Goal: Task Accomplishment & Management: Manage account settings

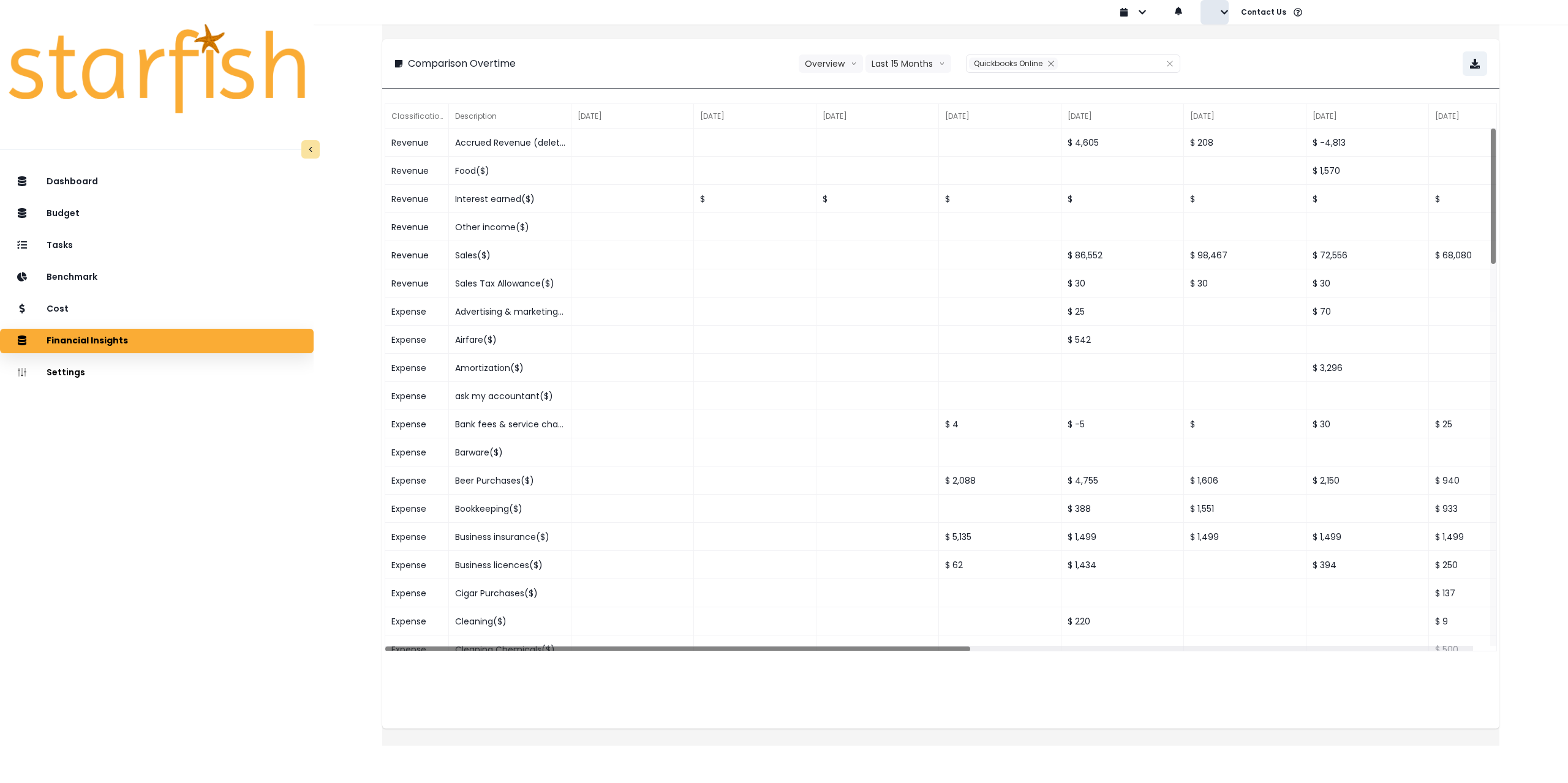
click at [1225, 10] on icon "button" at bounding box center [1225, 13] width 8 height 8
click at [1237, 44] on p "Sign out" at bounding box center [1243, 47] width 41 height 12
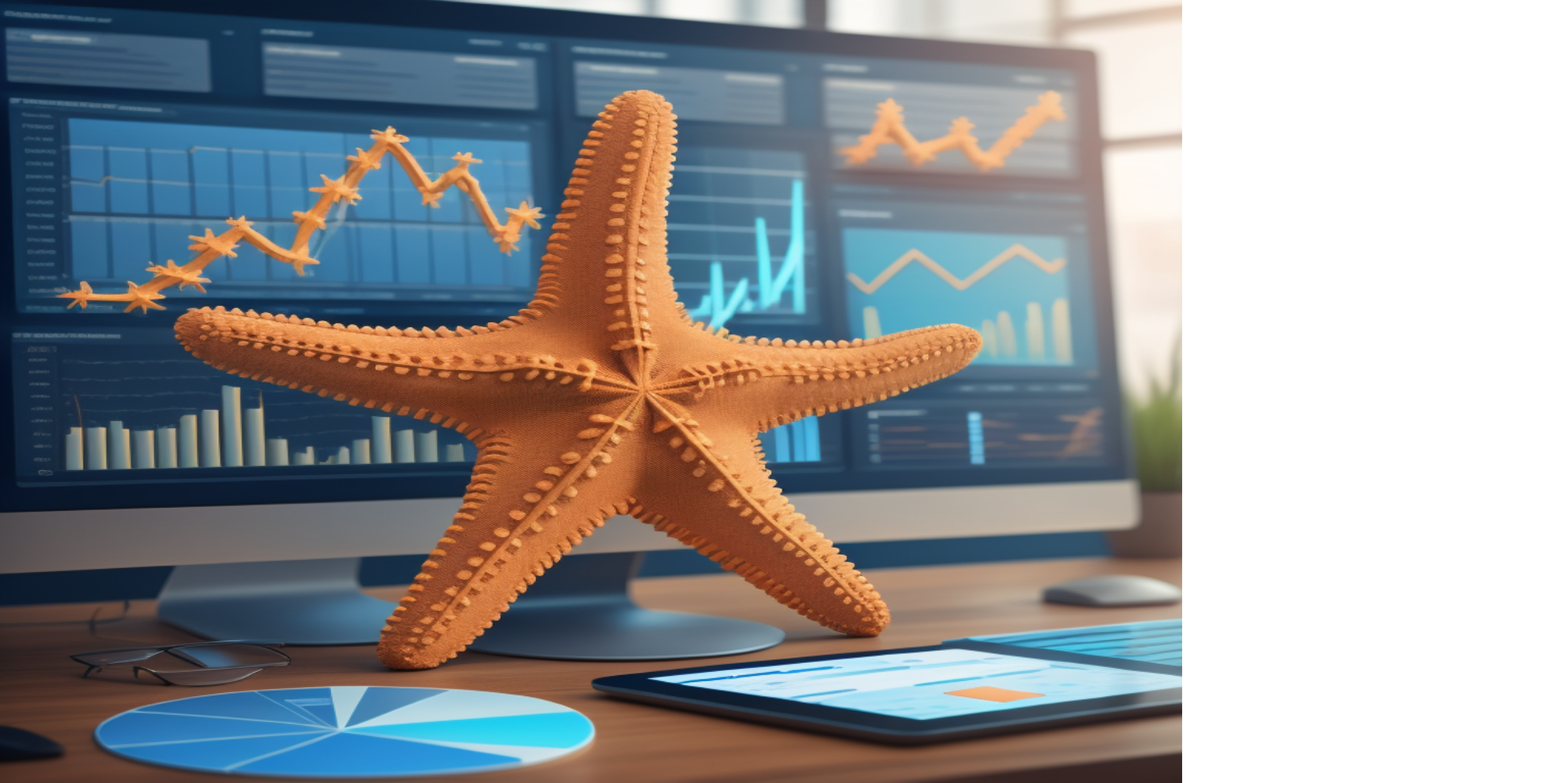
type input "**********"
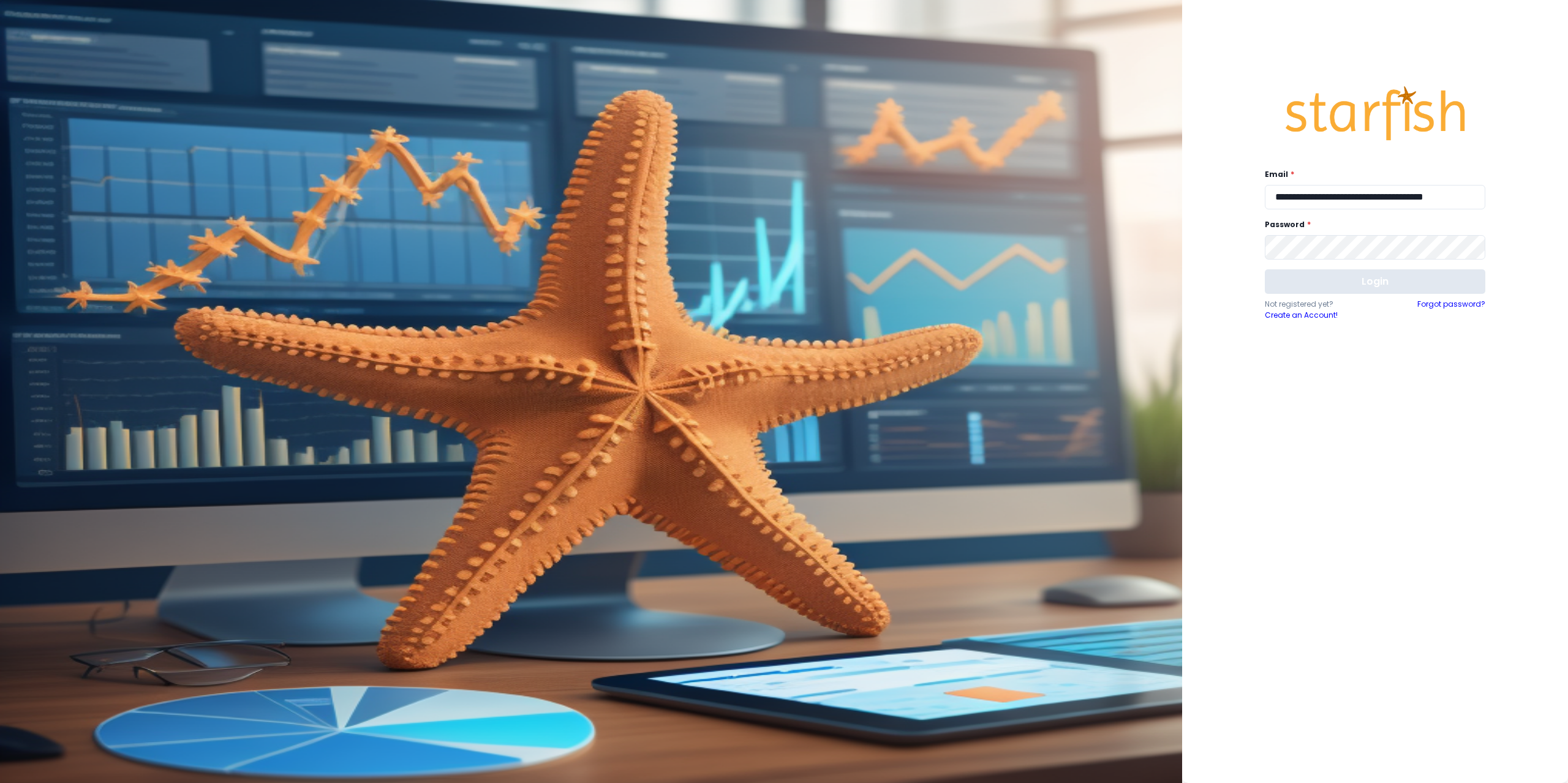
click at [1353, 281] on button "Login" at bounding box center [1375, 281] width 220 height 24
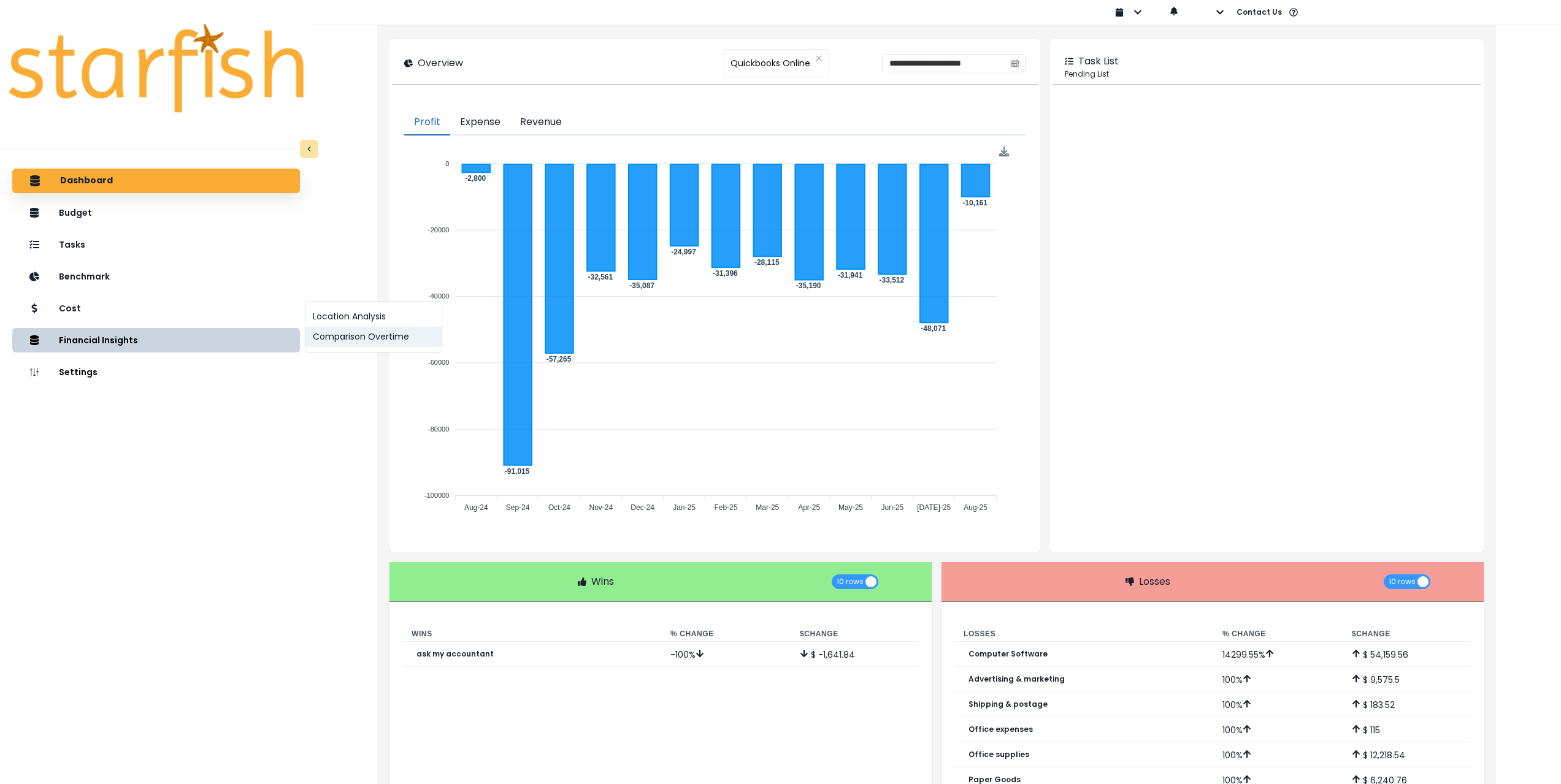
click at [373, 336] on button "Comparison Overtime" at bounding box center [373, 337] width 136 height 20
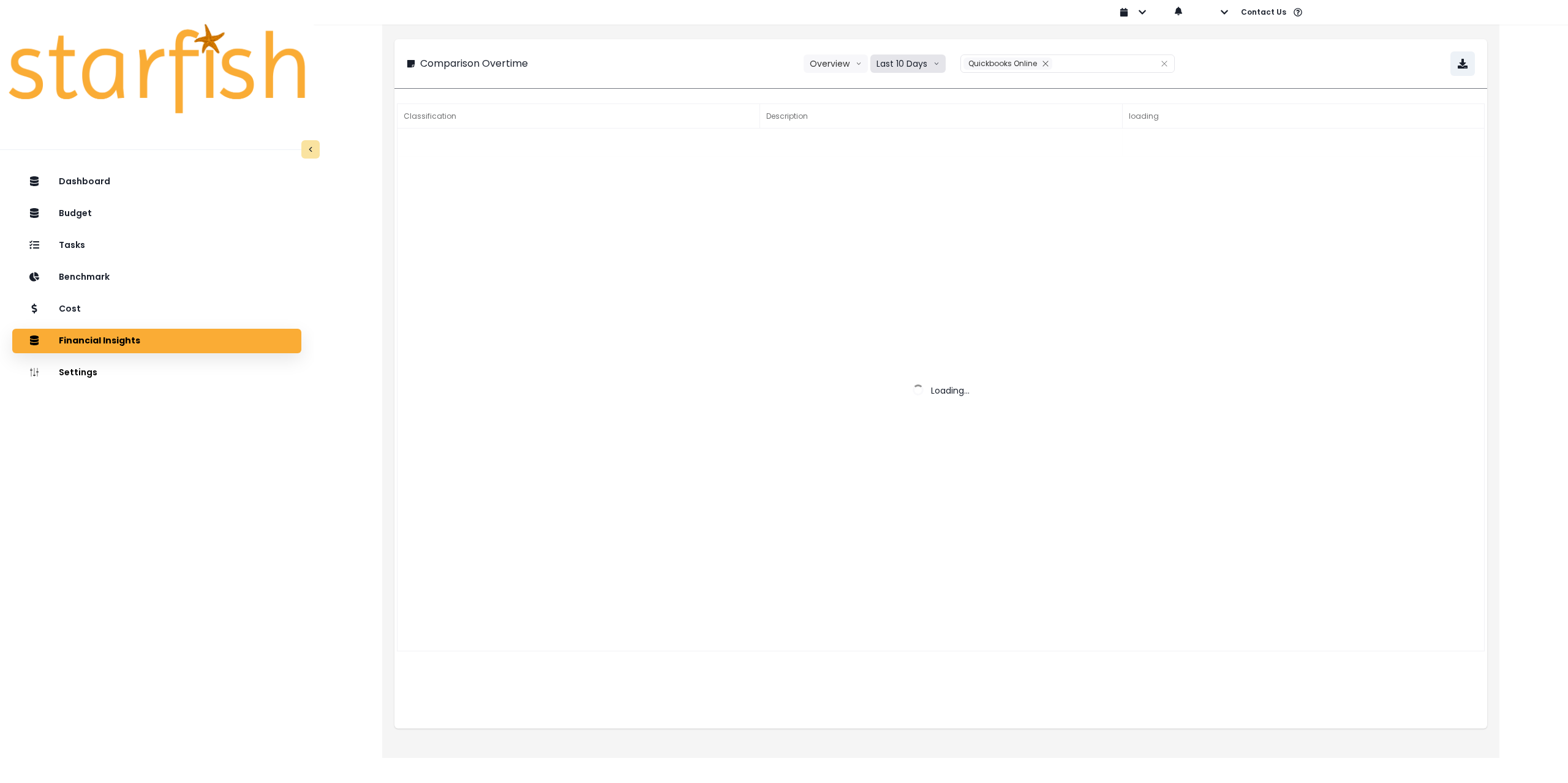
click at [930, 68] on button "Last 10 Days" at bounding box center [908, 64] width 75 height 18
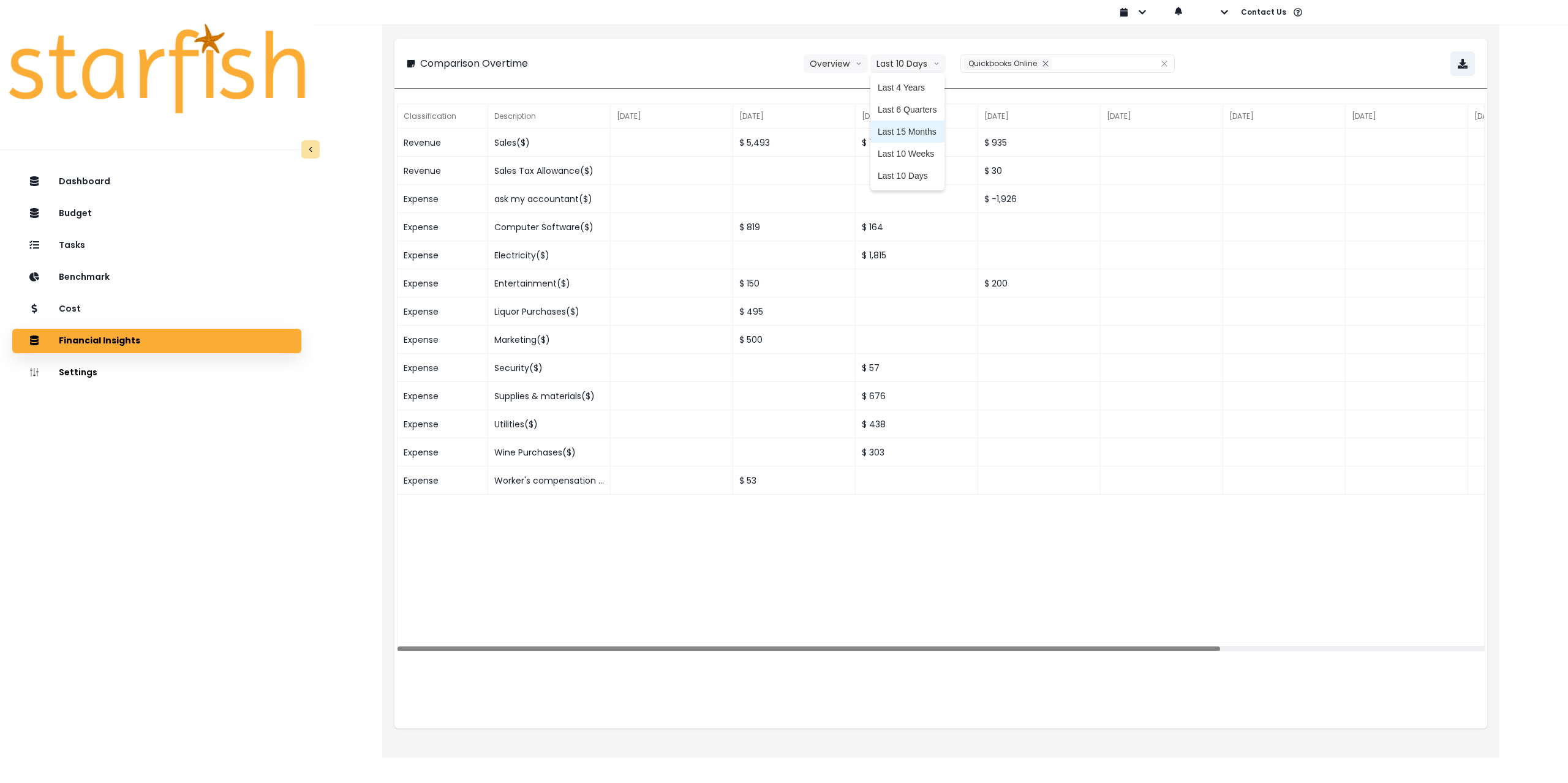
click at [922, 129] on span "Last 15 Months" at bounding box center [907, 131] width 59 height 13
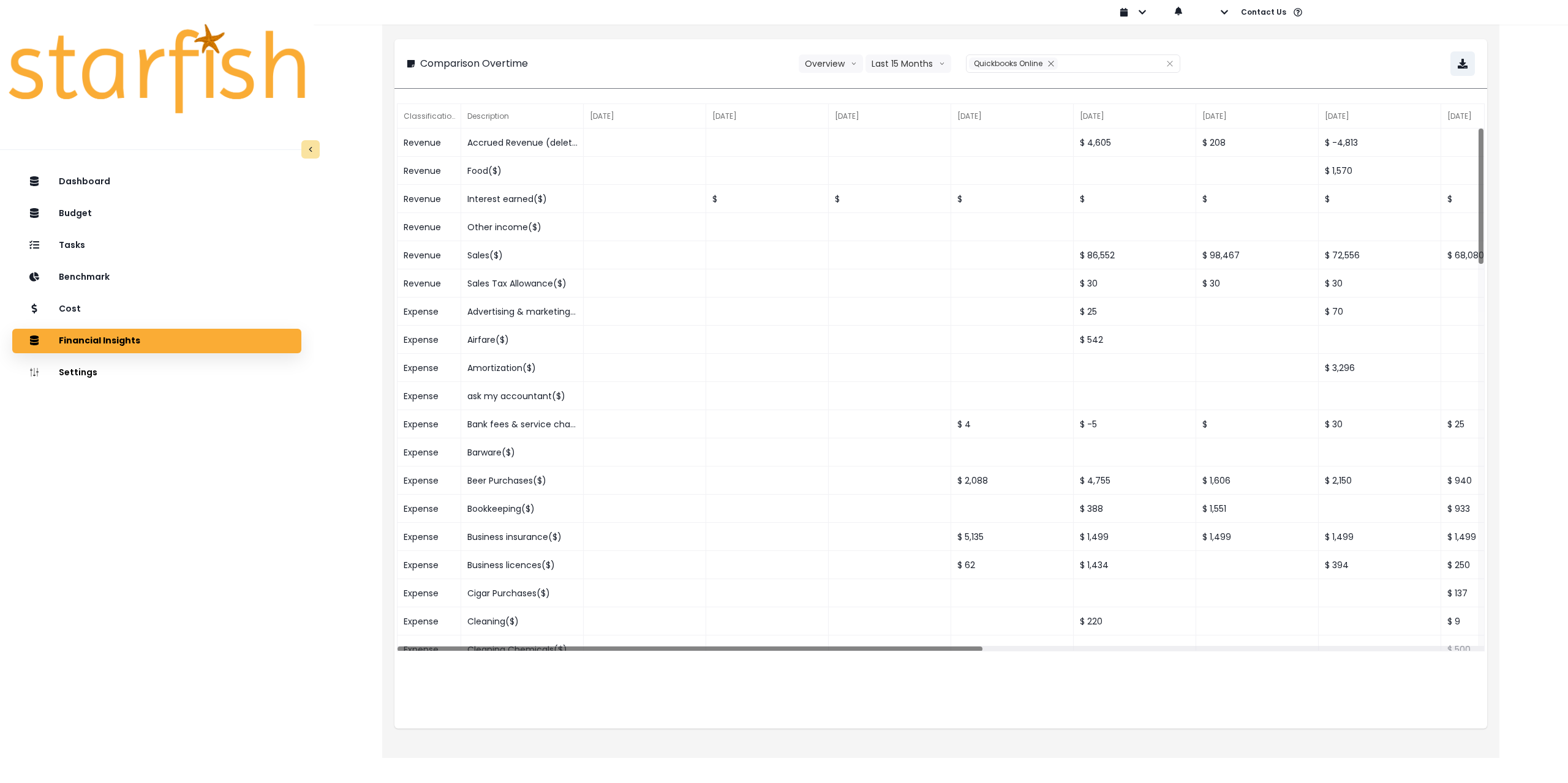
drag, startPoint x: 1293, startPoint y: 54, endPoint x: 1393, endPoint y: 50, distance: 100.1
click at [1298, 54] on div "**********" at bounding box center [941, 63] width 1068 height 24
click at [1472, 68] on button "button" at bounding box center [1462, 63] width 24 height 24
click at [89, 307] on div "Cost" at bounding box center [157, 309] width 270 height 26
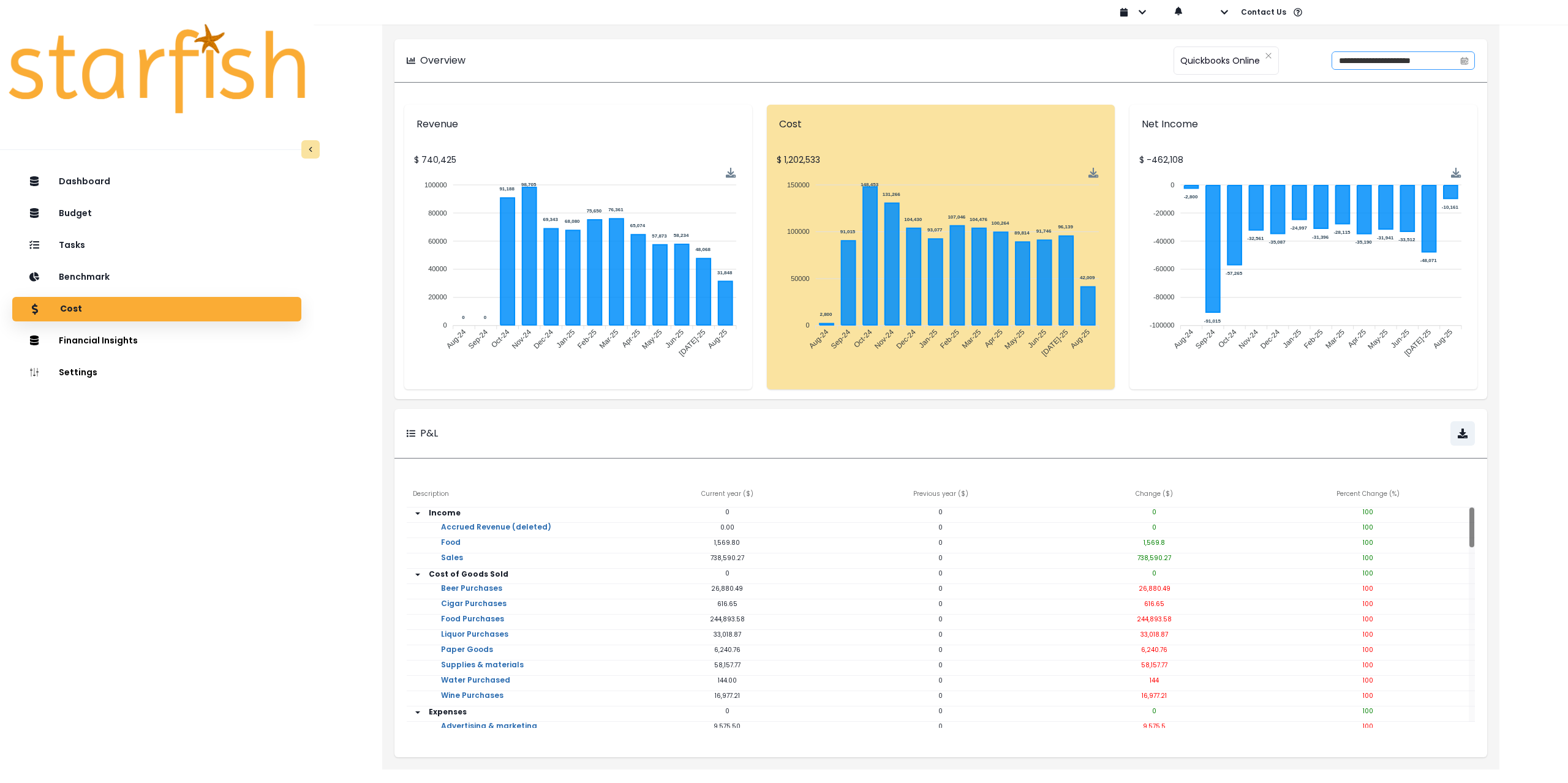
click at [1459, 63] on span at bounding box center [1464, 60] width 19 height 17
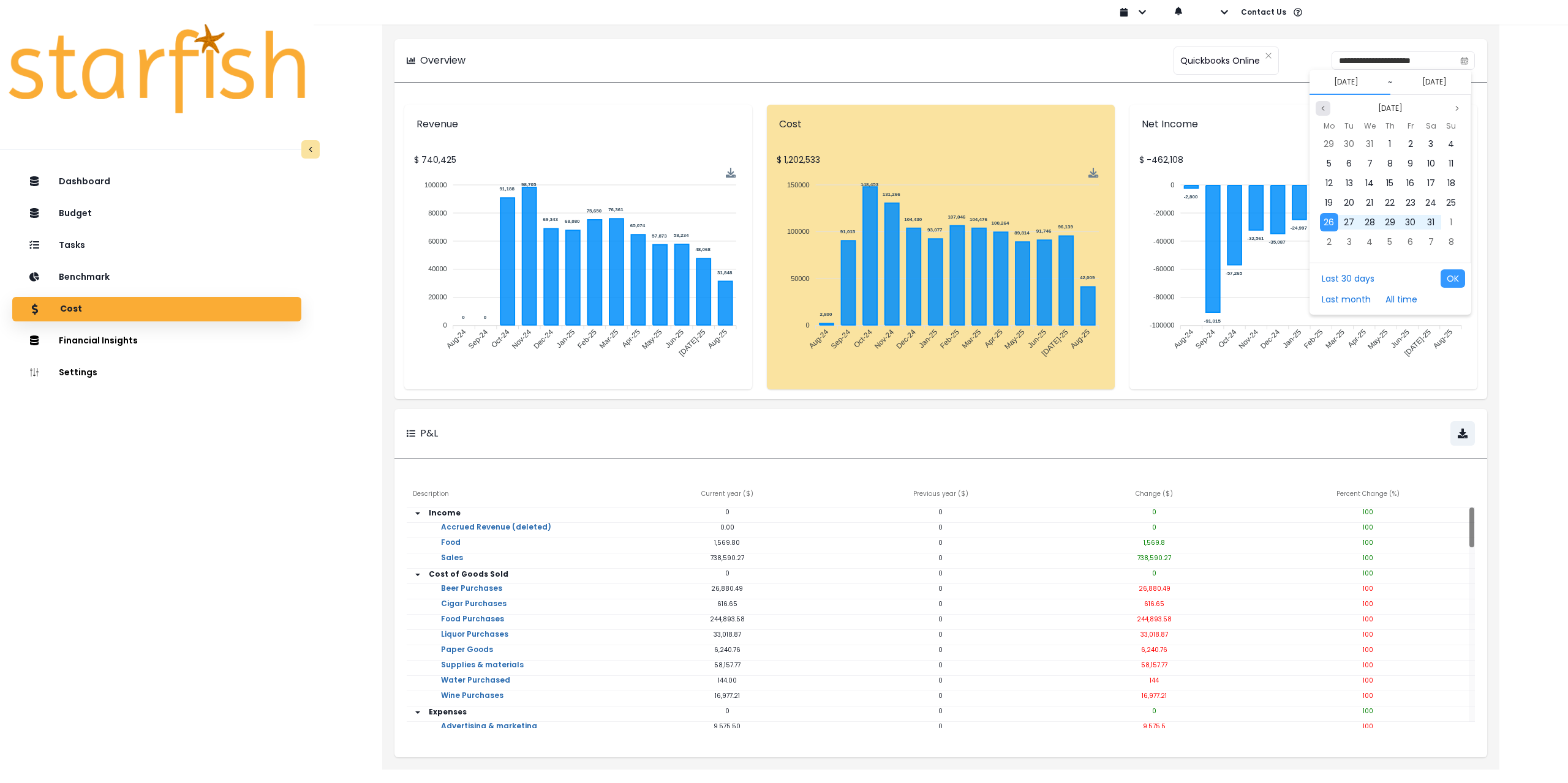
click at [1323, 102] on button "Previous month" at bounding box center [1323, 109] width 15 height 15
click at [1330, 142] on div "1" at bounding box center [1329, 144] width 18 height 18
click at [1325, 111] on icon "page previous" at bounding box center [1323, 108] width 8 height 8
click at [1393, 222] on span "31" at bounding box center [1390, 222] width 8 height 13
click at [1458, 277] on button "OK" at bounding box center [1452, 279] width 24 height 18
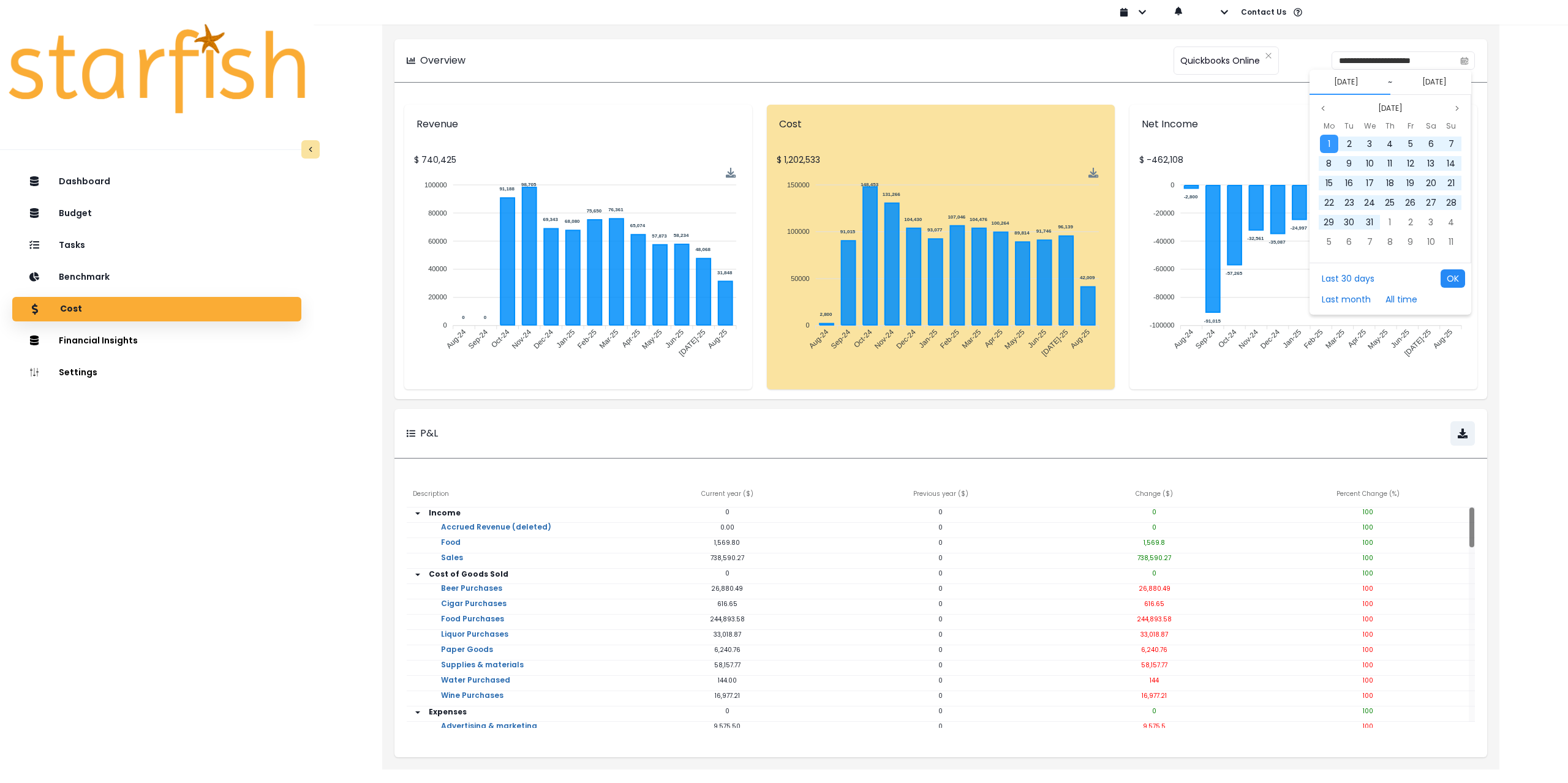
type input "**********"
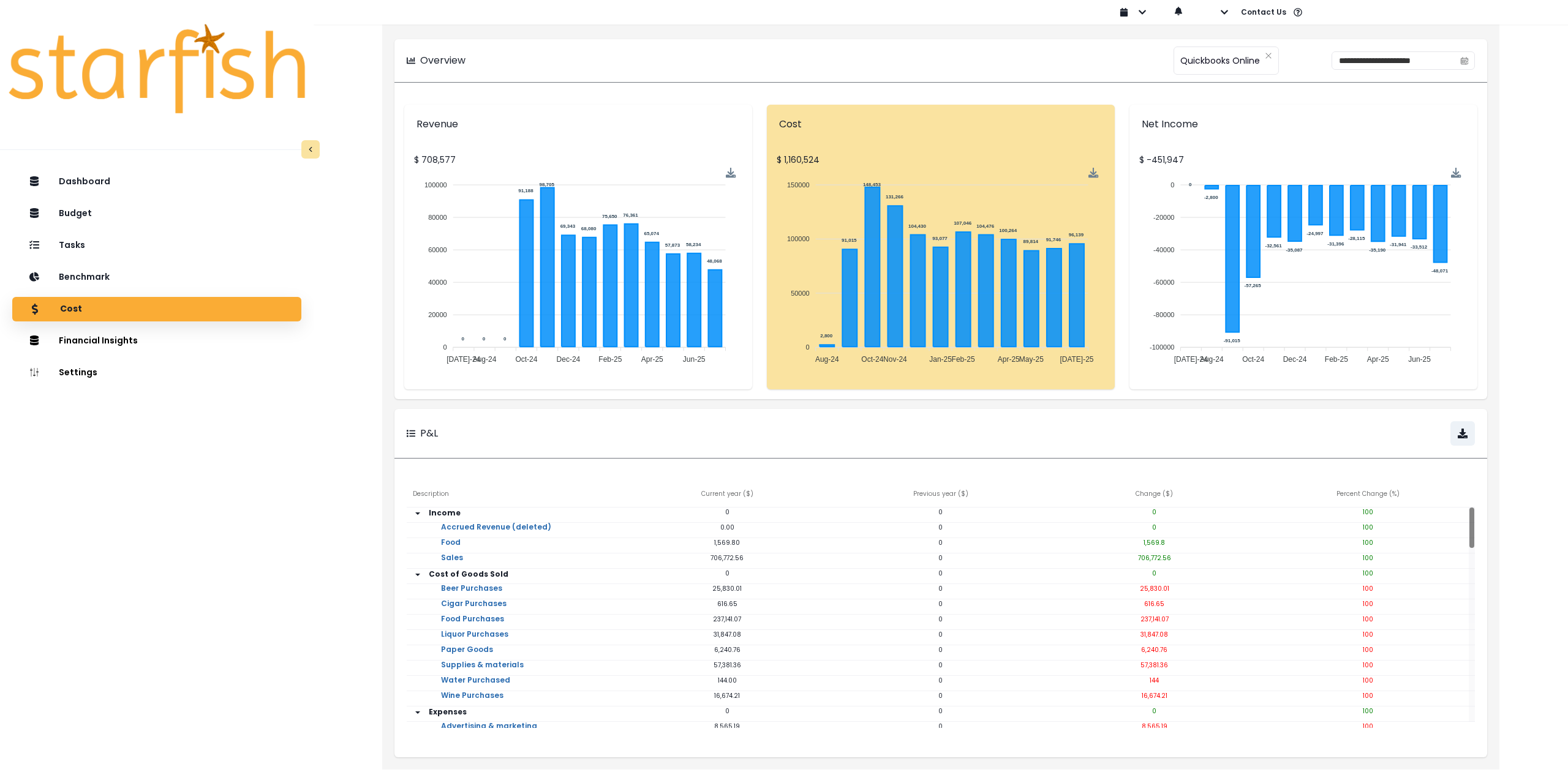
drag, startPoint x: 129, startPoint y: 245, endPoint x: 137, endPoint y: 259, distance: 16.1
click at [137, 259] on div "Dashboard Budget Tasks Benchmark Cost Financial Insights Location Analysis Comp…" at bounding box center [157, 513] width 313 height 692
click at [133, 247] on div "Tasks" at bounding box center [157, 245] width 270 height 26
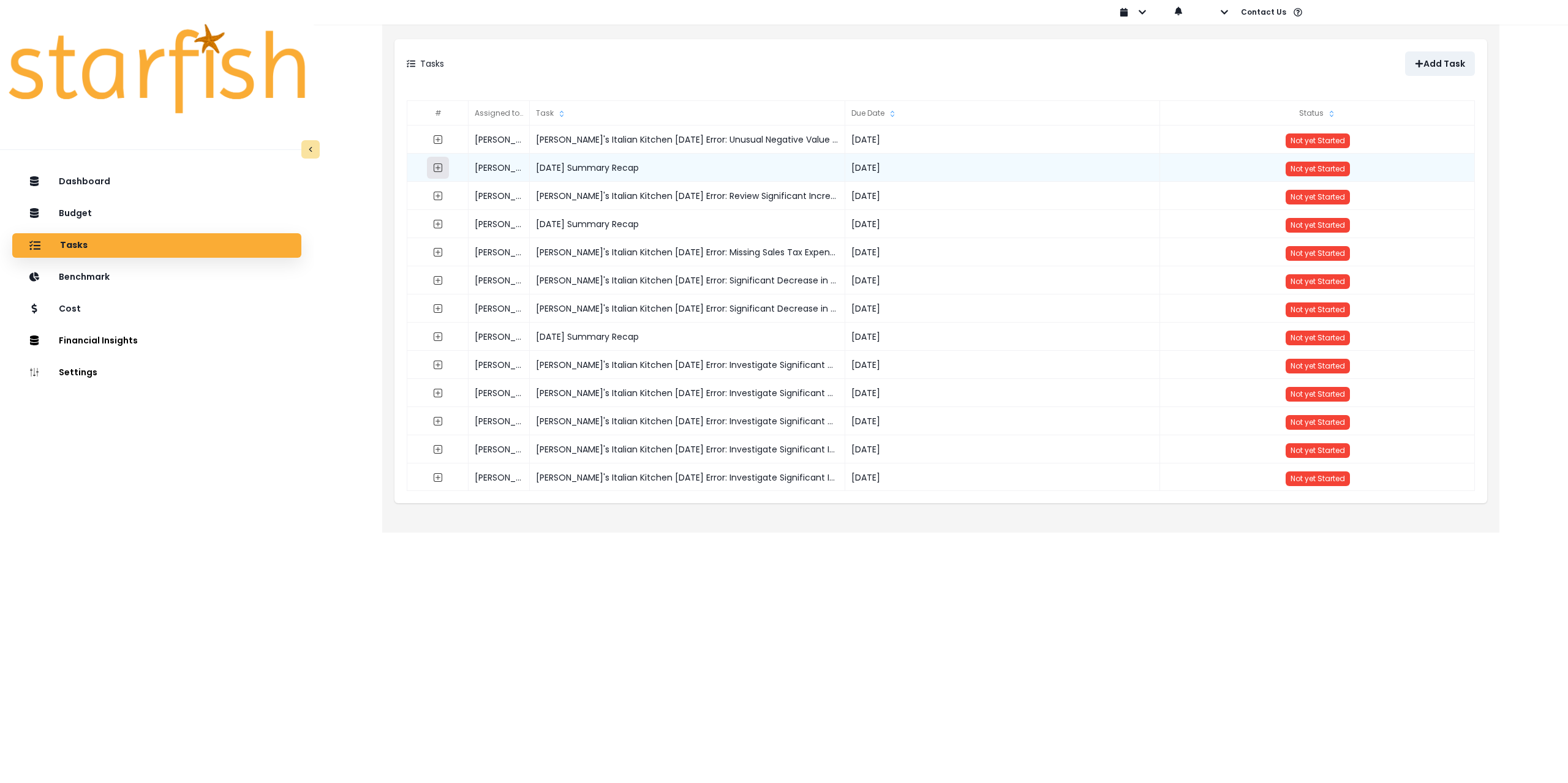
click at [437, 170] on icon "expand outline" at bounding box center [438, 168] width 10 height 10
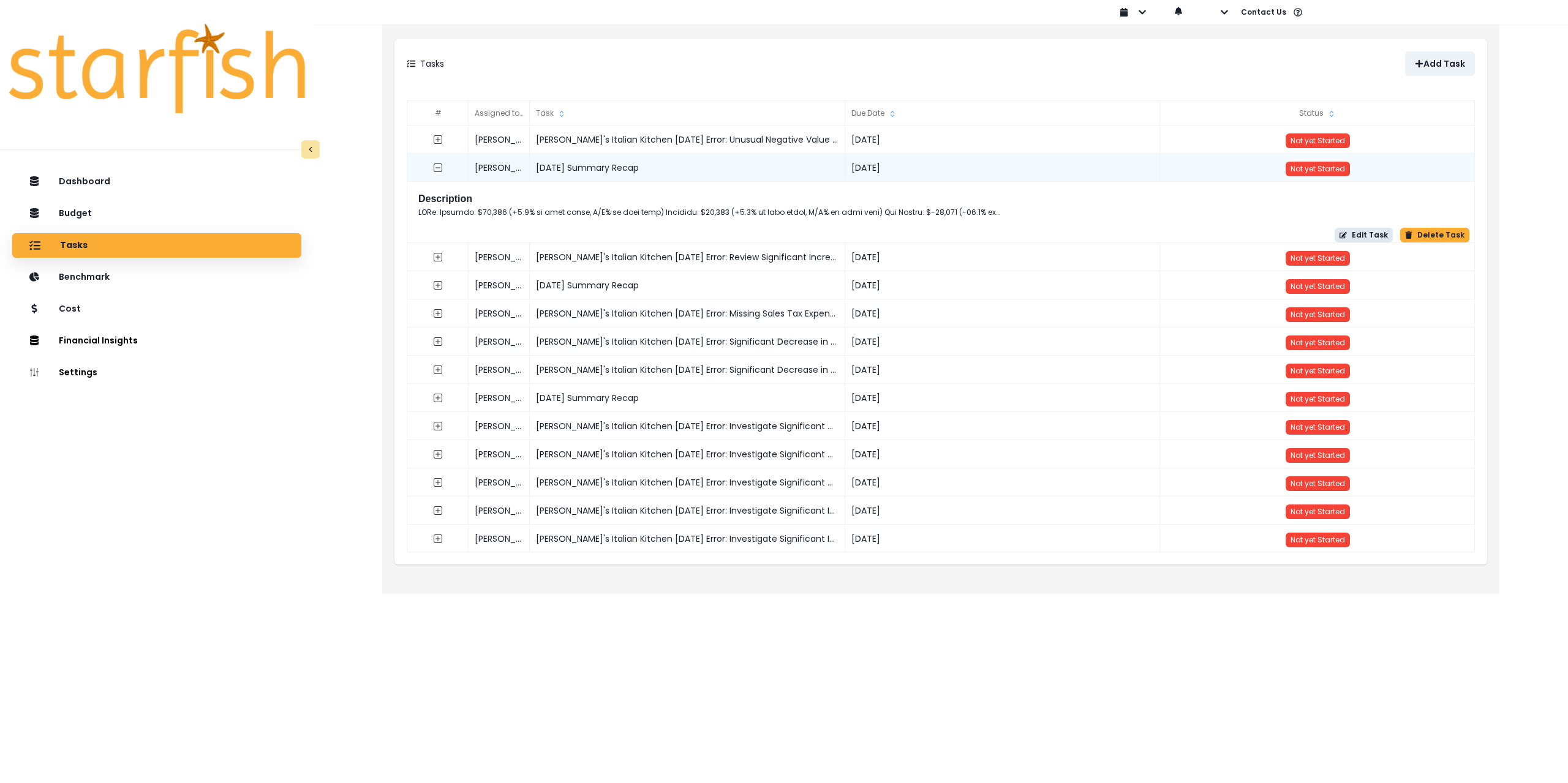
click at [1358, 236] on button "Edit Task" at bounding box center [1364, 235] width 58 height 15
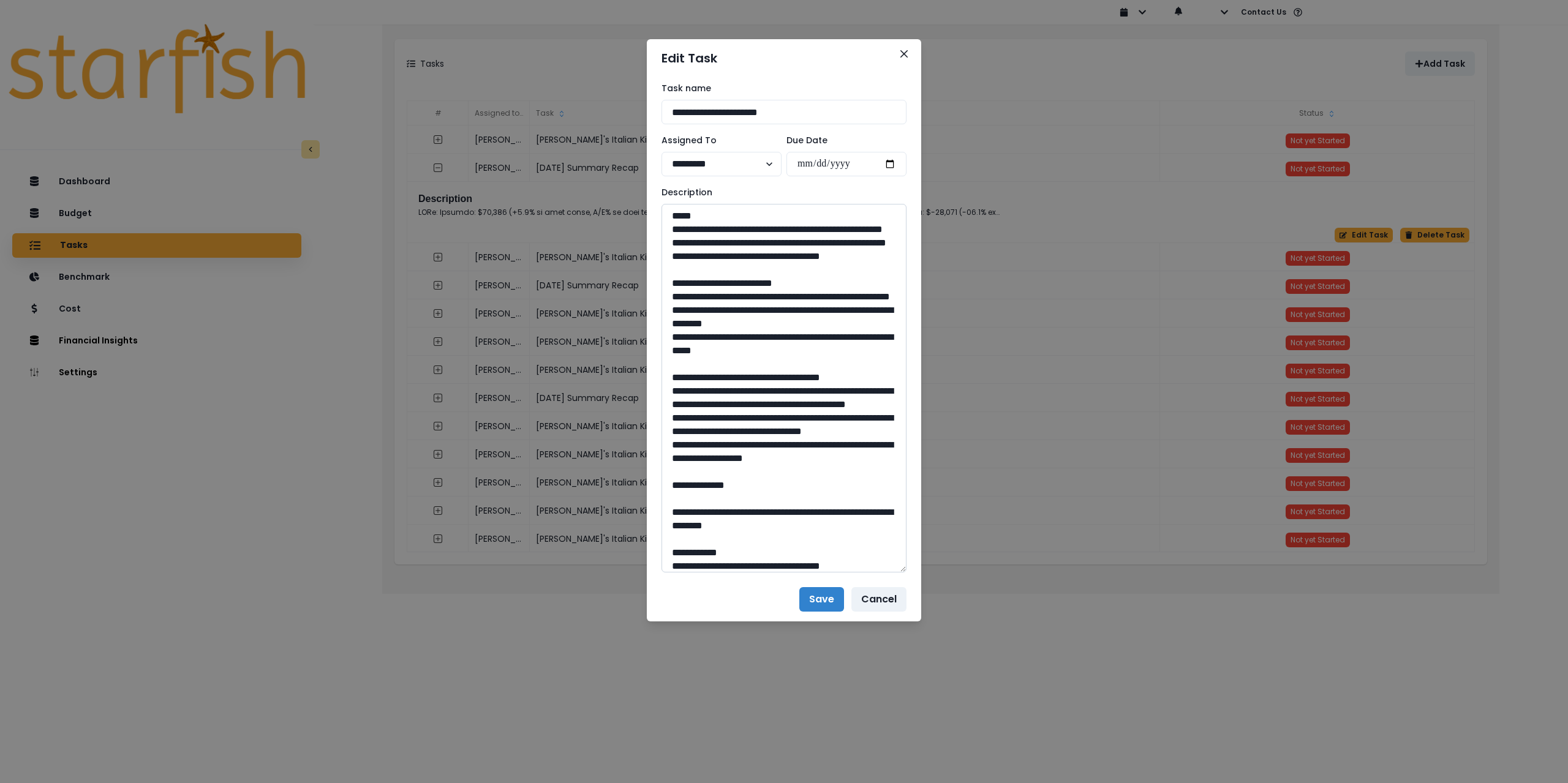
drag, startPoint x: 903, startPoint y: 249, endPoint x: 895, endPoint y: 569, distance: 320.1
click at [895, 569] on textarea at bounding box center [784, 389] width 245 height 368
drag, startPoint x: 876, startPoint y: 417, endPoint x: 655, endPoint y: 420, distance: 221.0
click at [909, 56] on button "Close" at bounding box center [904, 54] width 19 height 19
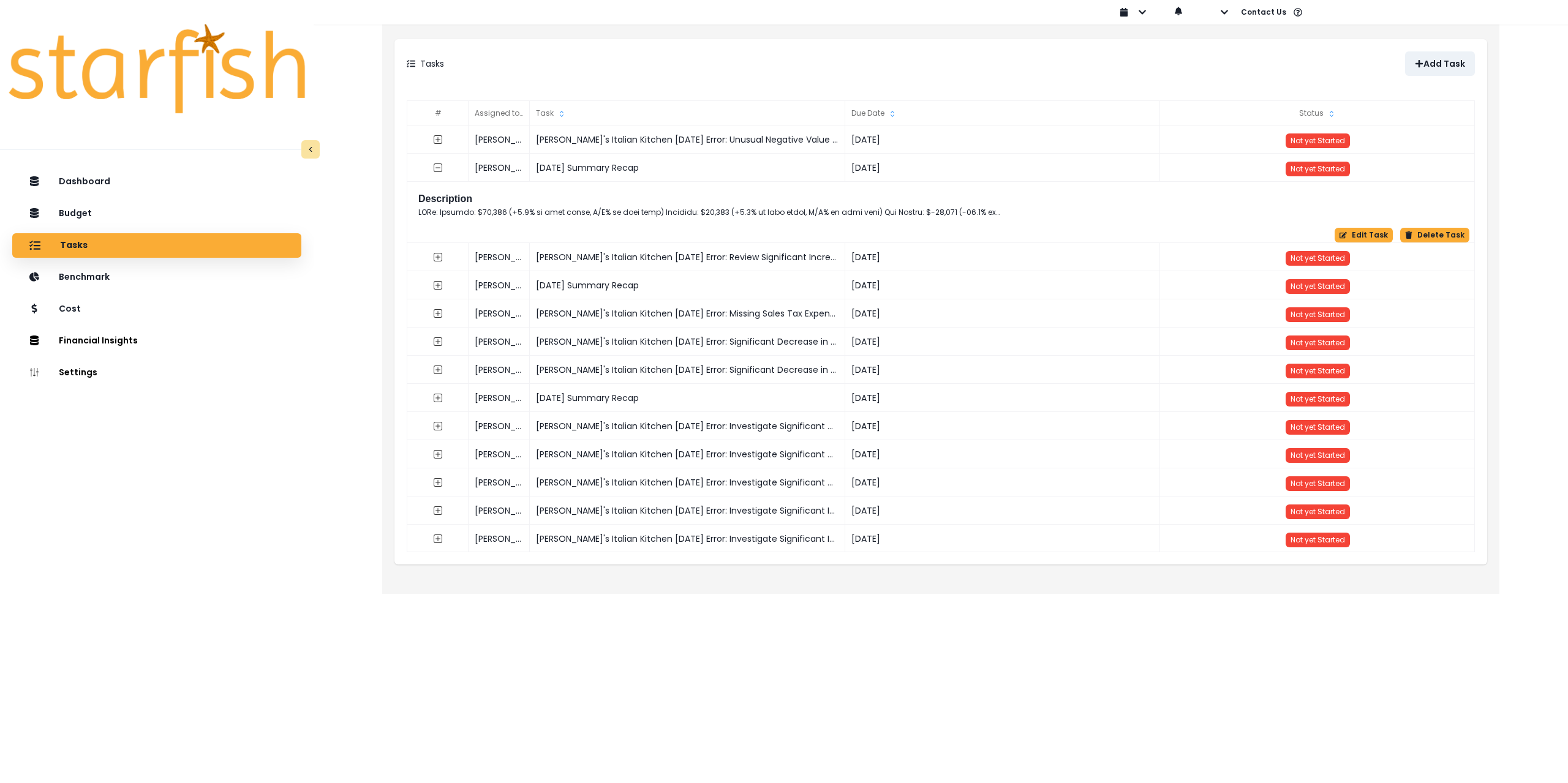
click at [131, 246] on div "Tasks" at bounding box center [157, 245] width 270 height 26
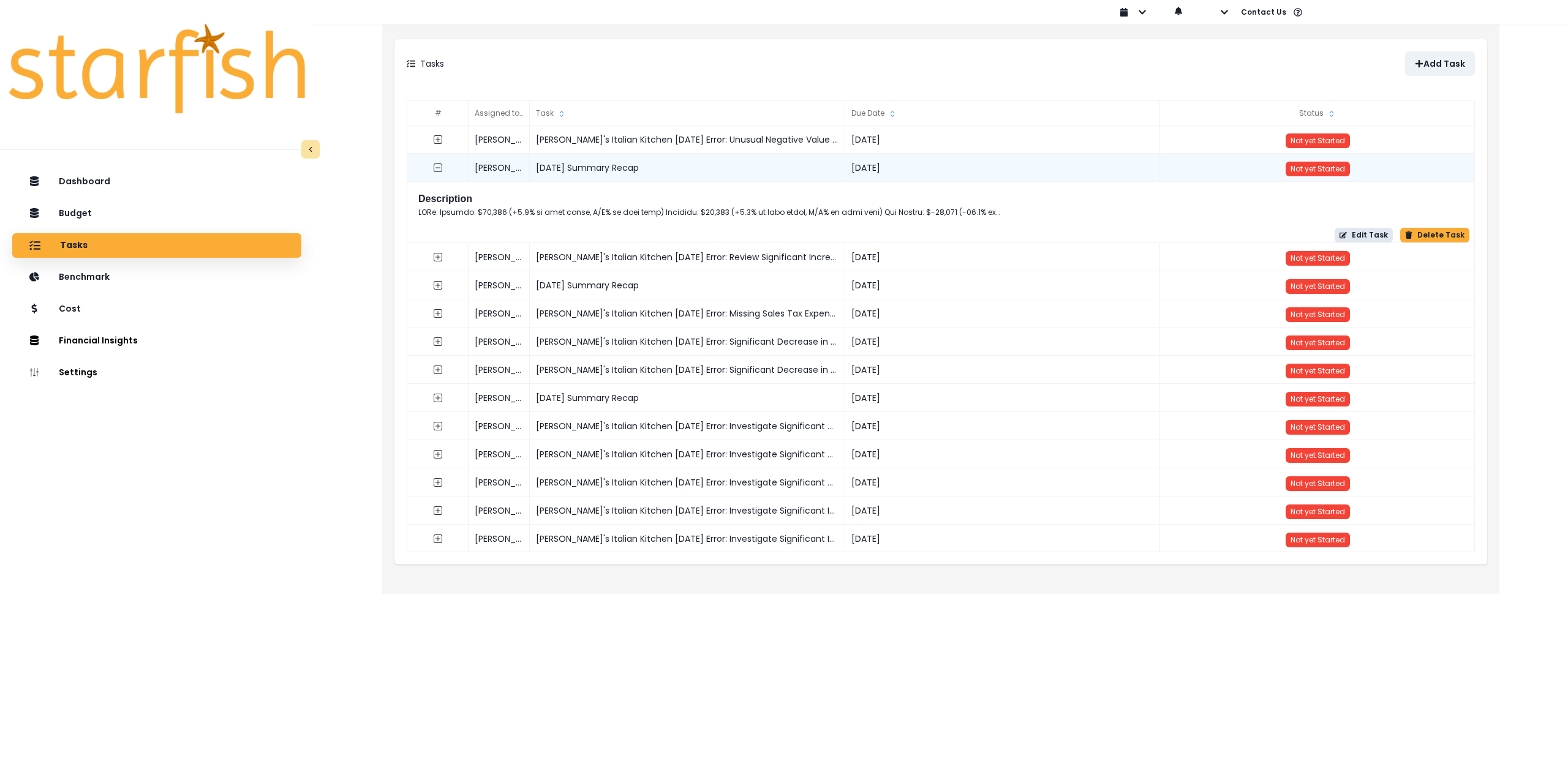
click at [1364, 238] on button "Edit Task" at bounding box center [1364, 235] width 58 height 15
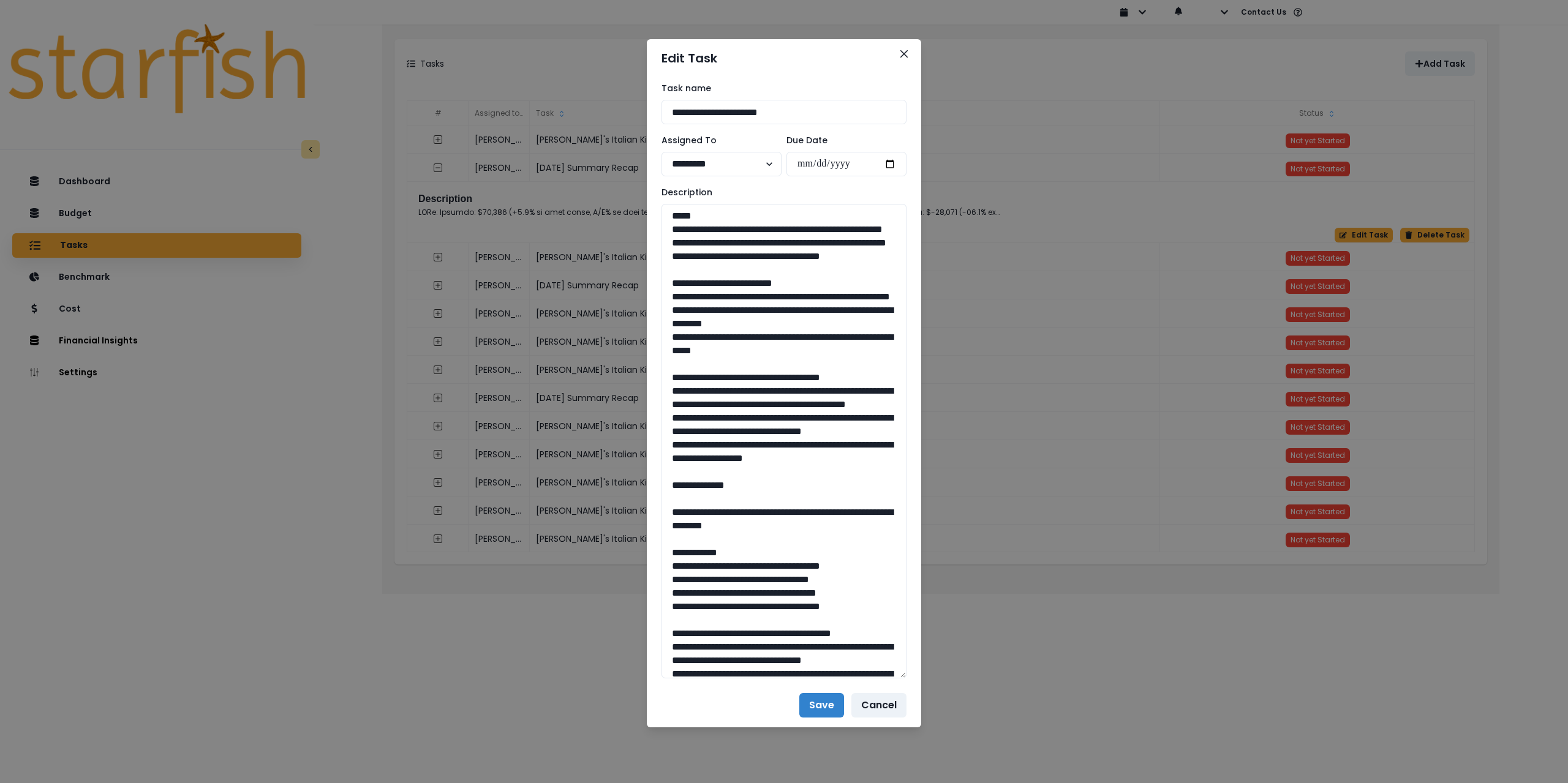
drag, startPoint x: 904, startPoint y: 250, endPoint x: 980, endPoint y: 676, distance: 432.7
click at [980, 676] on div "**********" at bounding box center [784, 391] width 1568 height 783
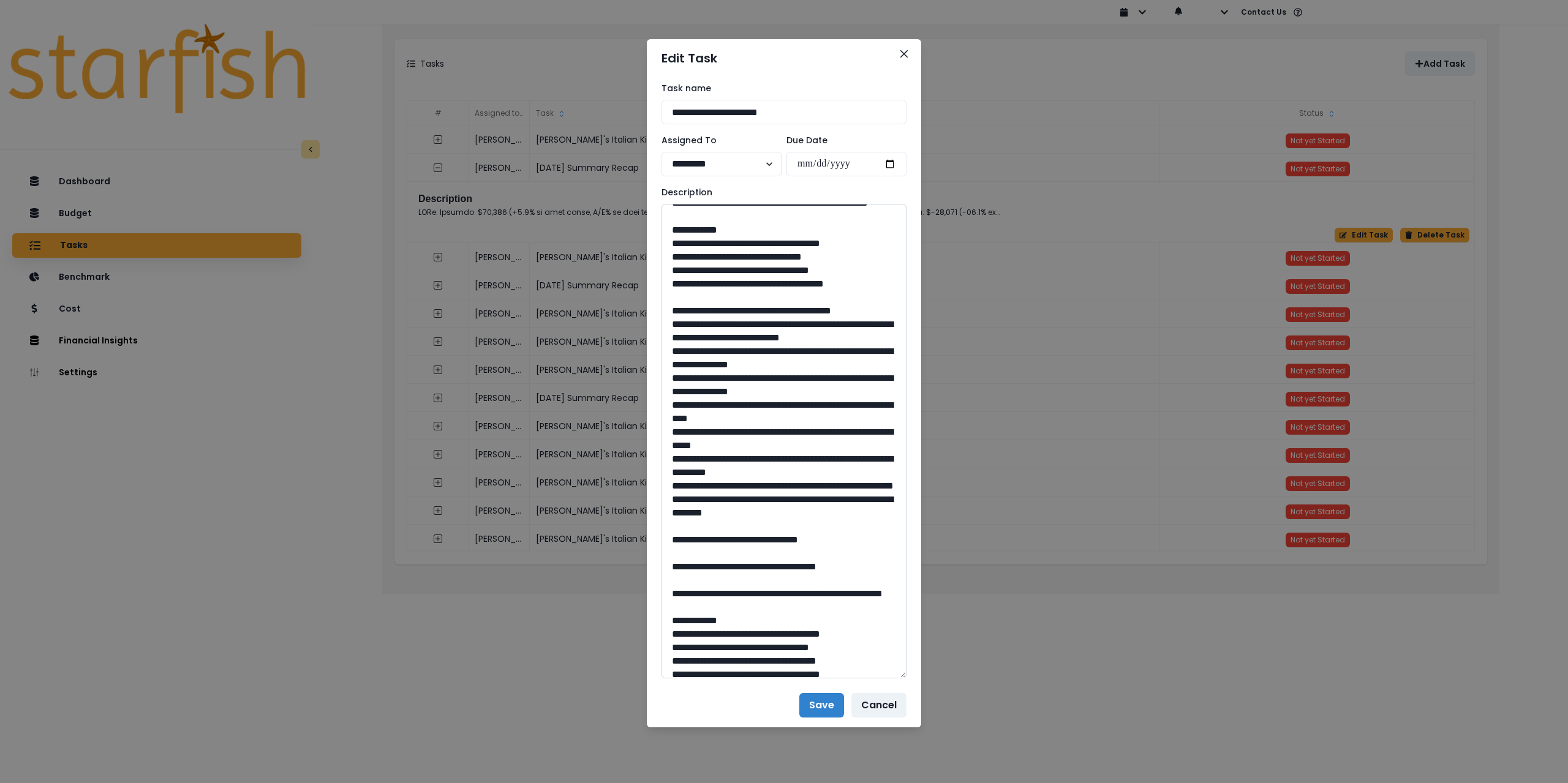
scroll to position [796, 0]
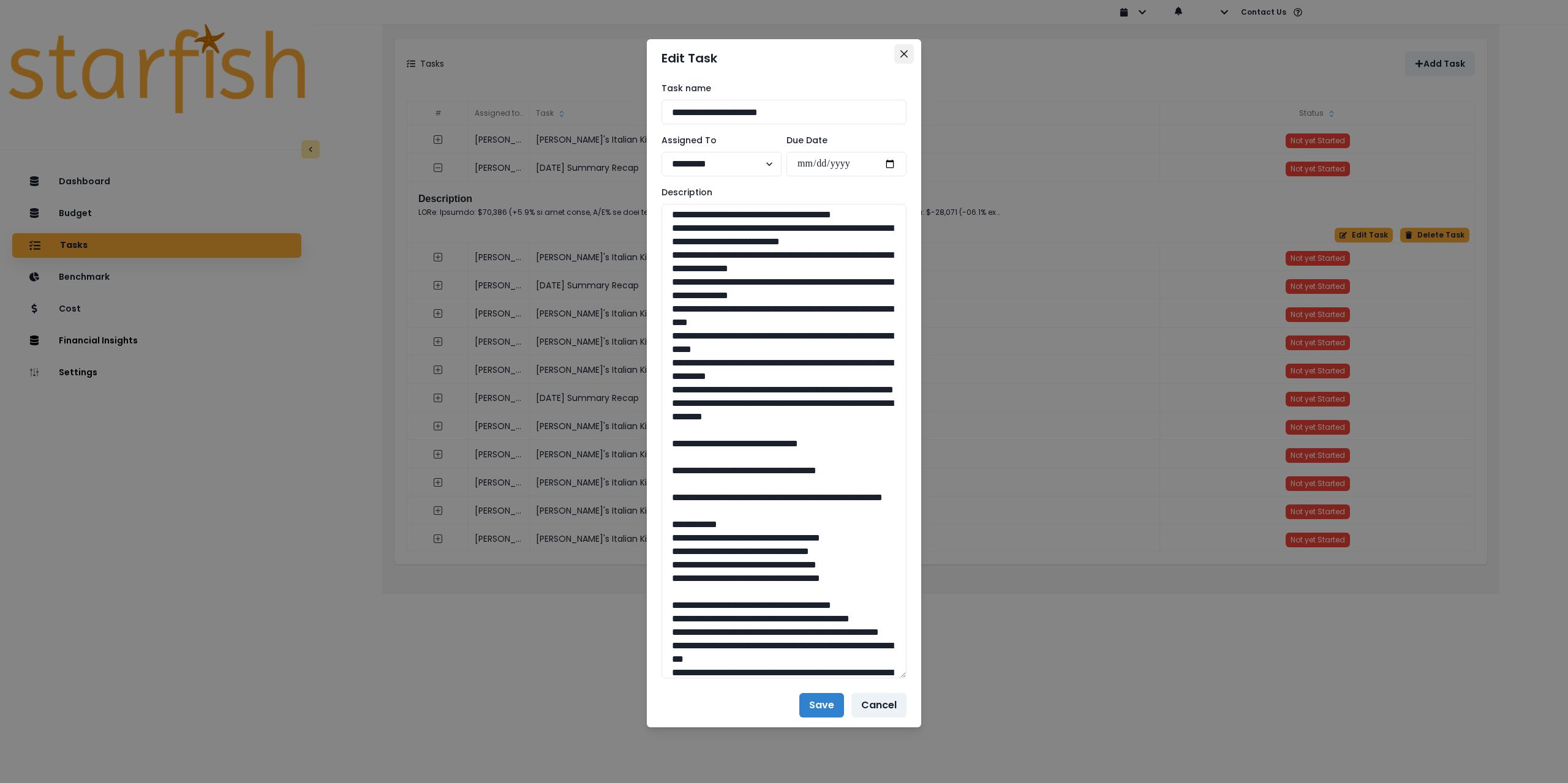
click at [897, 54] on button "Close" at bounding box center [904, 54] width 19 height 19
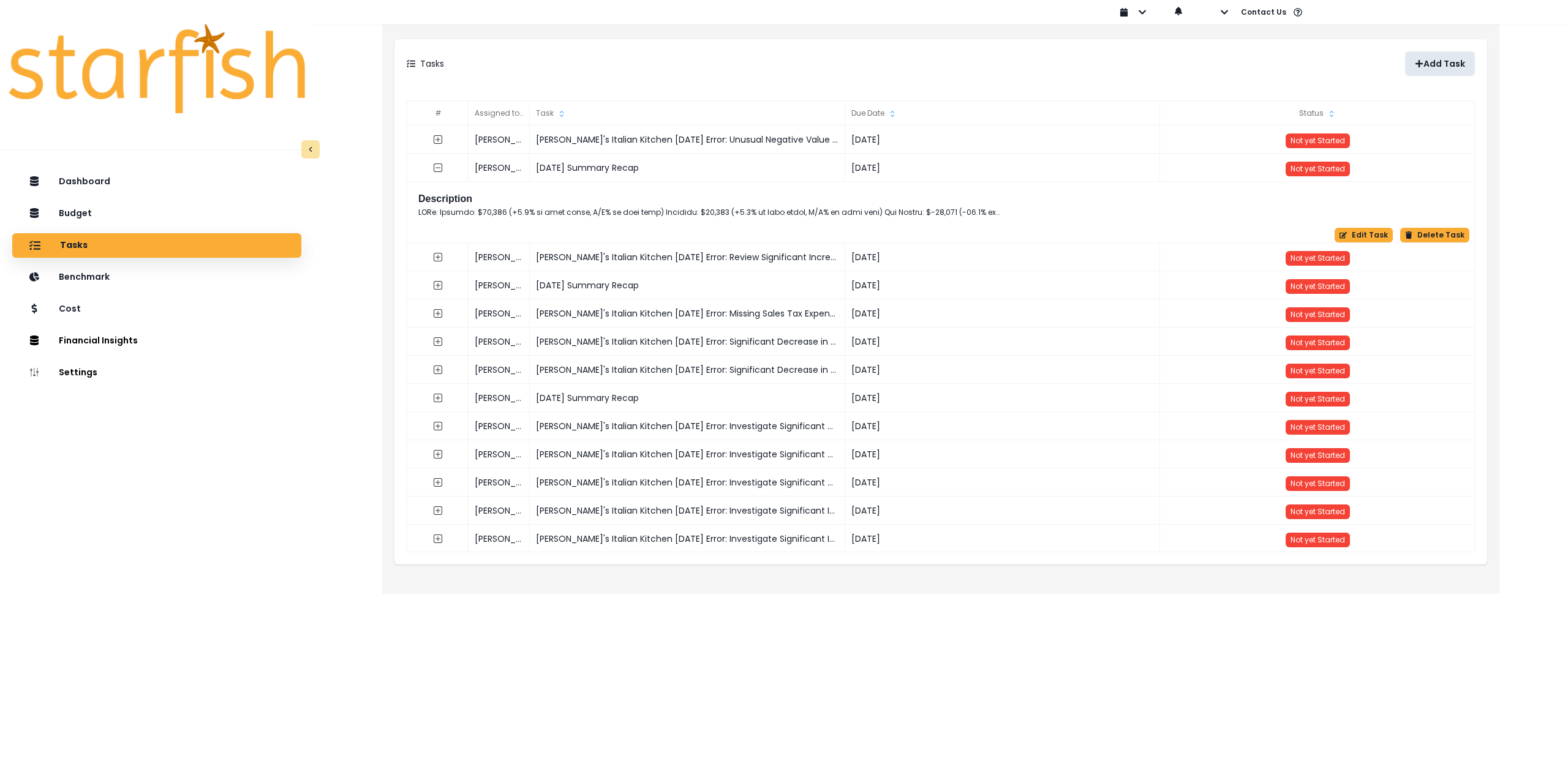
click at [1443, 65] on p "Add Task" at bounding box center [1445, 64] width 42 height 10
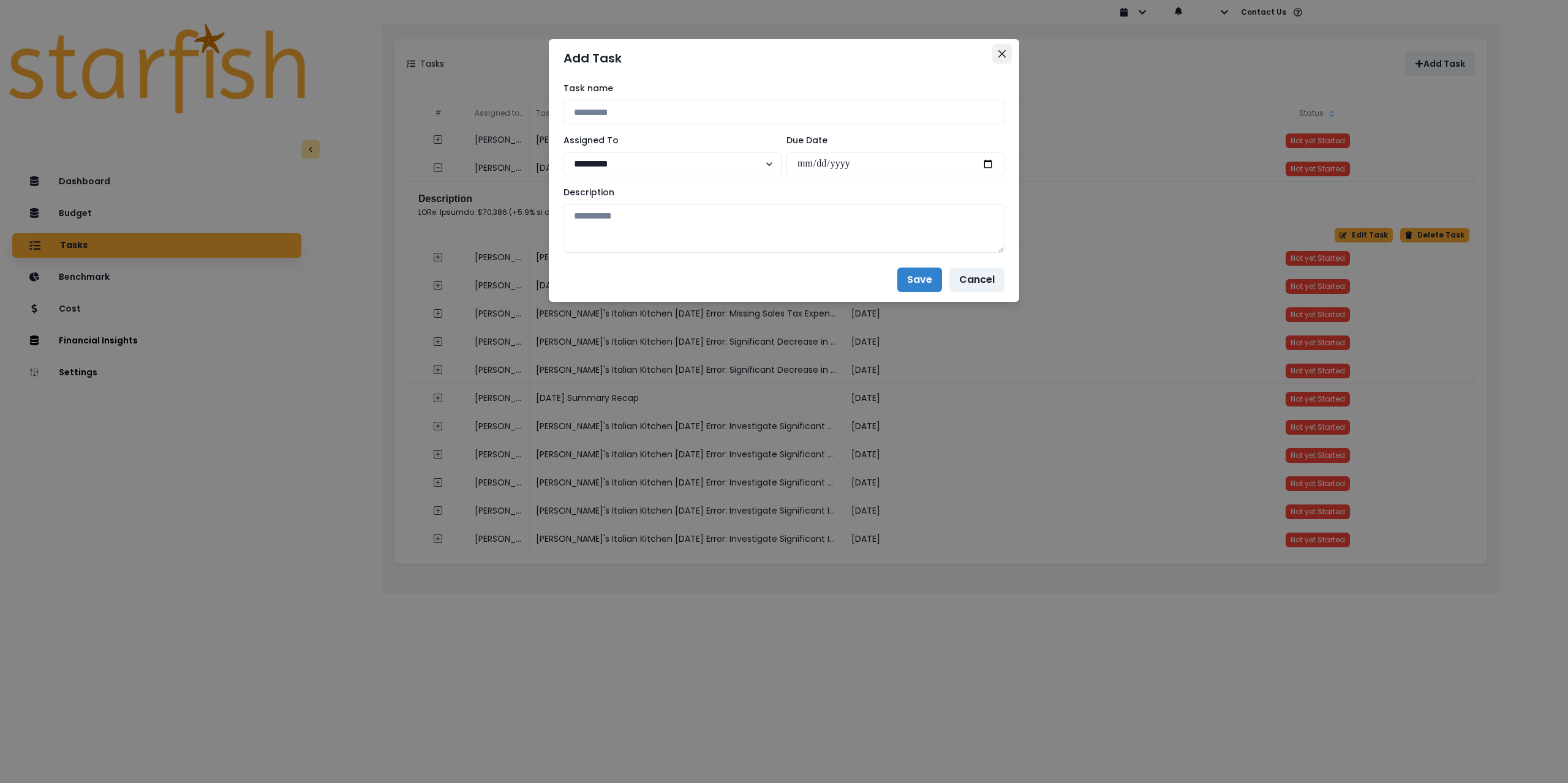
click at [998, 51] on button "Close" at bounding box center [1002, 54] width 19 height 19
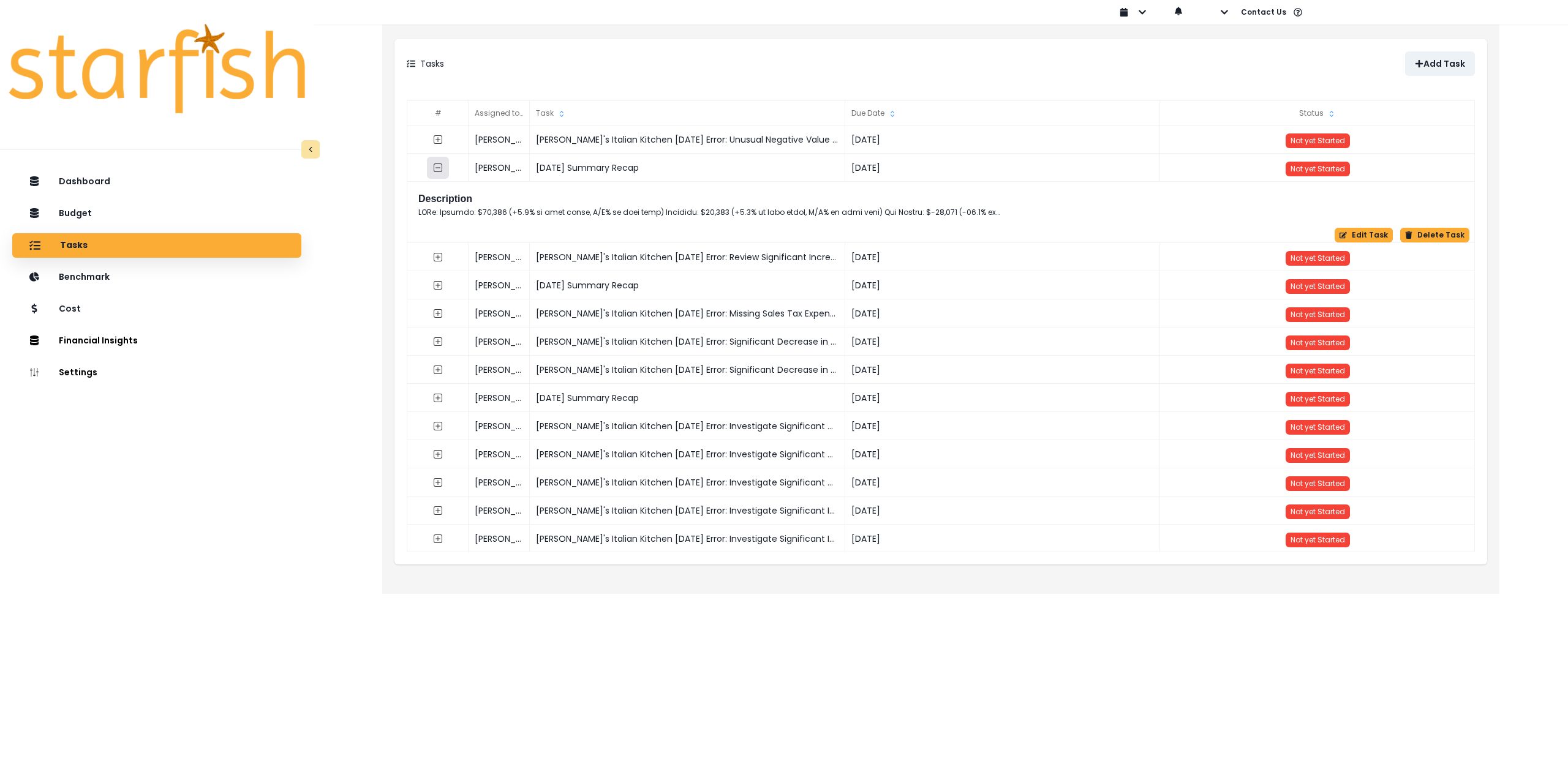
click at [434, 166] on icon "collasped outline" at bounding box center [438, 167] width 8 height 8
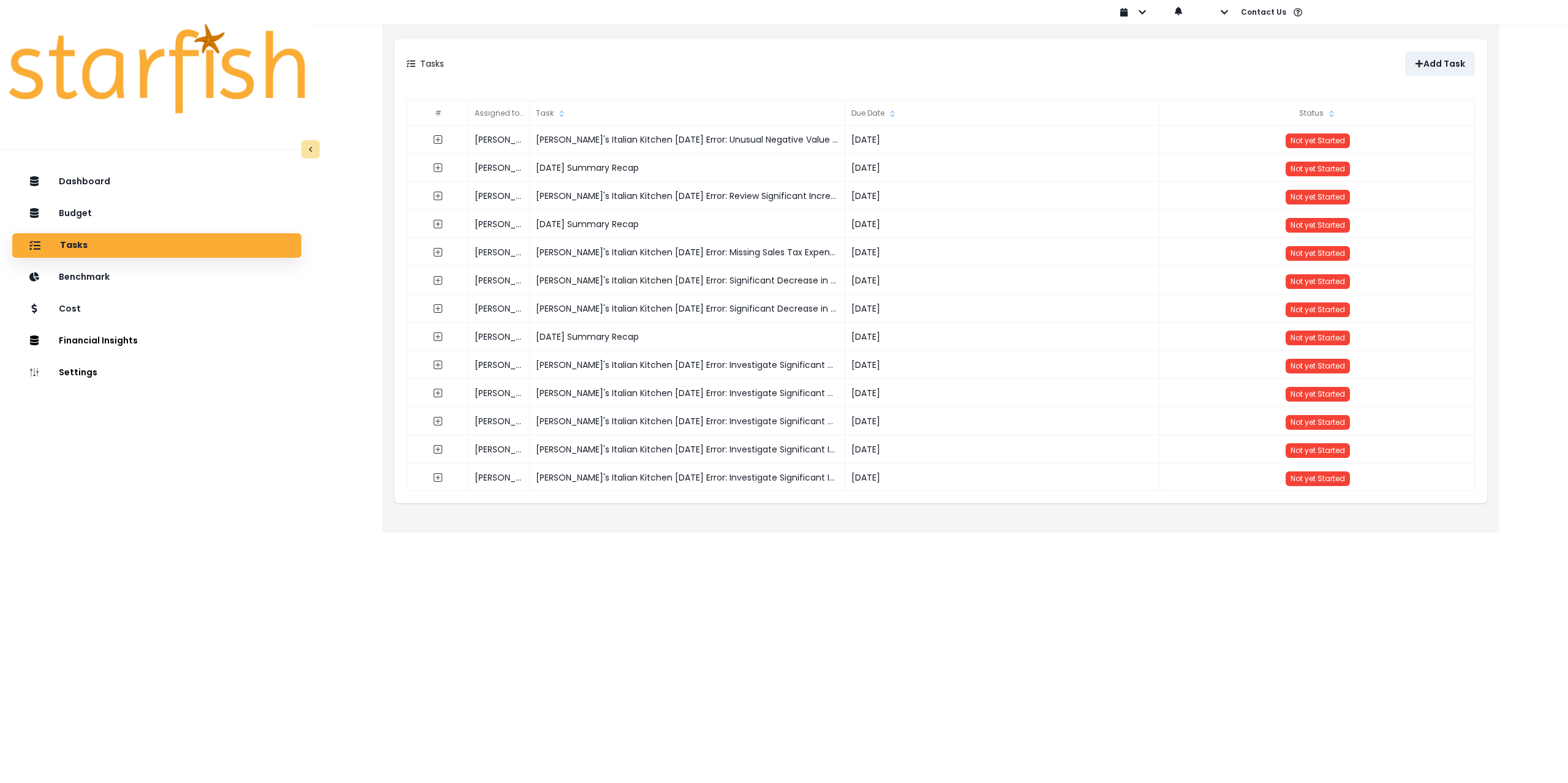
drag, startPoint x: 649, startPoint y: 170, endPoint x: 534, endPoint y: 170, distance: 115.0
click at [534, 170] on div "[DATE] Summary Recap" at bounding box center [688, 168] width 316 height 28
copy div "[DATE] Summary Recap"
click at [1452, 67] on p "Add Task" at bounding box center [1445, 64] width 42 height 10
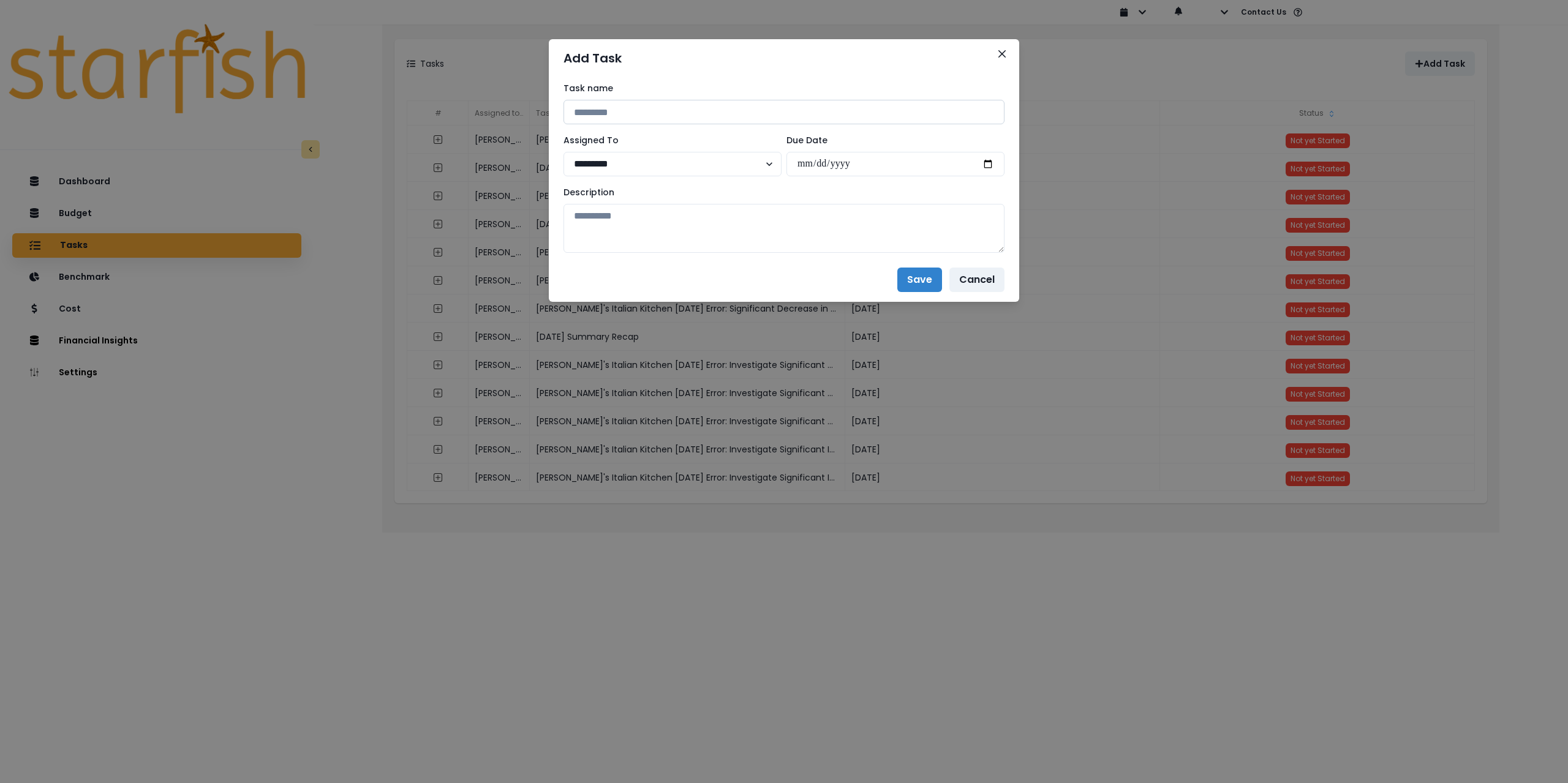
click at [622, 107] on input at bounding box center [784, 111] width 441 height 24
paste input "**********"
drag, startPoint x: 599, startPoint y: 116, endPoint x: 518, endPoint y: 111, distance: 81.2
click at [518, 111] on div "**********" at bounding box center [784, 391] width 1568 height 783
type input "**********"
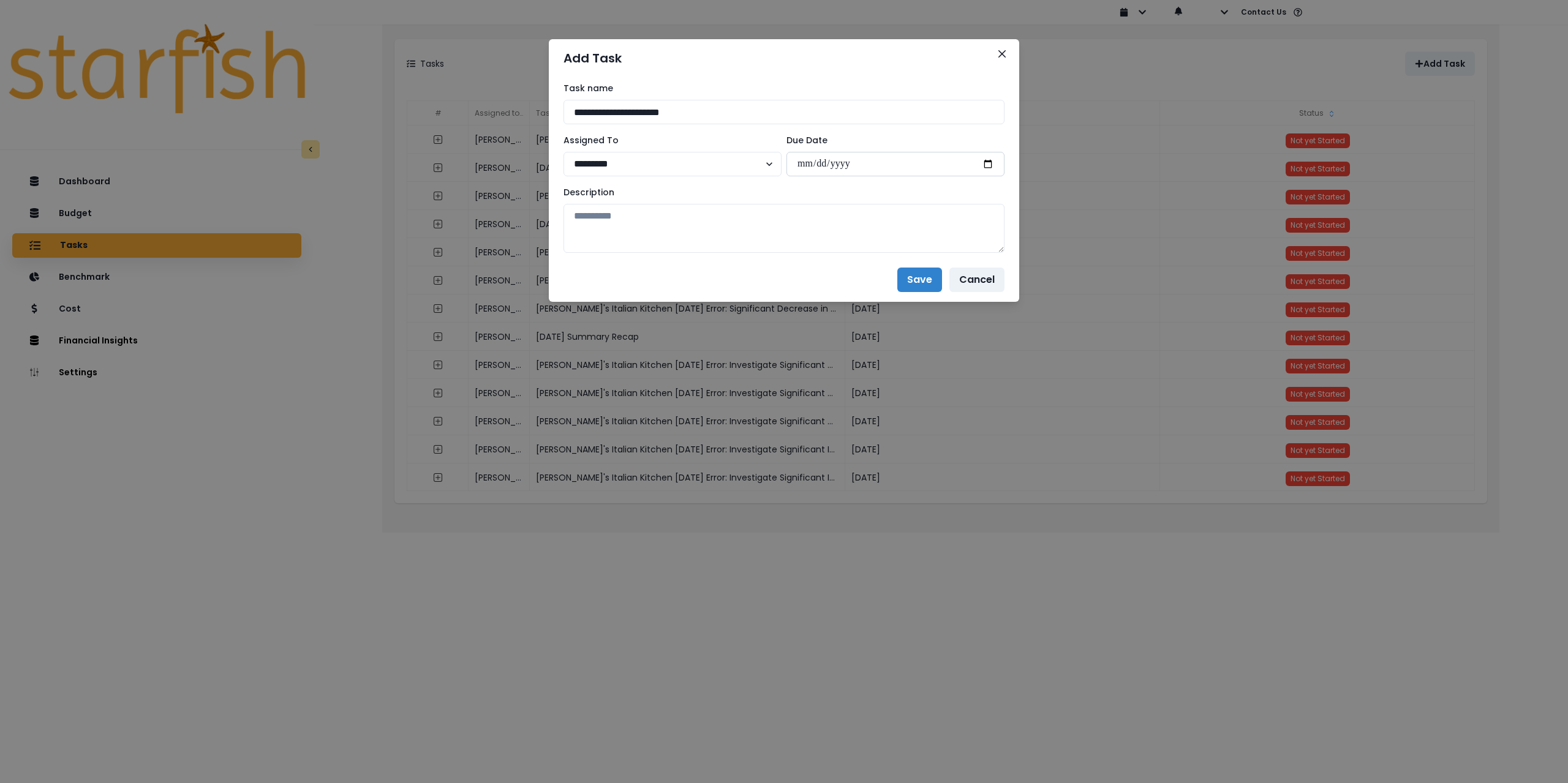
click at [987, 165] on input "date" at bounding box center [895, 163] width 218 height 24
type input "**********"
click at [790, 232] on textarea at bounding box center [784, 229] width 441 height 49
click at [749, 200] on div "Description" at bounding box center [784, 219] width 441 height 67
click at [743, 214] on textarea at bounding box center [784, 229] width 441 height 49
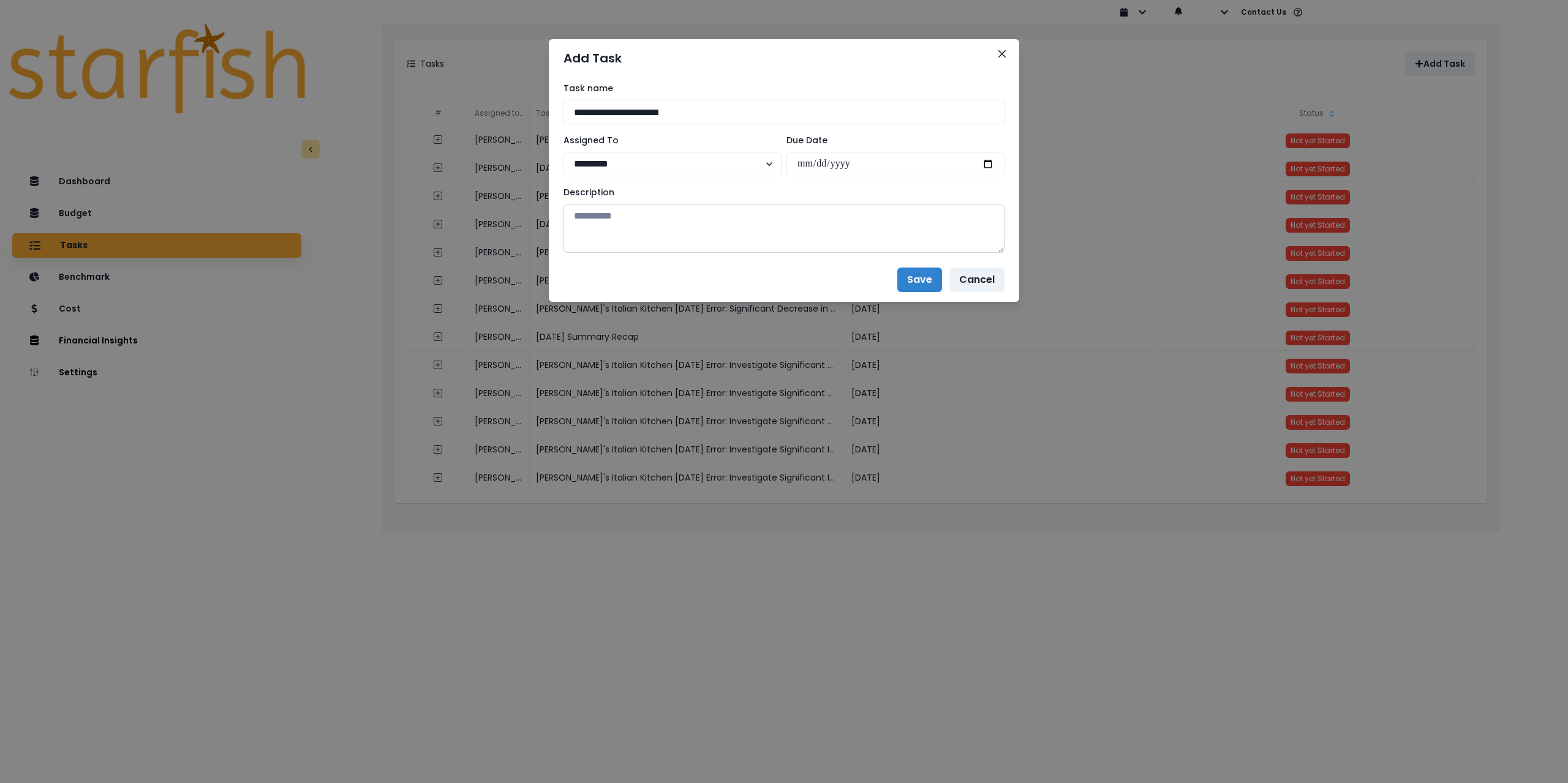
paste textarea "**********"
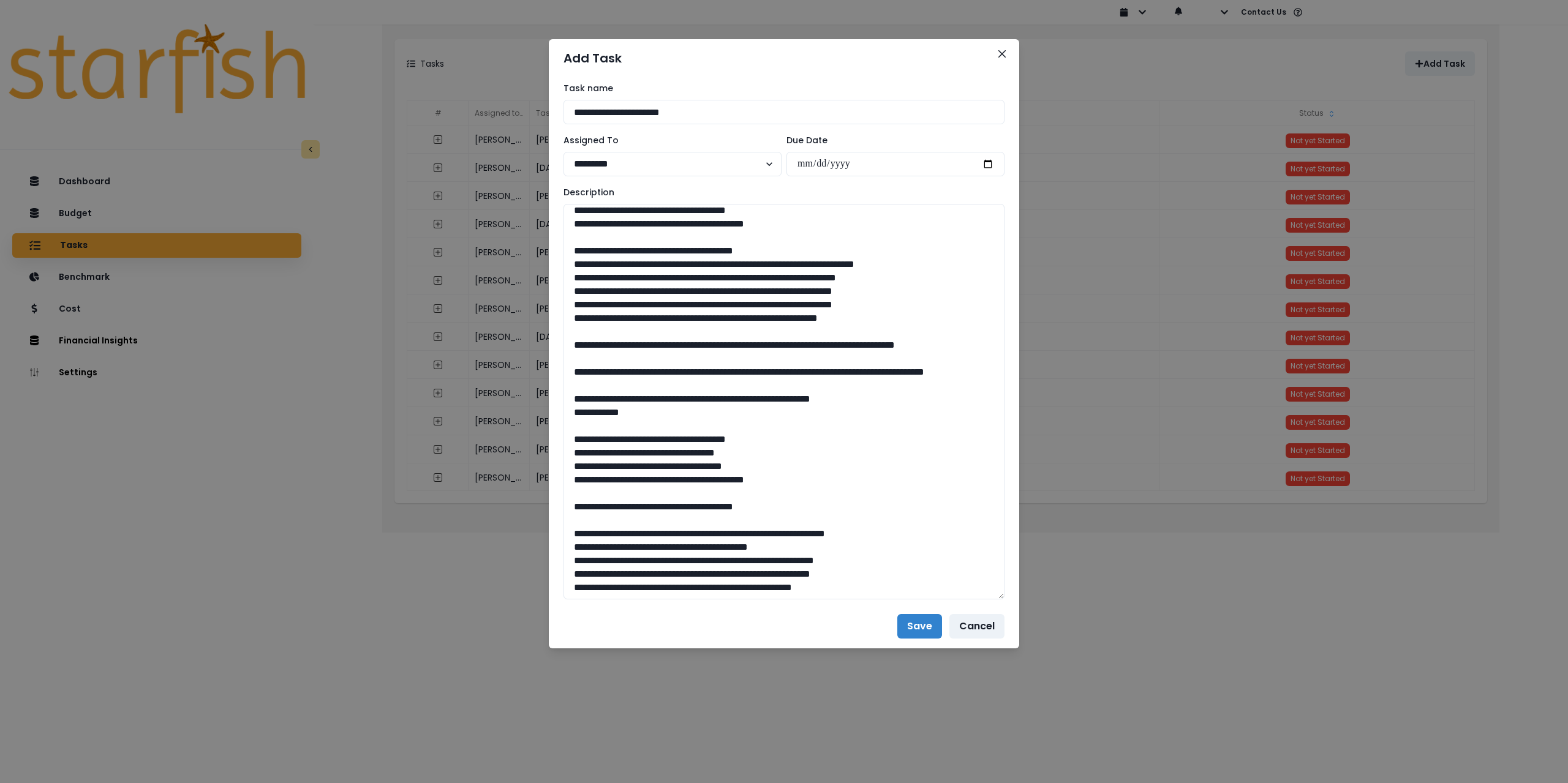
drag, startPoint x: 1002, startPoint y: 247, endPoint x: 1014, endPoint y: 689, distance: 442.2
click at [1014, 605] on div "**********" at bounding box center [784, 341] width 471 height 528
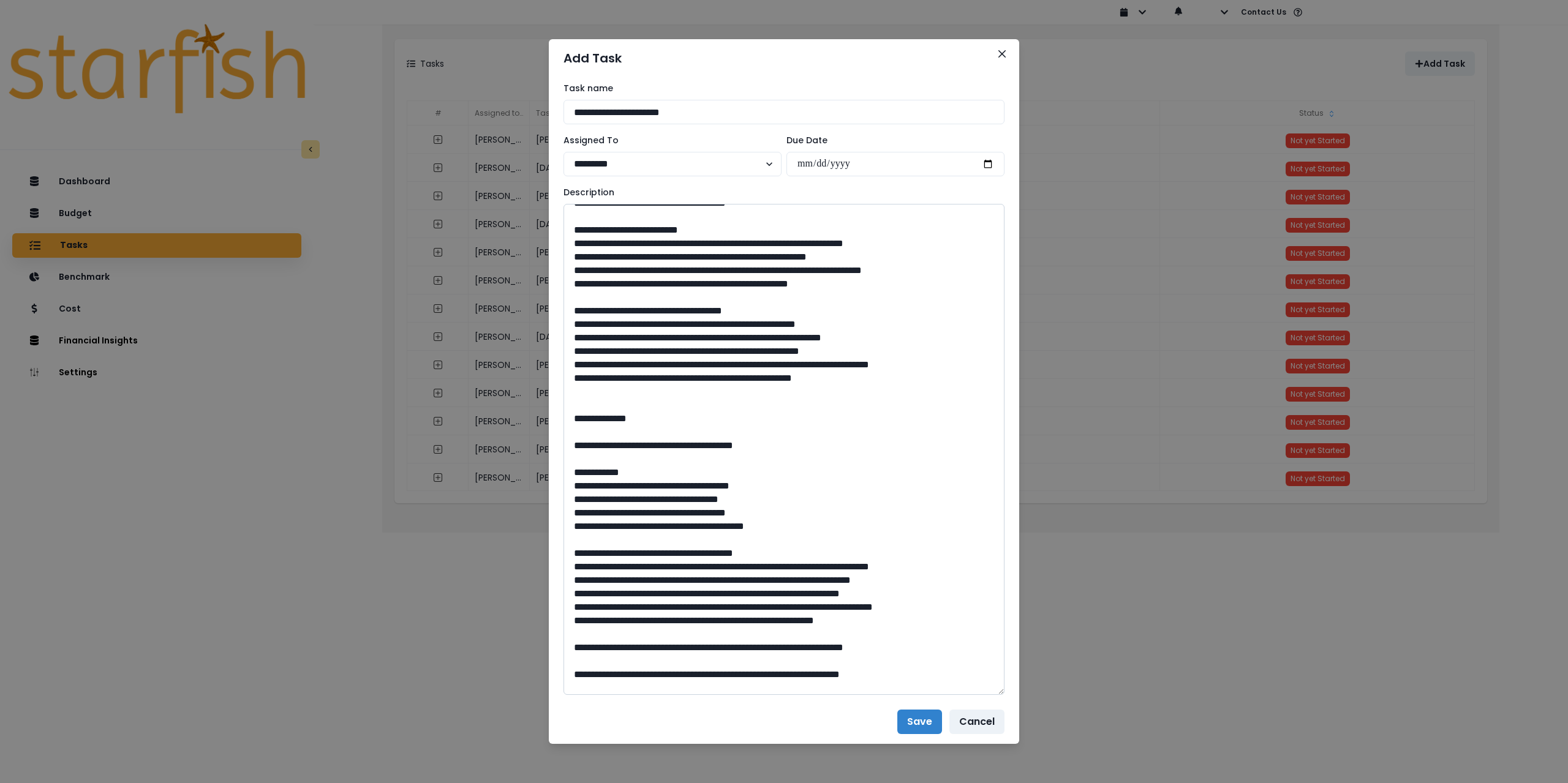
scroll to position [0, 0]
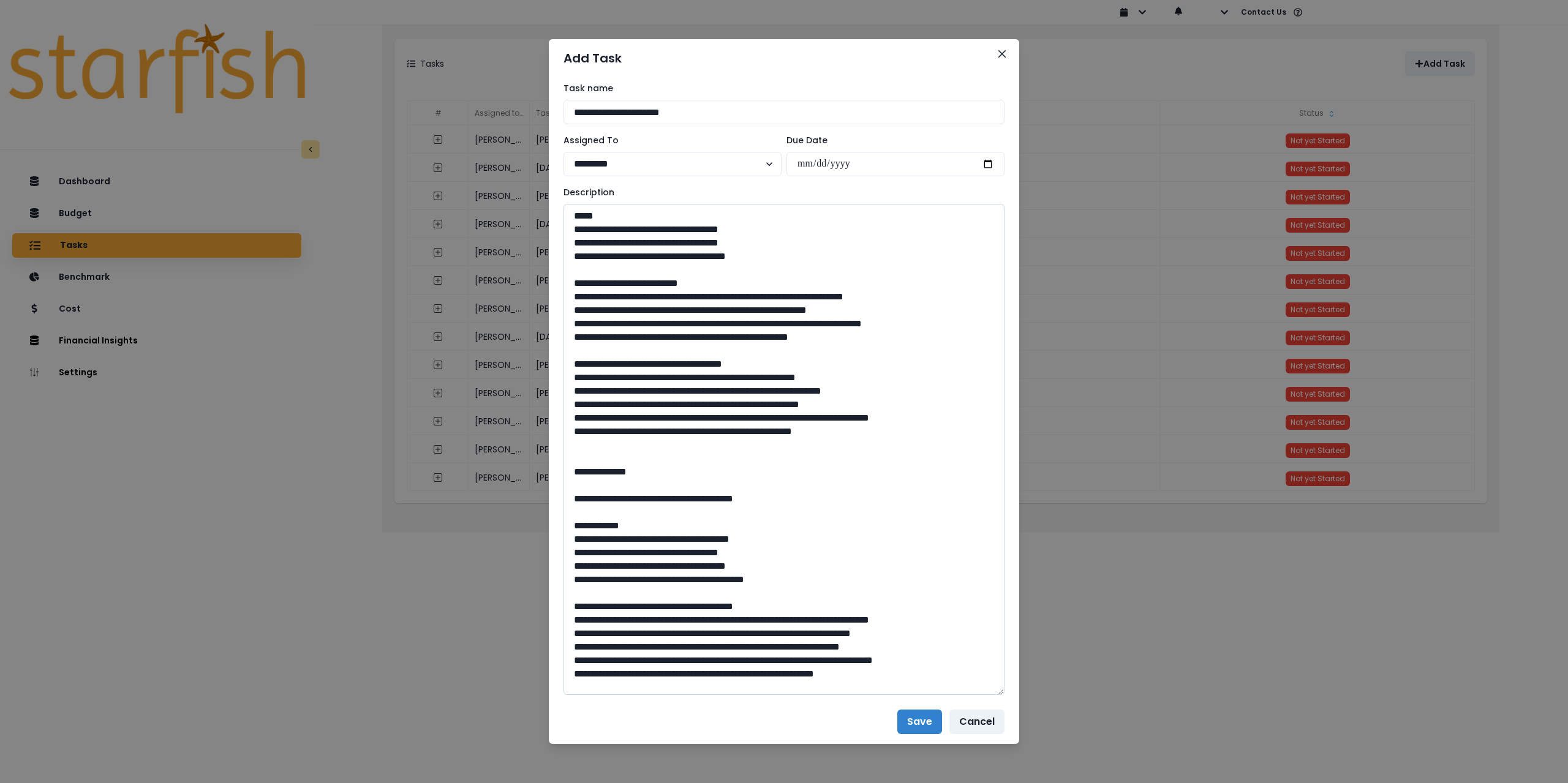
click at [616, 455] on textarea at bounding box center [784, 450] width 441 height 492
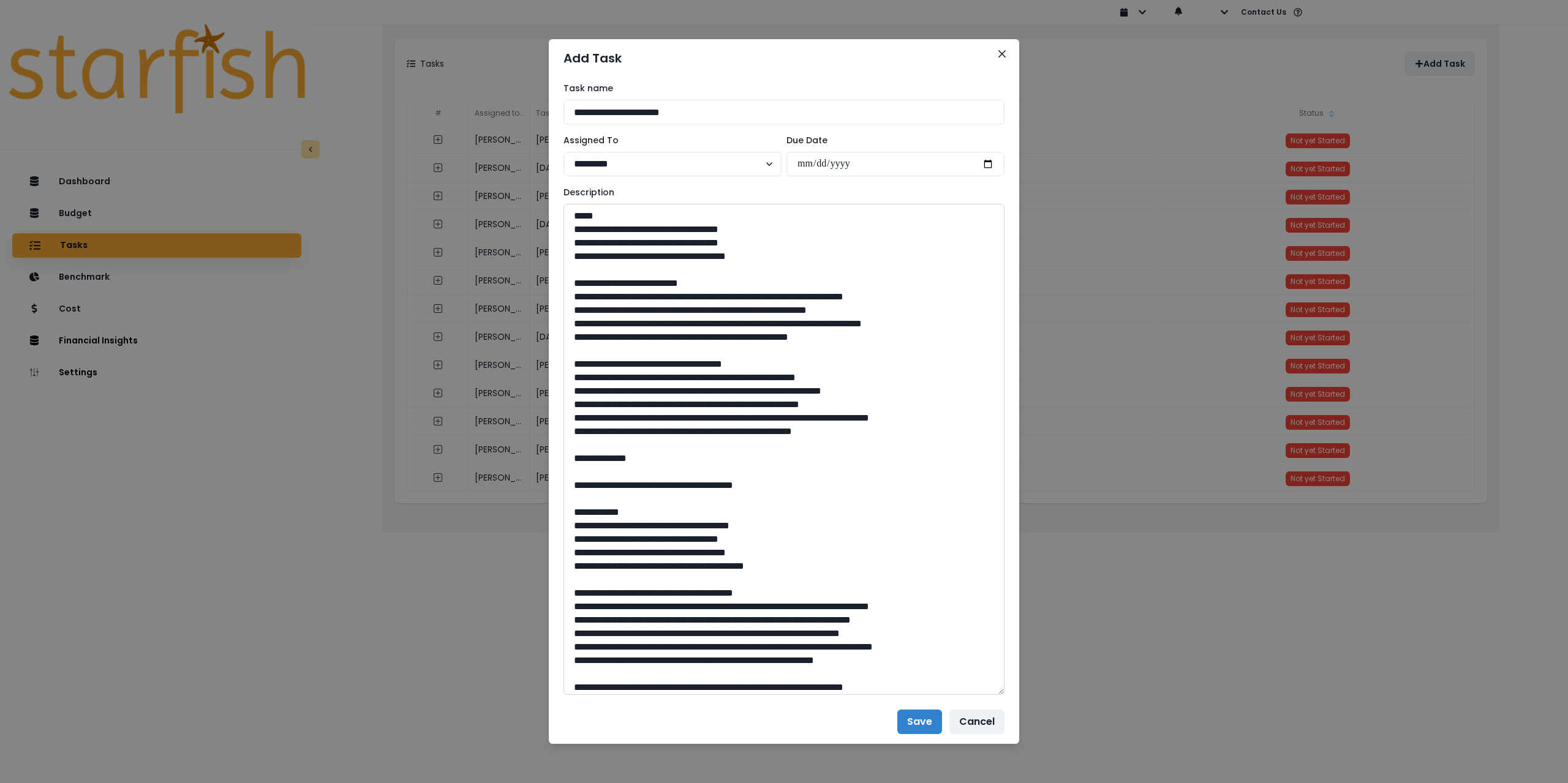
click at [574, 294] on textarea at bounding box center [784, 450] width 441 height 492
click at [573, 311] on textarea at bounding box center [784, 450] width 441 height 492
click at [574, 320] on textarea at bounding box center [784, 450] width 441 height 492
click at [570, 332] on textarea at bounding box center [784, 450] width 441 height 492
click at [570, 379] on textarea at bounding box center [784, 450] width 441 height 492
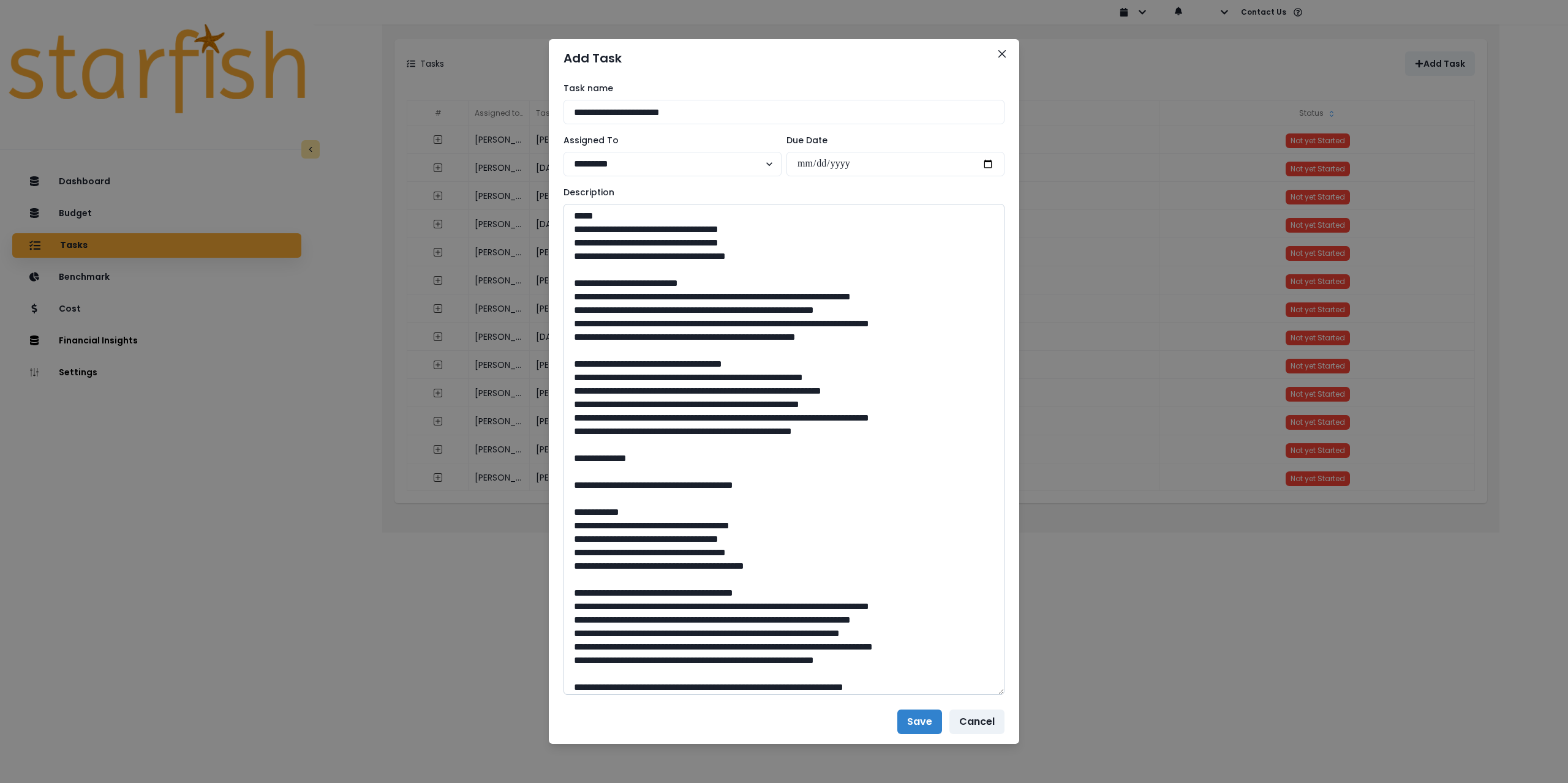
click at [573, 384] on textarea at bounding box center [784, 450] width 441 height 492
click at [574, 393] on textarea at bounding box center [784, 450] width 441 height 492
click at [573, 405] on textarea at bounding box center [784, 450] width 441 height 492
click at [571, 416] on textarea at bounding box center [784, 450] width 441 height 492
click at [570, 430] on textarea at bounding box center [784, 450] width 441 height 492
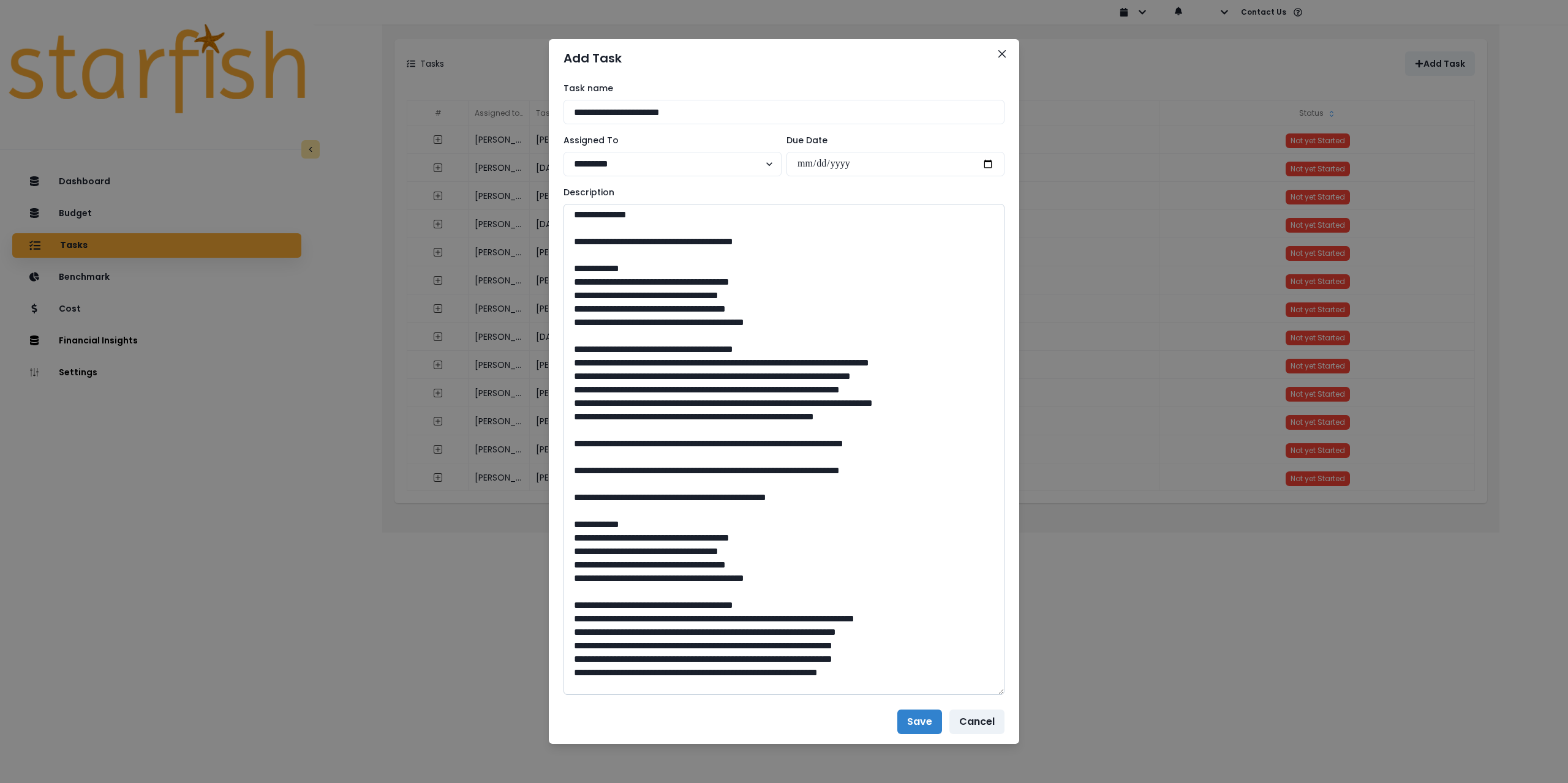
scroll to position [245, 0]
click at [571, 348] on textarea at bounding box center [784, 450] width 441 height 492
click at [571, 359] on textarea at bounding box center [784, 450] width 441 height 492
click at [571, 371] on textarea at bounding box center [784, 450] width 441 height 492
click at [571, 394] on textarea at bounding box center [784, 450] width 441 height 492
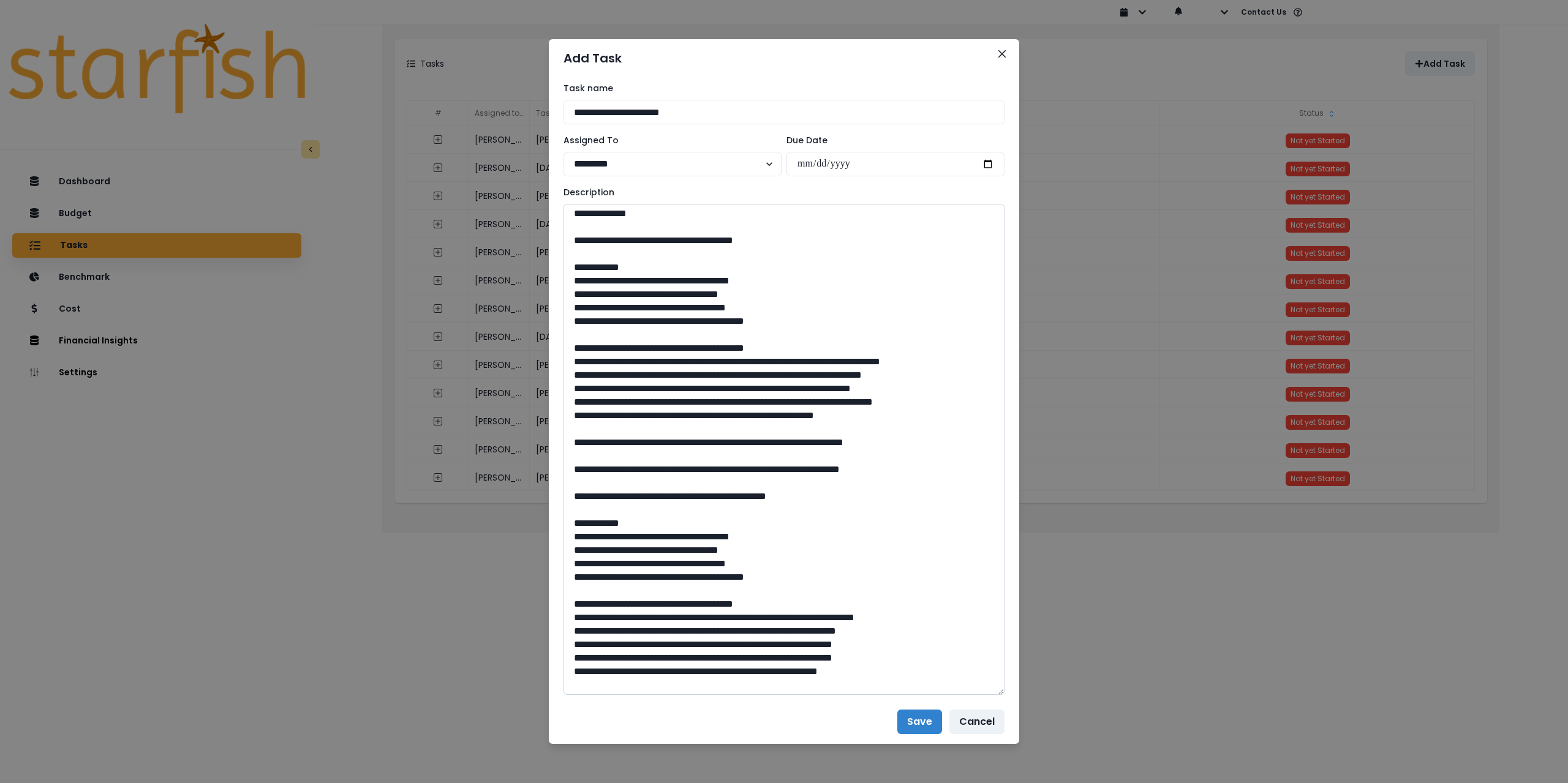
click at [570, 403] on textarea at bounding box center [784, 450] width 441 height 492
click at [574, 415] on textarea at bounding box center [784, 450] width 441 height 492
click at [571, 433] on textarea at bounding box center [784, 450] width 441 height 492
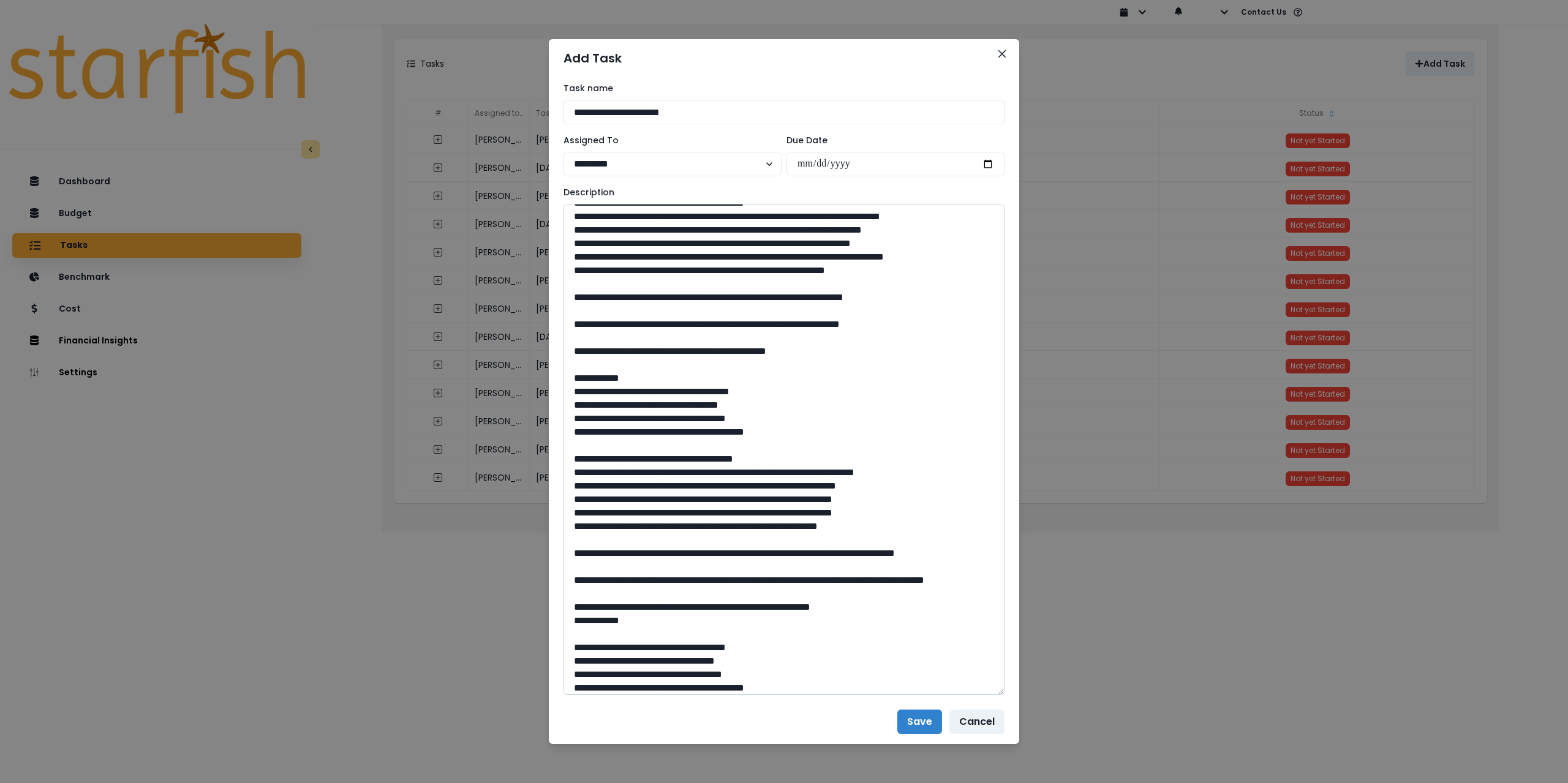
scroll to position [429, 0]
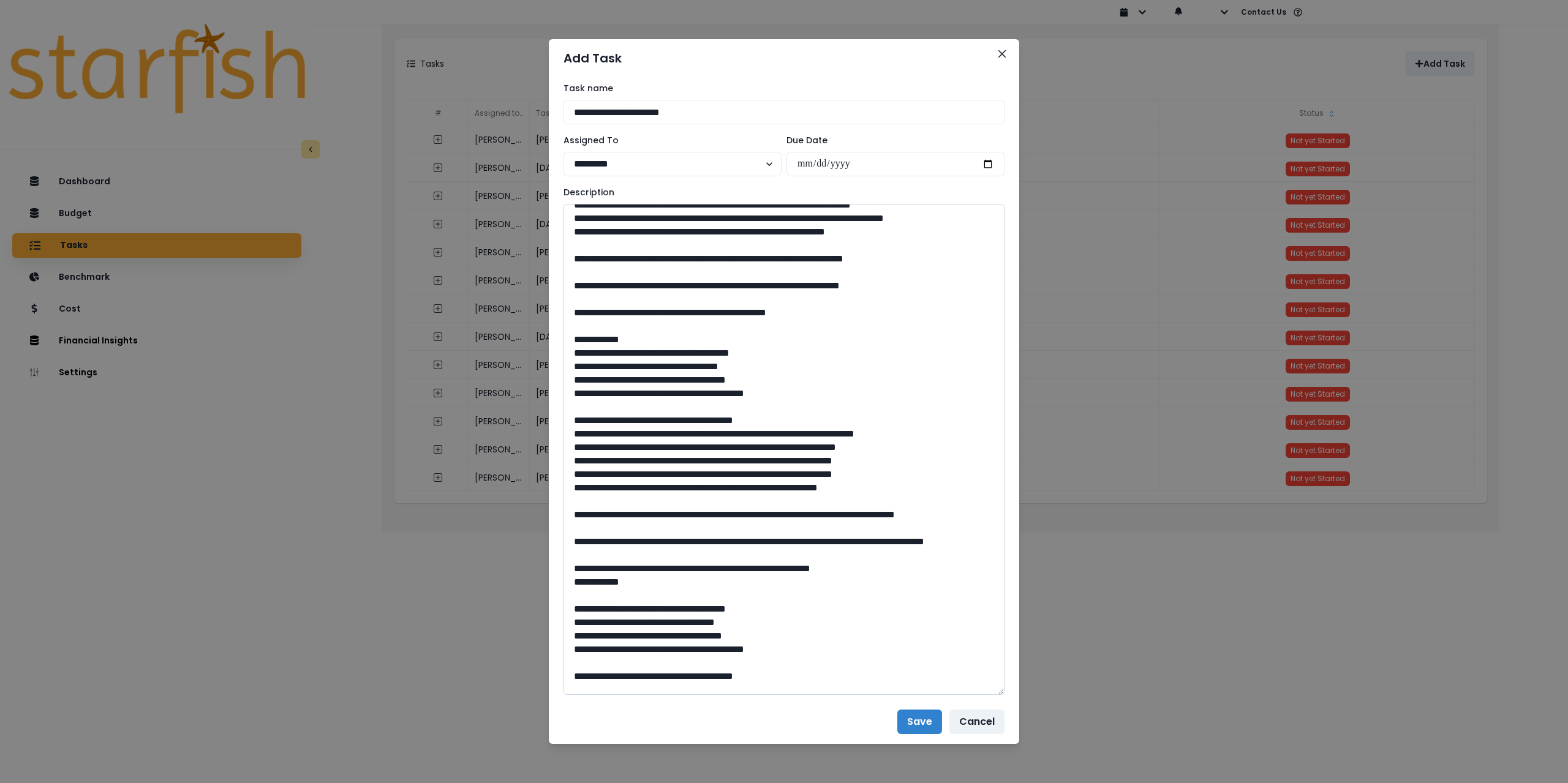
click at [571, 446] on textarea at bounding box center [784, 450] width 441 height 492
click at [569, 462] on textarea at bounding box center [784, 450] width 441 height 492
click at [578, 448] on textarea at bounding box center [784, 450] width 441 height 492
click at [574, 461] on textarea at bounding box center [784, 450] width 441 height 492
click at [575, 473] on textarea at bounding box center [784, 450] width 441 height 492
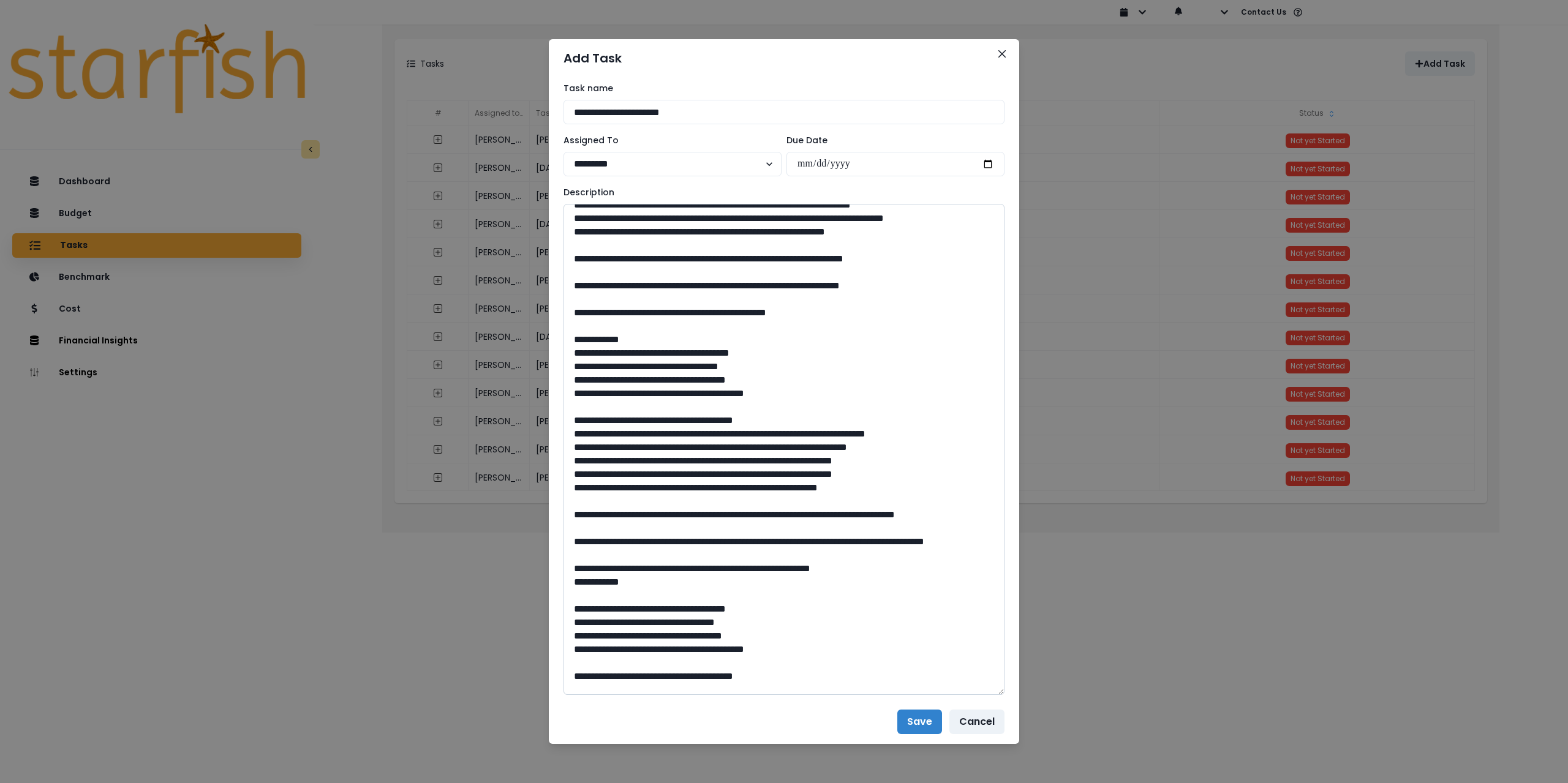
click at [572, 486] on textarea at bounding box center [784, 450] width 441 height 492
click at [575, 500] on textarea at bounding box center [784, 450] width 441 height 492
click at [574, 517] on textarea at bounding box center [784, 450] width 441 height 492
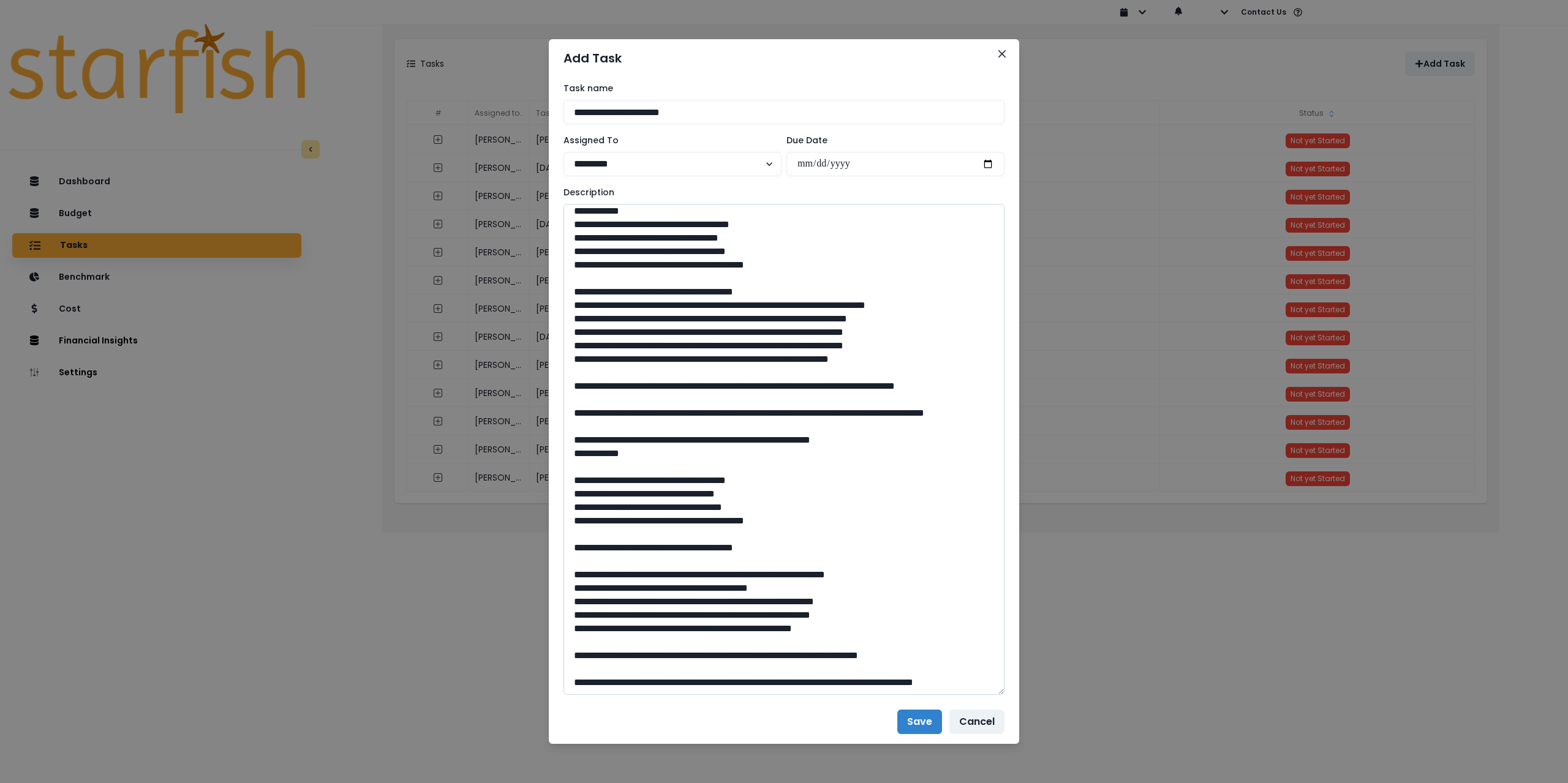
scroll to position [625, 0]
click at [574, 559] on textarea at bounding box center [784, 450] width 441 height 492
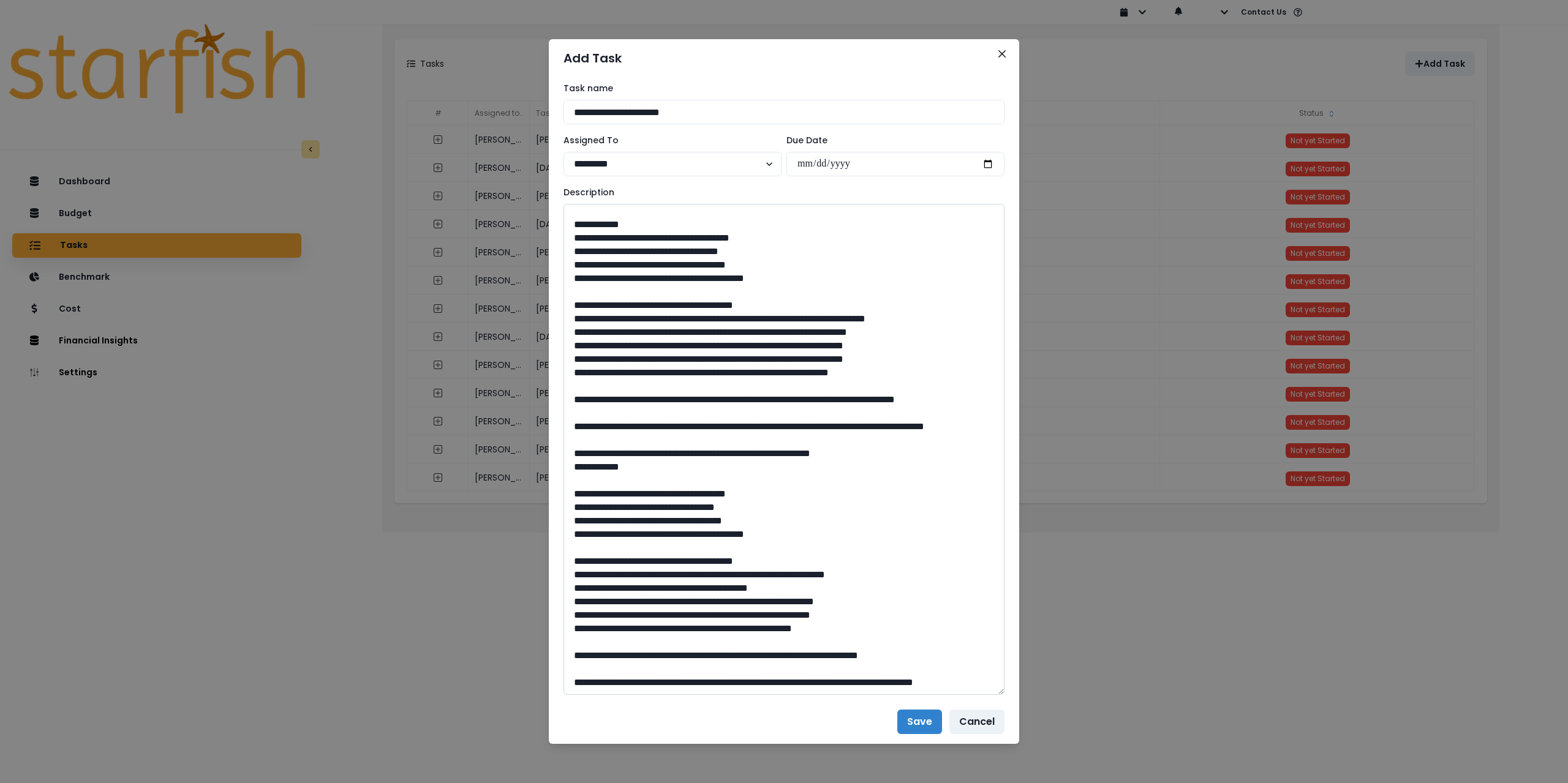
scroll to position [611, 0]
click at [571, 575] on textarea at bounding box center [784, 450] width 441 height 492
click at [570, 588] on textarea at bounding box center [784, 450] width 441 height 492
click at [568, 605] on textarea at bounding box center [784, 450] width 441 height 492
click at [570, 618] on textarea at bounding box center [784, 450] width 441 height 492
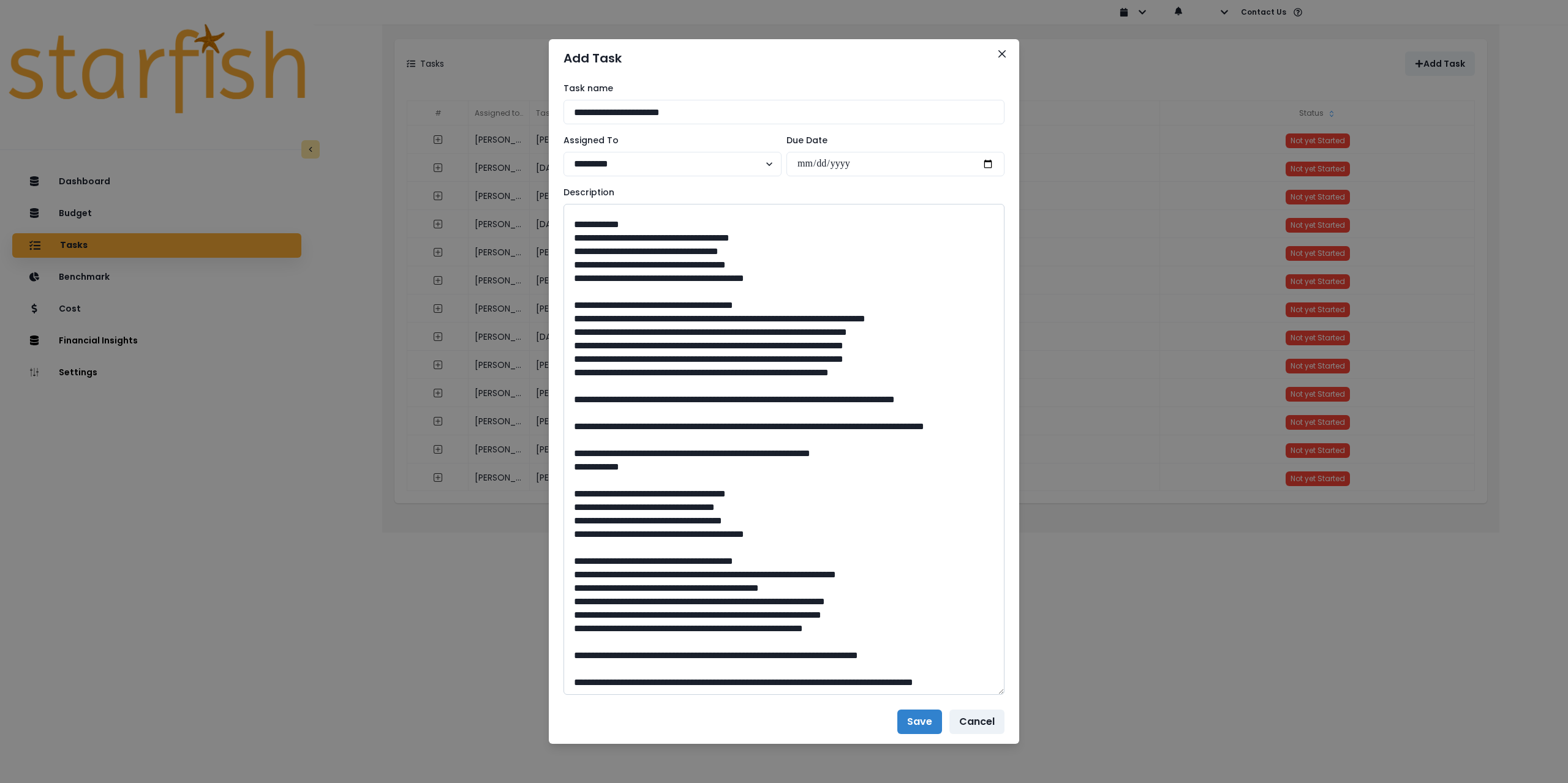
drag, startPoint x: 673, startPoint y: 688, endPoint x: 673, endPoint y: 671, distance: 17.0
click at [673, 671] on textarea at bounding box center [784, 450] width 441 height 492
drag, startPoint x: 673, startPoint y: 427, endPoint x: 672, endPoint y: 414, distance: 13.0
click at [672, 414] on textarea at bounding box center [784, 450] width 441 height 492
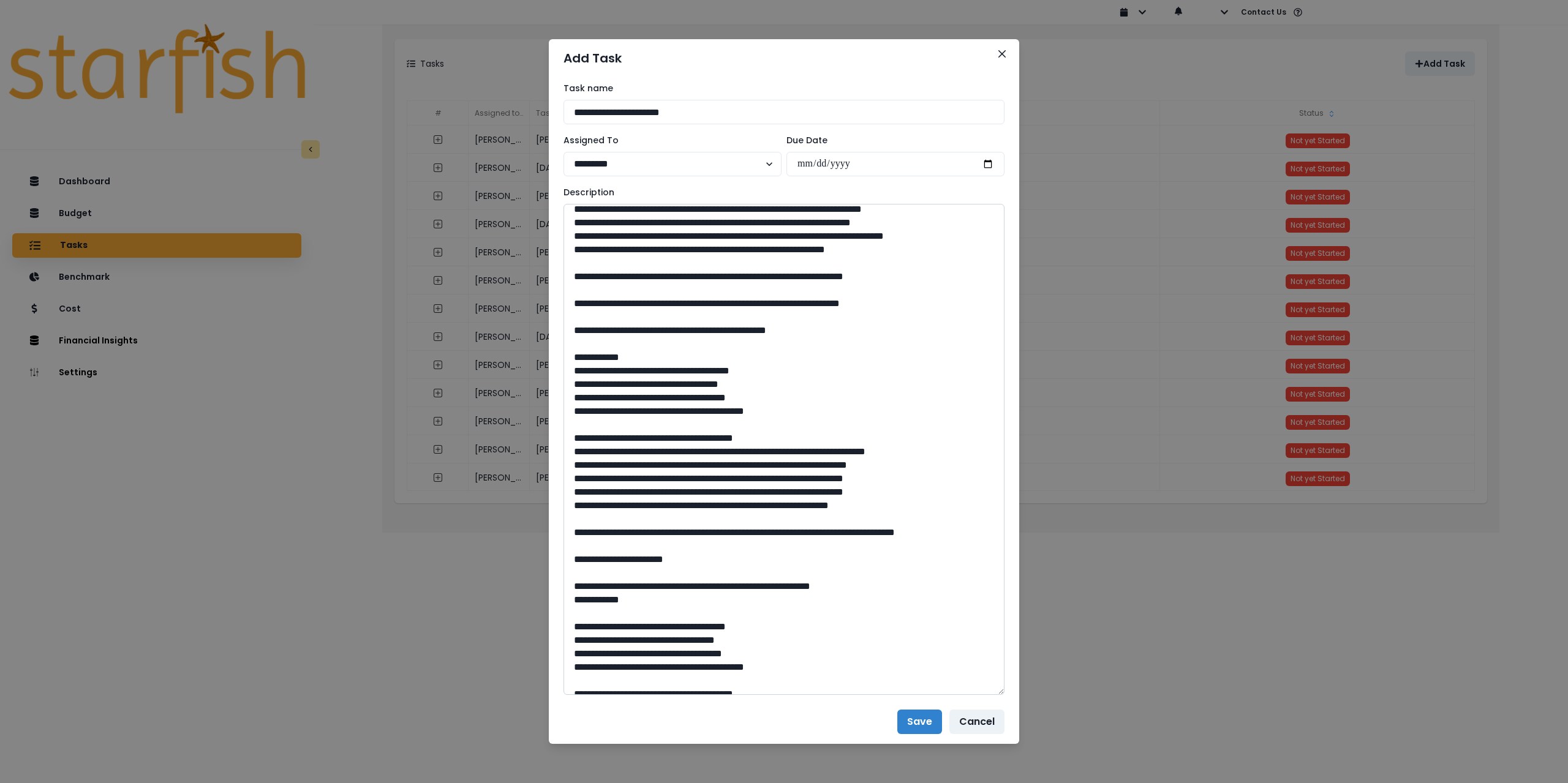
scroll to position [339, 0]
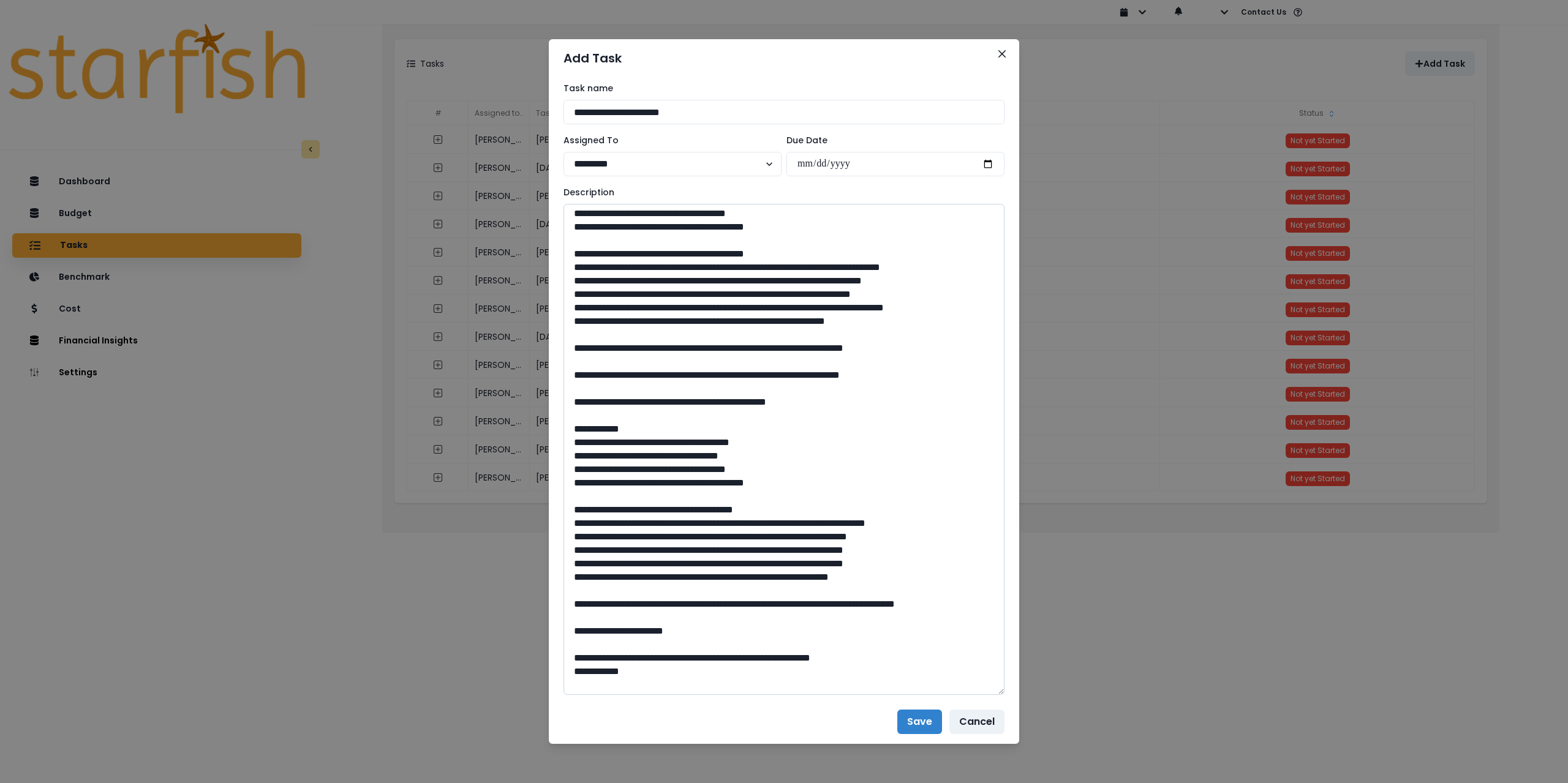
drag, startPoint x: 907, startPoint y: 387, endPoint x: 671, endPoint y: 385, distance: 236.0
click at [671, 385] on textarea at bounding box center [784, 450] width 441 height 492
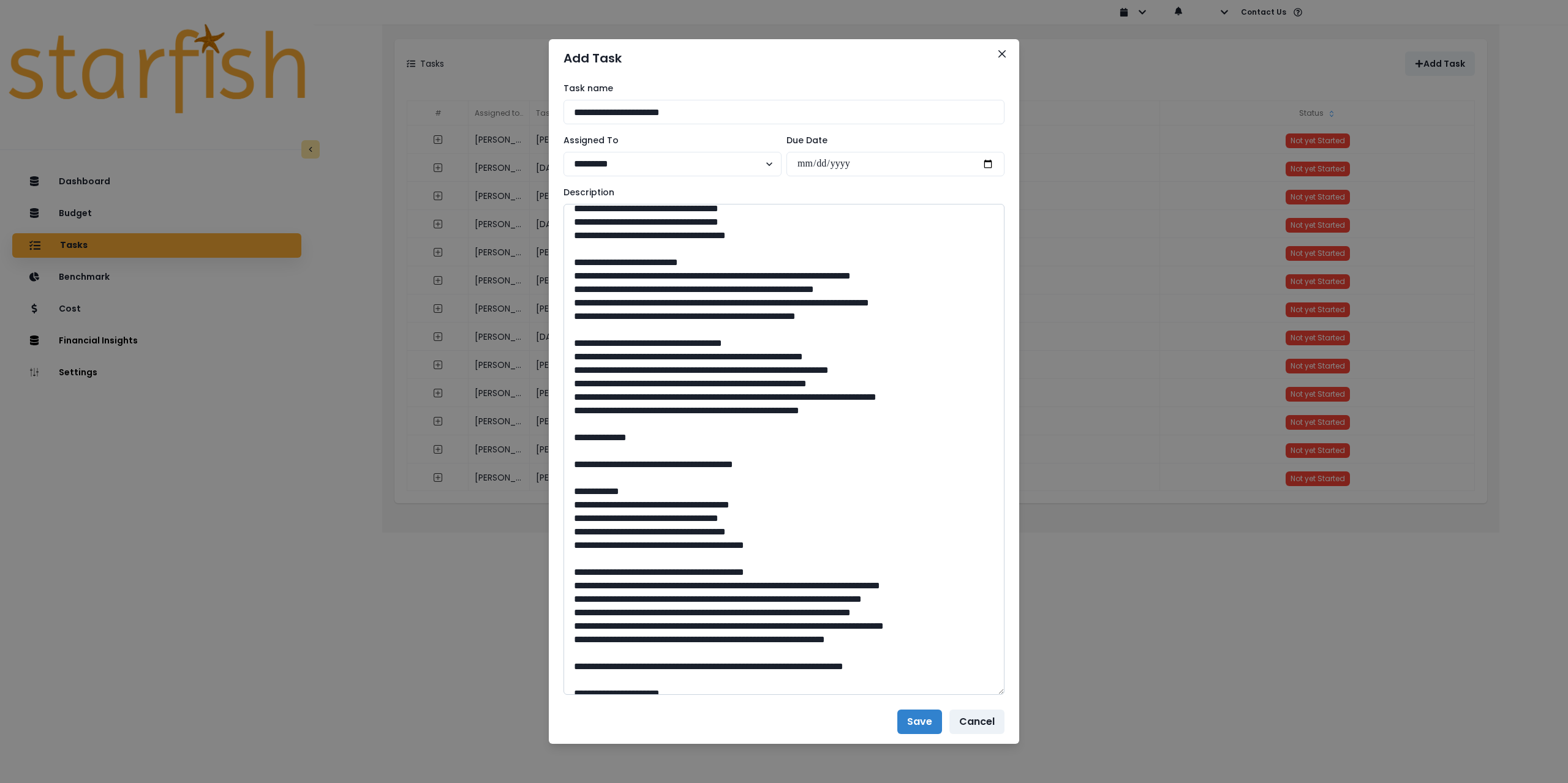
scroll to position [0, 0]
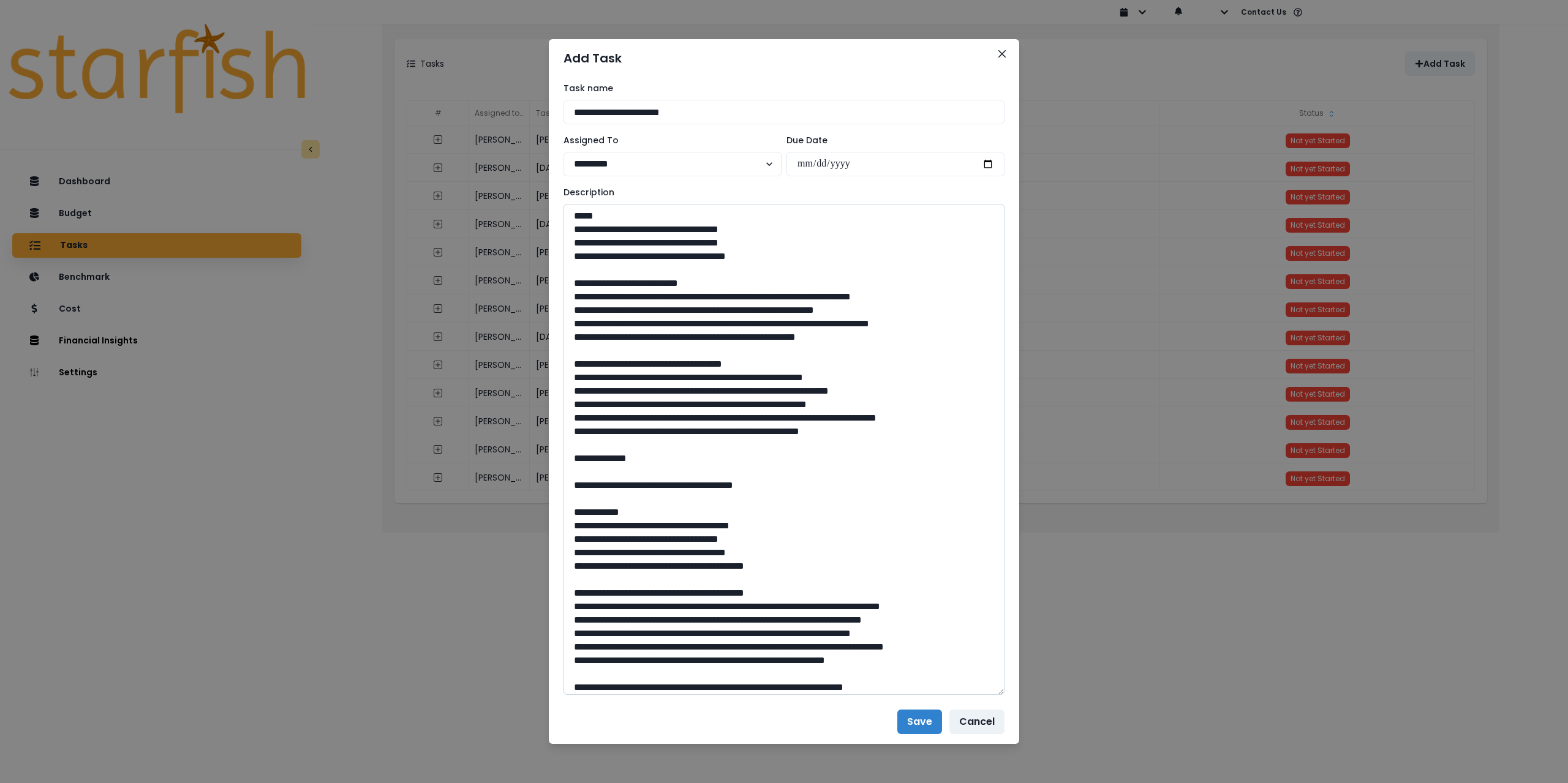
click at [702, 466] on textarea at bounding box center [784, 450] width 441 height 492
click at [658, 391] on textarea at bounding box center [784, 450] width 441 height 492
click at [829, 458] on textarea at bounding box center [784, 450] width 441 height 492
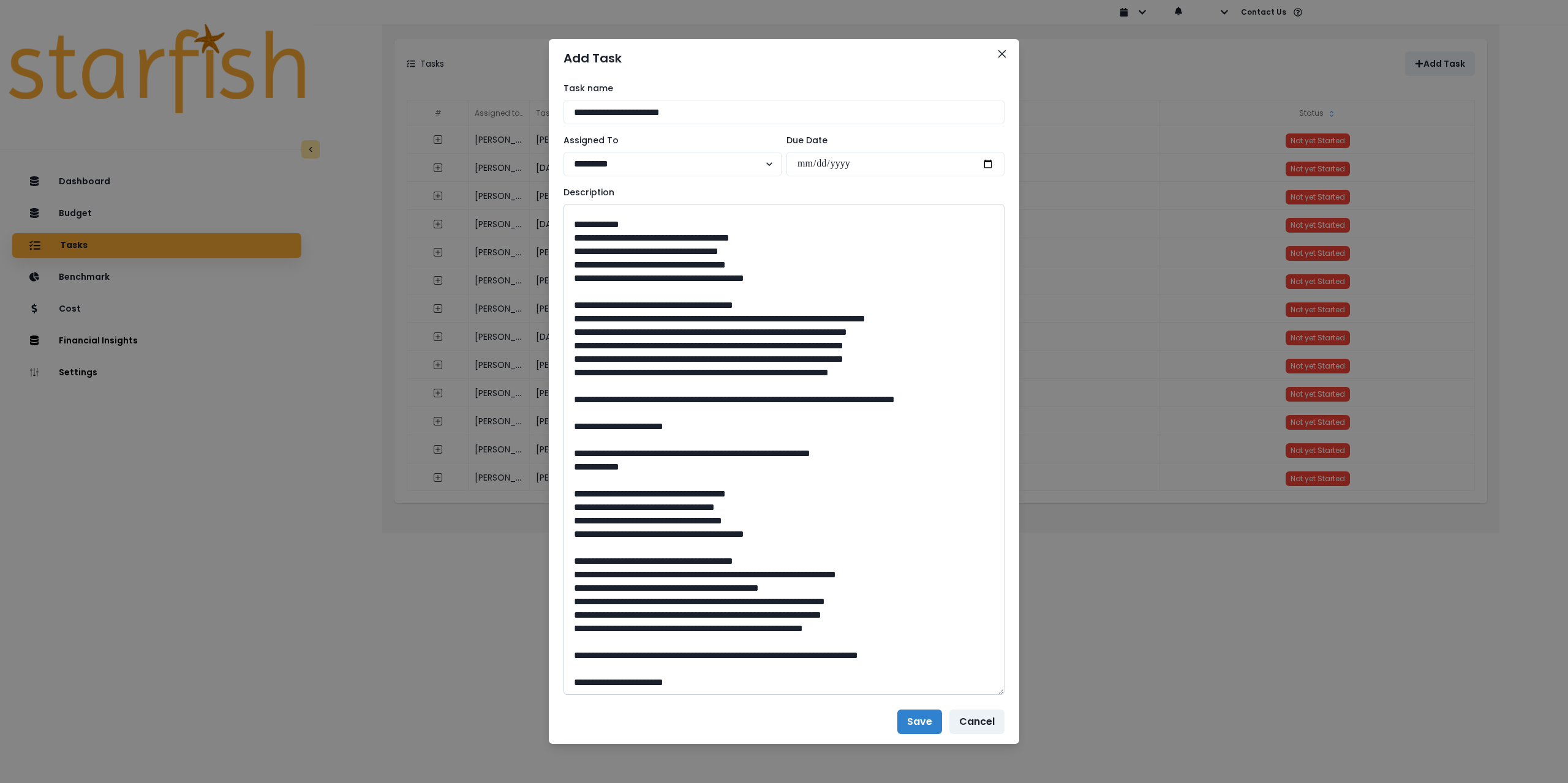
scroll to position [585, 0]
type textarea "**********"
click at [905, 719] on button "Save" at bounding box center [919, 722] width 44 height 24
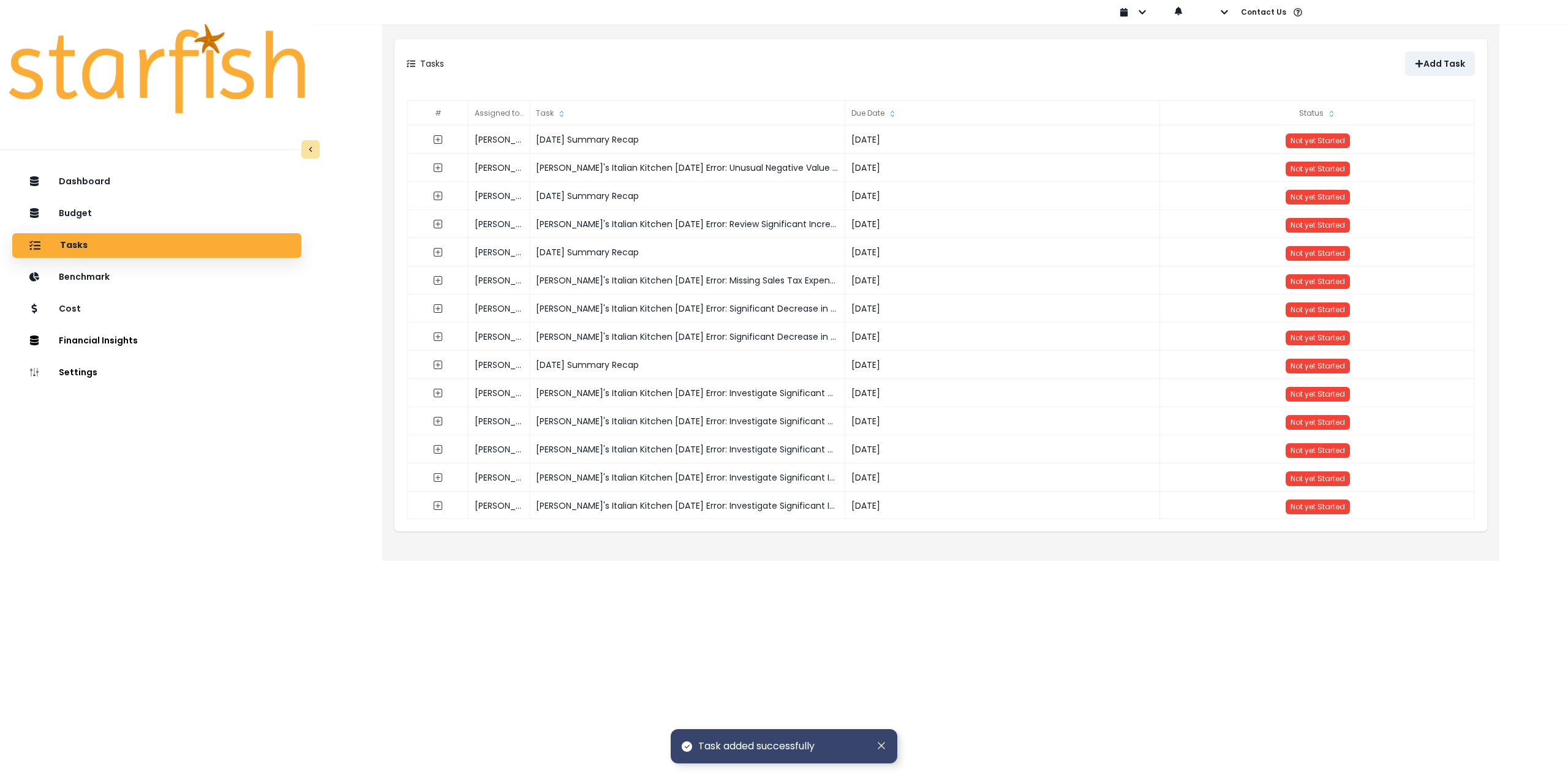
click at [302, 515] on div "Dashboard Budget Tasks Benchmark Cost Financial Insights Location Analysis Comp…" at bounding box center [157, 513] width 313 height 692
click at [1223, 18] on button "button" at bounding box center [1215, 12] width 28 height 24
click at [1225, 46] on p "Sign out" at bounding box center [1243, 47] width 41 height 12
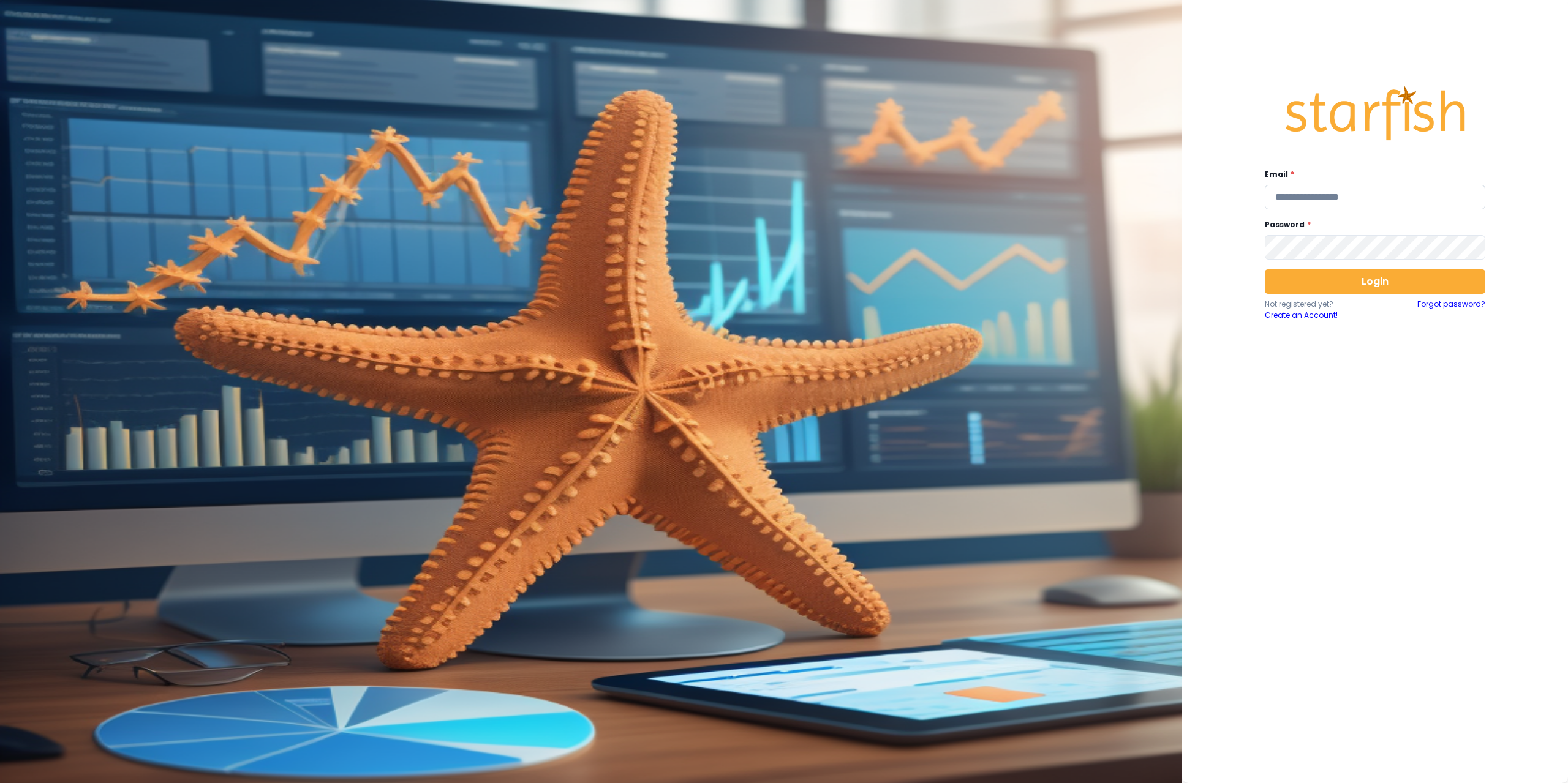
type input "**********"
click at [1378, 204] on input "**********" at bounding box center [1375, 197] width 220 height 24
paste input "**********"
type input "**********"
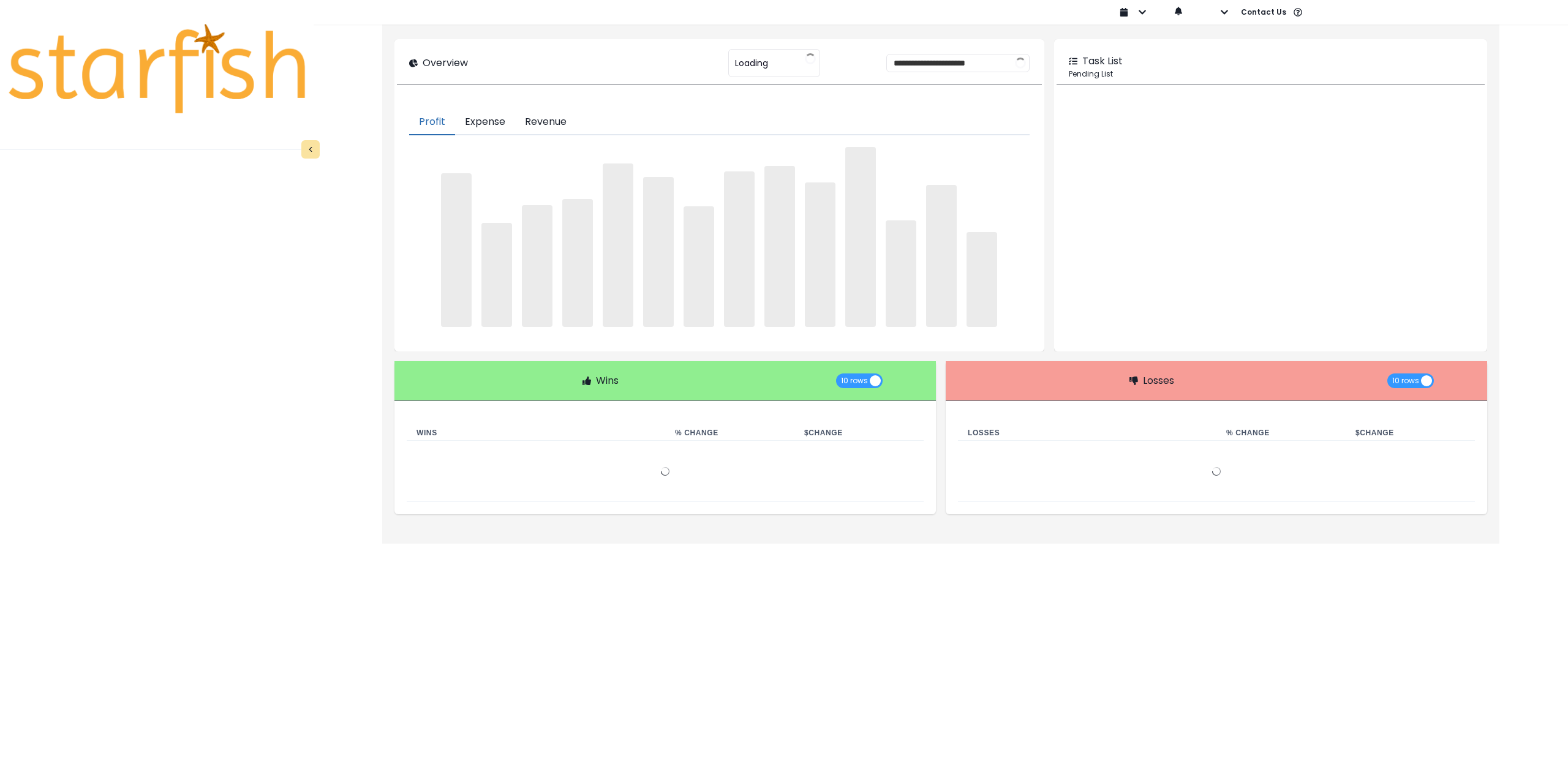
type input "****"
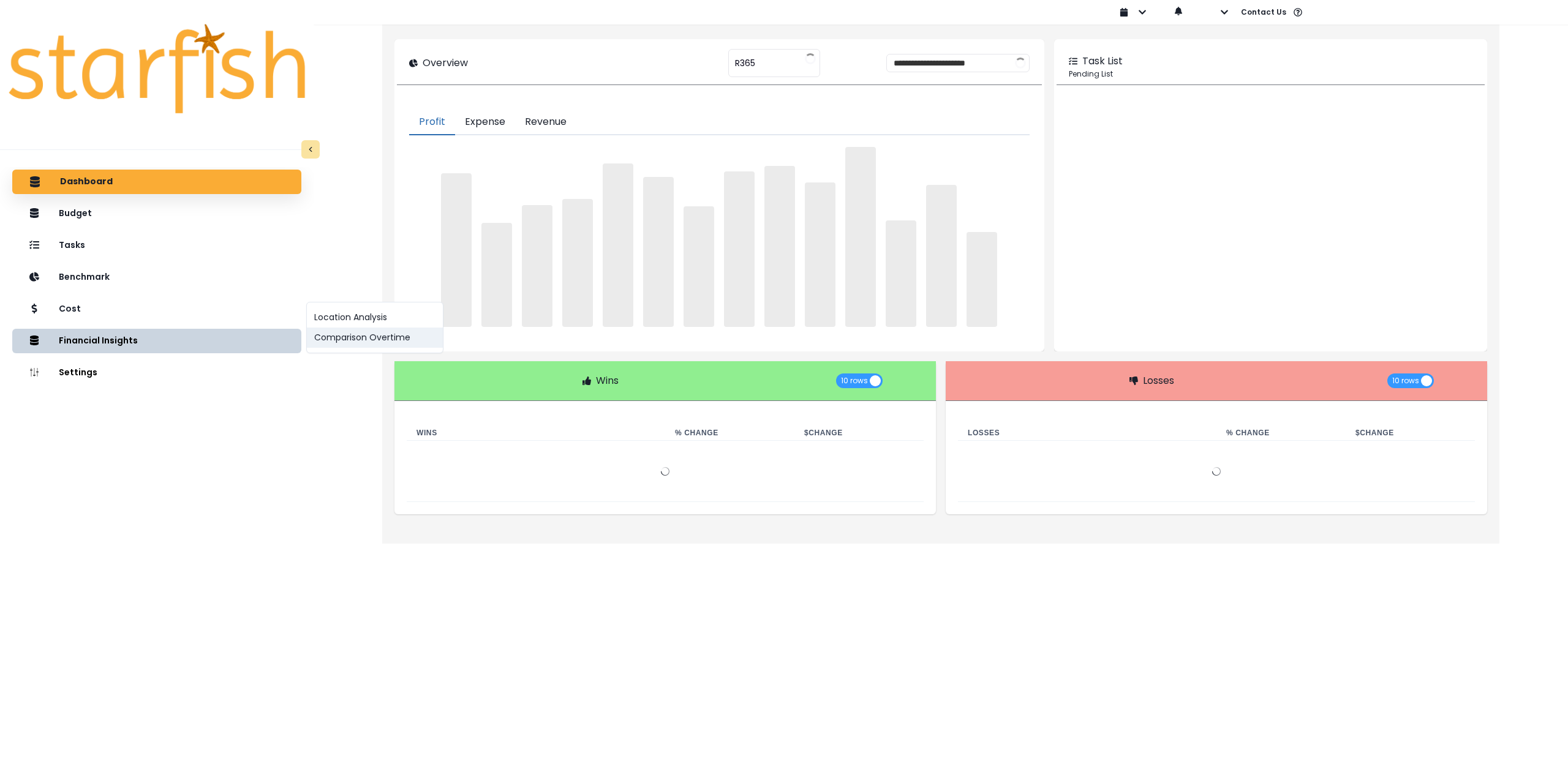
click at [322, 338] on button "Comparison Overtime" at bounding box center [374, 337] width 136 height 20
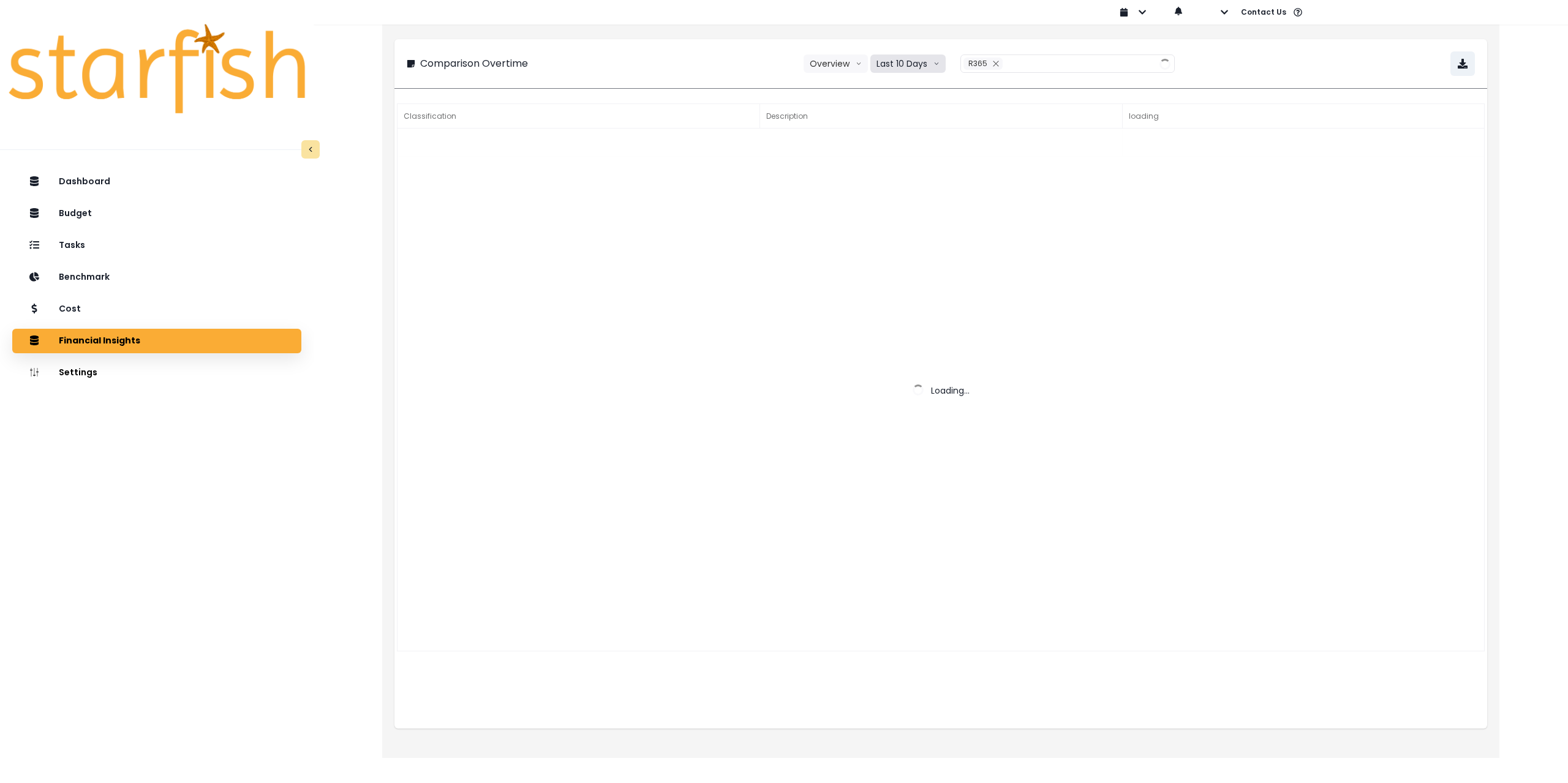
click at [914, 60] on button "Last 10 Days" at bounding box center [908, 64] width 75 height 18
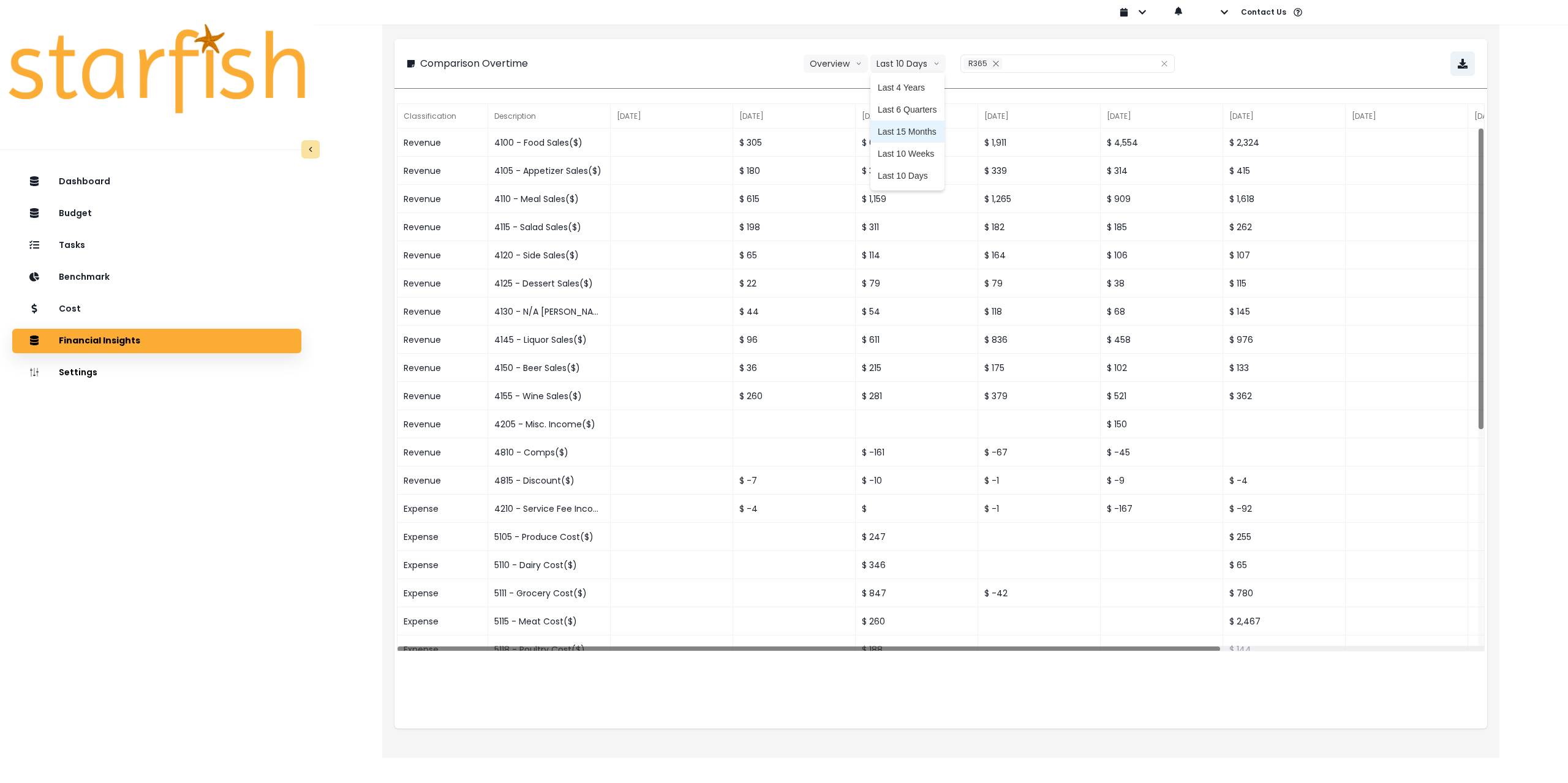
click at [922, 133] on span "Last 15 Months" at bounding box center [907, 131] width 59 height 13
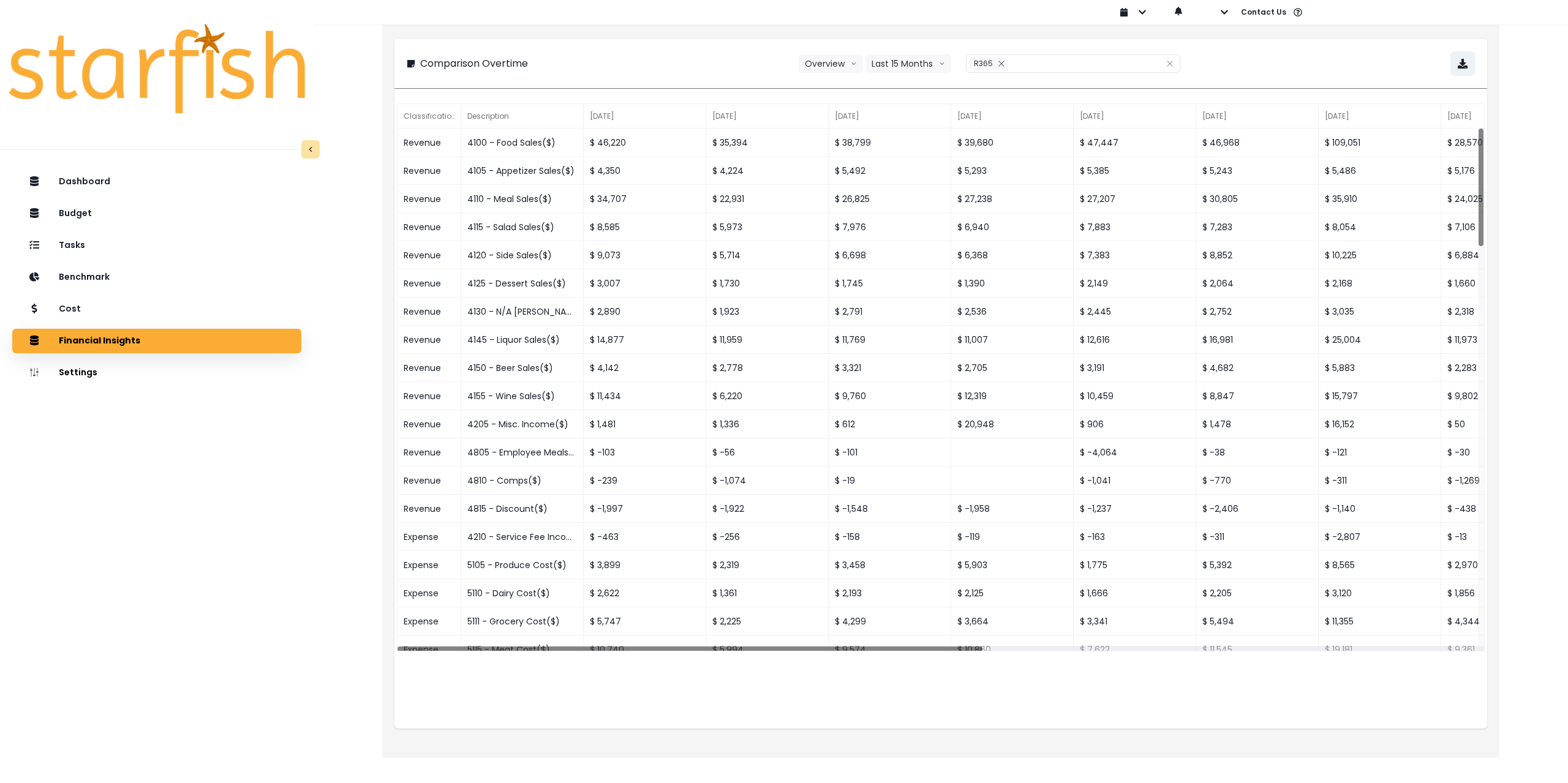
click at [1353, 55] on div "Comparison Overtime Overview Overview % of cost % of sales Last 15 Months Last …" at bounding box center [941, 63] width 1068 height 24
click at [1452, 67] on button "button" at bounding box center [1462, 63] width 24 height 24
click at [124, 304] on div "Cost" at bounding box center [157, 309] width 270 height 26
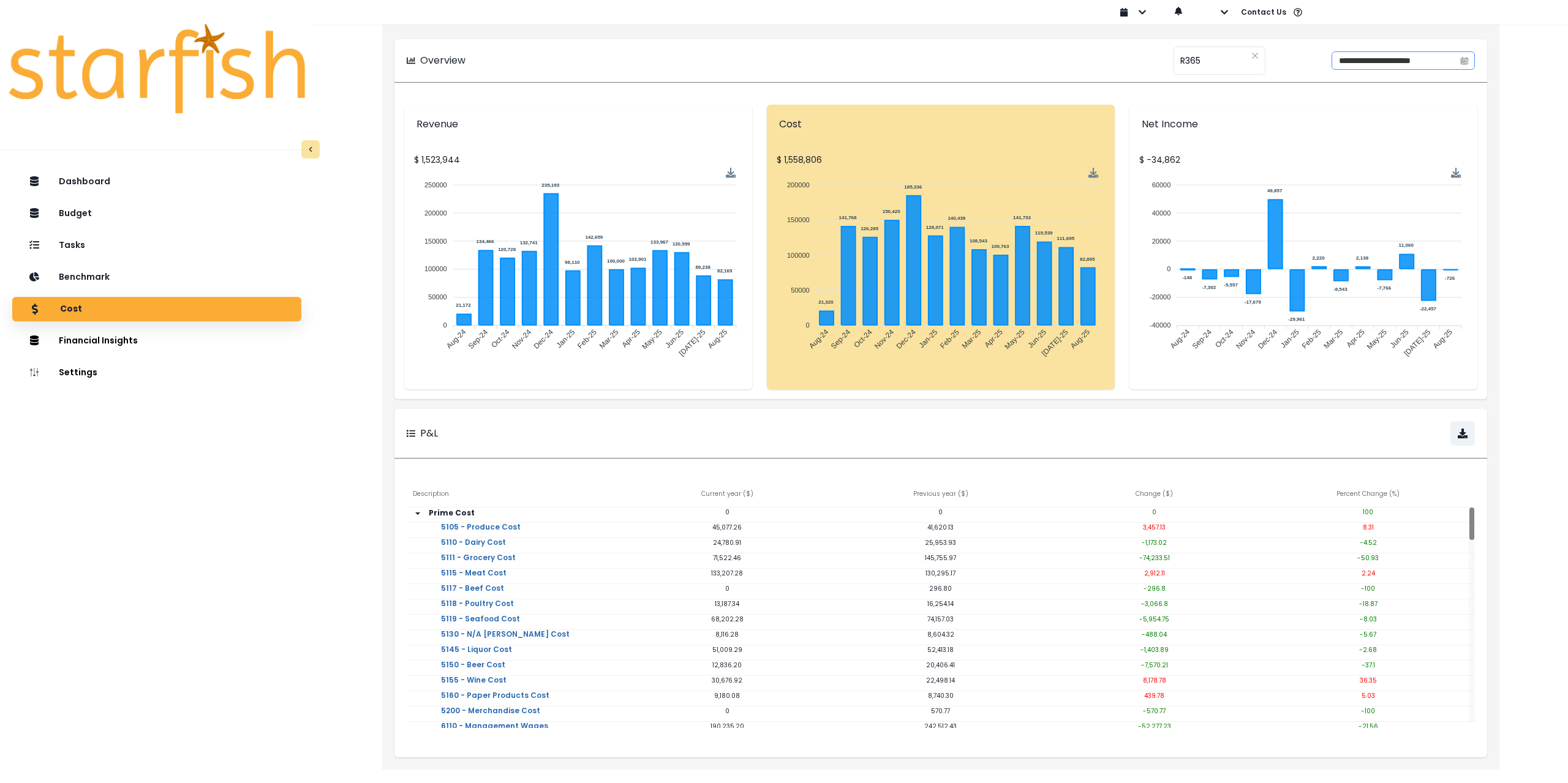
click at [1465, 65] on span at bounding box center [1464, 60] width 19 height 17
click at [1326, 103] on button "Previous month" at bounding box center [1323, 109] width 15 height 15
click at [1329, 138] on span "1" at bounding box center [1328, 144] width 3 height 13
click at [1328, 109] on button "Previous month" at bounding box center [1323, 109] width 15 height 15
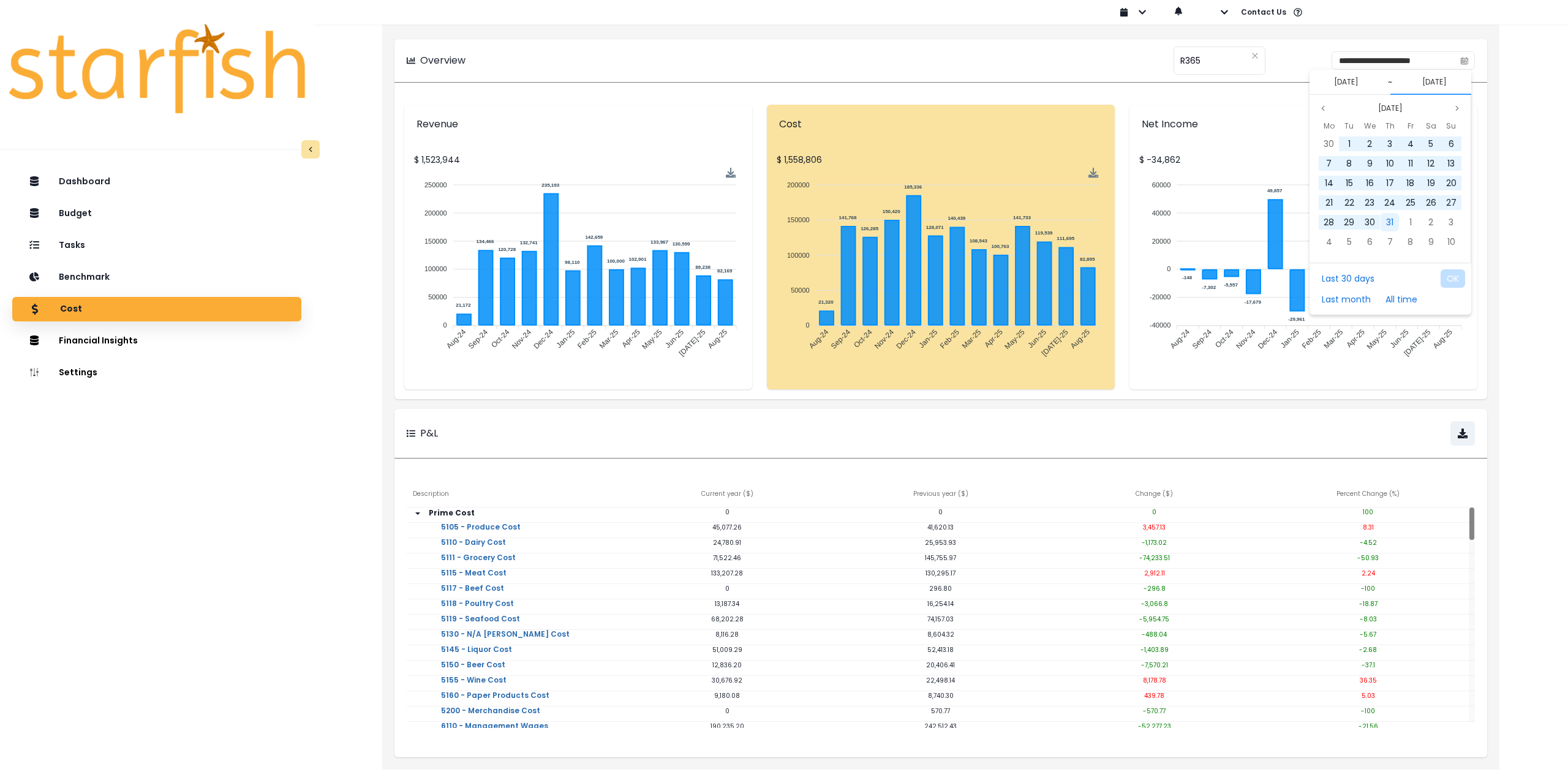
click at [1394, 221] on div "31" at bounding box center [1390, 222] width 18 height 18
click at [1450, 276] on button "OK" at bounding box center [1452, 279] width 24 height 18
type input "**********"
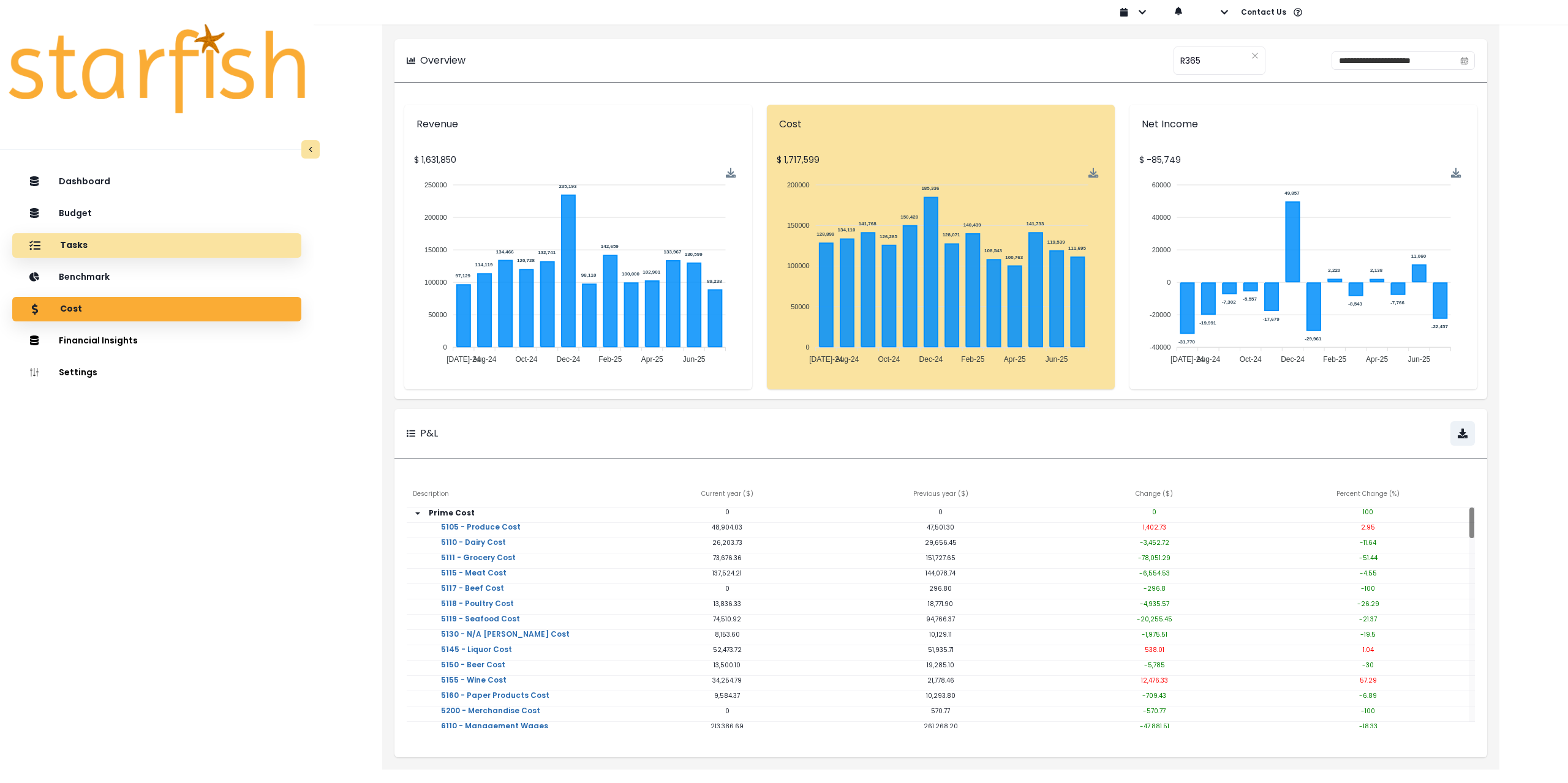
click at [139, 243] on div "Tasks" at bounding box center [157, 245] width 270 height 26
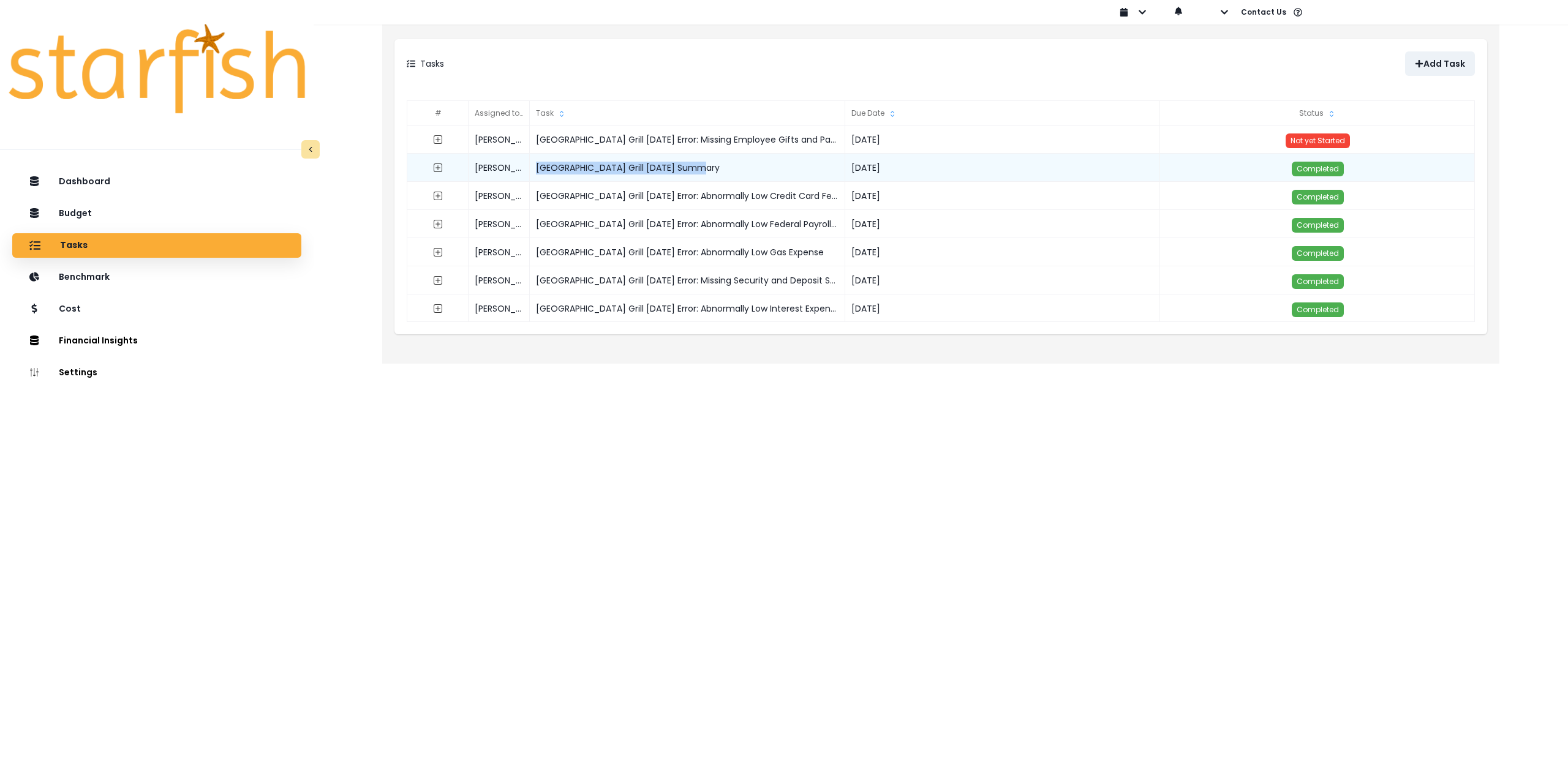
drag, startPoint x: 713, startPoint y: 167, endPoint x: 539, endPoint y: 162, distance: 174.1
click at [539, 162] on div "Mesa Street Grill June 2025 Summary" at bounding box center [688, 168] width 316 height 28
copy div "Mesa Street Grill June 2025 Summary"
click at [1434, 60] on p "Add Task" at bounding box center [1445, 64] width 42 height 10
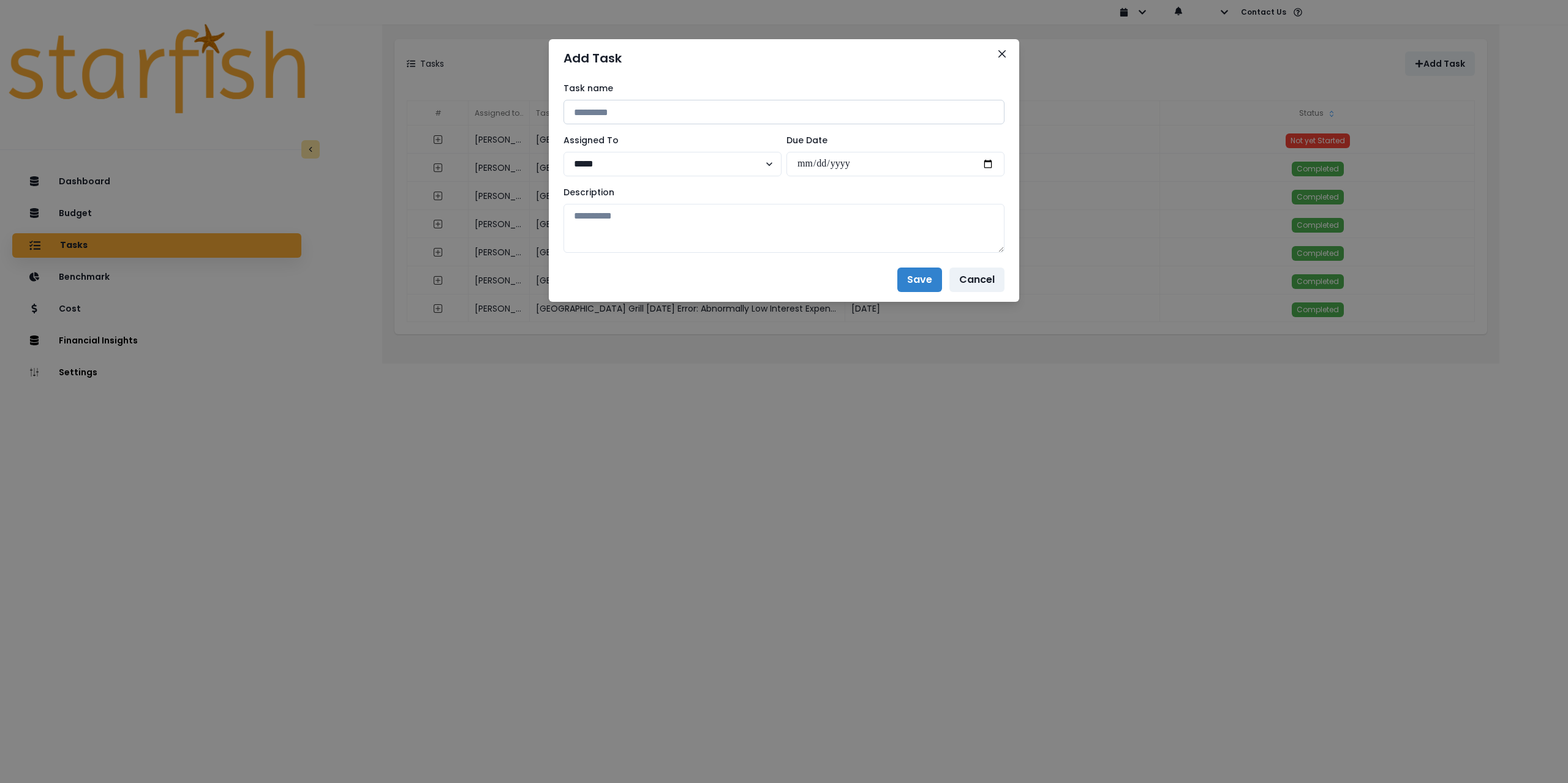
click at [669, 115] on input at bounding box center [784, 111] width 441 height 24
paste input "**********"
click at [668, 109] on input "**********" at bounding box center [784, 111] width 441 height 24
type input "**********"
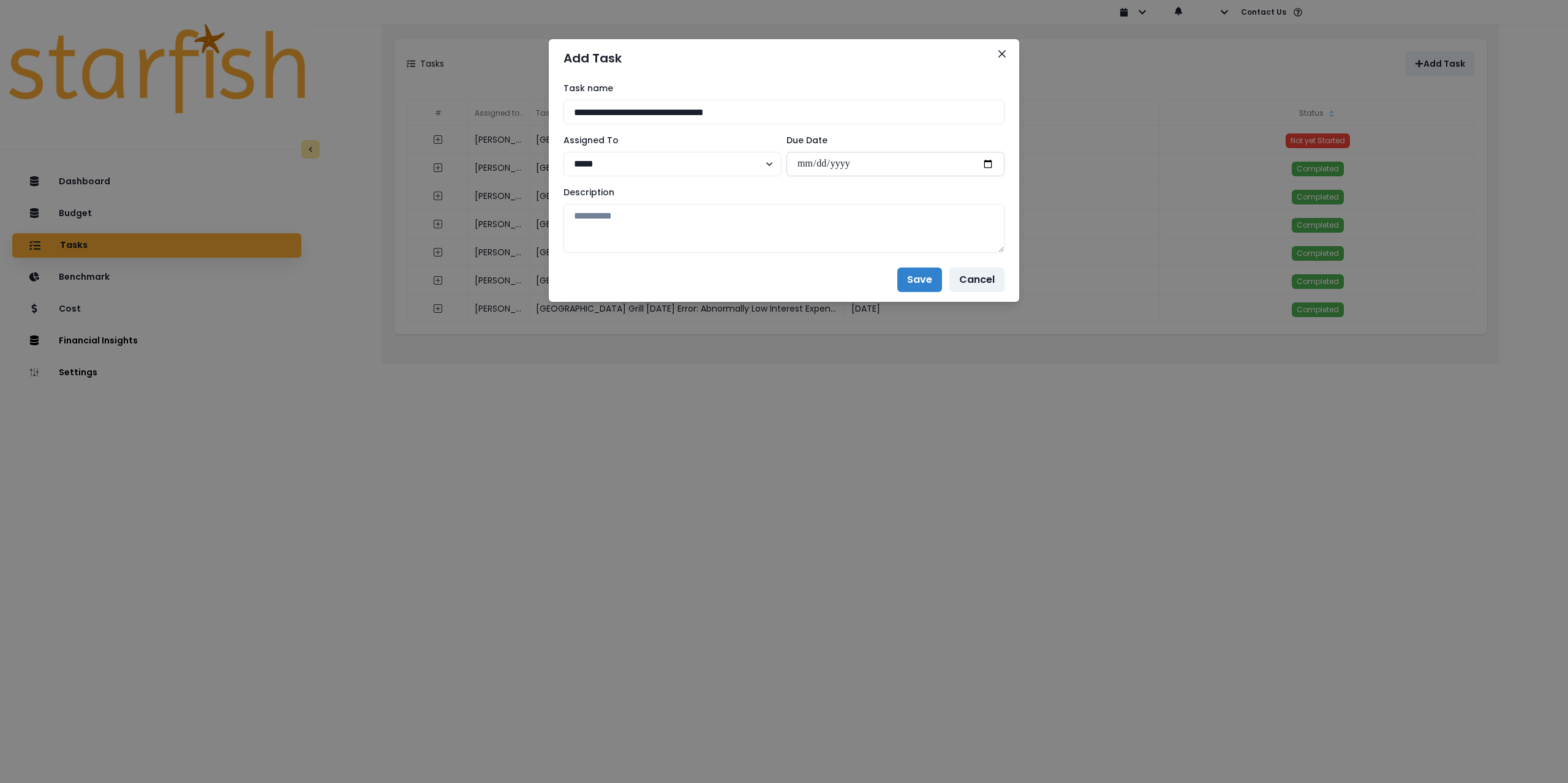
click at [983, 162] on input "date" at bounding box center [895, 163] width 218 height 24
type input "**********"
click at [770, 248] on textarea at bounding box center [784, 229] width 441 height 49
click at [626, 215] on textarea at bounding box center [784, 229] width 441 height 49
paste textarea "**********"
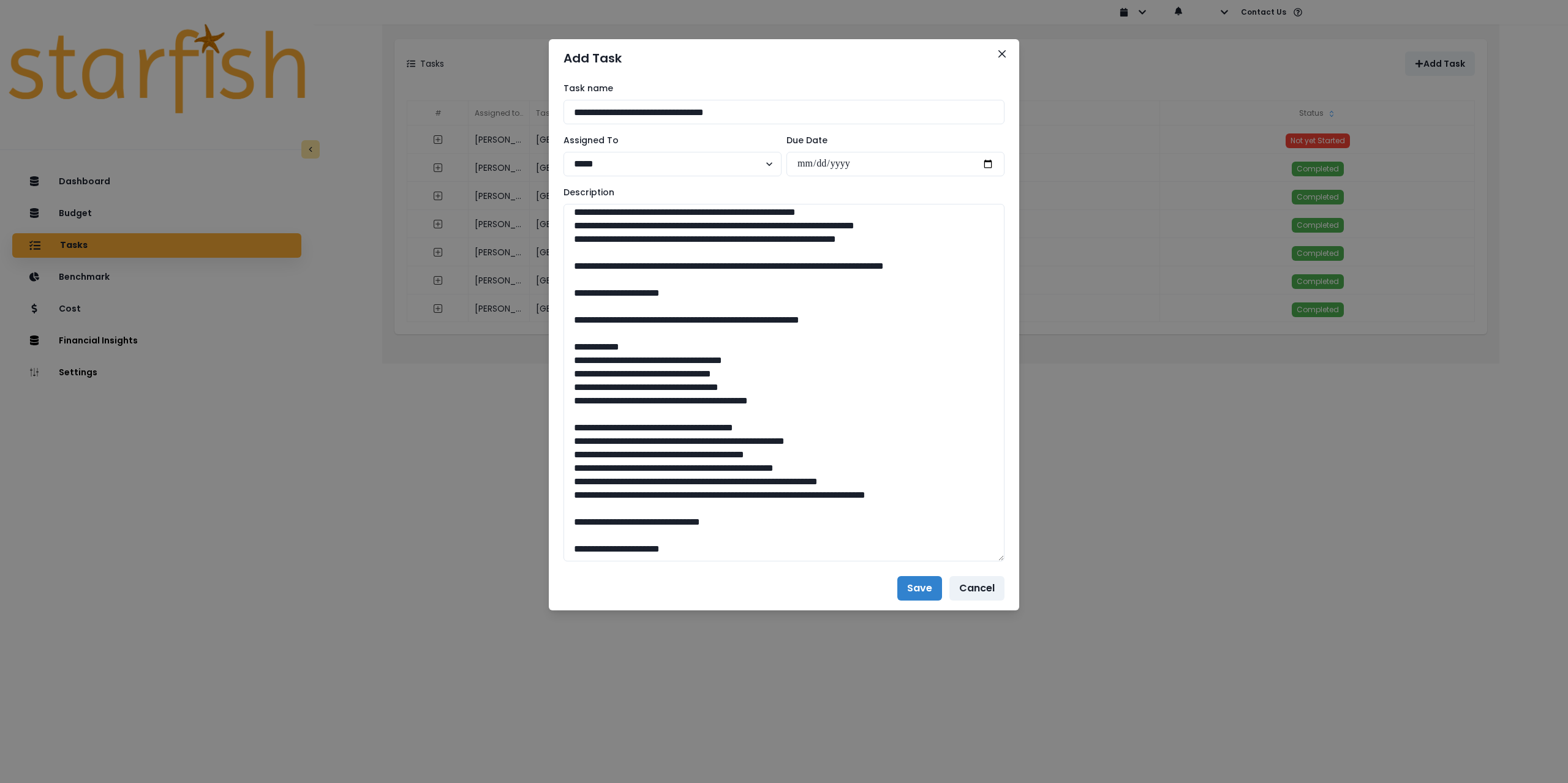
drag, startPoint x: 998, startPoint y: 244, endPoint x: 949, endPoint y: 578, distance: 337.6
click at [983, 562] on textarea at bounding box center [784, 383] width 441 height 358
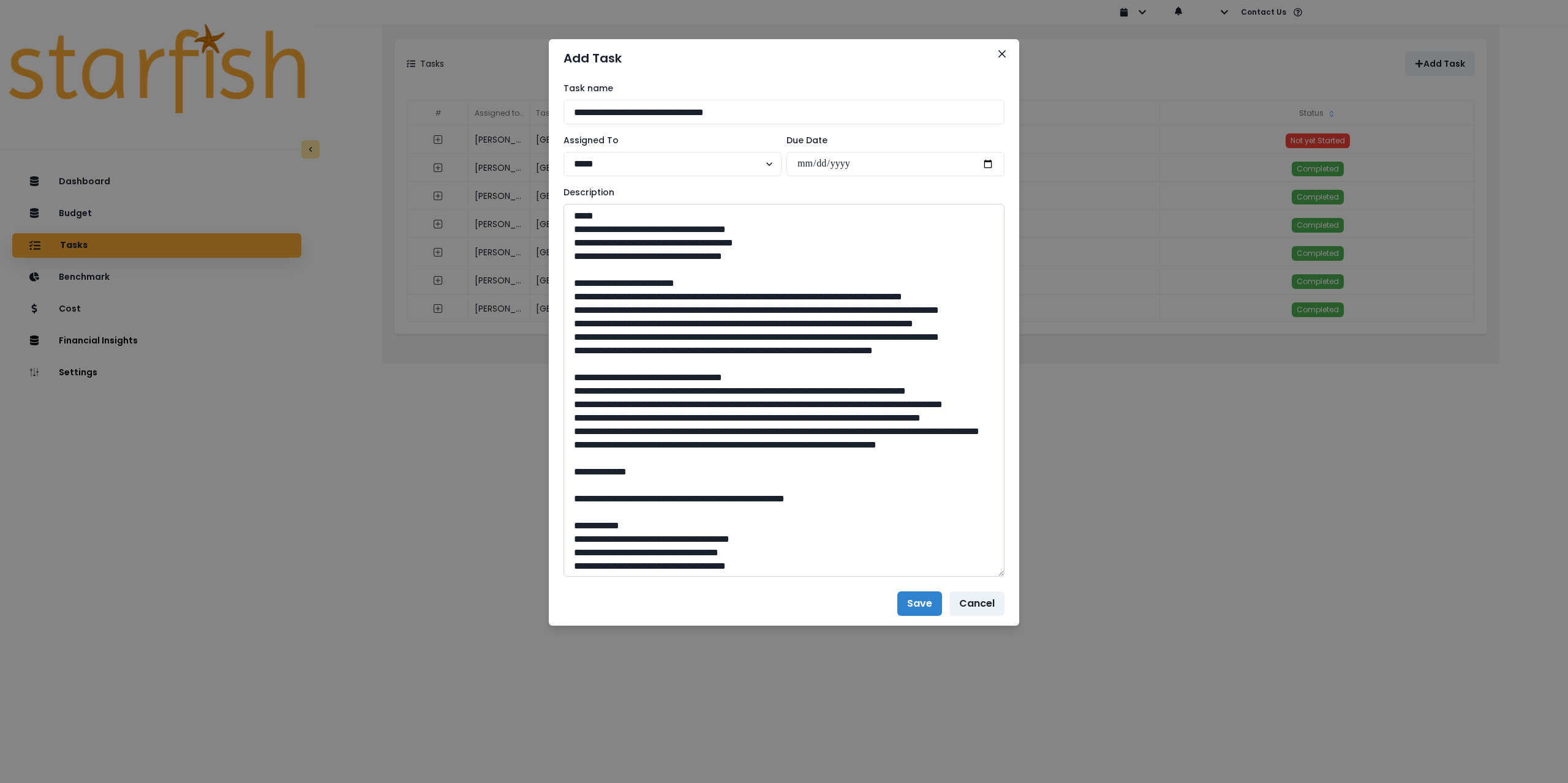
click at [575, 295] on textarea at bounding box center [784, 390] width 441 height 373
click at [571, 323] on textarea at bounding box center [784, 390] width 441 height 373
click at [574, 346] on textarea at bounding box center [784, 390] width 441 height 373
click at [574, 377] on textarea at bounding box center [784, 390] width 441 height 373
click at [571, 403] on textarea at bounding box center [784, 390] width 441 height 373
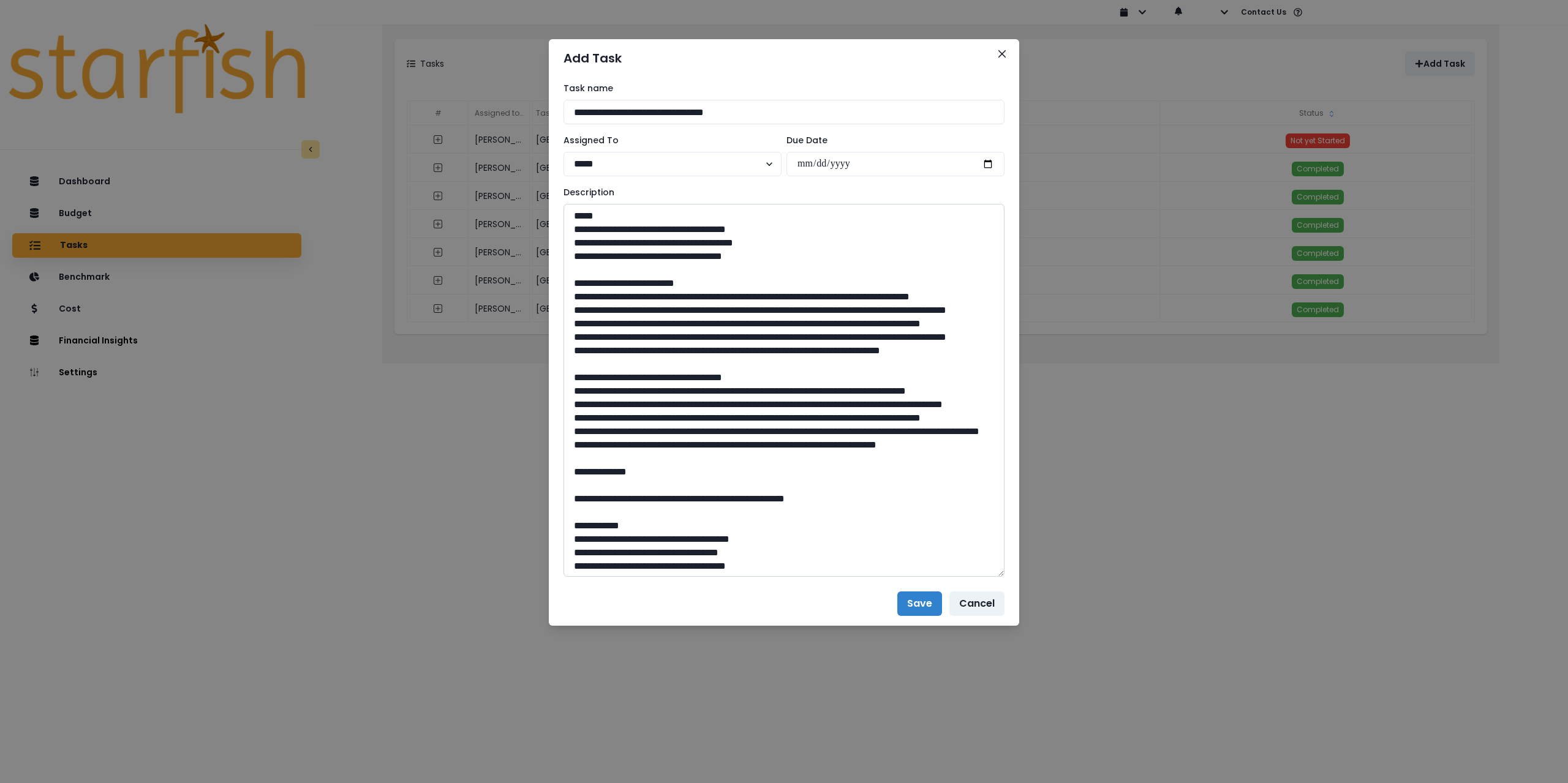
click at [568, 456] on textarea at bounding box center [784, 390] width 441 height 373
click at [573, 485] on textarea at bounding box center [784, 390] width 441 height 373
click at [573, 512] on textarea at bounding box center [784, 390] width 441 height 373
click at [570, 538] on textarea at bounding box center [784, 390] width 441 height 373
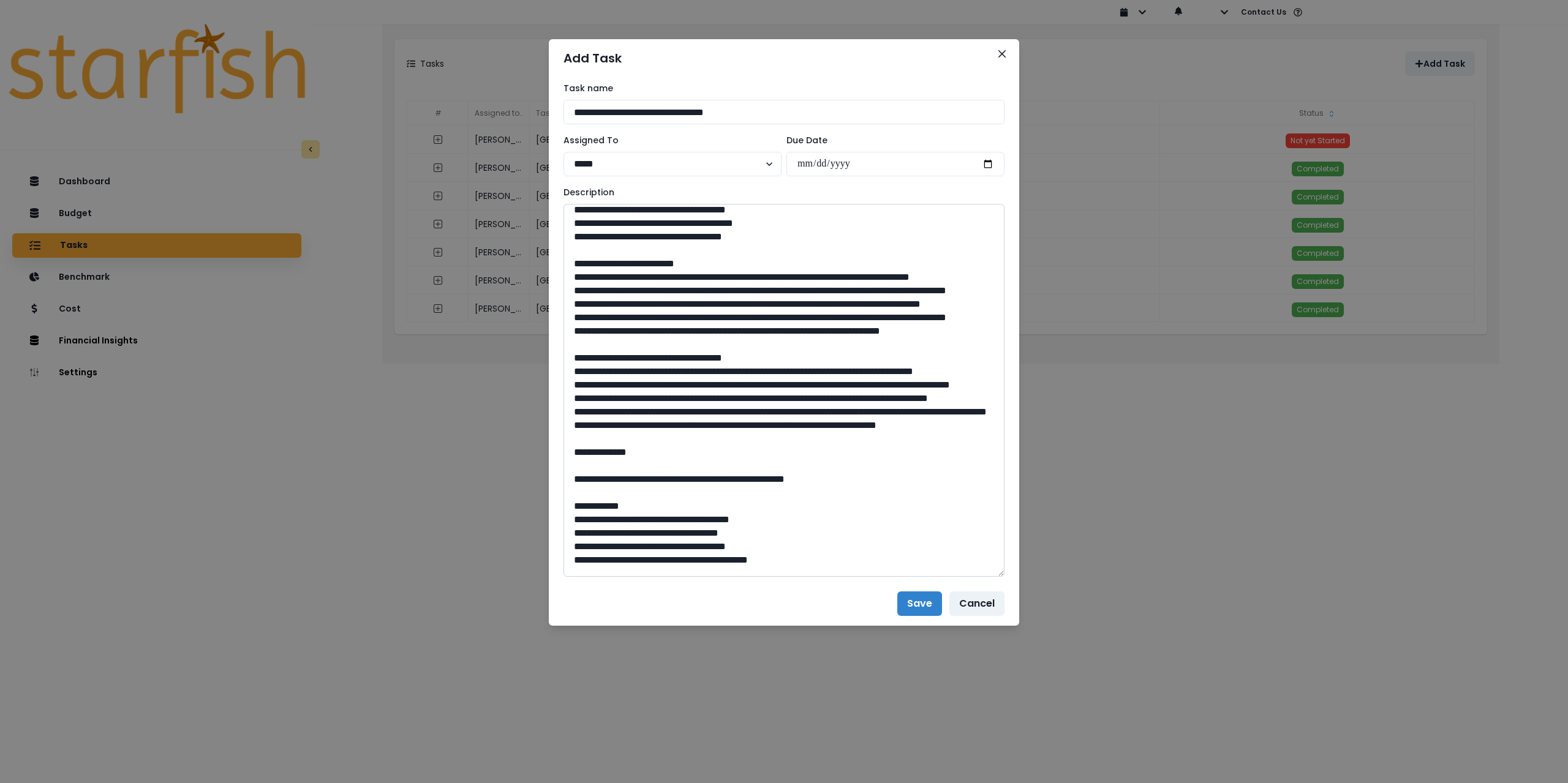
scroll to position [61, 0]
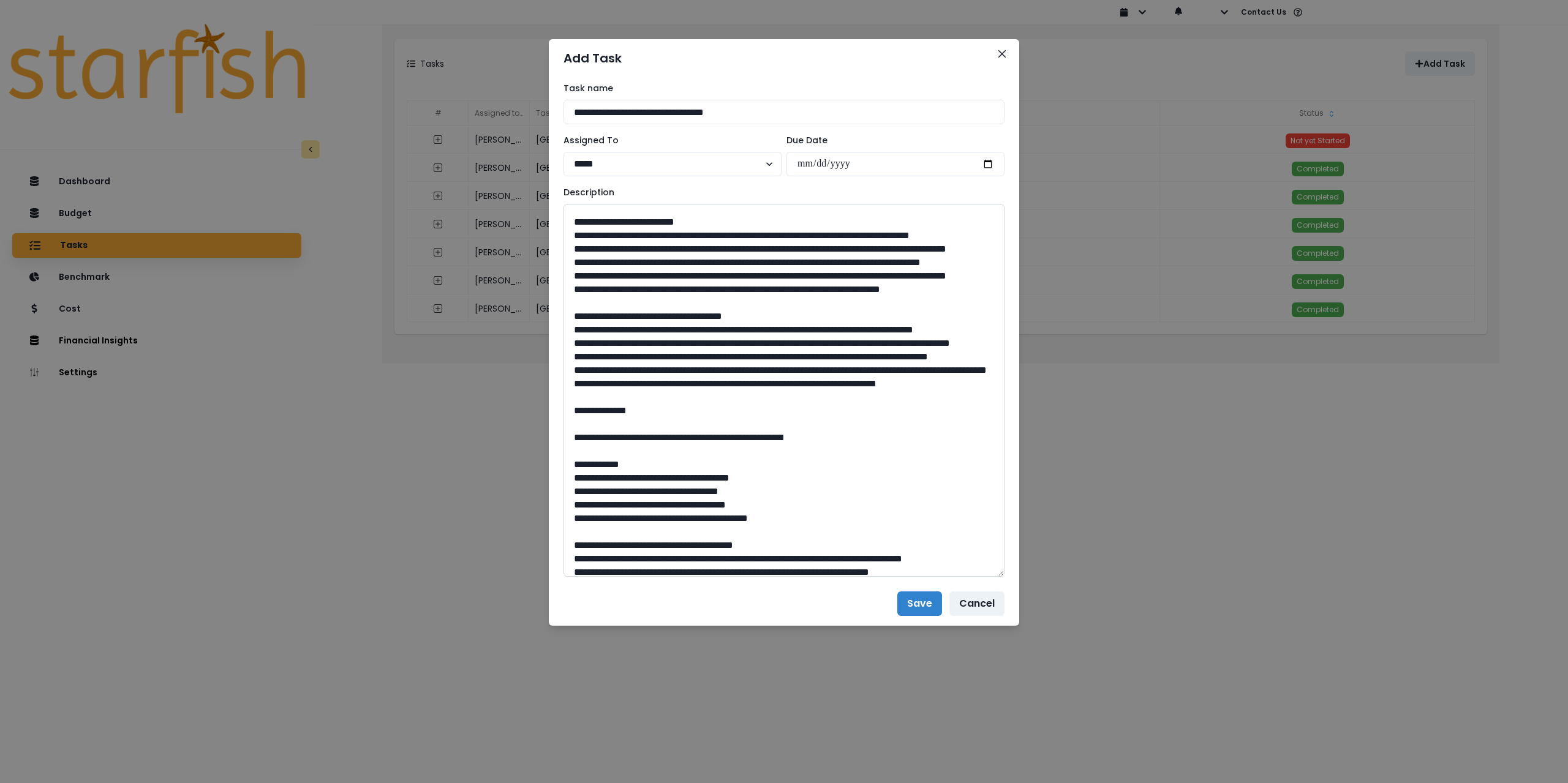
click at [570, 506] on textarea at bounding box center [784, 390] width 441 height 373
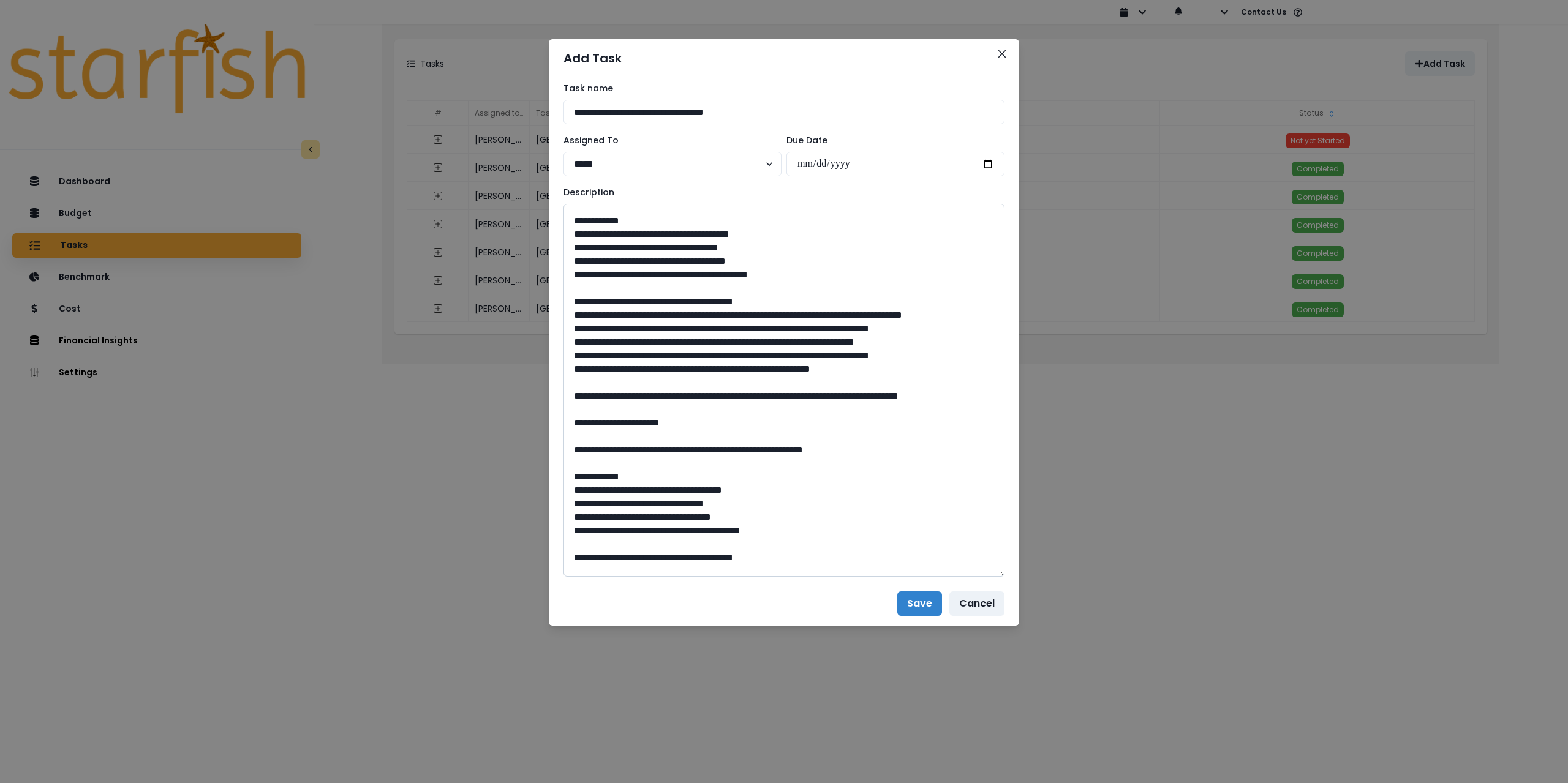
scroll to position [307, 0]
click at [571, 447] on textarea at bounding box center [784, 390] width 441 height 373
click at [571, 477] on textarea at bounding box center [784, 390] width 441 height 373
click at [573, 486] on textarea at bounding box center [784, 390] width 441 height 373
click at [571, 500] on textarea at bounding box center [784, 390] width 441 height 373
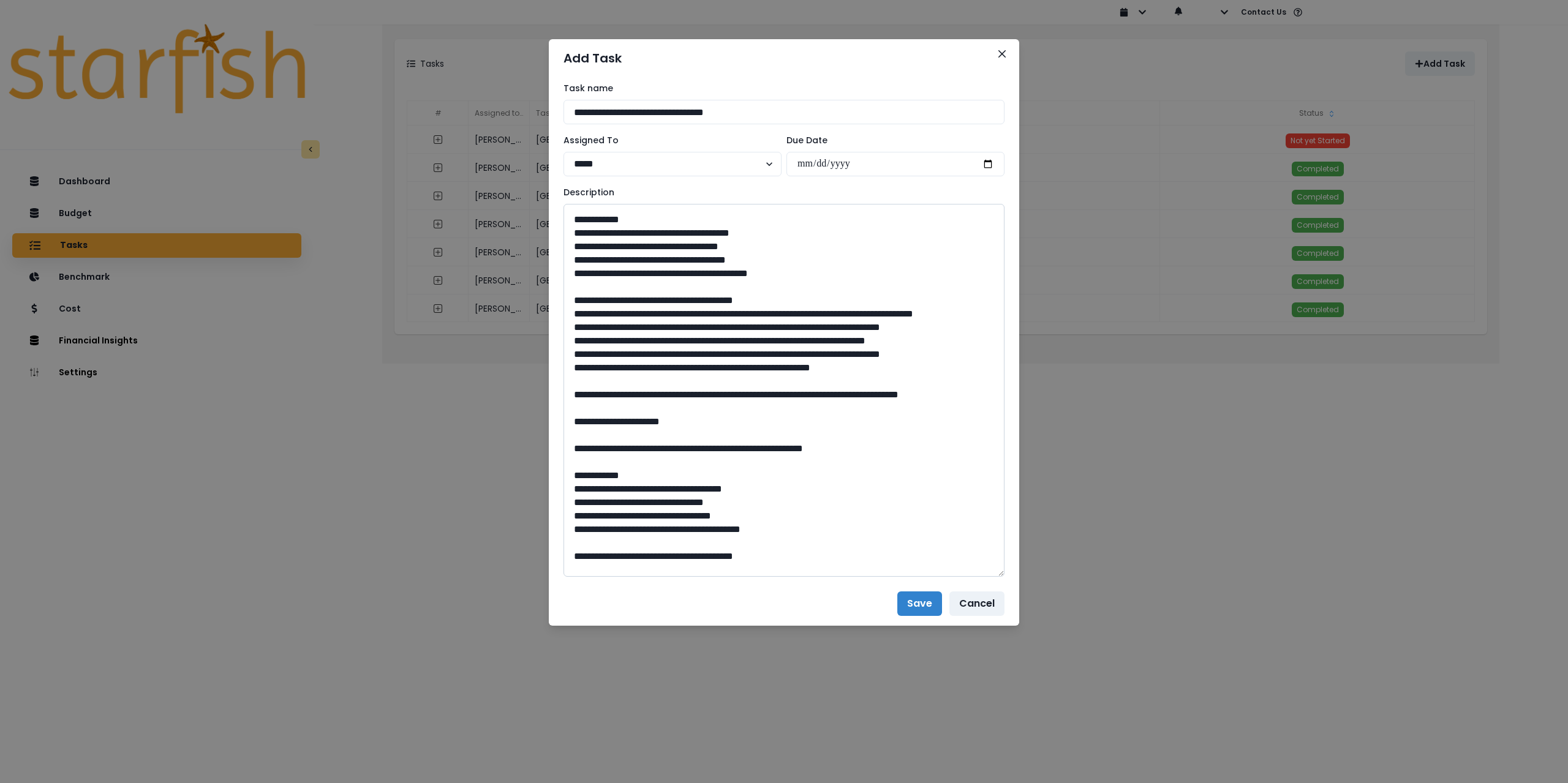
click at [571, 525] on textarea at bounding box center [784, 390] width 441 height 373
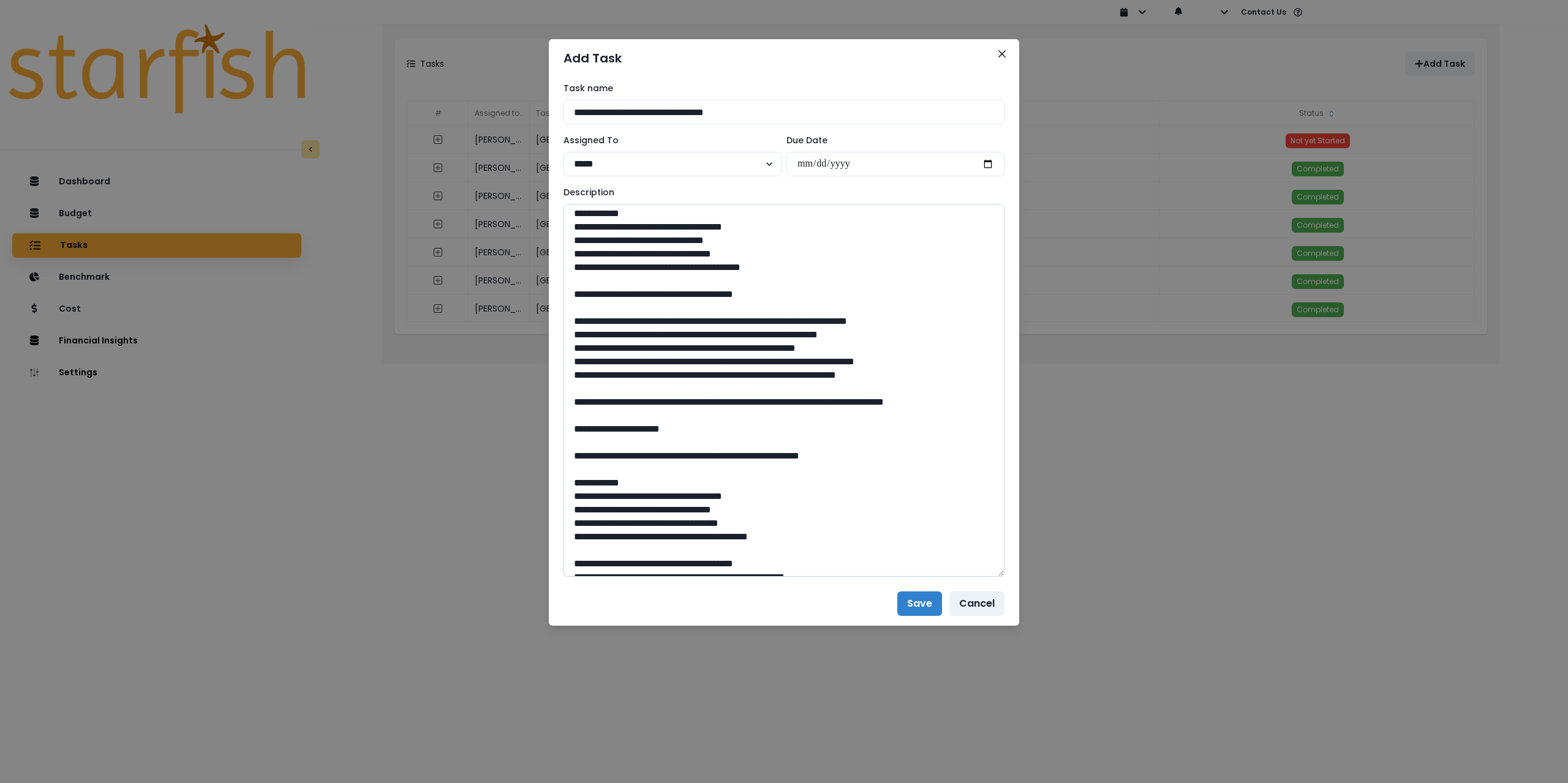
scroll to position [612, 0]
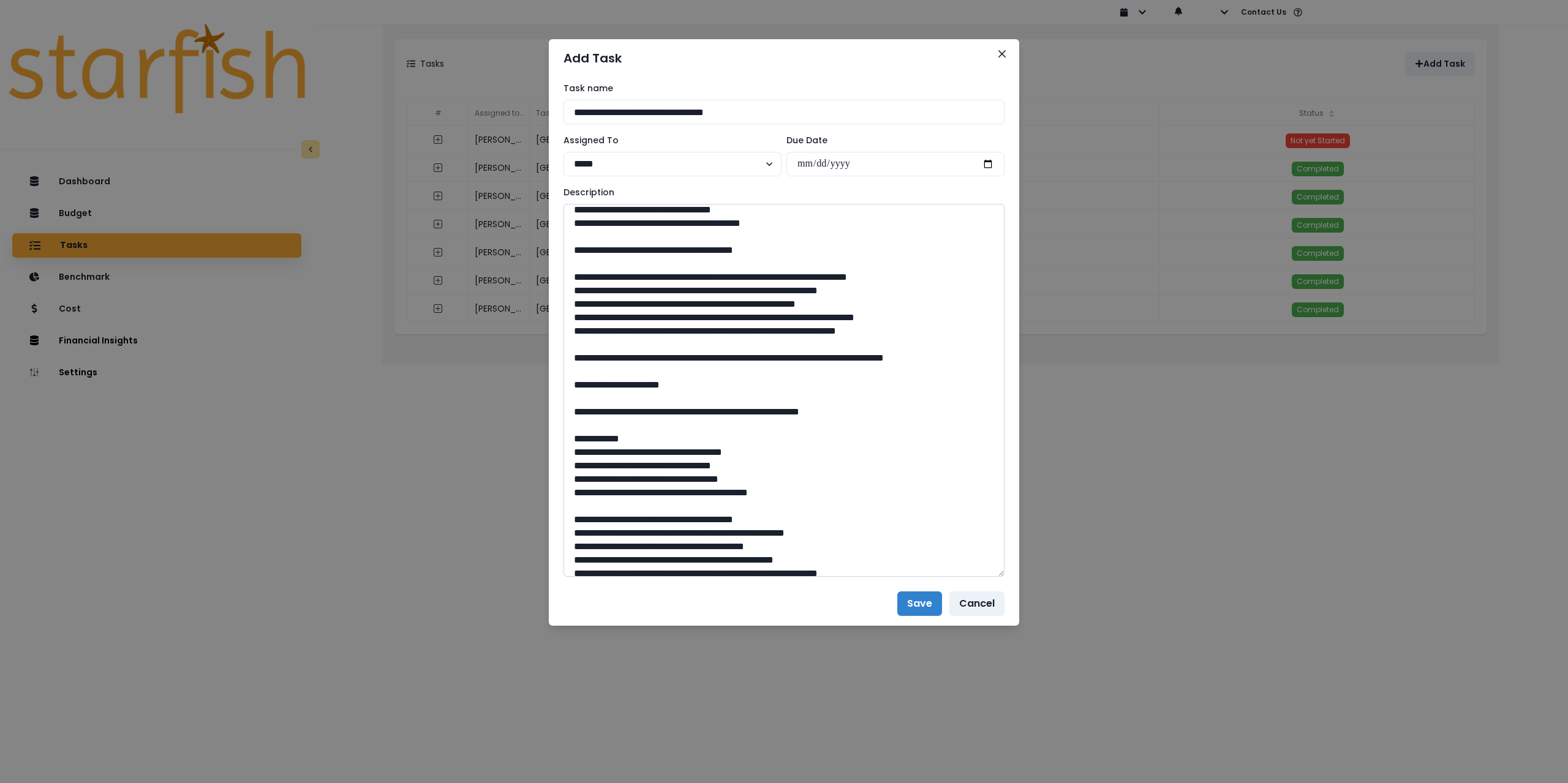
click at [572, 454] on textarea at bounding box center [784, 390] width 441 height 373
click at [569, 466] on textarea at bounding box center [784, 390] width 441 height 373
click at [571, 479] on textarea at bounding box center [784, 390] width 441 height 373
click at [568, 493] on textarea at bounding box center [784, 390] width 441 height 373
click at [571, 505] on textarea at bounding box center [784, 390] width 441 height 373
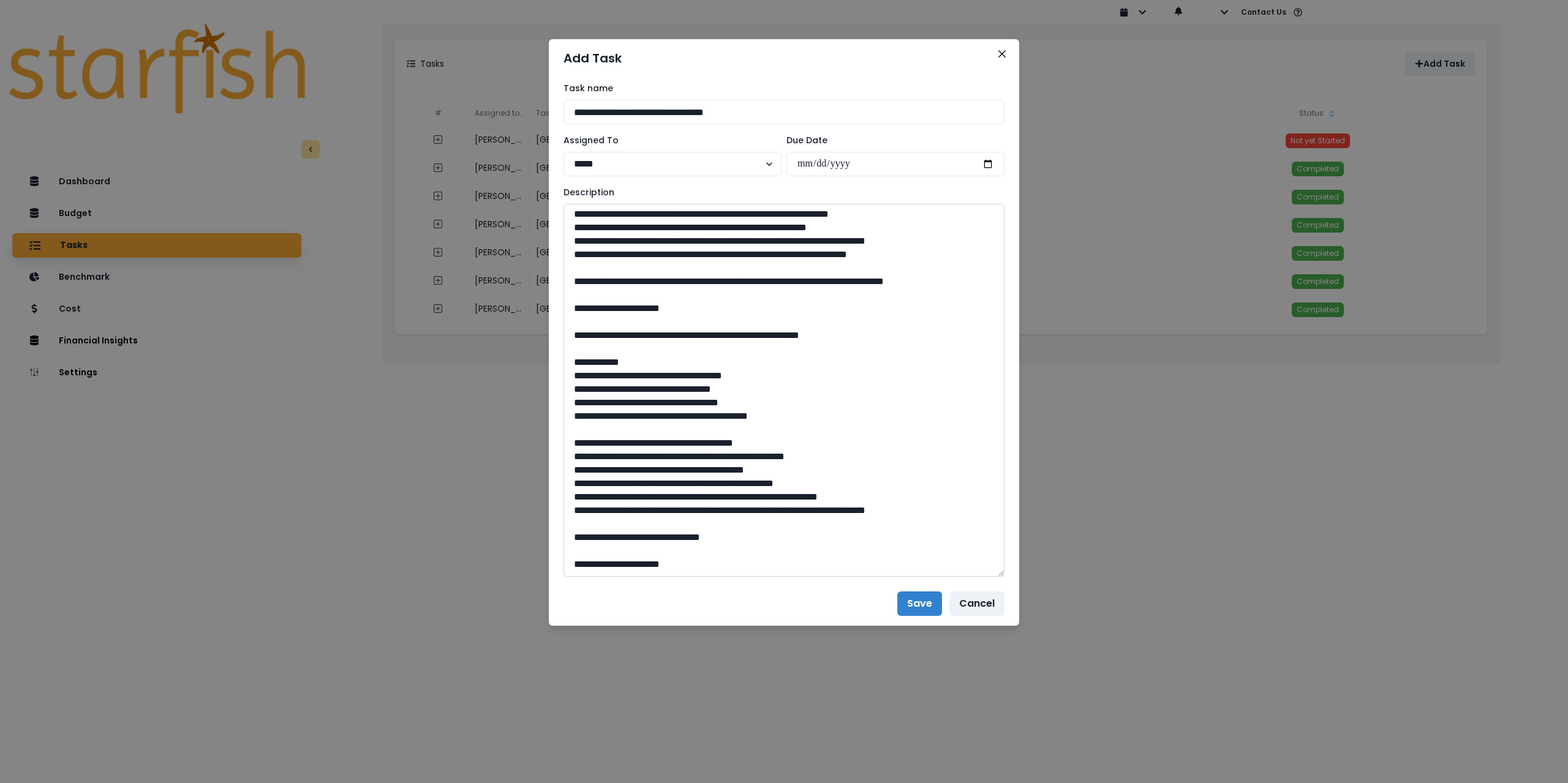
scroll to position [878, 0]
click at [570, 456] on textarea at bounding box center [784, 390] width 441 height 373
click at [570, 466] on textarea at bounding box center [784, 390] width 441 height 373
click at [573, 487] on textarea at bounding box center [784, 390] width 441 height 373
click at [575, 497] on textarea at bounding box center [784, 390] width 441 height 373
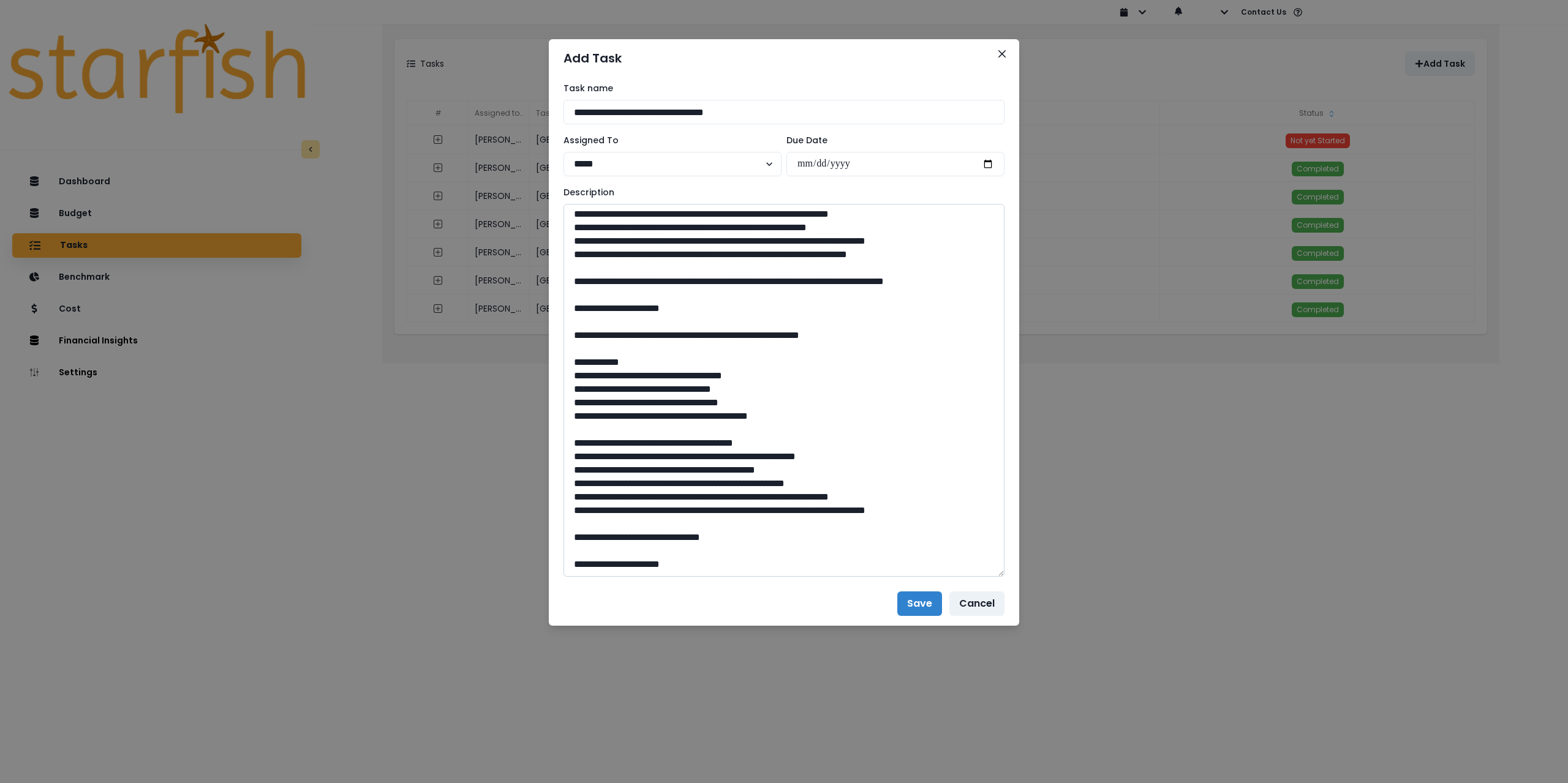
click at [566, 511] on textarea at bounding box center [784, 390] width 441 height 373
click at [605, 333] on textarea at bounding box center [784, 390] width 441 height 373
drag, startPoint x: 744, startPoint y: 450, endPoint x: 773, endPoint y: 470, distance: 35.2
click at [773, 470] on textarea at bounding box center [784, 390] width 441 height 373
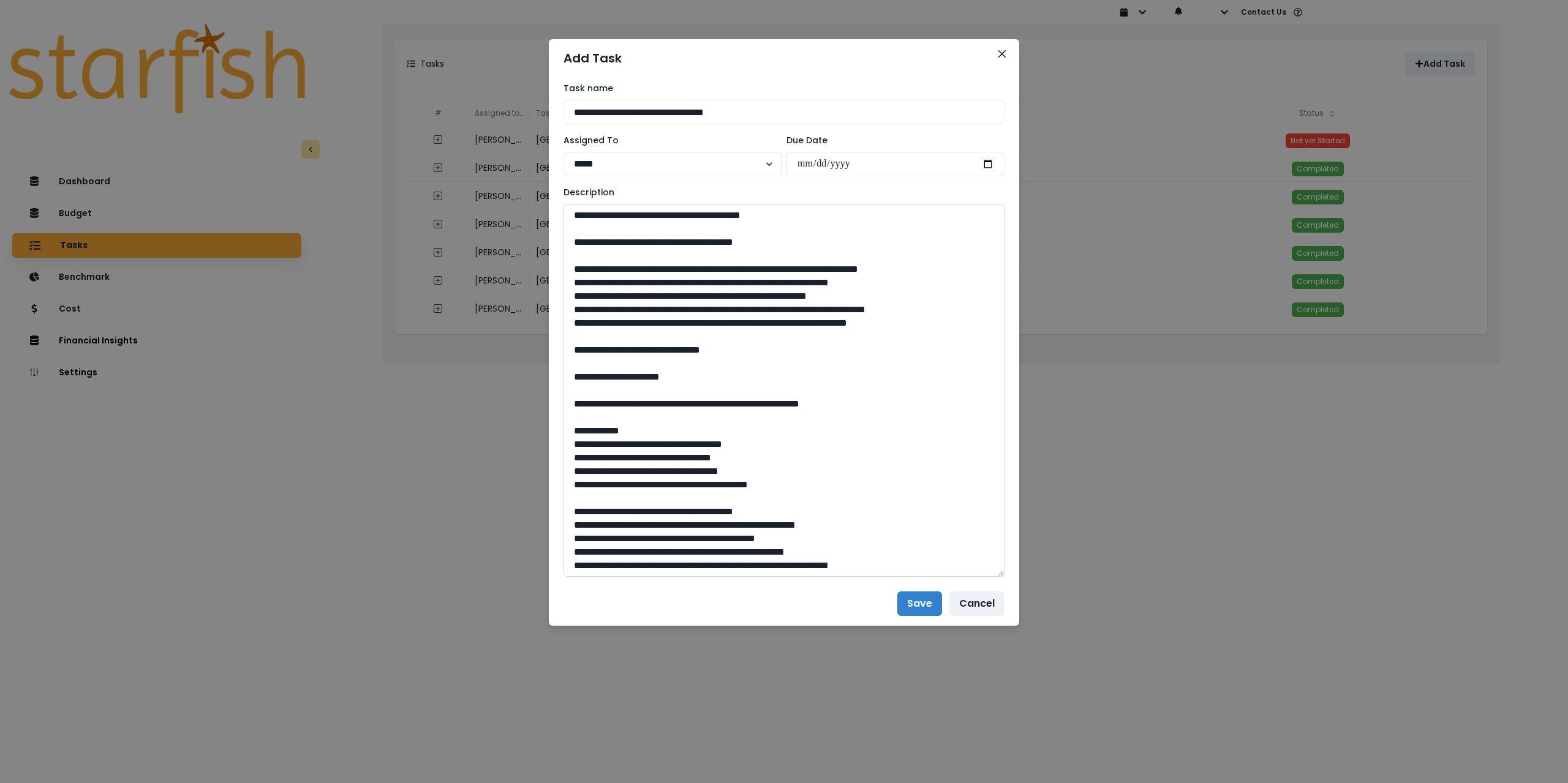
scroll to position [619, 0]
drag, startPoint x: 749, startPoint y: 243, endPoint x: 766, endPoint y: 256, distance: 21.4
click at [766, 256] on textarea at bounding box center [784, 390] width 441 height 373
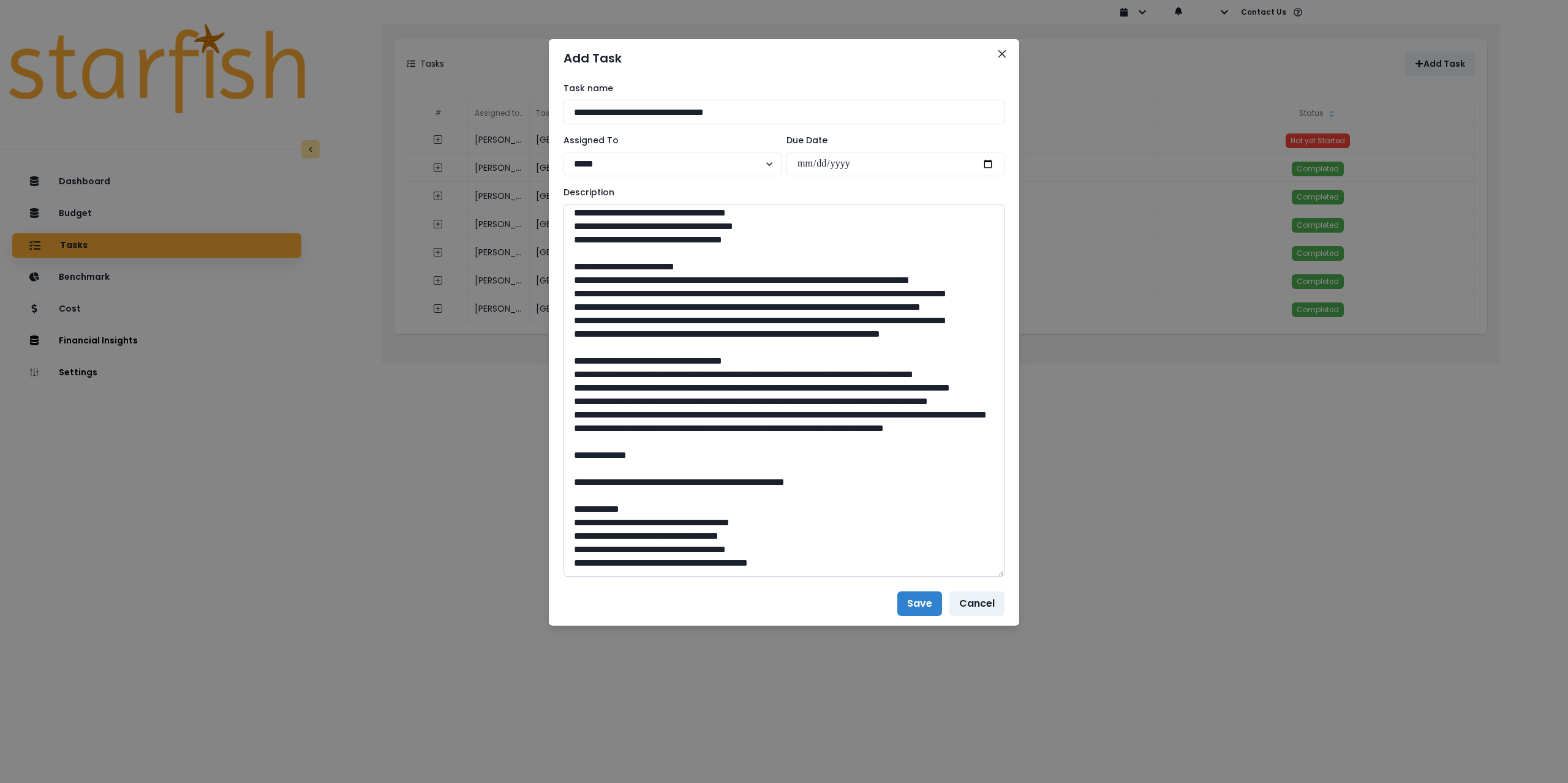
scroll to position [0, 0]
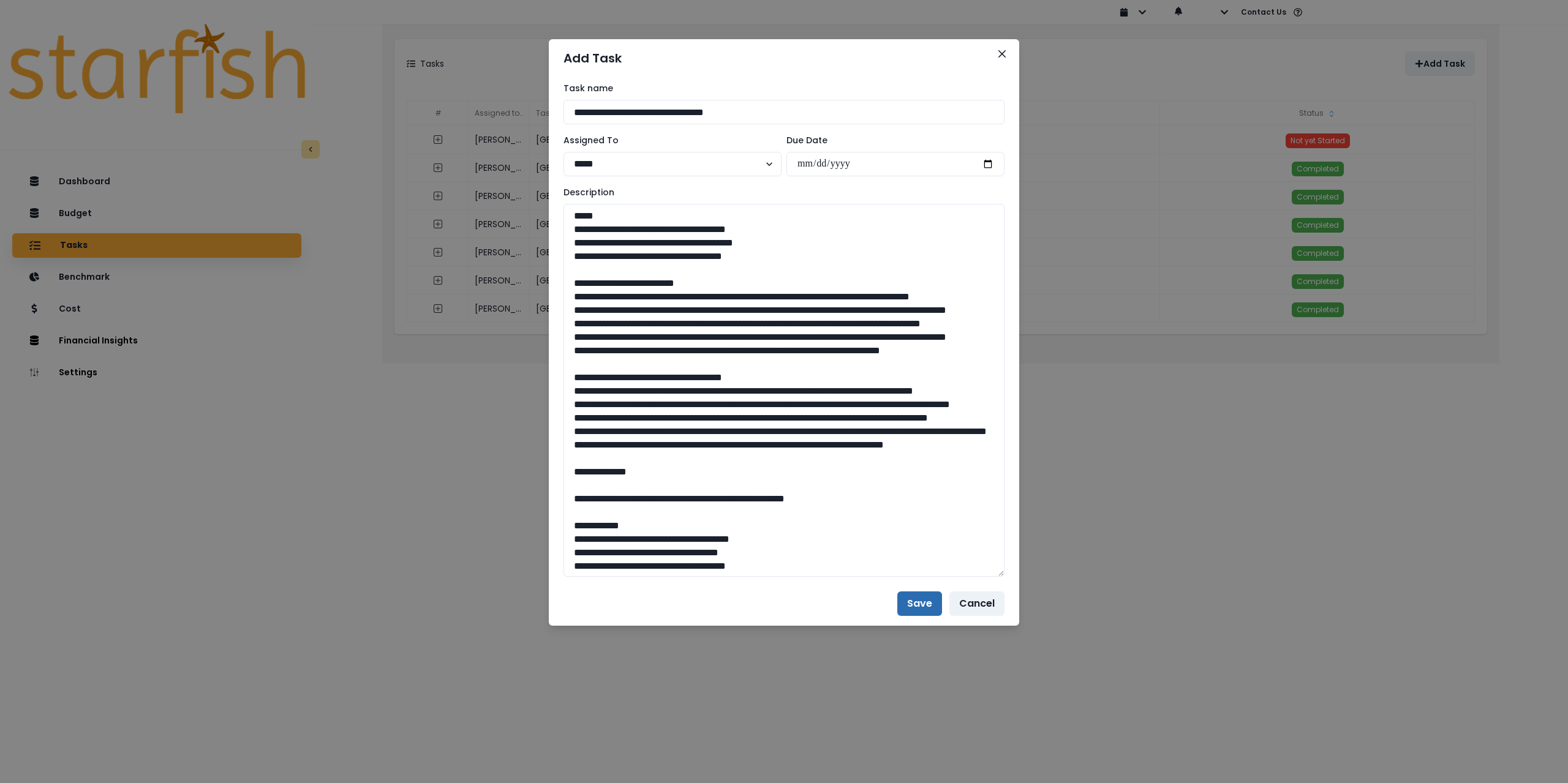
type textarea "**********"
click at [910, 605] on button "Save" at bounding box center [919, 603] width 44 height 24
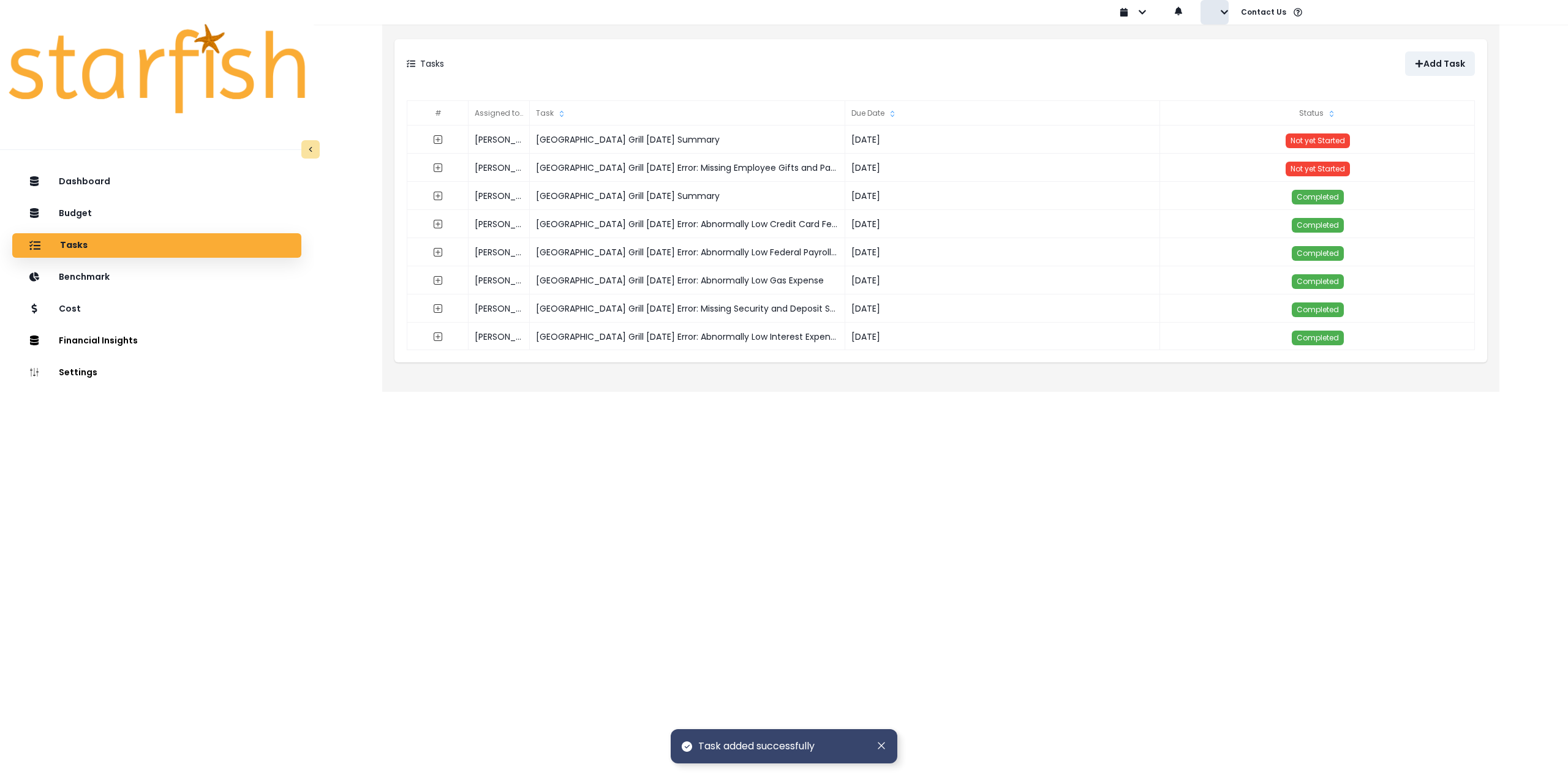
click at [1210, 14] on button "button" at bounding box center [1215, 12] width 28 height 24
click at [1228, 43] on p "Sign out" at bounding box center [1243, 47] width 41 height 12
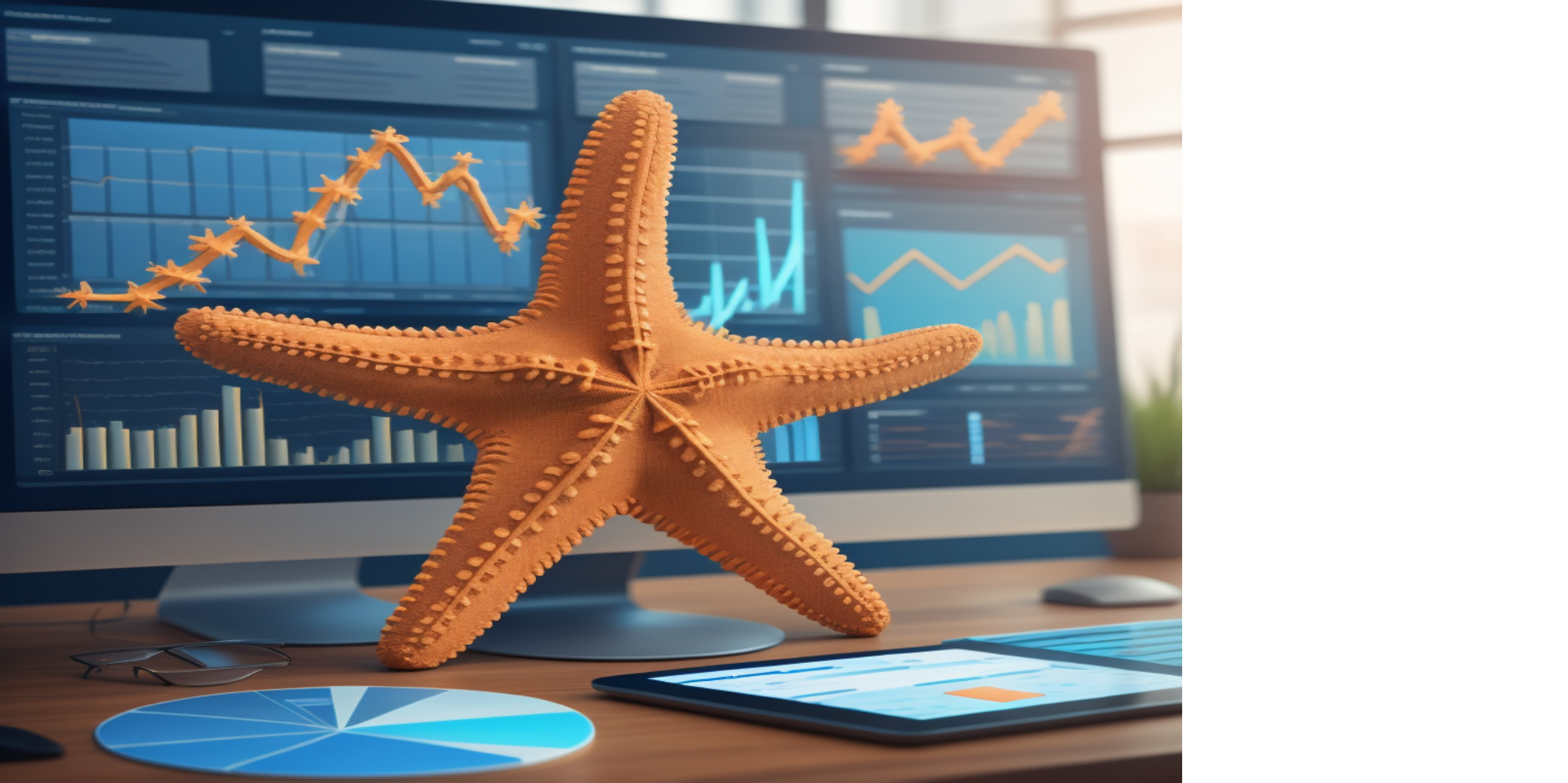
type input "**********"
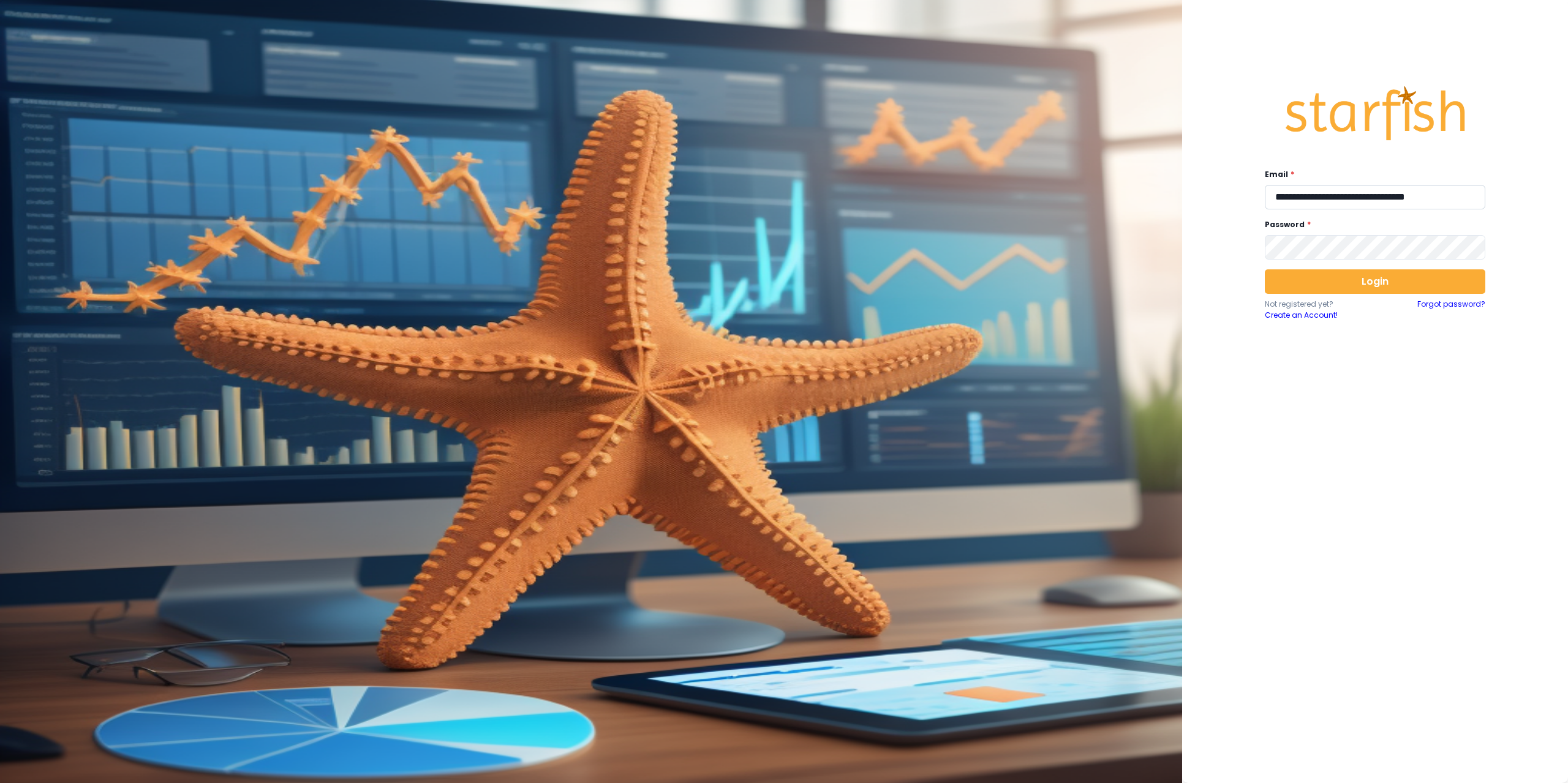
click at [1328, 208] on input "**********" at bounding box center [1375, 197] width 220 height 24
click at [1410, 202] on input "**********" at bounding box center [1375, 197] width 220 height 24
paste input "**********"
type input "**********"
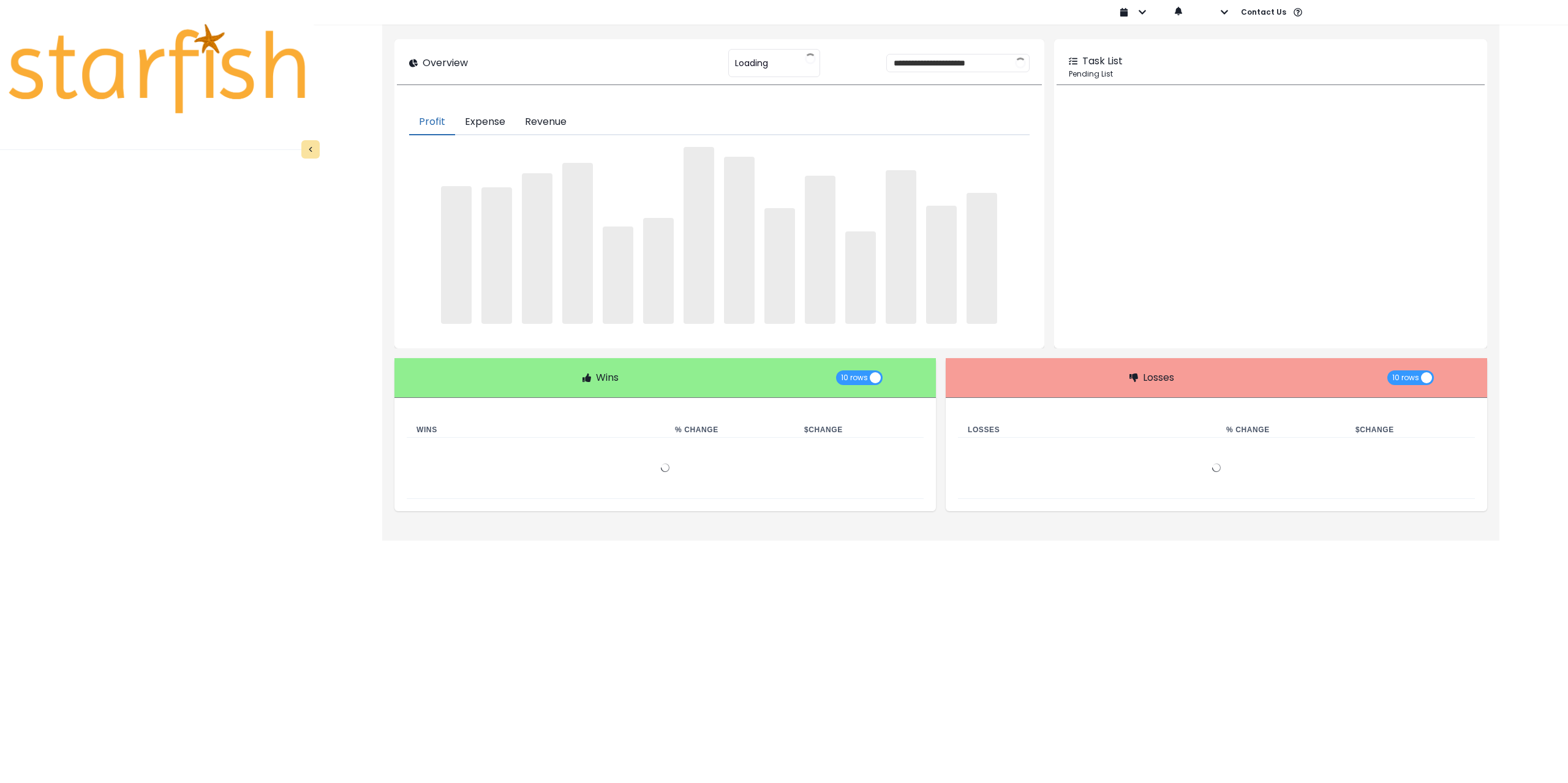
type input "**********"
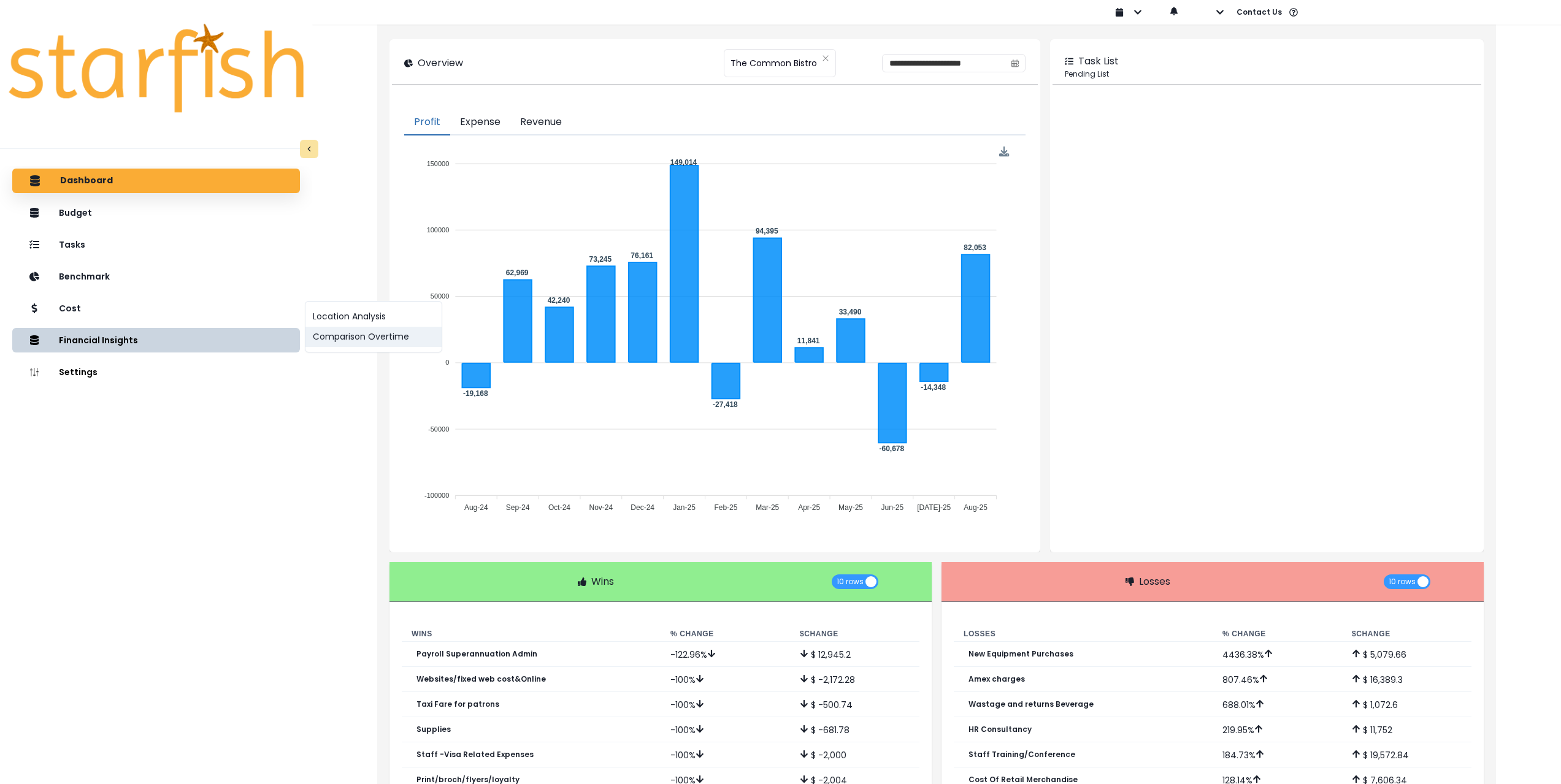
click at [336, 344] on button "Comparison Overtime" at bounding box center [373, 337] width 136 height 20
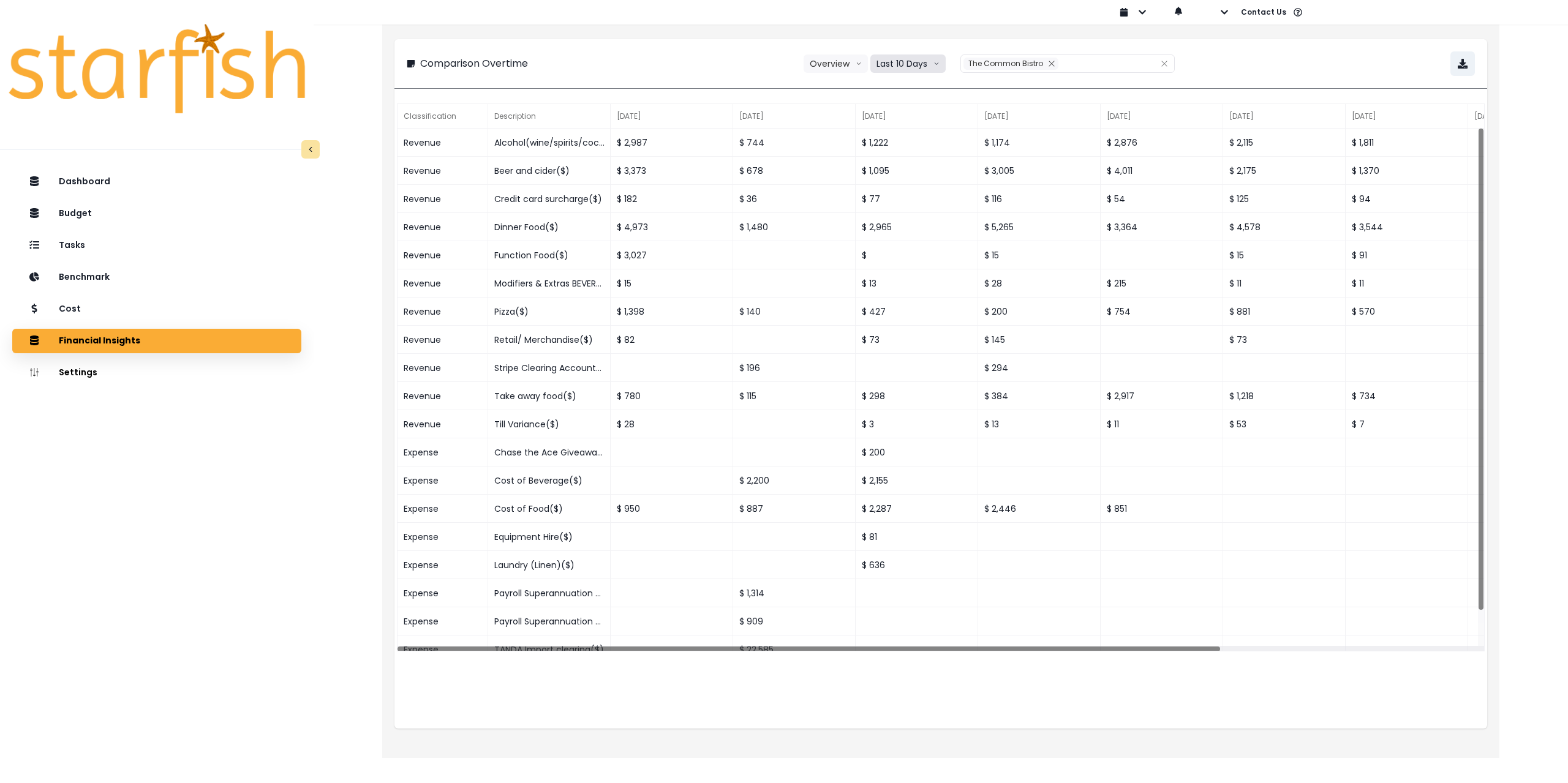
click at [916, 64] on button "Last 10 Days" at bounding box center [908, 64] width 75 height 18
click at [916, 131] on span "Last 15 Months" at bounding box center [907, 131] width 59 height 13
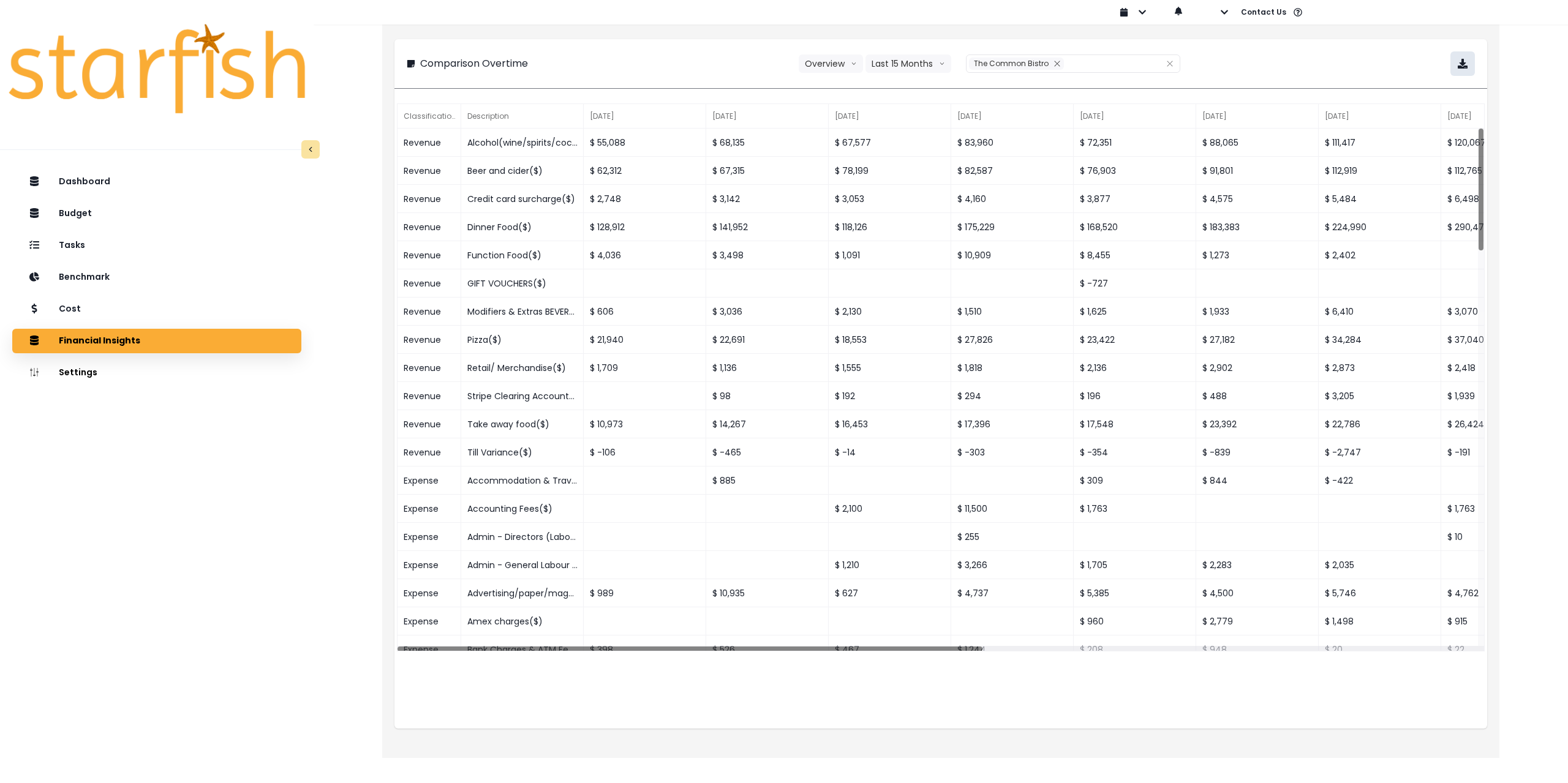
click at [1464, 64] on icon "button" at bounding box center [1463, 64] width 10 height 10
click at [172, 312] on div "Cost" at bounding box center [157, 309] width 270 height 26
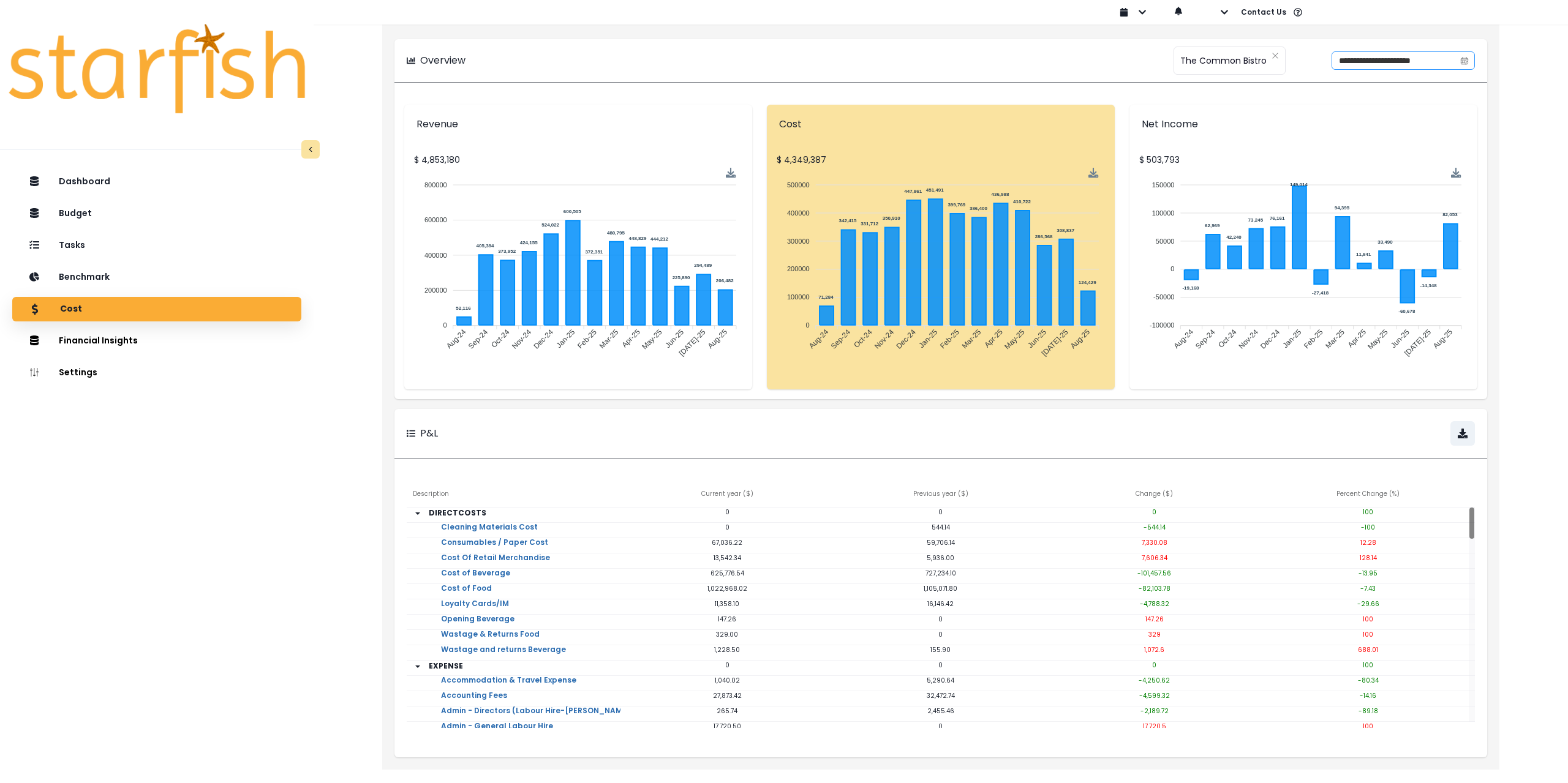
click at [1465, 61] on icon "calendar" at bounding box center [1464, 60] width 8 height 8
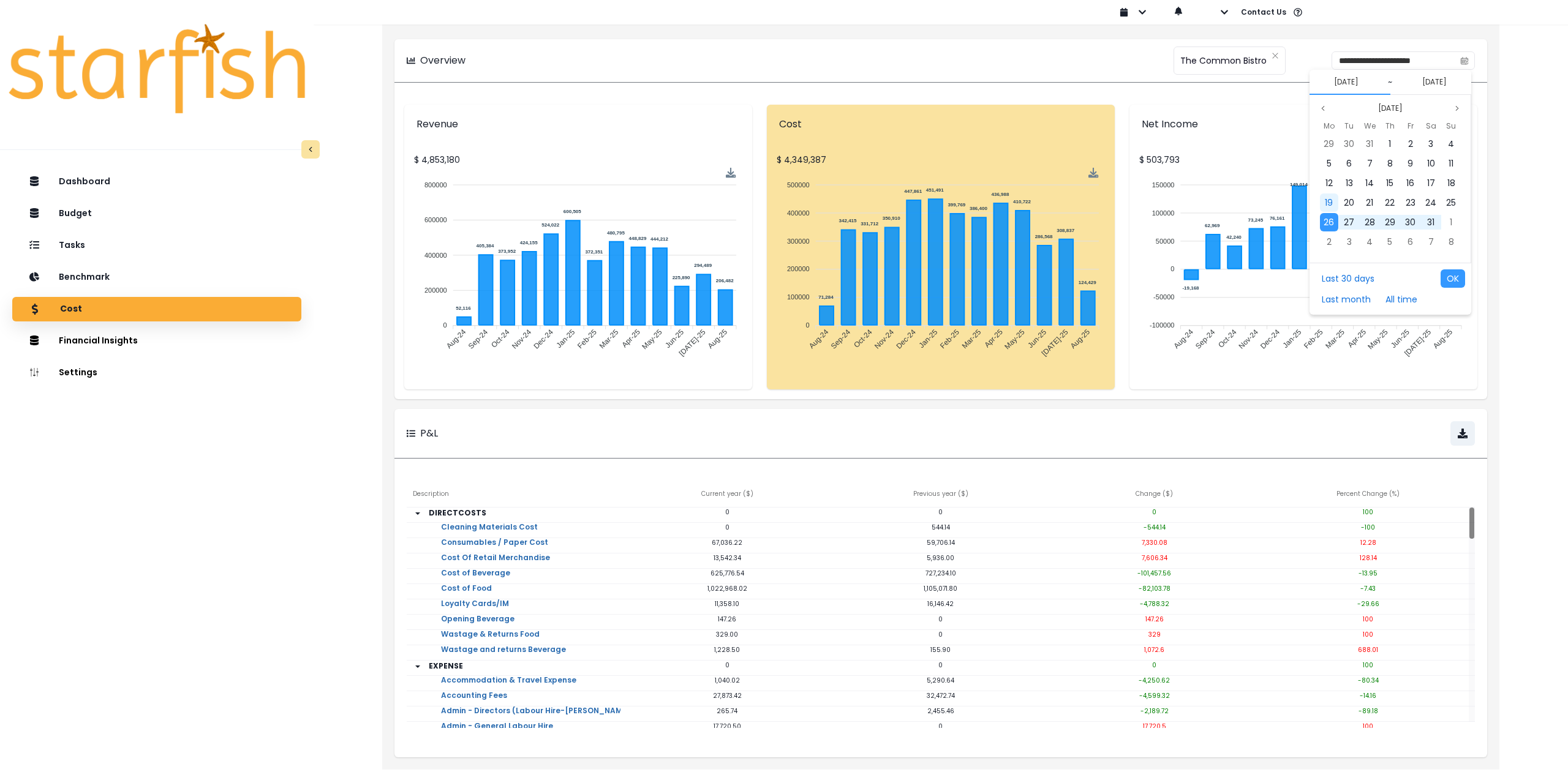
click at [1332, 206] on span "19" at bounding box center [1329, 203] width 8 height 13
click at [1355, 81] on button "19/08/2024" at bounding box center [1346, 82] width 34 height 15
click at [1324, 110] on icon "page previous" at bounding box center [1323, 108] width 8 height 8
click at [1333, 145] on div "1" at bounding box center [1329, 144] width 18 height 18
click at [1447, 87] on button "19/08/2024" at bounding box center [1434, 82] width 34 height 15
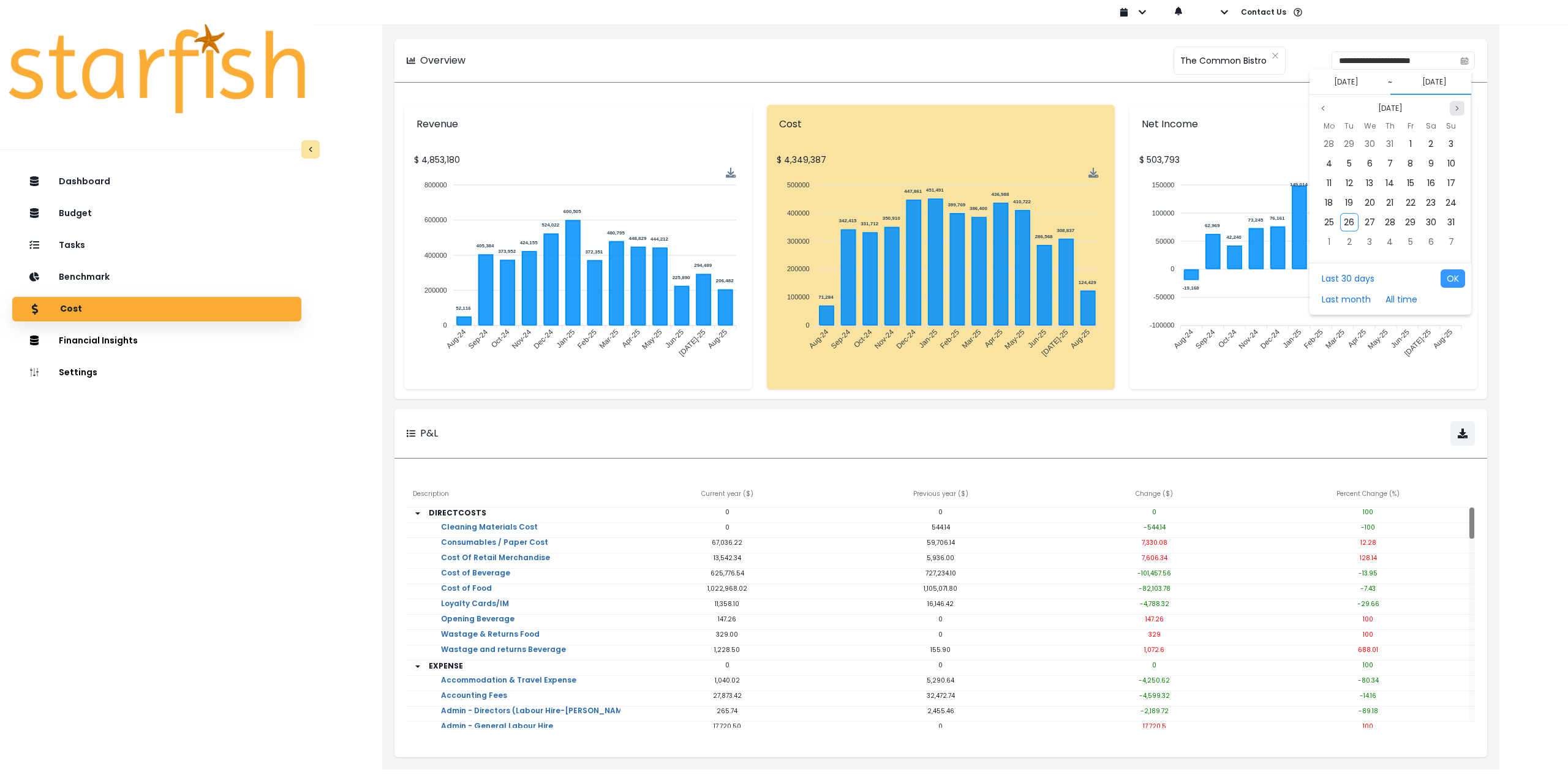
click at [1454, 107] on icon "page next" at bounding box center [1457, 108] width 8 height 8
click at [1331, 108] on div "Sep 2025" at bounding box center [1390, 109] width 149 height 15
click at [1329, 108] on button "Previous month" at bounding box center [1323, 109] width 15 height 15
click at [1394, 220] on div "31" at bounding box center [1390, 222] width 18 height 18
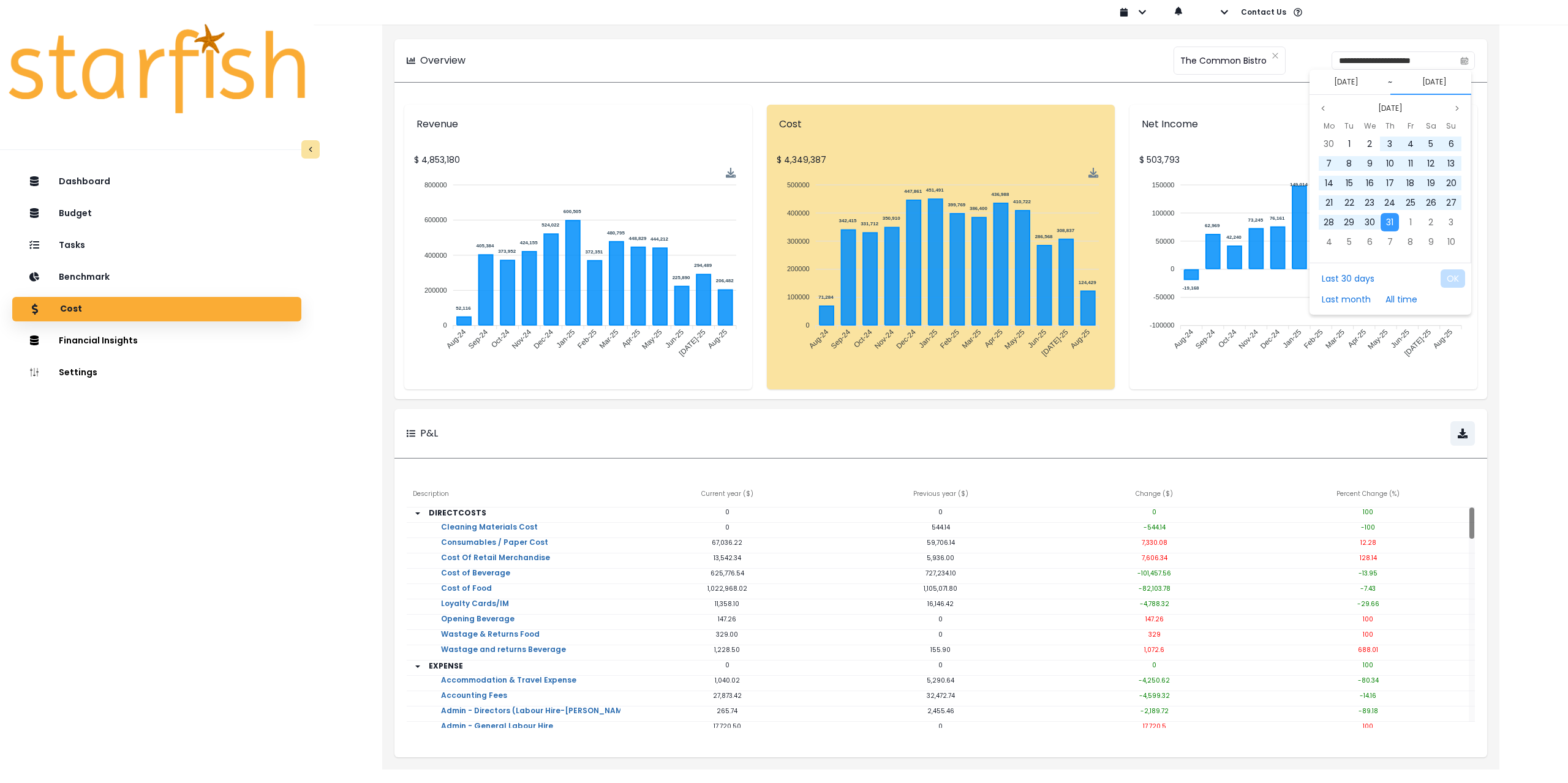
click at [1355, 85] on button "03/07/2025" at bounding box center [1346, 82] width 34 height 15
click at [1330, 142] on div "1" at bounding box center [1329, 144] width 18 height 18
click at [1458, 279] on button "OK" at bounding box center [1452, 279] width 24 height 18
type input "**********"
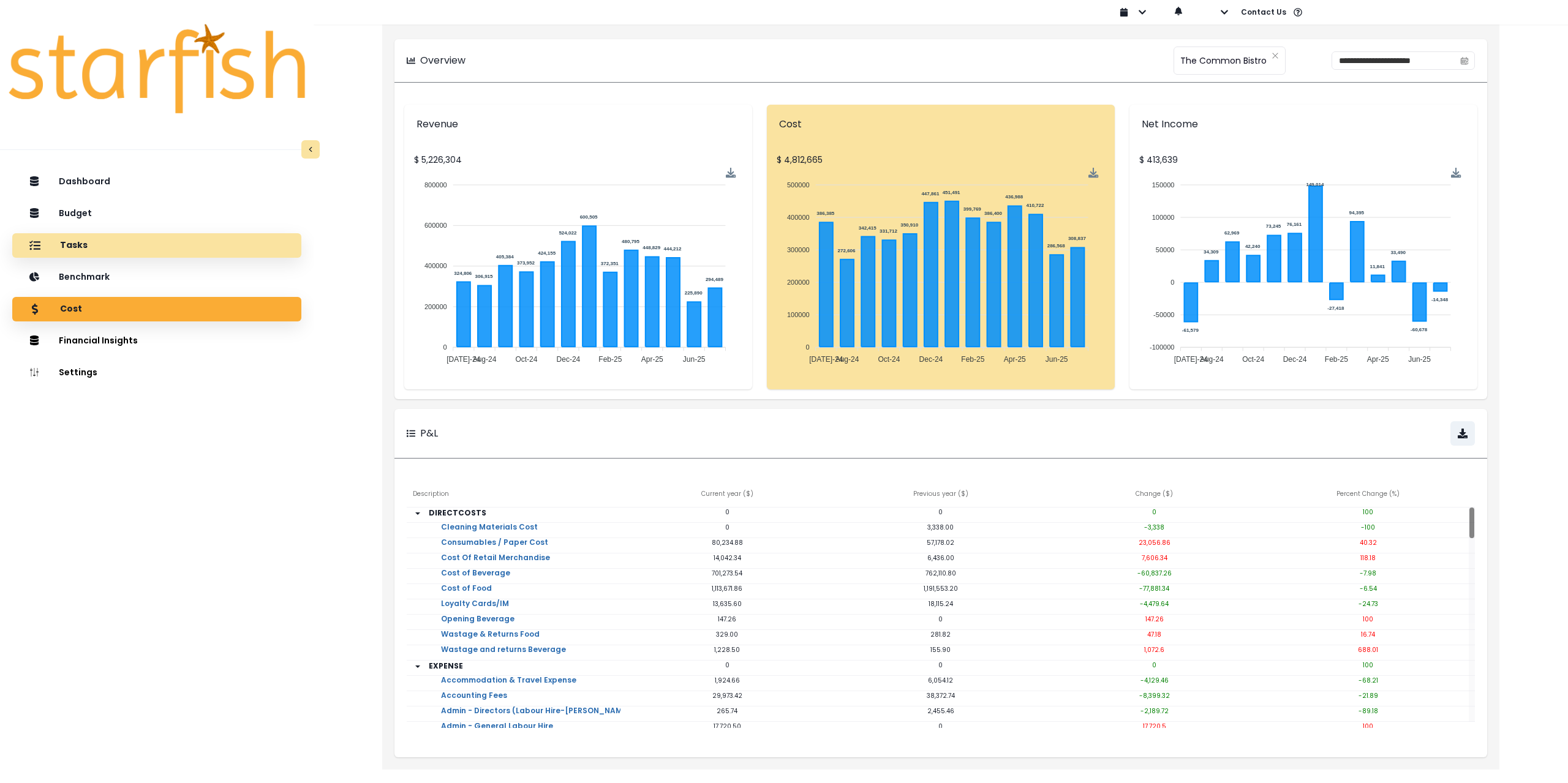
click at [160, 248] on div "Tasks" at bounding box center [157, 245] width 270 height 26
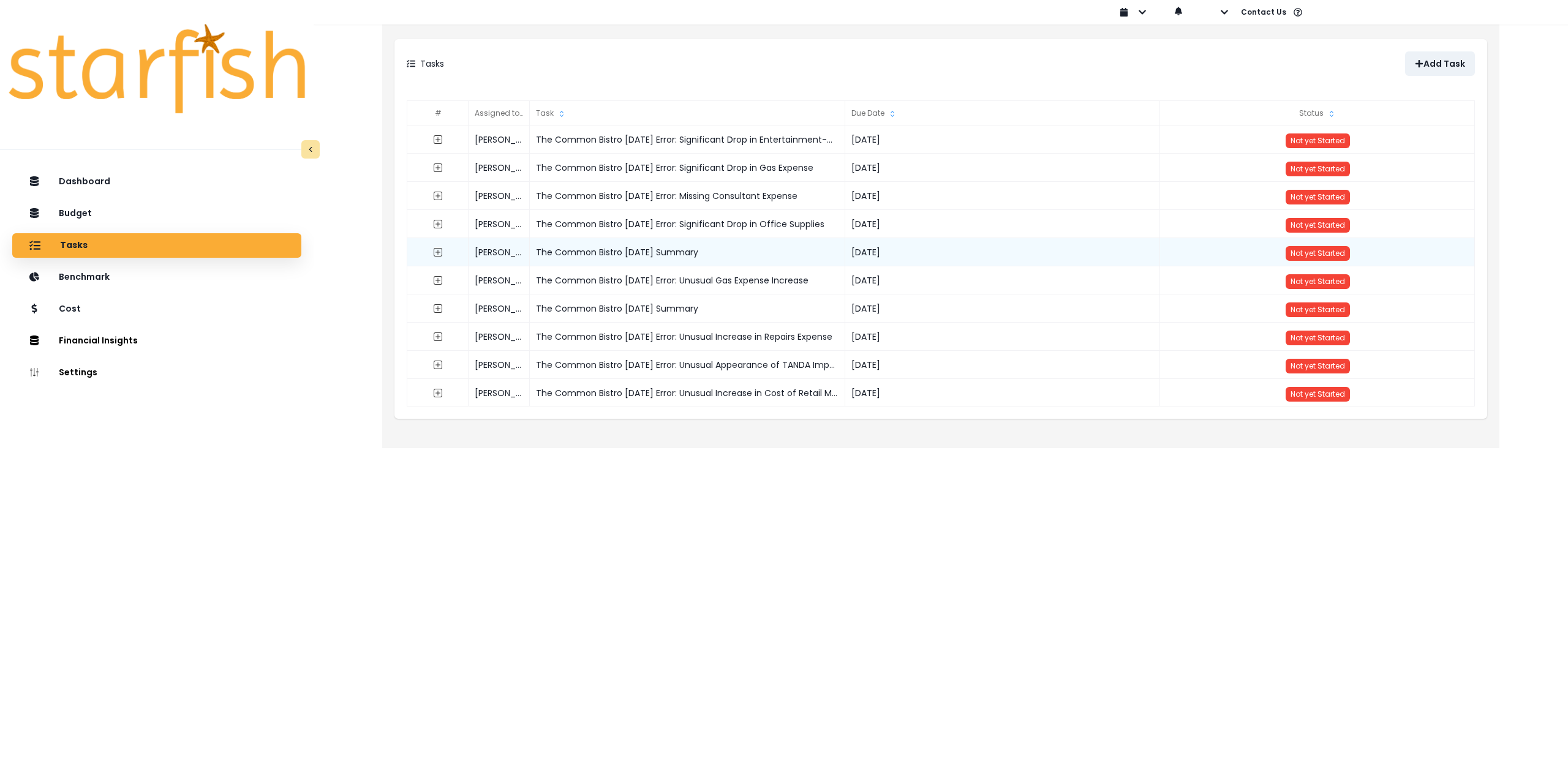
drag, startPoint x: 729, startPoint y: 255, endPoint x: 537, endPoint y: 254, distance: 192.0
click at [537, 254] on div "The Common Bistro June 2025 Summary" at bounding box center [688, 252] width 316 height 28
copy div "The Common Bistro June 2025 Summary"
click at [1447, 60] on p "Add Task" at bounding box center [1445, 64] width 42 height 10
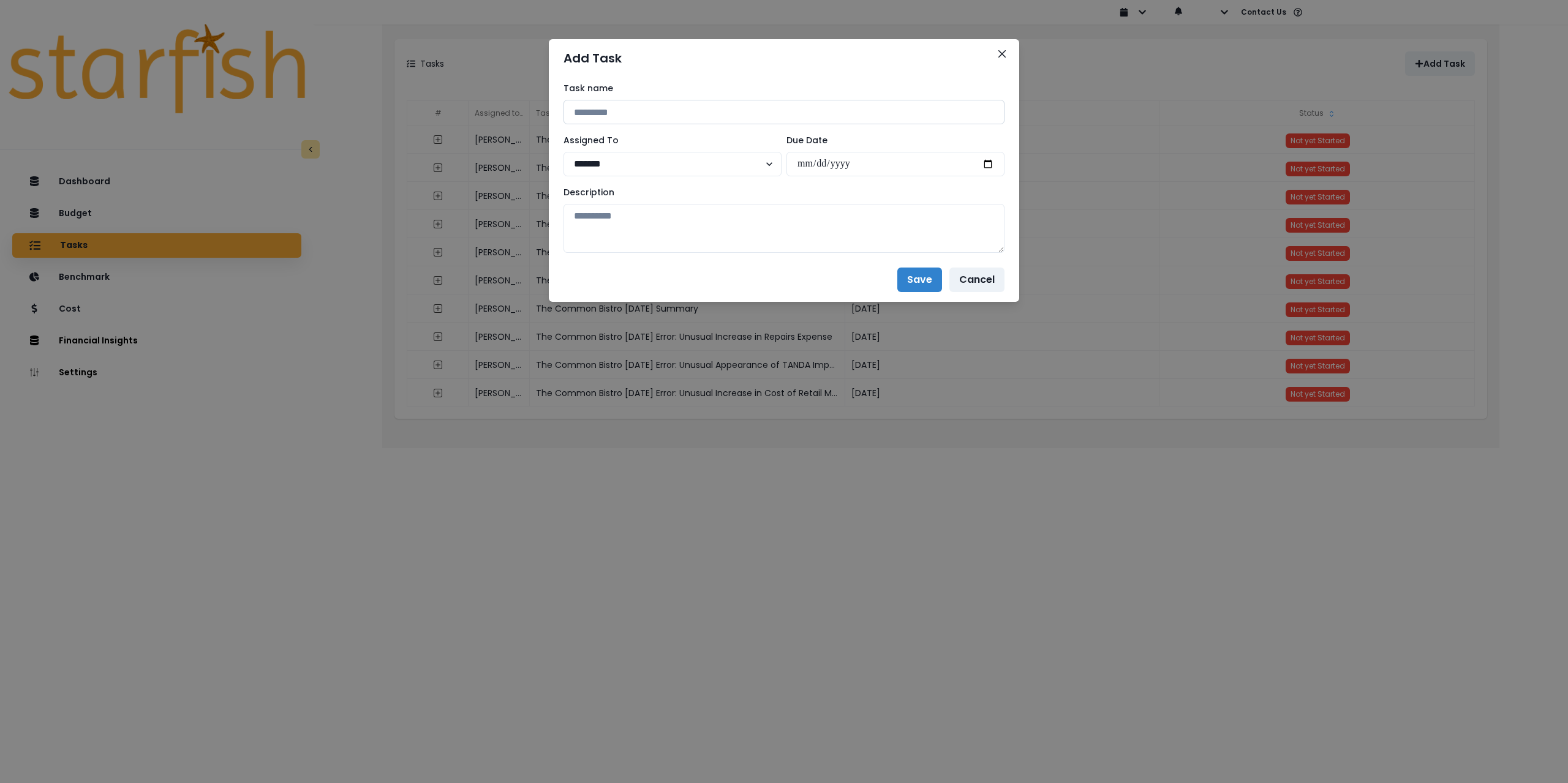
click at [612, 108] on input at bounding box center [784, 111] width 441 height 24
paste input "**********"
click at [689, 114] on input "**********" at bounding box center [784, 111] width 441 height 24
type input "**********"
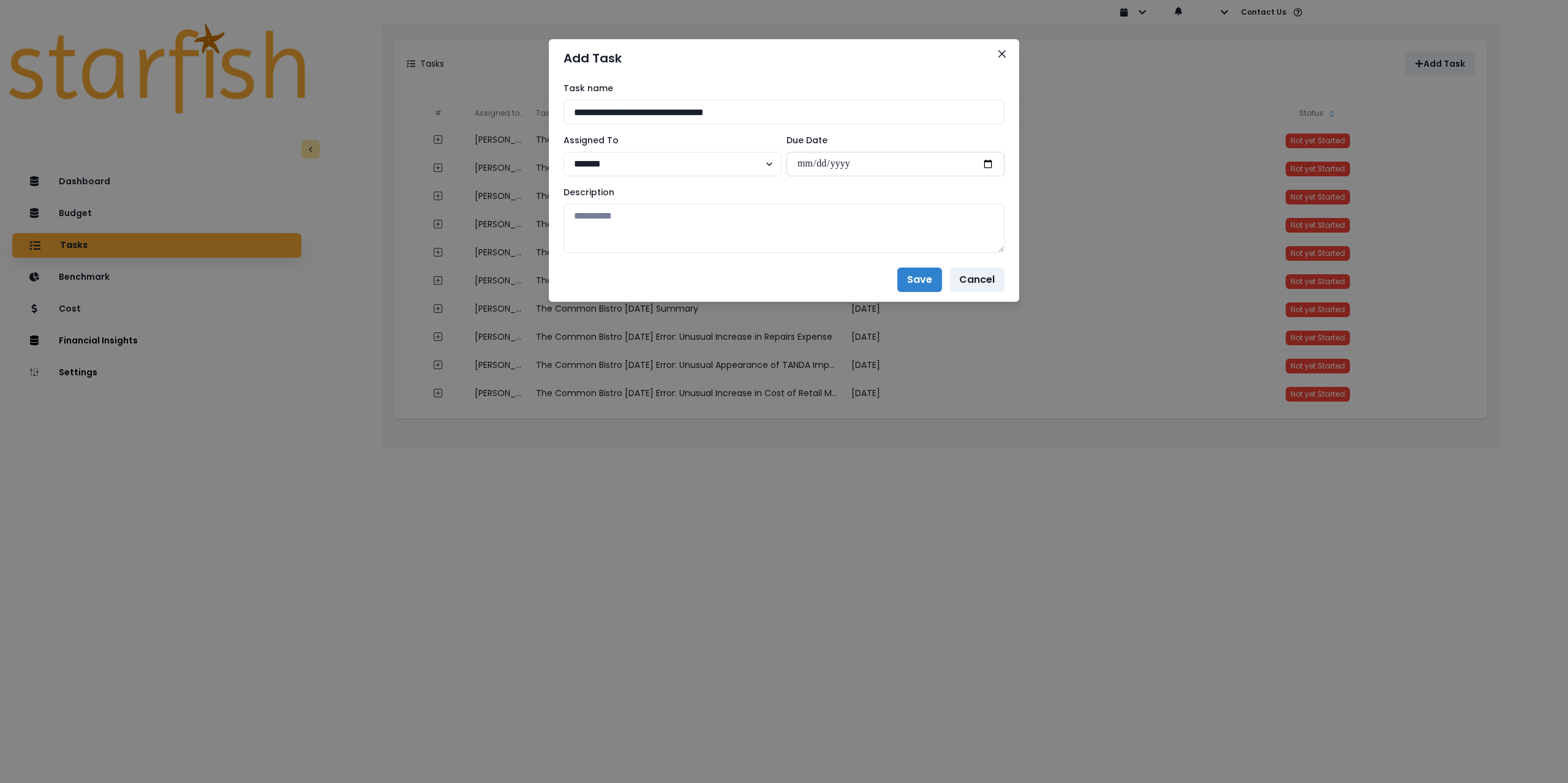
click at [988, 163] on input "date" at bounding box center [895, 163] width 218 height 24
type input "**********"
click at [799, 238] on textarea at bounding box center [784, 229] width 441 height 49
click at [622, 211] on textarea at bounding box center [784, 229] width 441 height 49
paste textarea "**********"
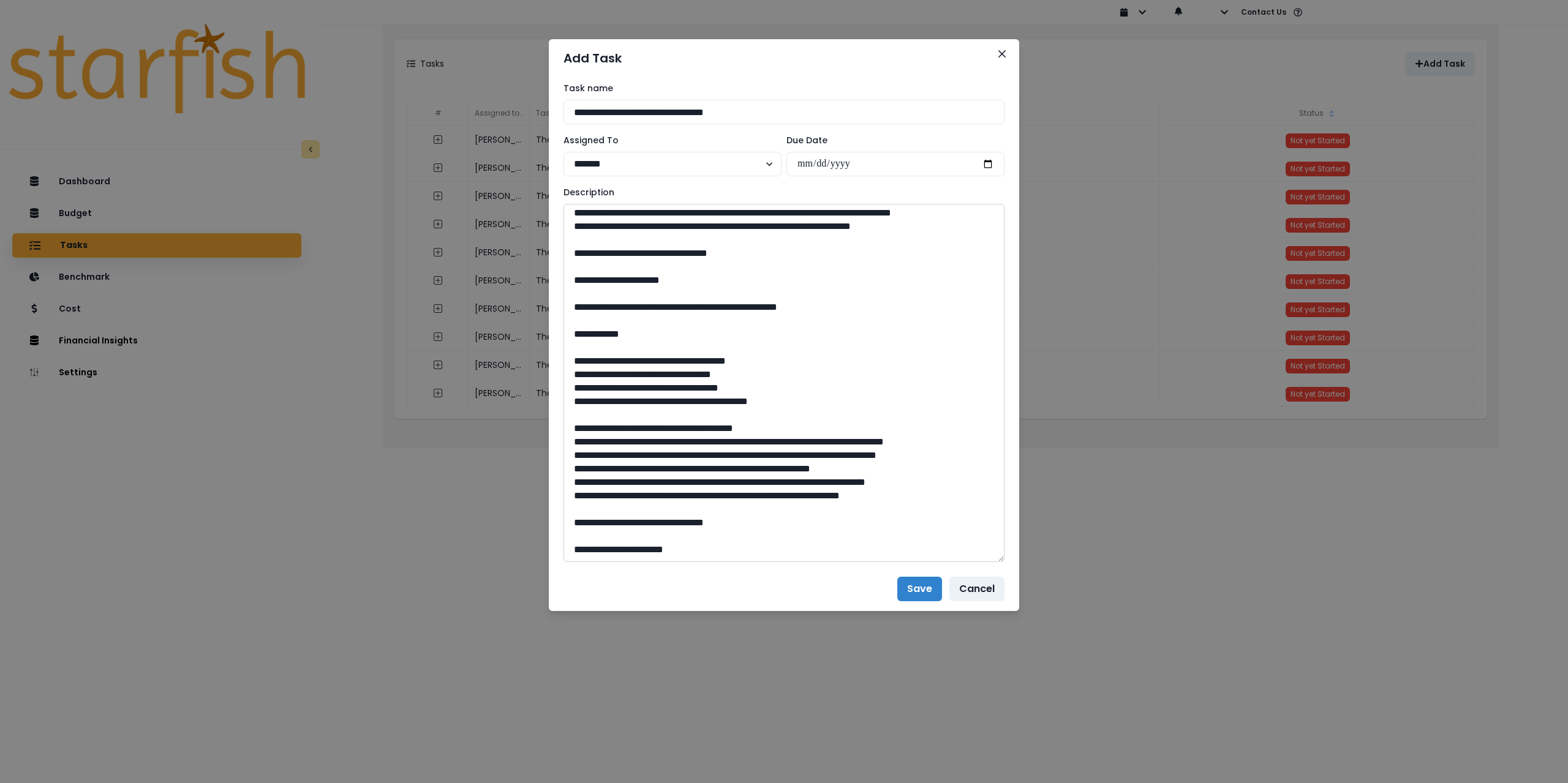
drag, startPoint x: 1001, startPoint y: 247, endPoint x: 952, endPoint y: 624, distance: 380.2
click at [1019, 657] on div "**********" at bounding box center [784, 391] width 1568 height 783
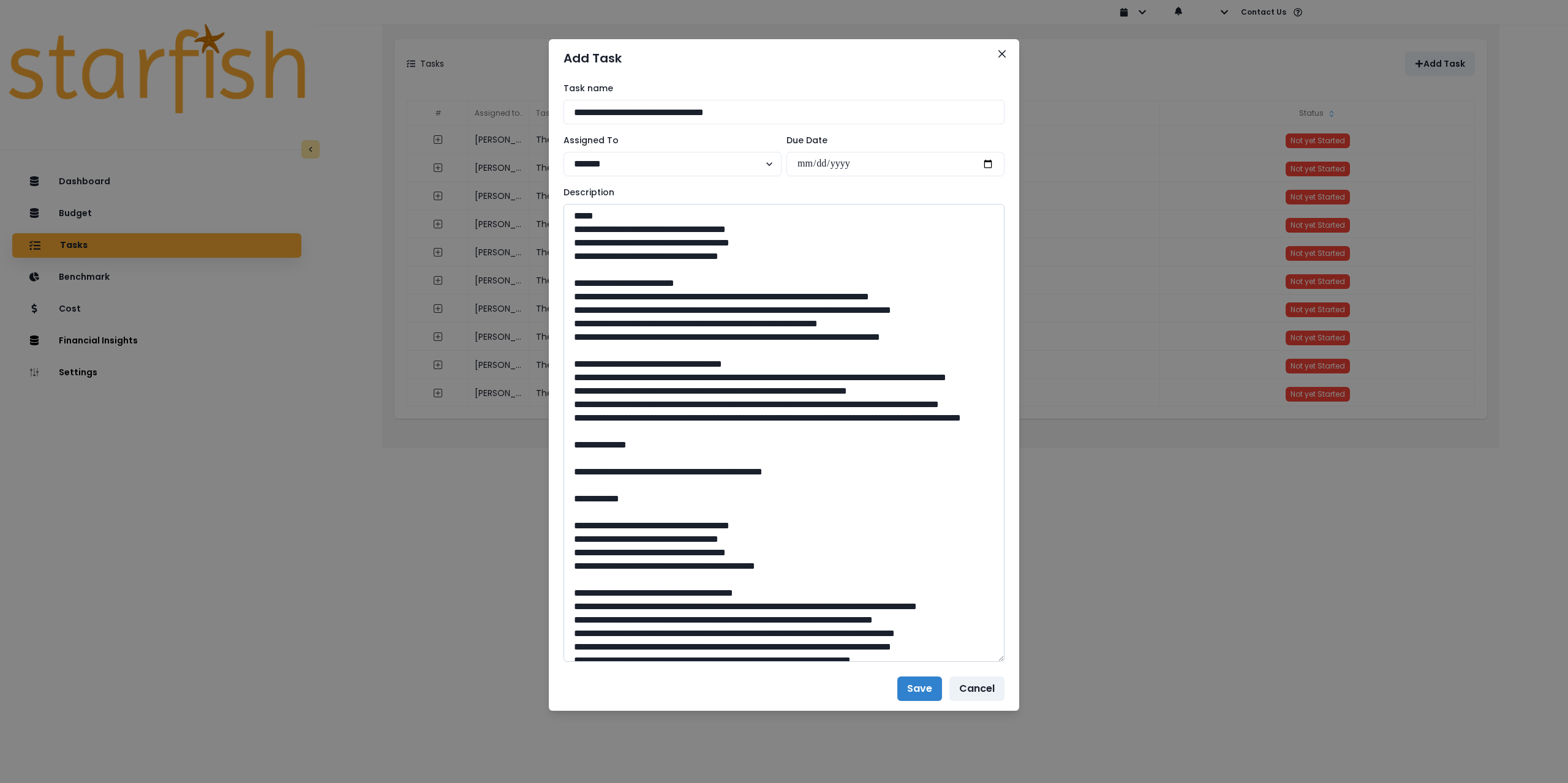
click at [569, 296] on textarea at bounding box center [784, 433] width 441 height 458
click at [571, 325] on textarea at bounding box center [784, 433] width 441 height 458
click at [571, 351] on textarea at bounding box center [784, 433] width 441 height 458
click at [569, 360] on textarea at bounding box center [784, 433] width 441 height 458
click at [574, 416] on textarea at bounding box center [784, 433] width 441 height 458
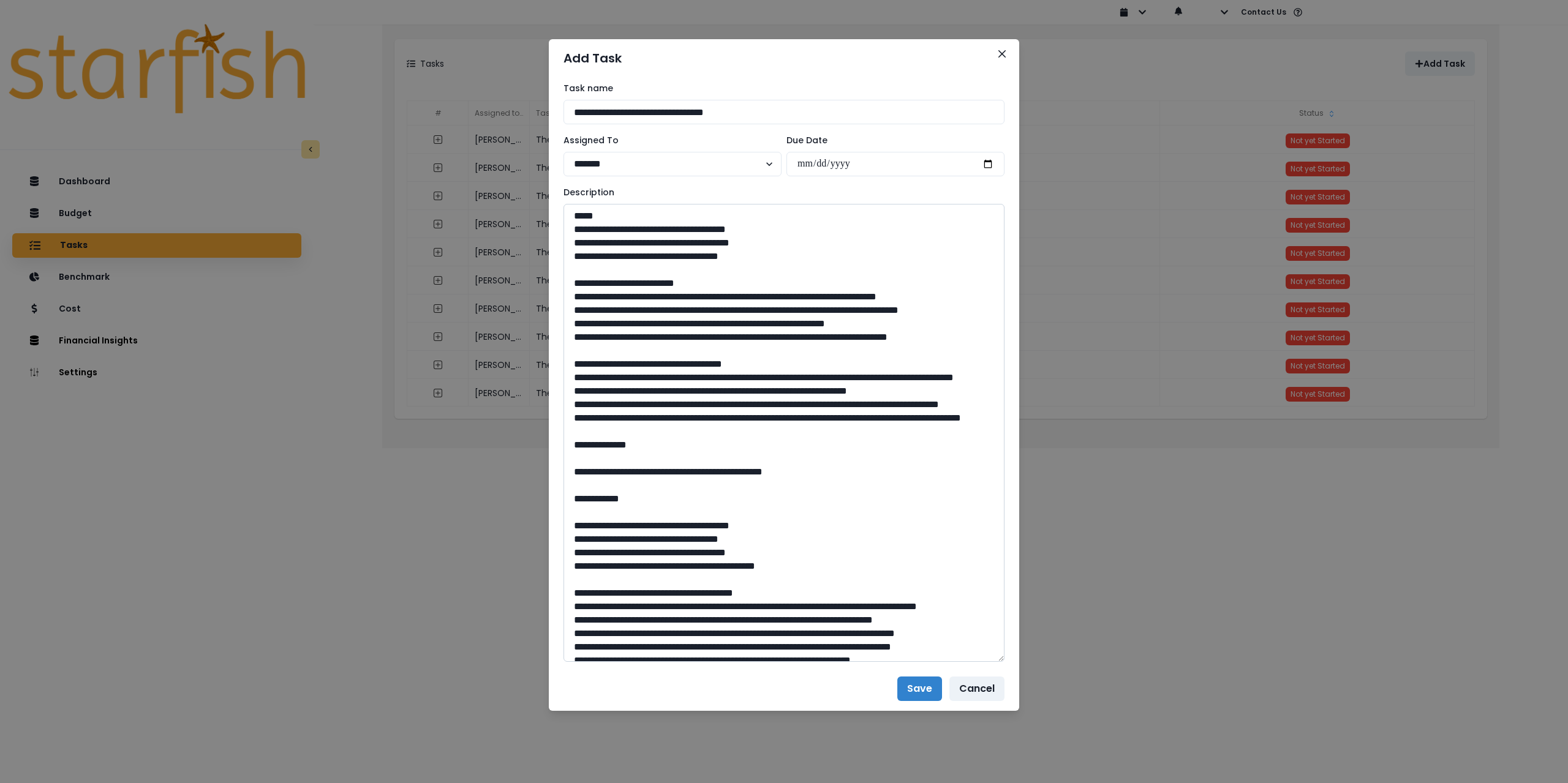
click at [572, 445] on textarea at bounding box center [784, 433] width 441 height 458
click at [572, 459] on textarea at bounding box center [784, 433] width 441 height 458
click at [571, 487] on textarea at bounding box center [784, 433] width 441 height 458
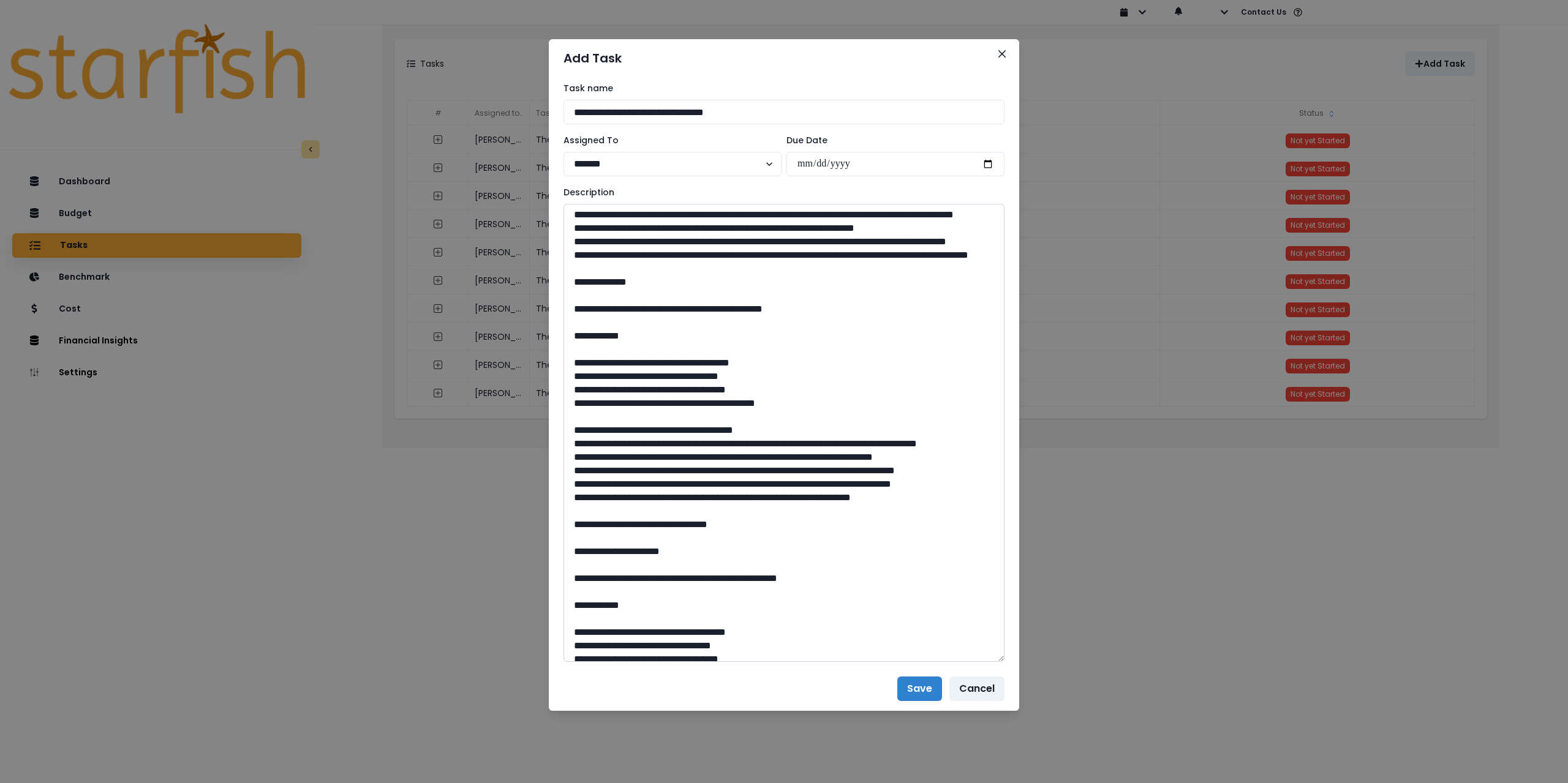
scroll to position [183, 0]
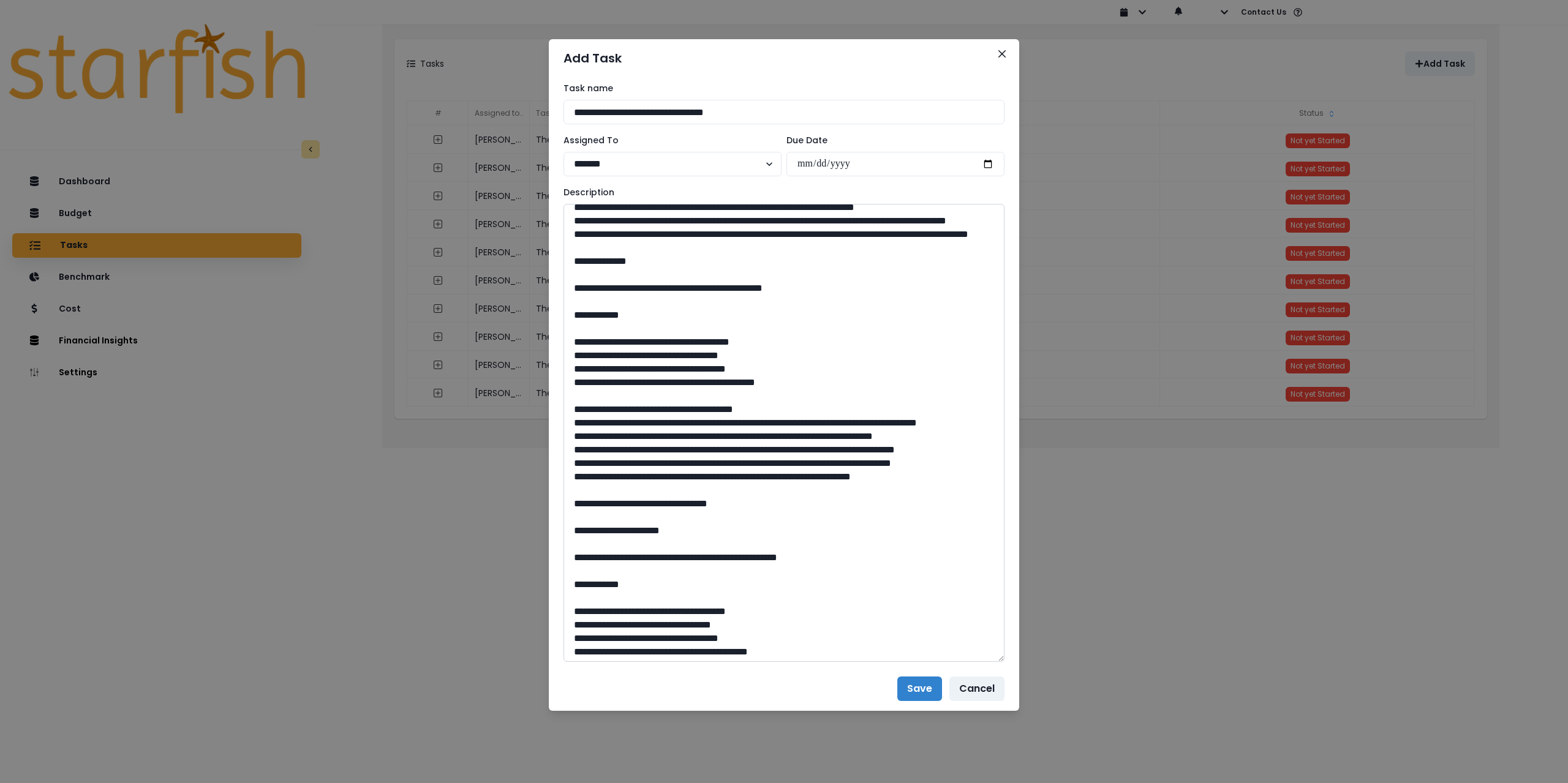
click at [574, 504] on textarea at bounding box center [784, 433] width 441 height 458
click at [572, 530] on textarea at bounding box center [784, 433] width 441 height 458
click at [572, 551] on textarea at bounding box center [784, 433] width 441 height 458
click at [574, 578] on textarea at bounding box center [784, 433] width 441 height 458
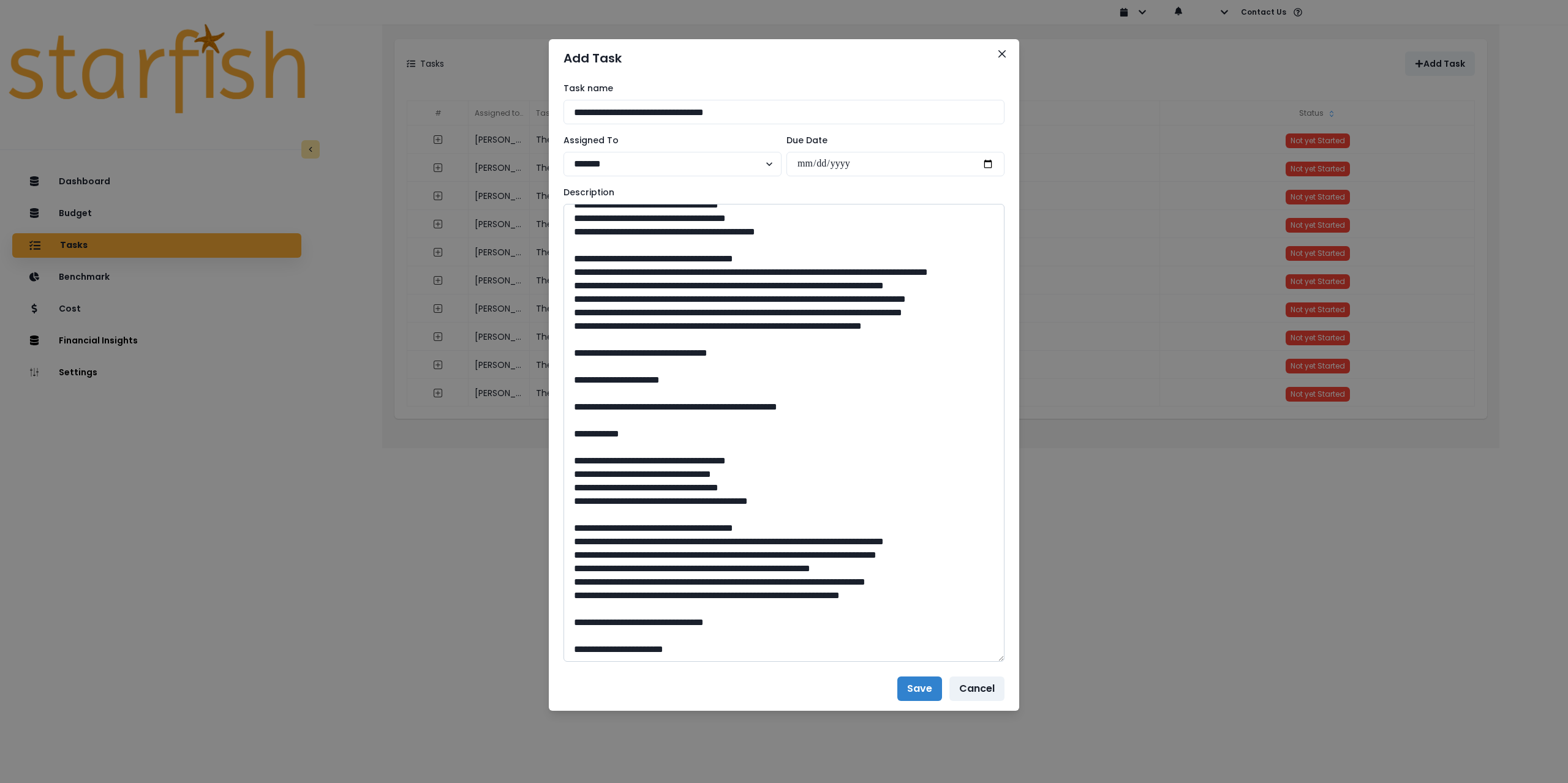
scroll to position [482, 0]
click at [567, 528] on textarea at bounding box center [784, 433] width 441 height 458
click at [573, 556] on textarea at bounding box center [784, 433] width 441 height 458
click at [571, 580] on textarea at bounding box center [784, 433] width 441 height 458
click at [572, 594] on textarea at bounding box center [784, 433] width 441 height 458
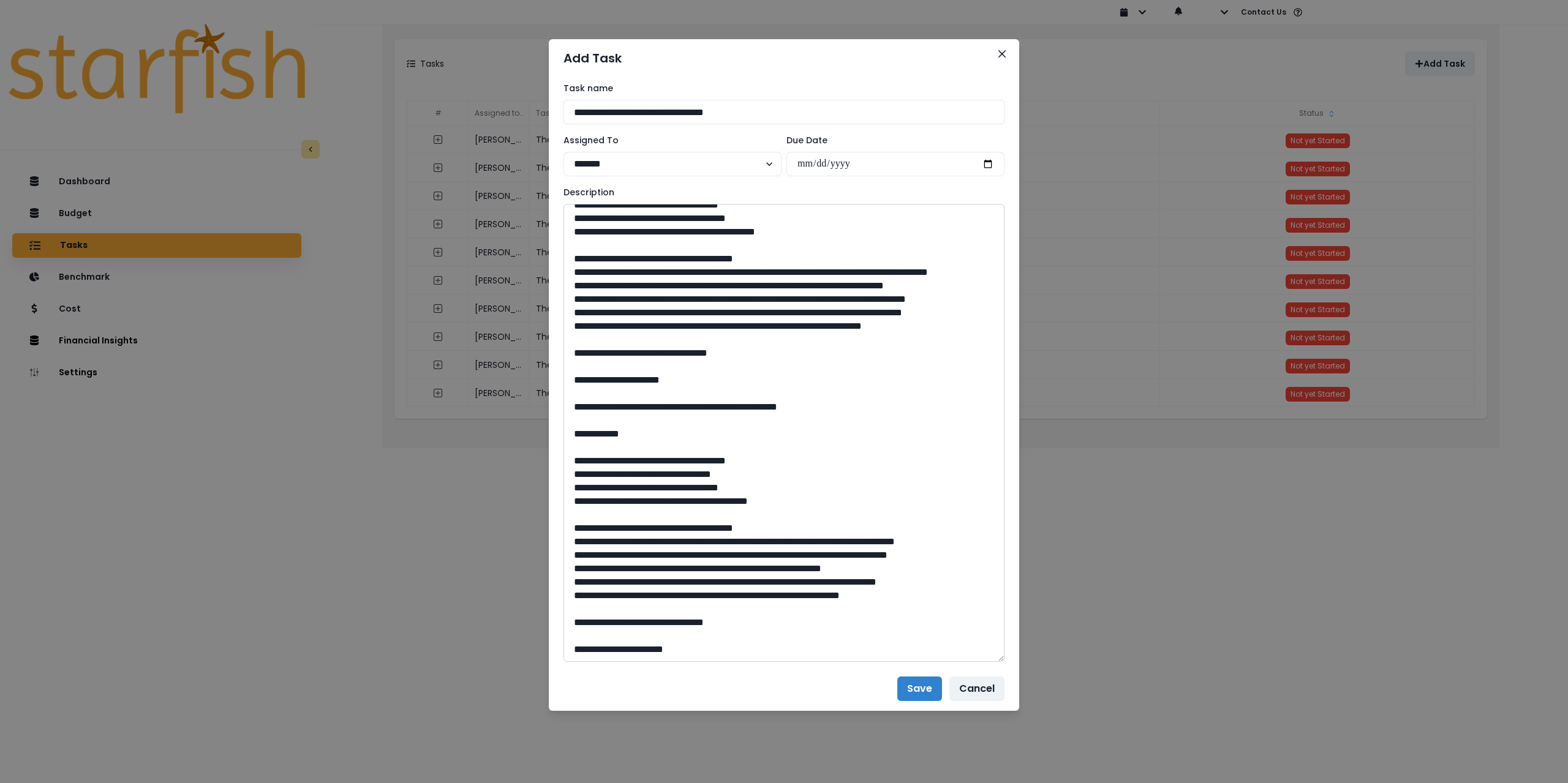
click at [573, 608] on textarea at bounding box center [784, 433] width 441 height 458
click at [688, 648] on textarea at bounding box center [784, 433] width 441 height 458
click at [697, 653] on textarea at bounding box center [784, 433] width 441 height 458
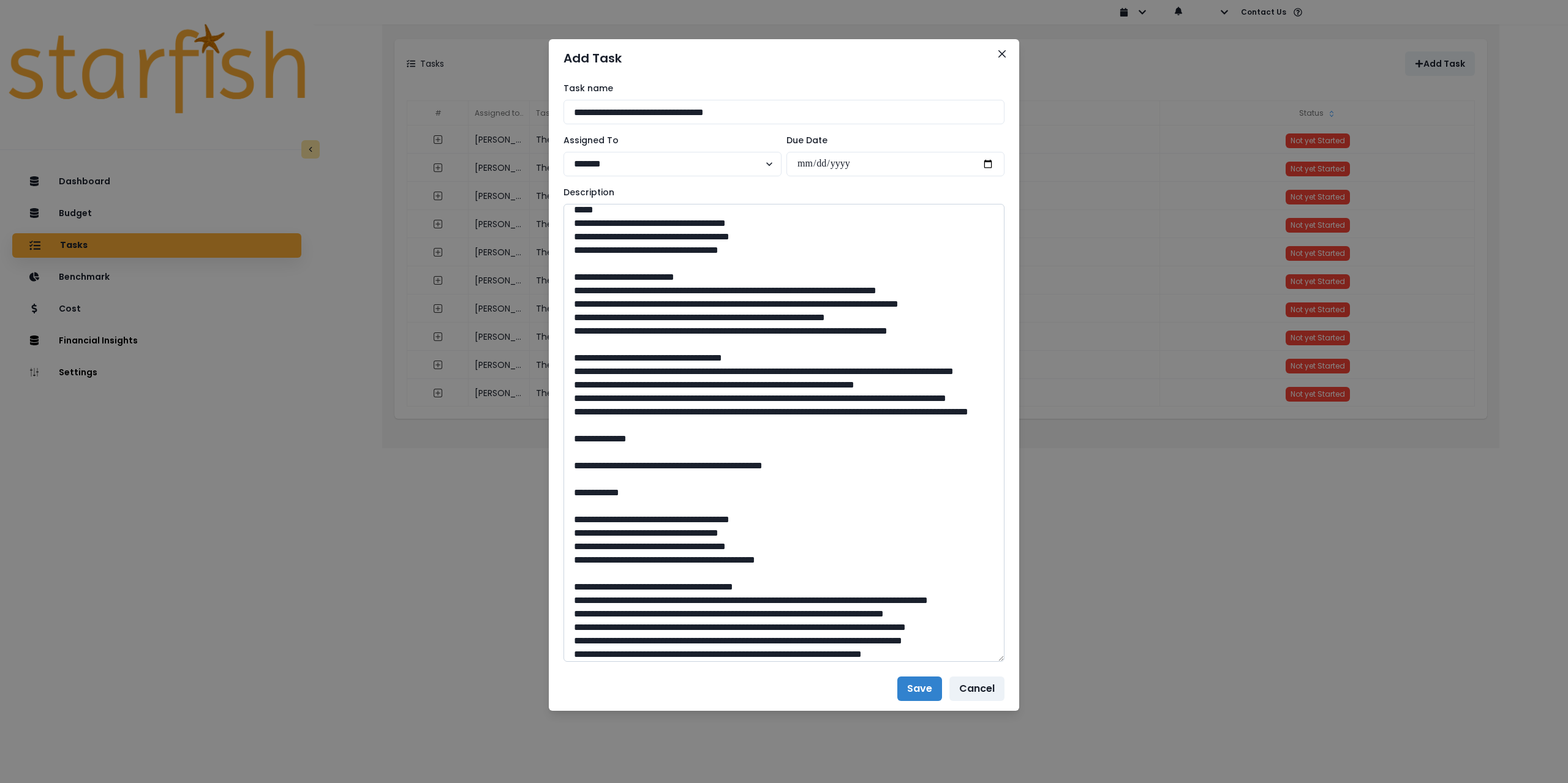
scroll to position [0, 0]
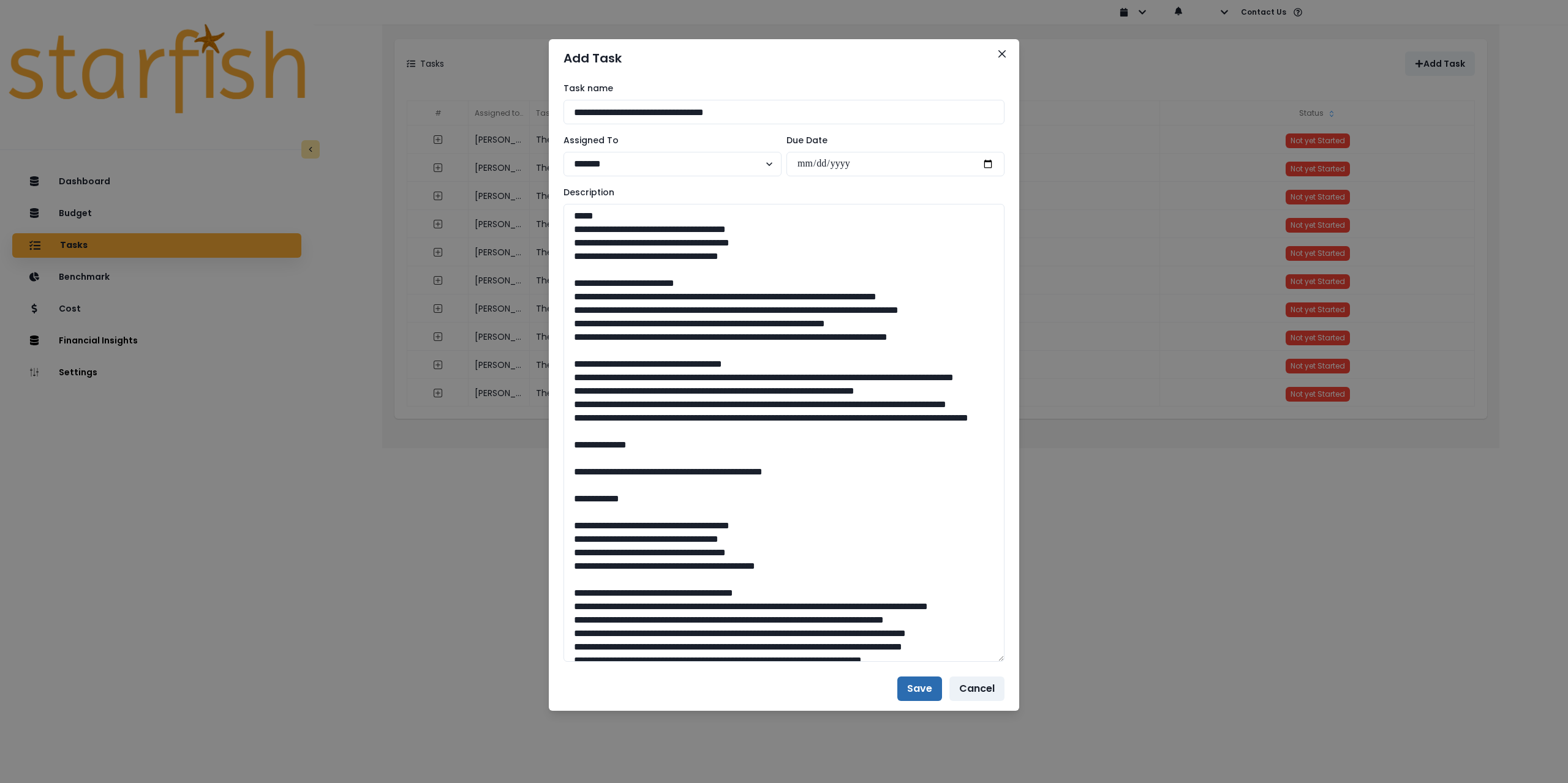
type textarea "**********"
click at [923, 691] on button "Save" at bounding box center [919, 688] width 44 height 24
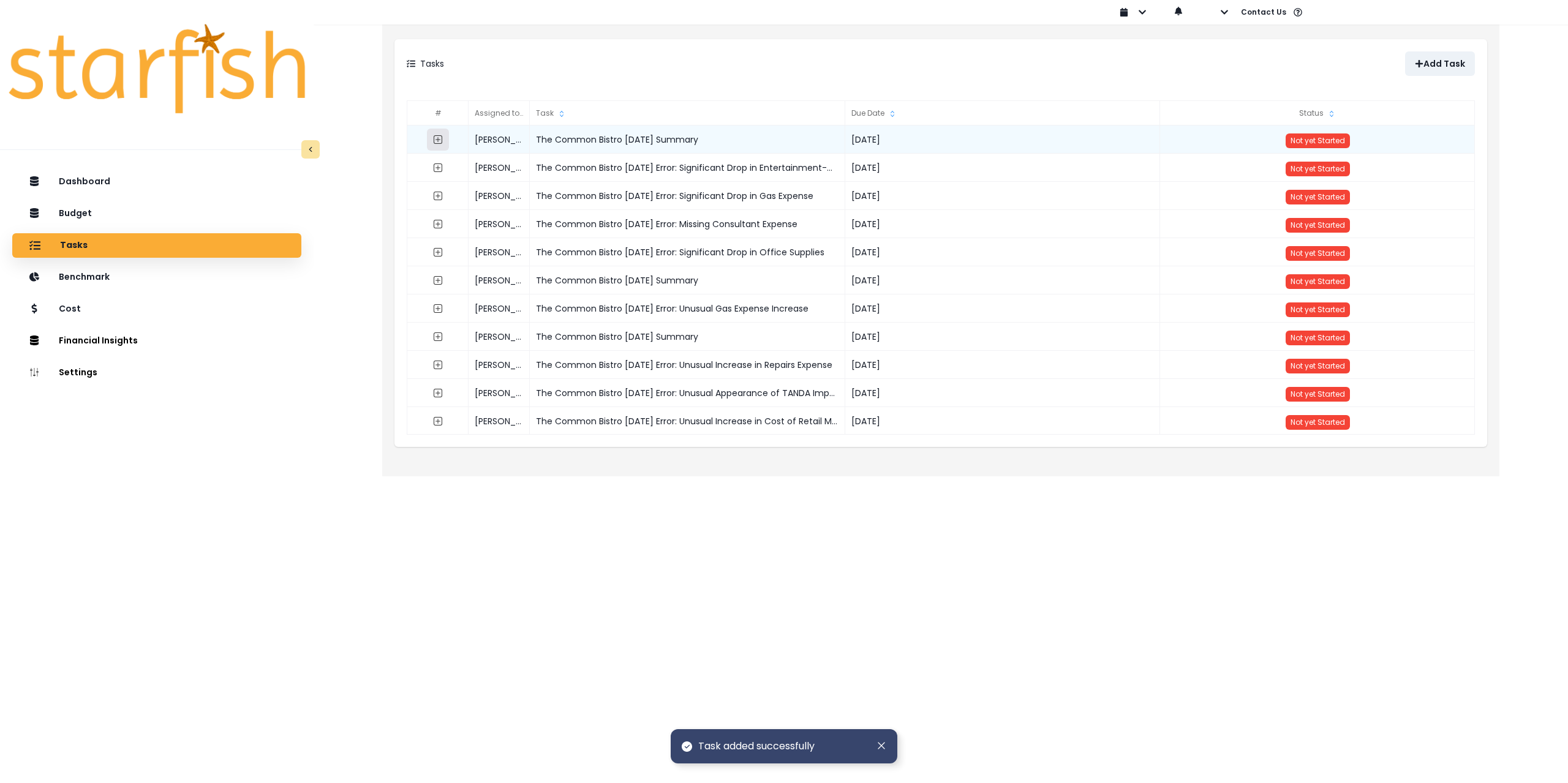
click at [437, 137] on icon "expand outline" at bounding box center [438, 140] width 10 height 10
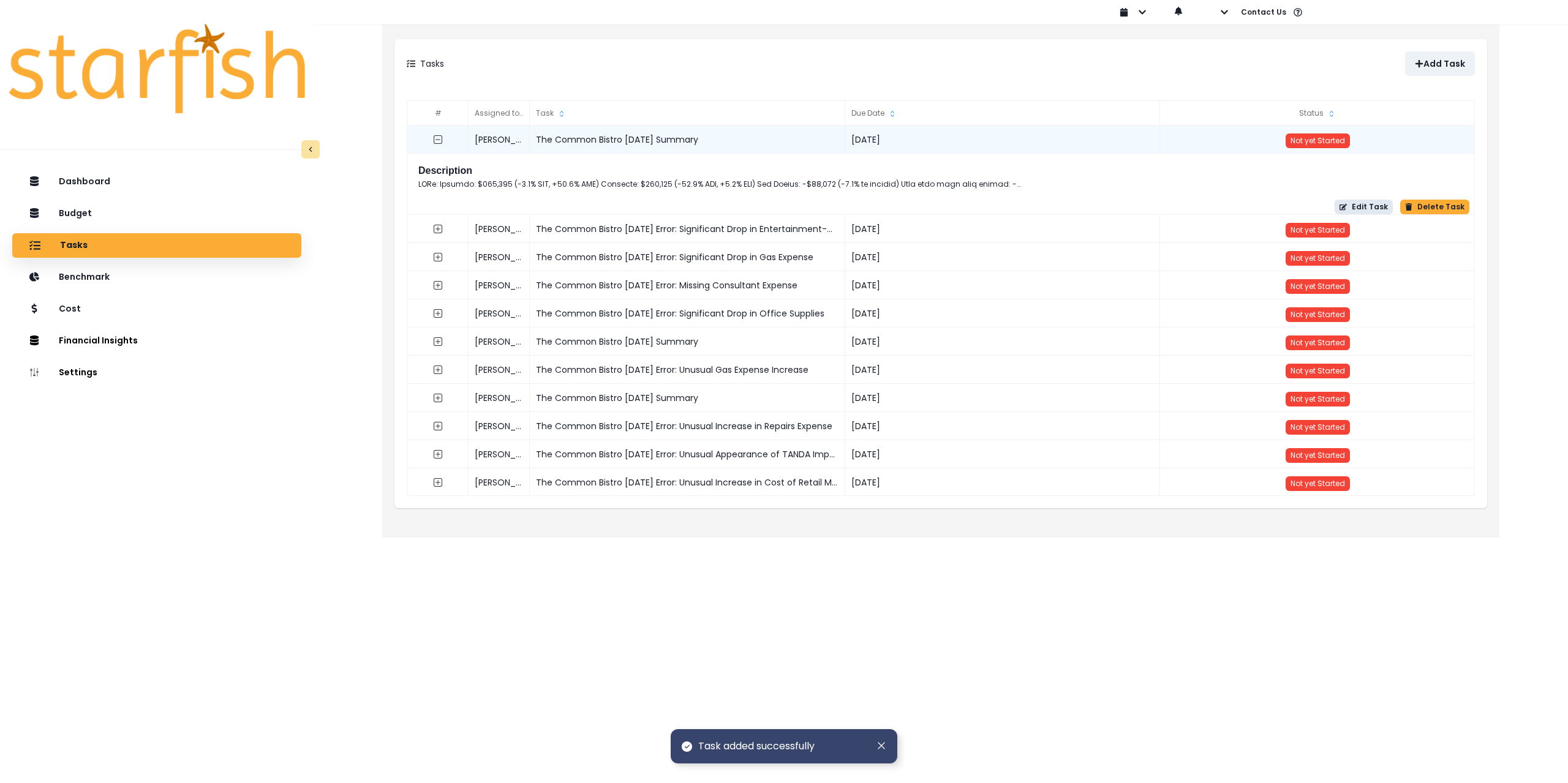
click at [1357, 206] on button "Edit Task" at bounding box center [1364, 207] width 58 height 15
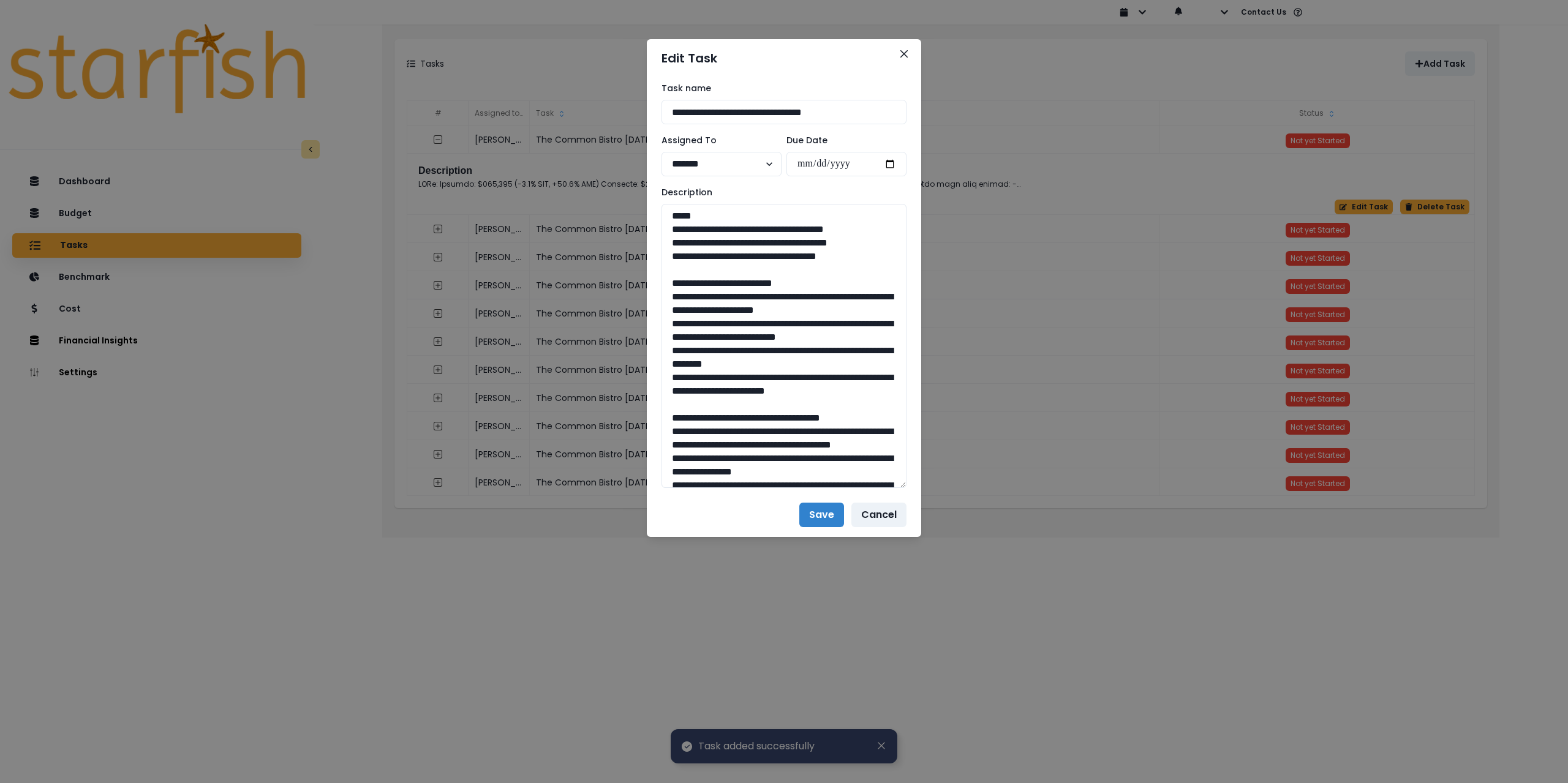
drag, startPoint x: 898, startPoint y: 251, endPoint x: 926, endPoint y: 600, distance: 350.1
click at [939, 688] on div "**********" at bounding box center [784, 391] width 1568 height 783
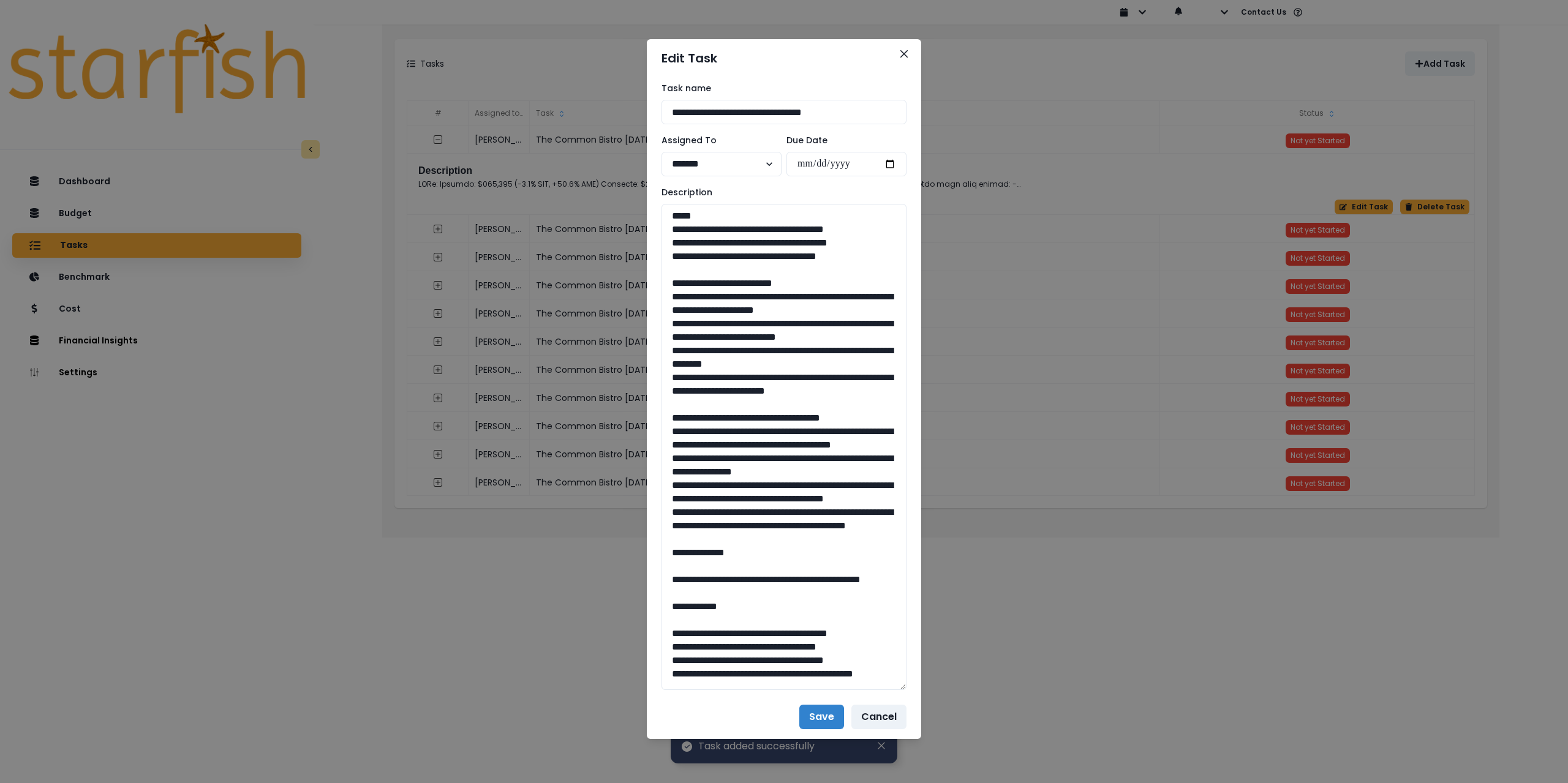
drag, startPoint x: 874, startPoint y: 279, endPoint x: 661, endPoint y: 229, distance: 218.8
drag, startPoint x: 692, startPoint y: 457, endPoint x: 660, endPoint y: 325, distance: 135.8
click at [660, 325] on div "**********" at bounding box center [784, 386] width 275 height 618
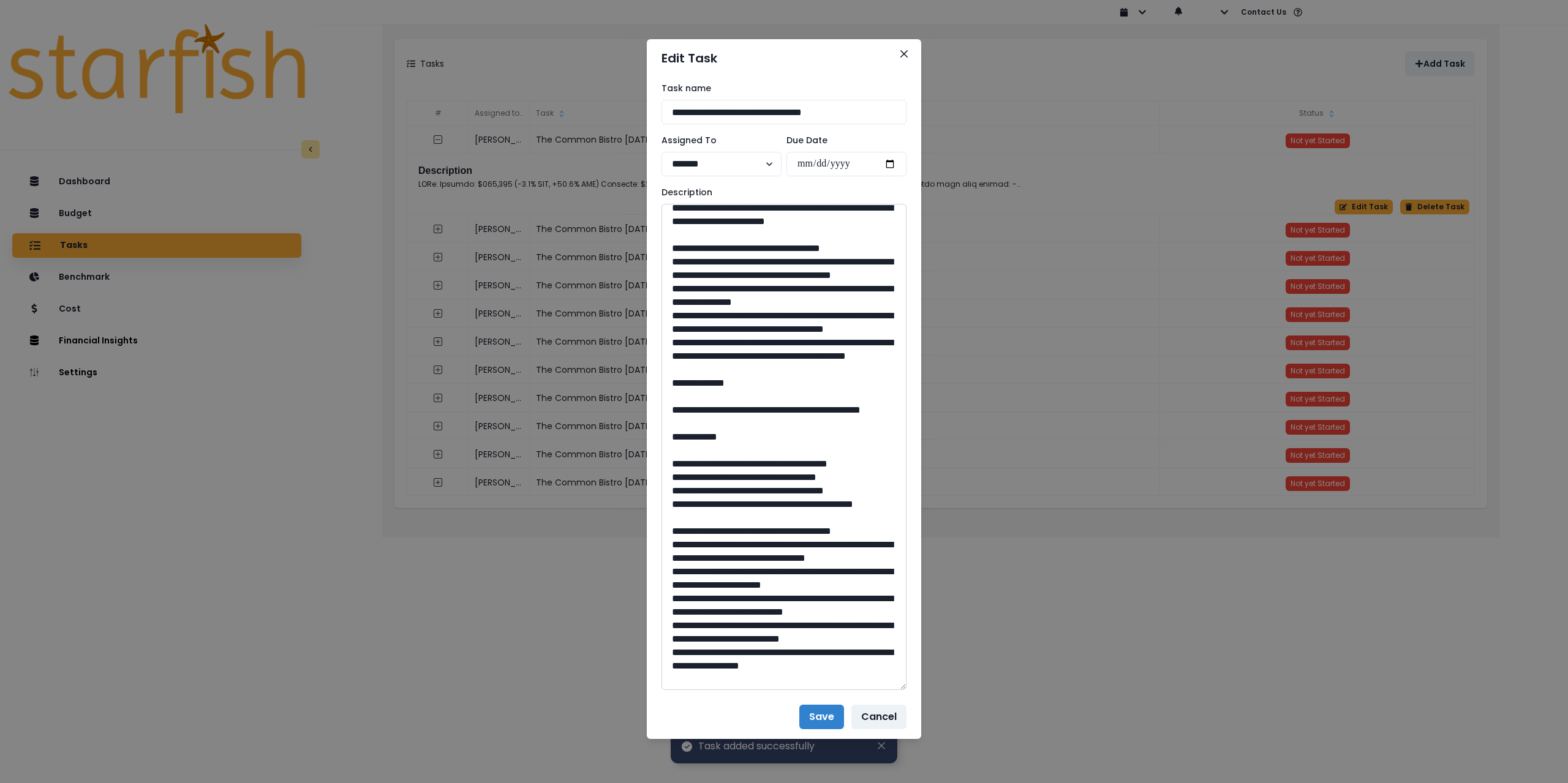
scroll to position [183, 0]
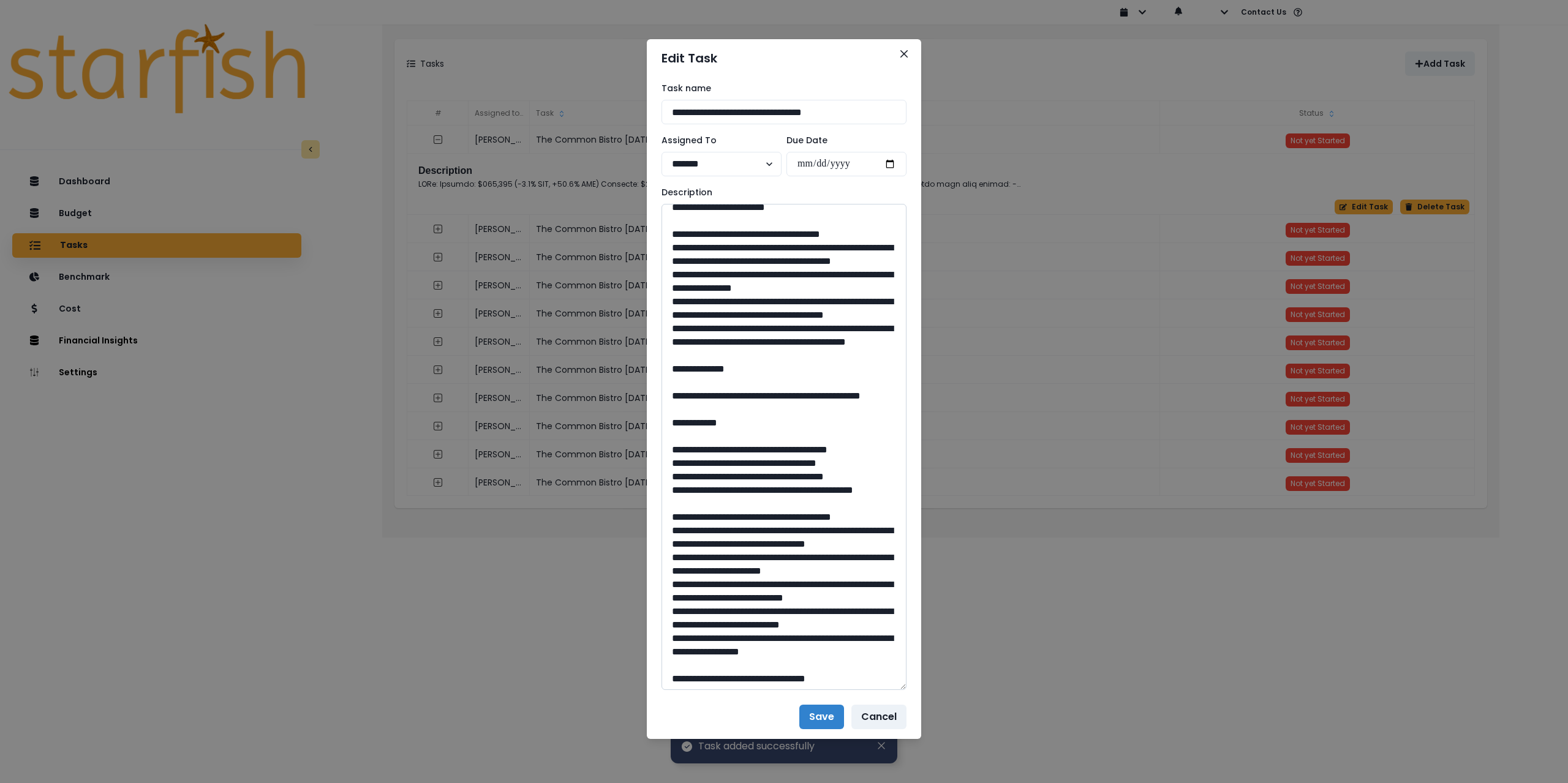
drag, startPoint x: 835, startPoint y: 449, endPoint x: 662, endPoint y: 318, distance: 217.0
click at [662, 318] on textarea at bounding box center [784, 447] width 245 height 487
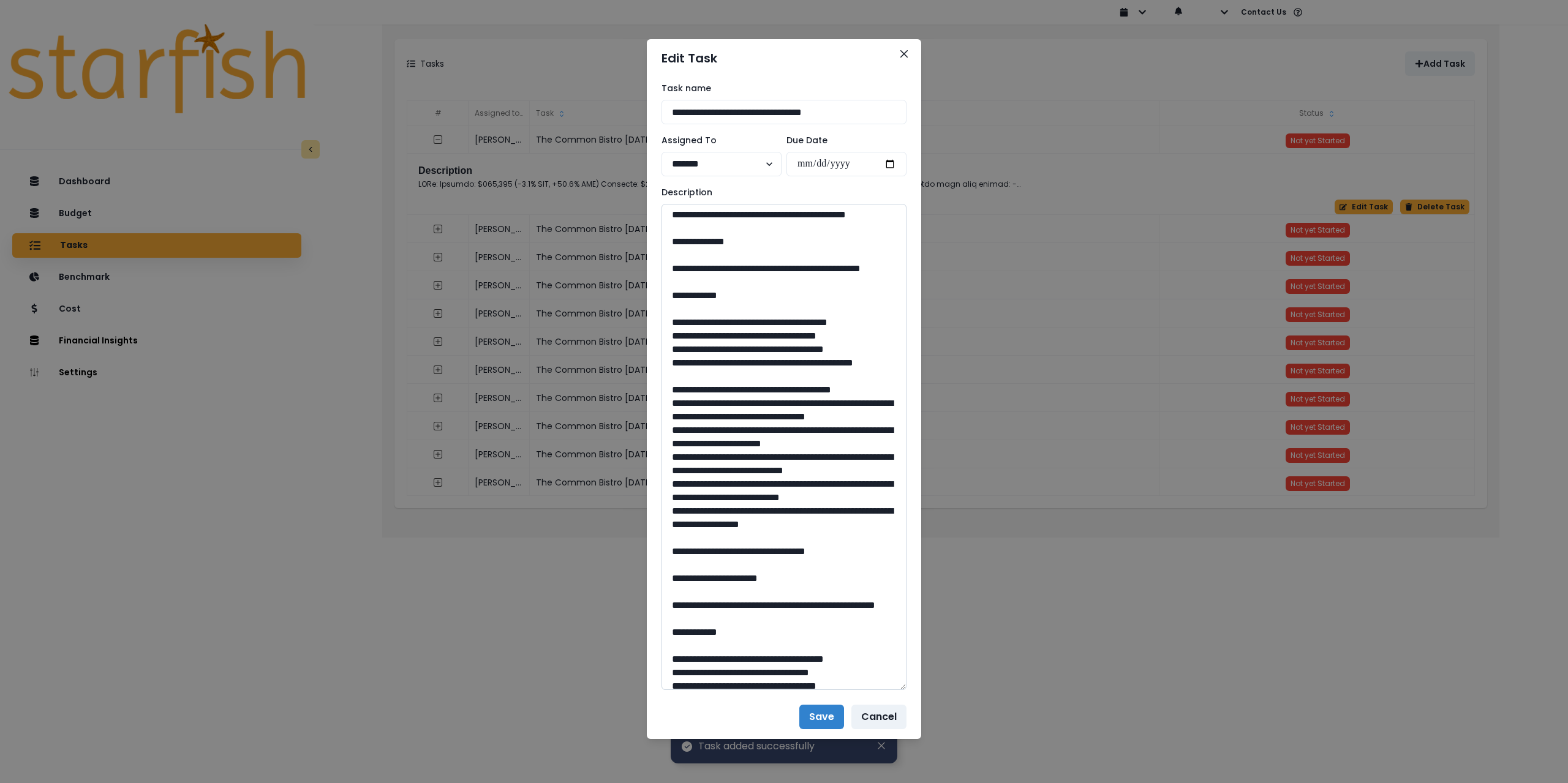
scroll to position [429, 0]
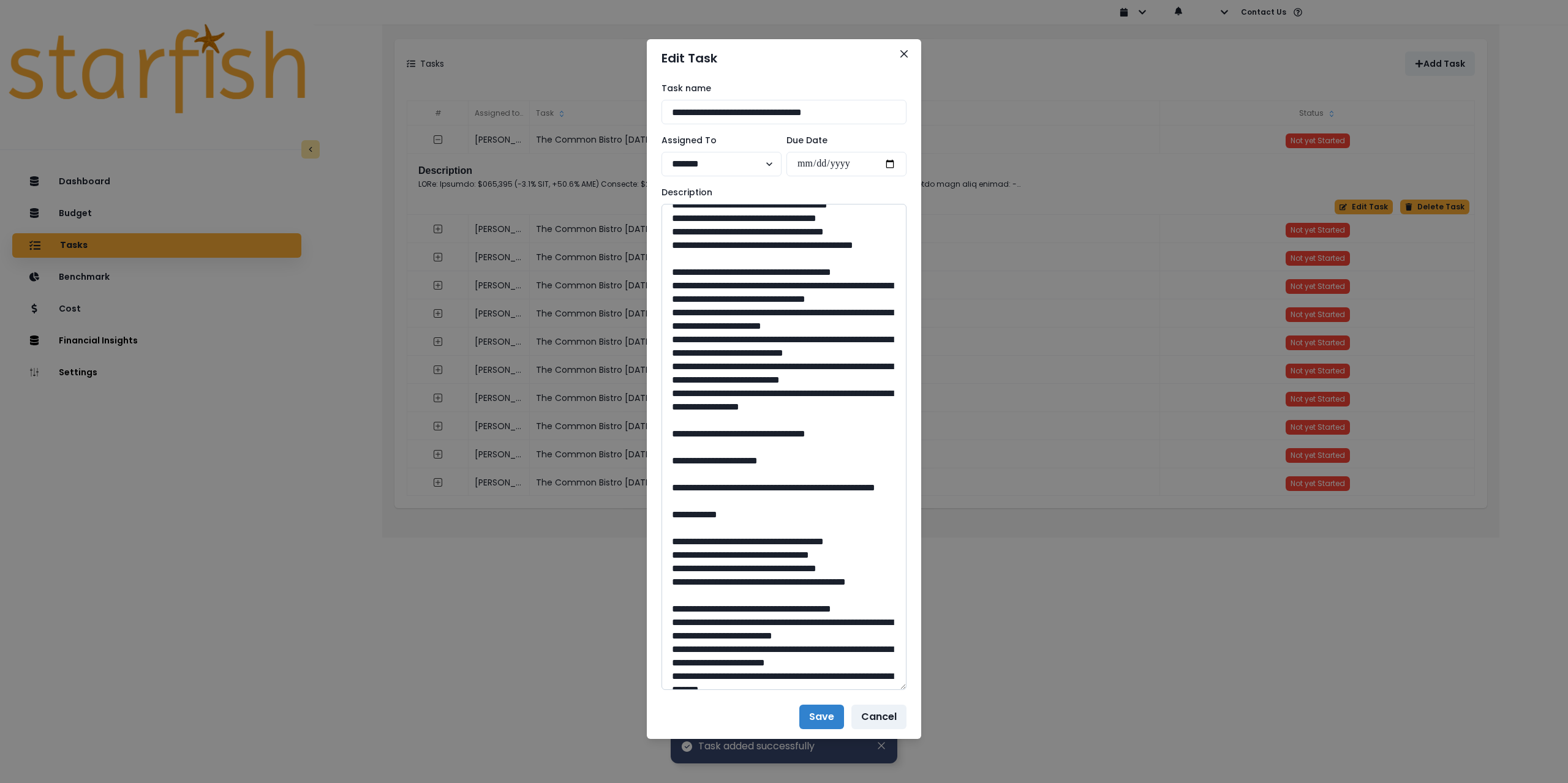
drag, startPoint x: 704, startPoint y: 257, endPoint x: 755, endPoint y: 281, distance: 56.4
click at [755, 281] on textarea at bounding box center [784, 447] width 245 height 487
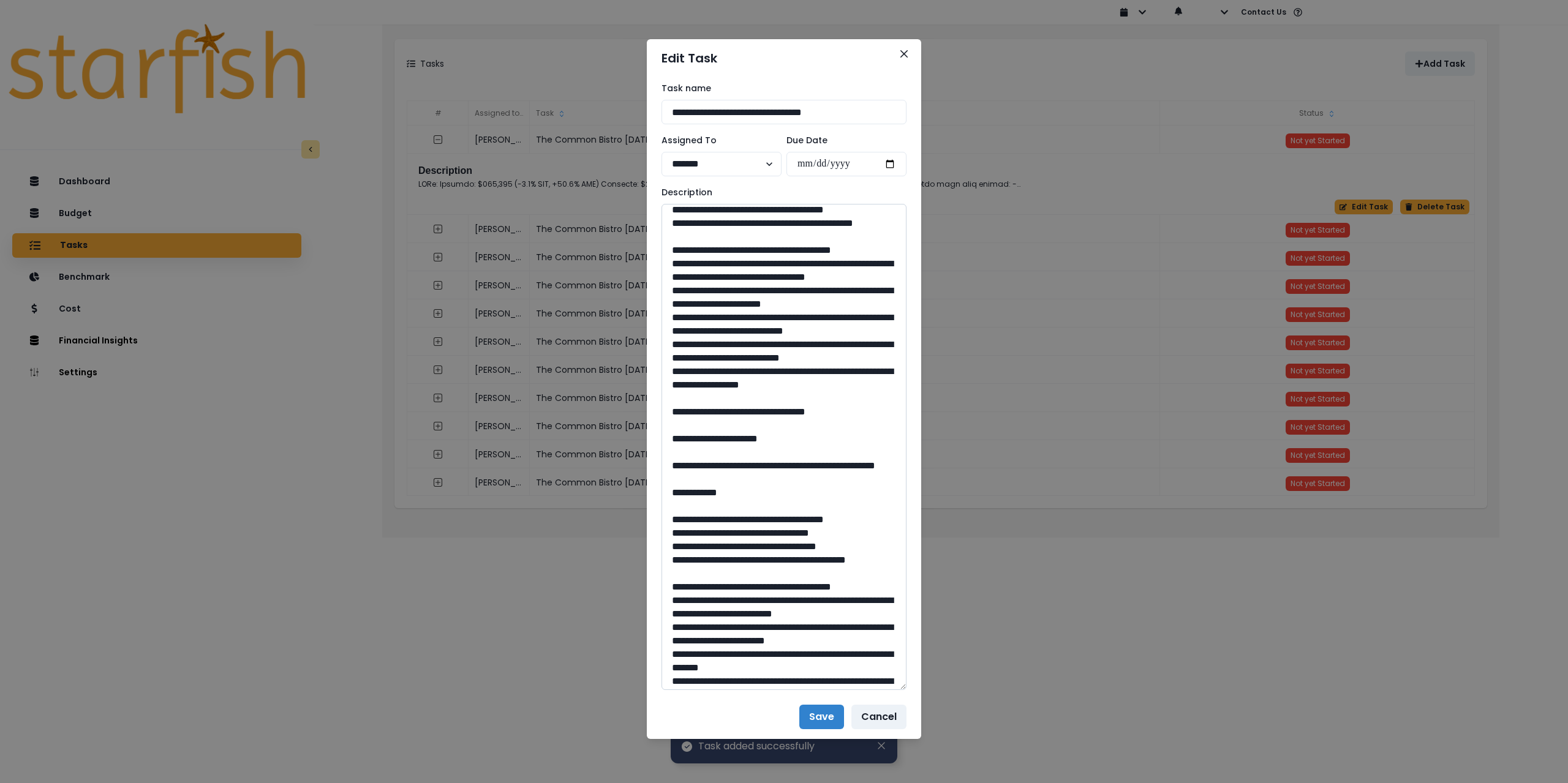
scroll to position [551, 0]
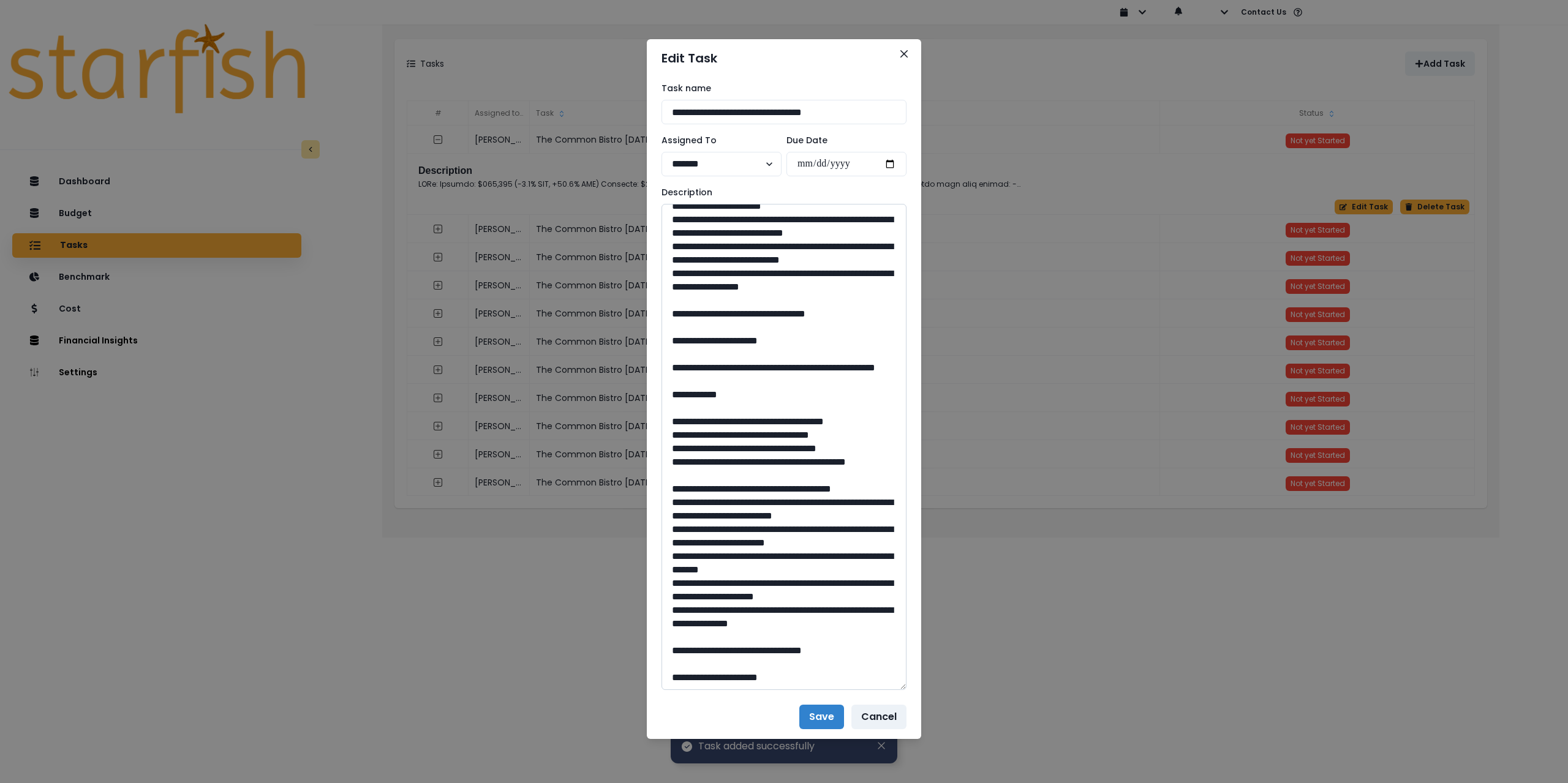
drag, startPoint x: 795, startPoint y: 484, endPoint x: 756, endPoint y: 486, distance: 39.1
click at [756, 486] on textarea at bounding box center [784, 447] width 245 height 487
click at [688, 404] on textarea at bounding box center [784, 447] width 245 height 487
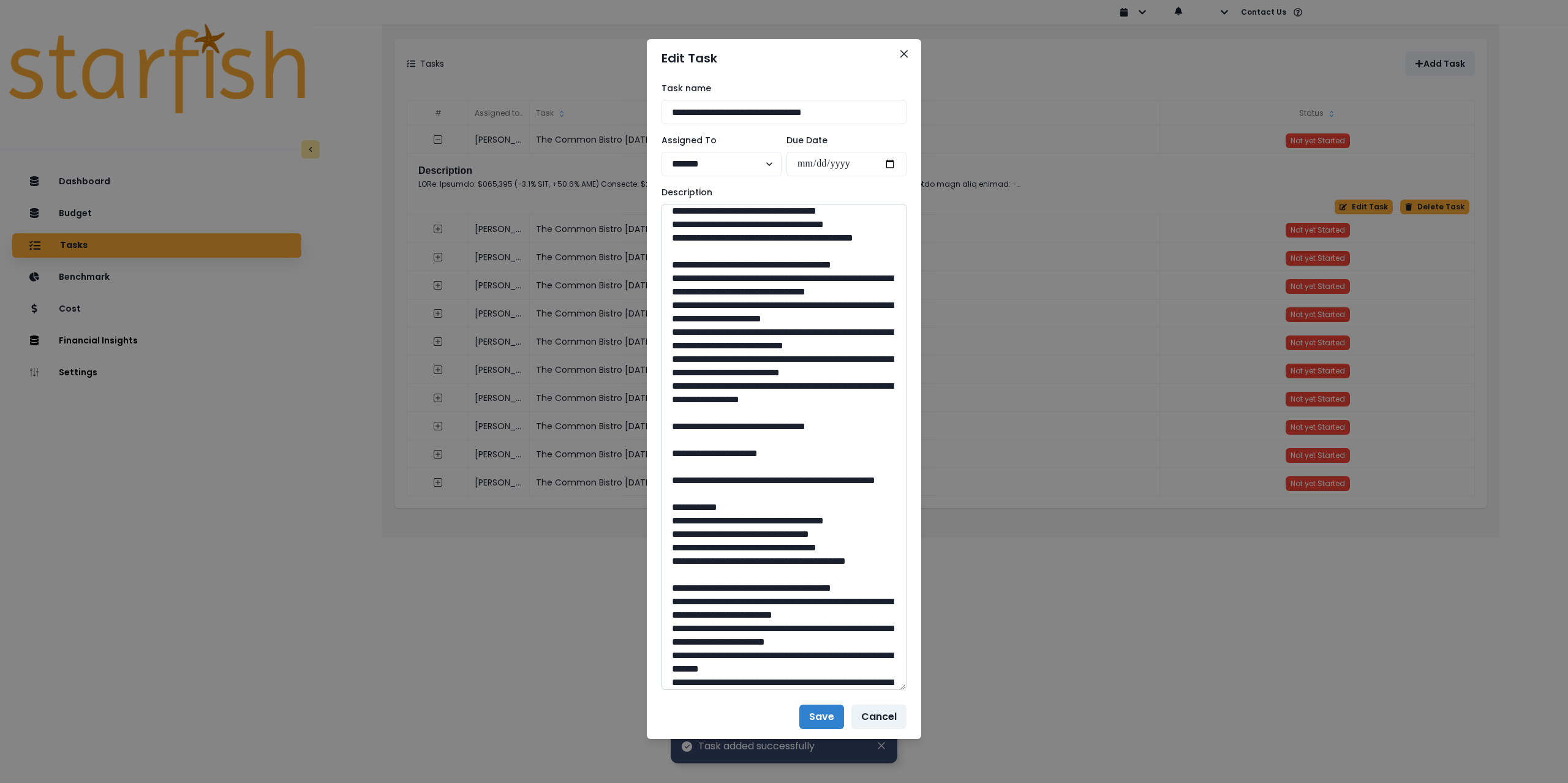
scroll to position [429, 0]
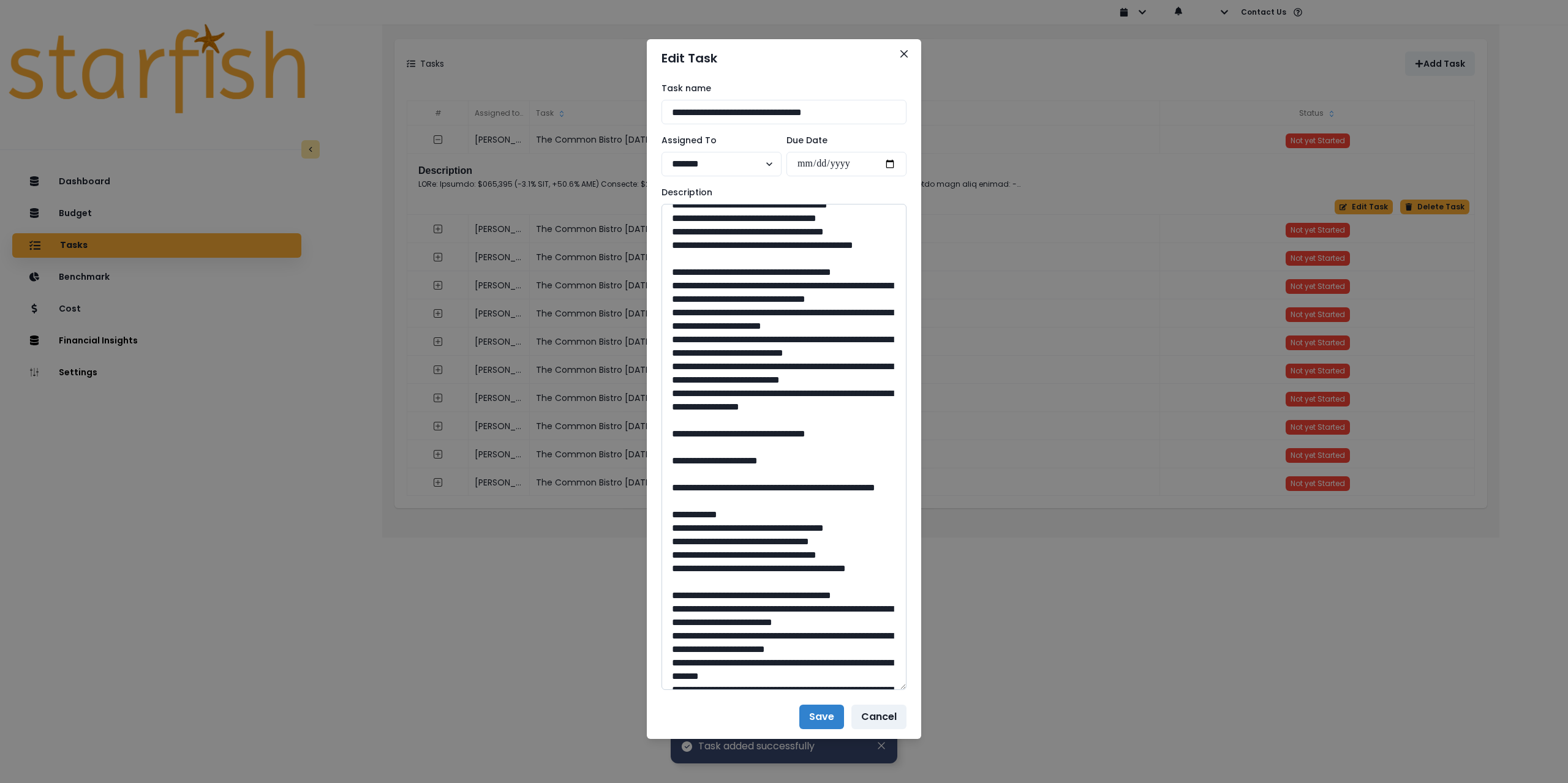
click at [694, 311] on textarea at bounding box center [784, 447] width 245 height 487
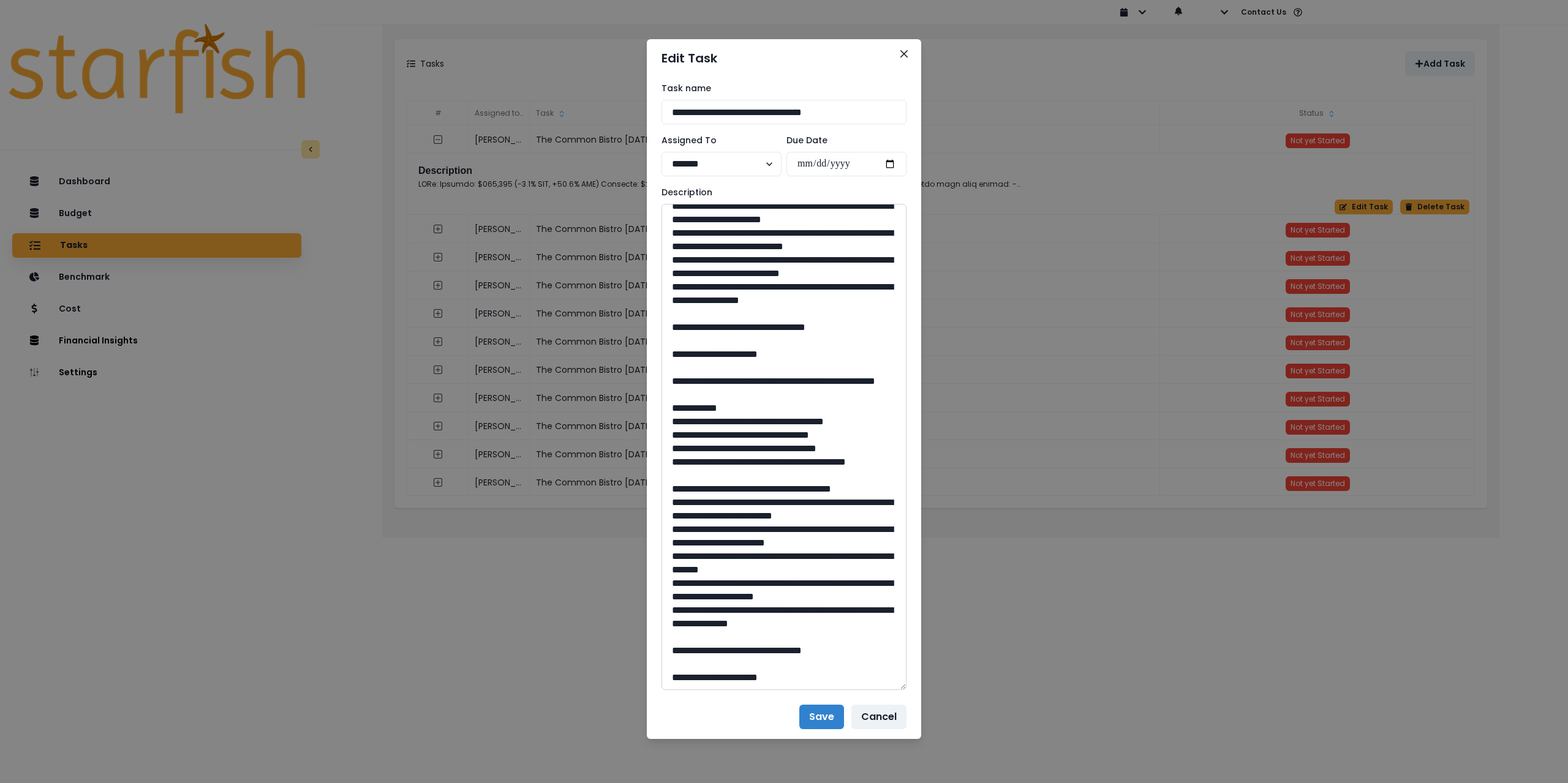
scroll to position [751, 0]
drag, startPoint x: 710, startPoint y: 327, endPoint x: 792, endPoint y: 343, distance: 83.5
click at [792, 343] on textarea at bounding box center [784, 447] width 245 height 487
type textarea "**********"
drag, startPoint x: 792, startPoint y: 648, endPoint x: 758, endPoint y: 646, distance: 34.1
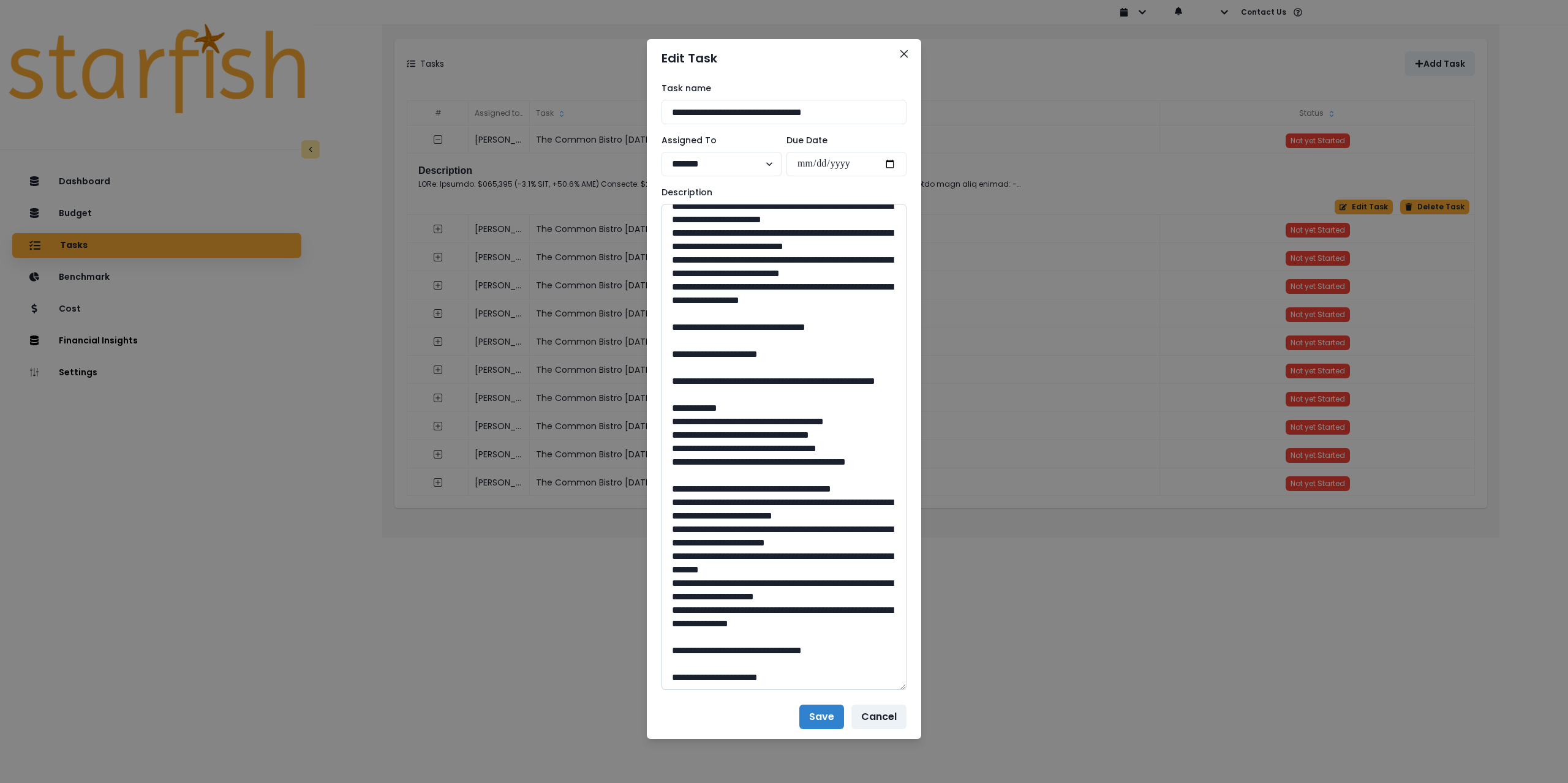
click at [758, 646] on textarea at bounding box center [784, 447] width 245 height 487
click at [830, 720] on button "Save" at bounding box center [821, 717] width 44 height 24
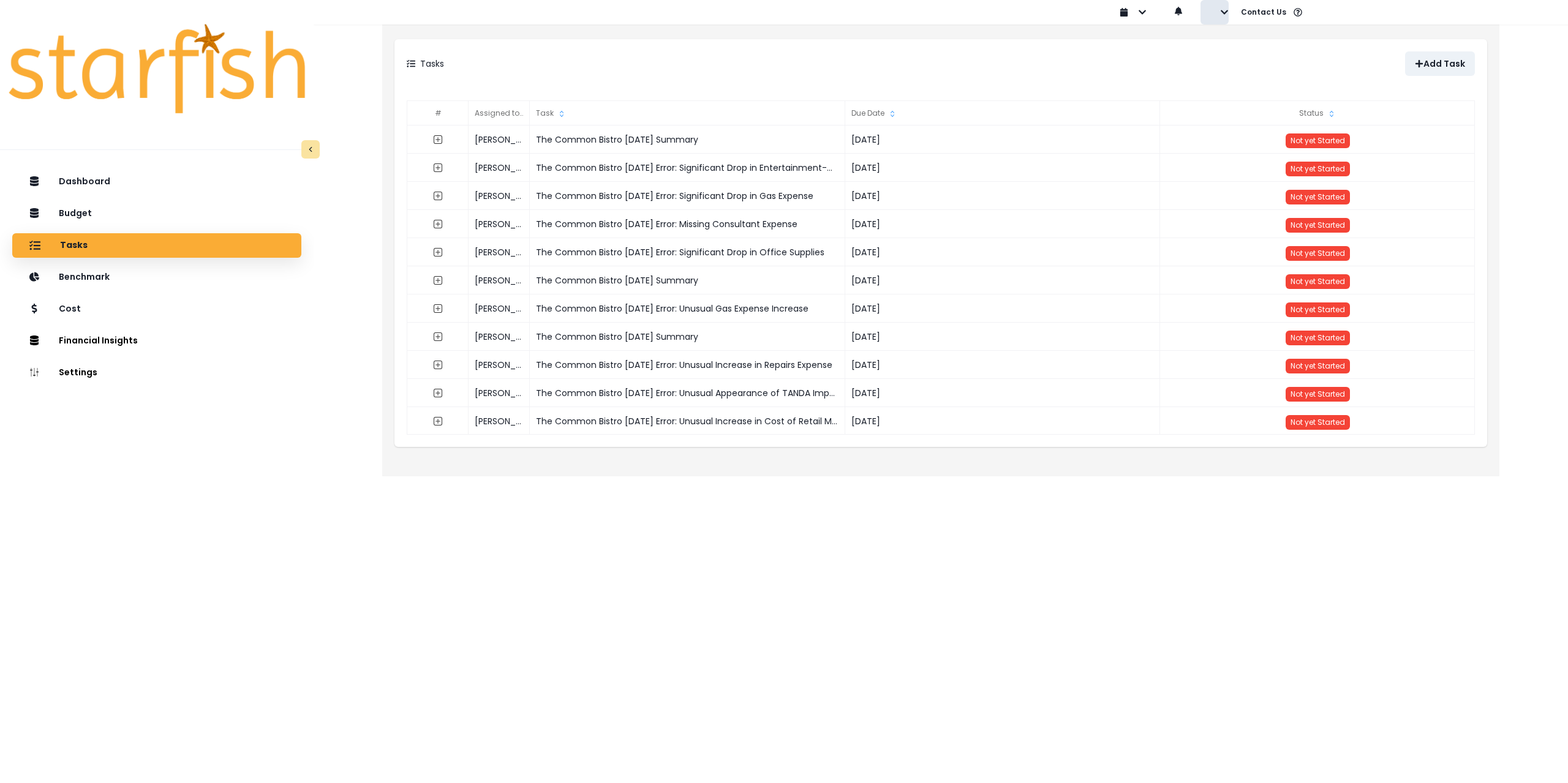
click at [1216, 3] on button "button" at bounding box center [1215, 12] width 28 height 24
click at [1234, 41] on p "Sign out" at bounding box center [1243, 47] width 41 height 12
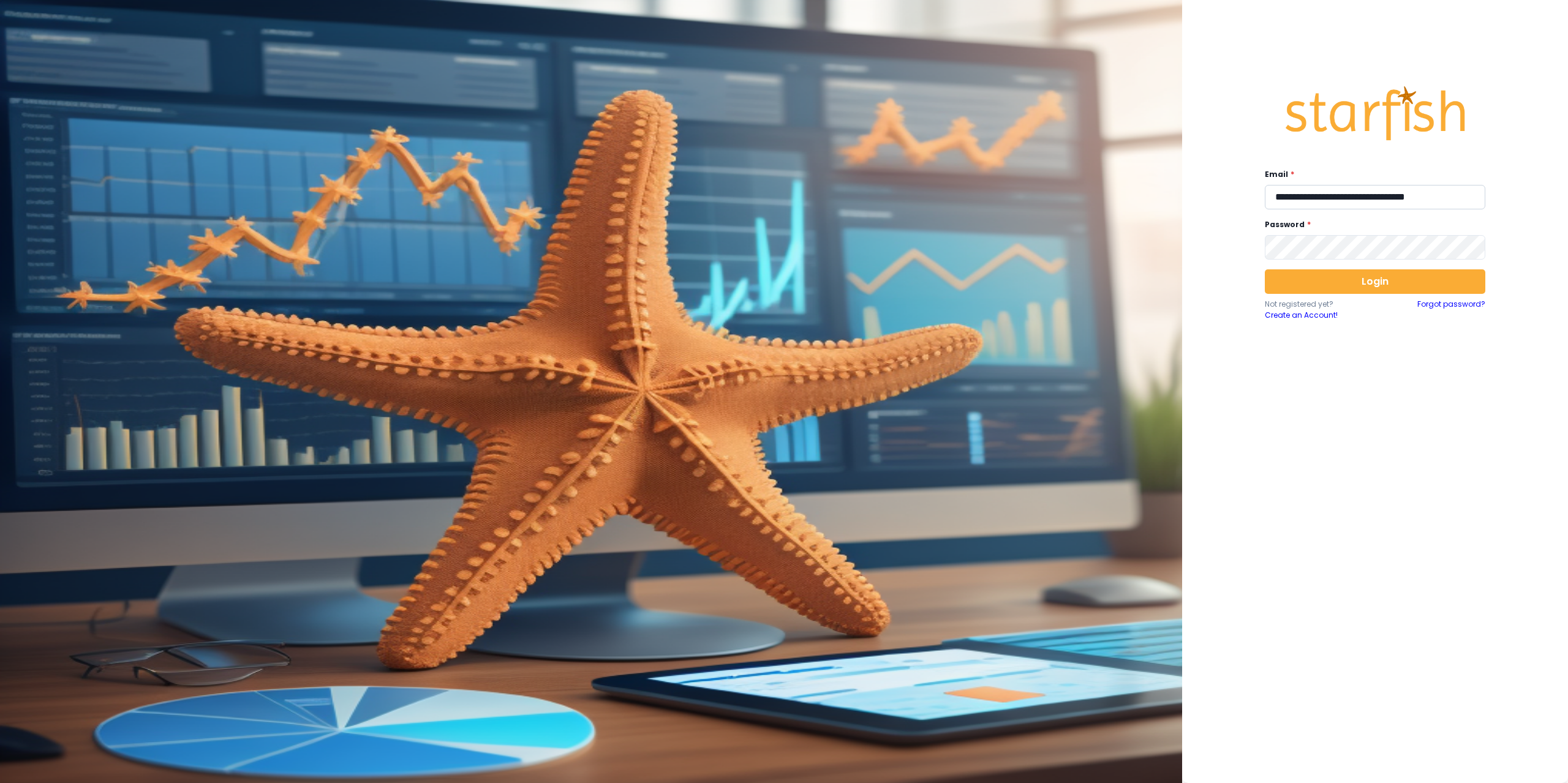
click at [1308, 198] on input "**********" at bounding box center [1375, 197] width 220 height 24
type input "**********"
click at [1344, 286] on button "Login" at bounding box center [1375, 281] width 220 height 24
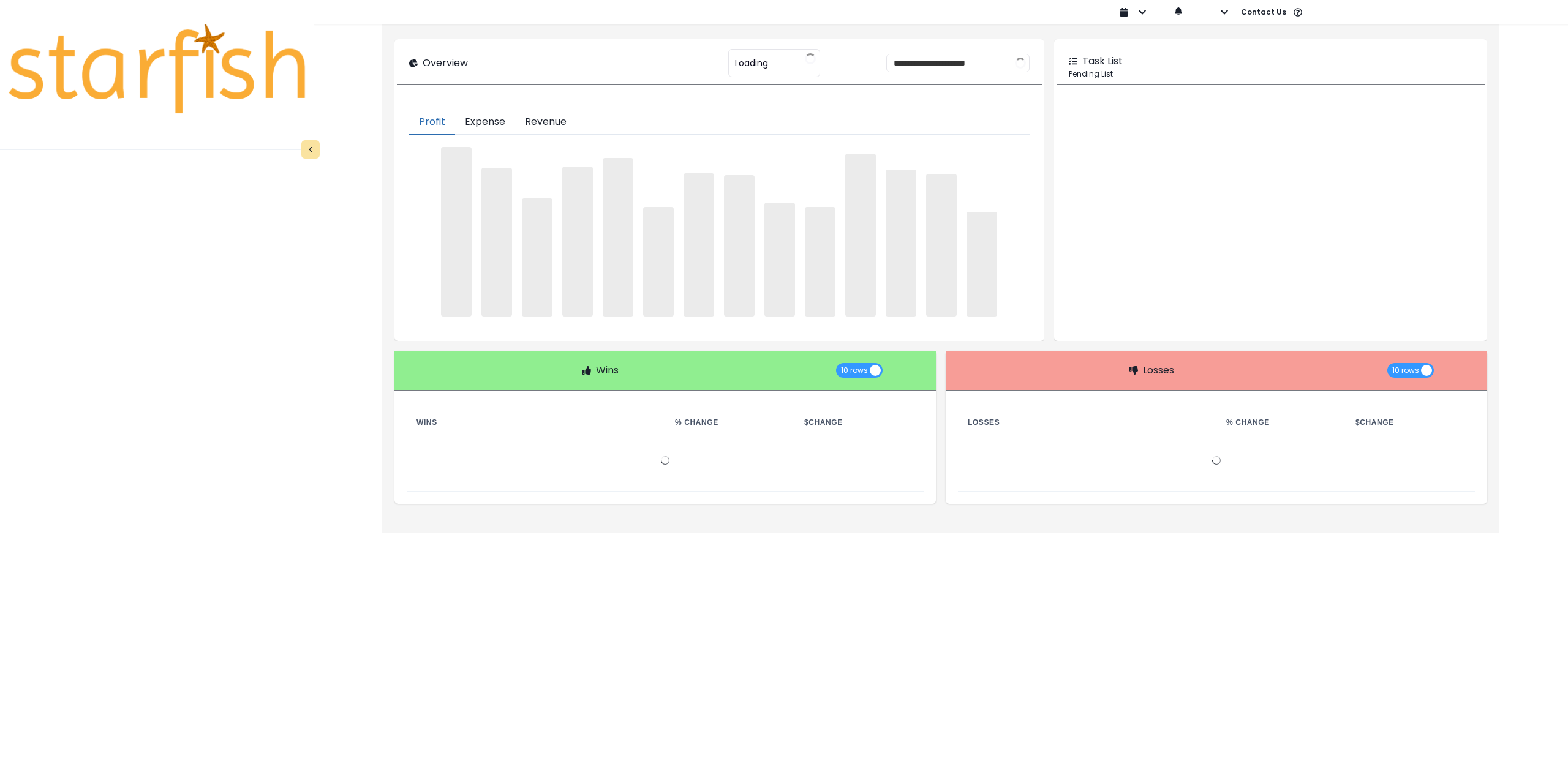
type input "****"
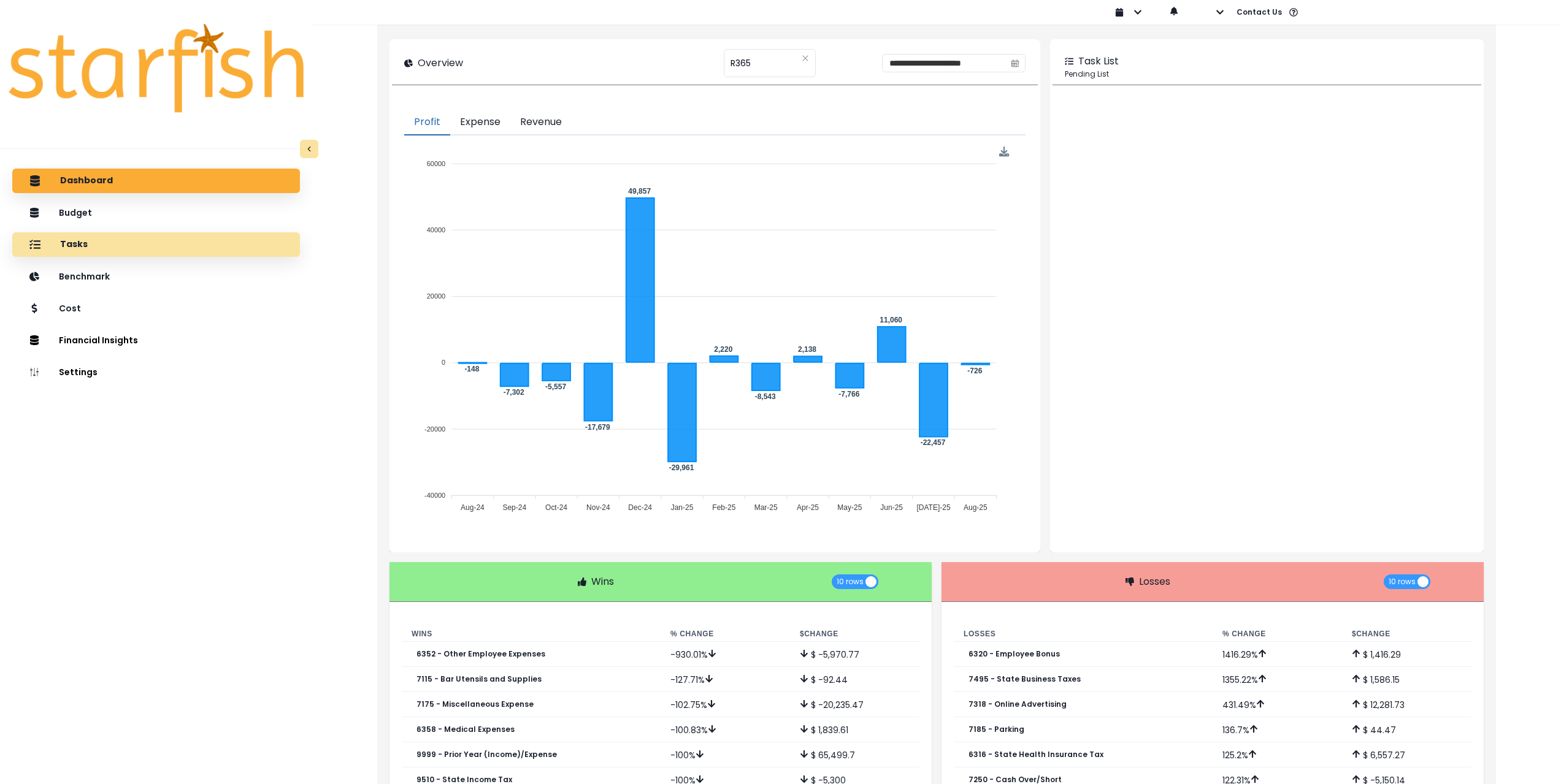
click at [129, 245] on div "Tasks" at bounding box center [156, 244] width 268 height 26
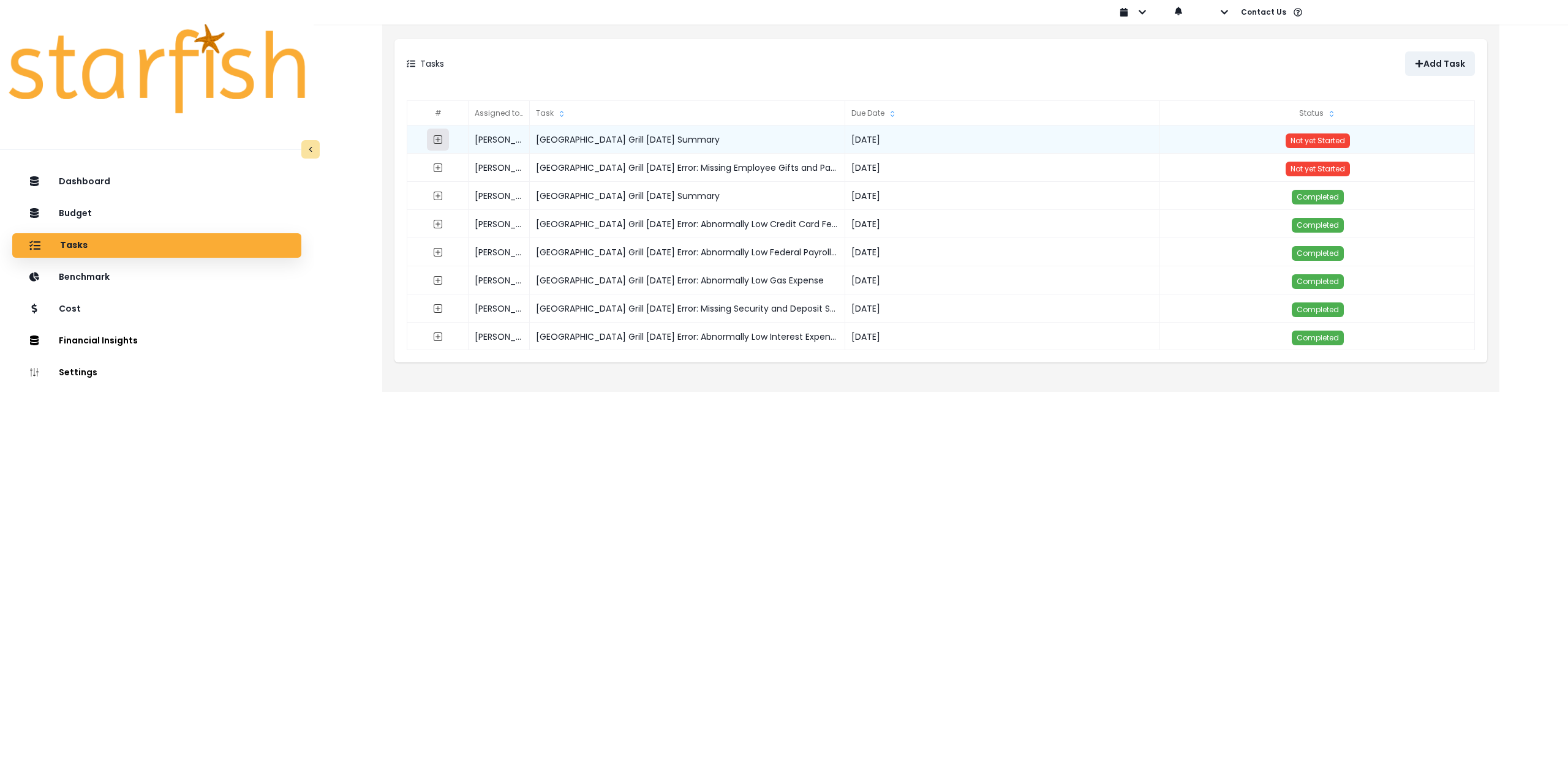
click at [437, 140] on icon "expand outline" at bounding box center [438, 140] width 10 height 10
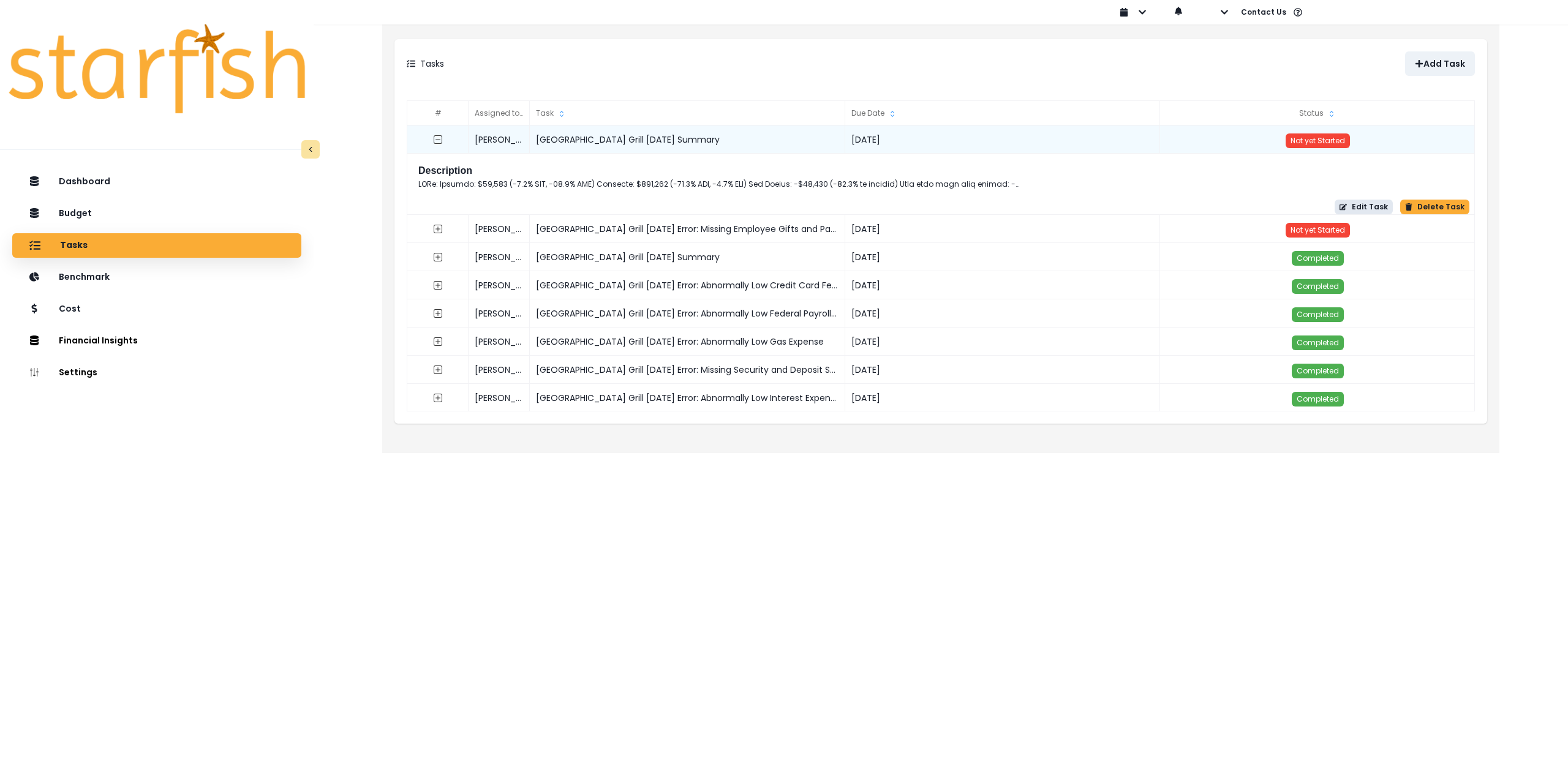
click at [1375, 210] on button "Edit Task" at bounding box center [1364, 207] width 58 height 15
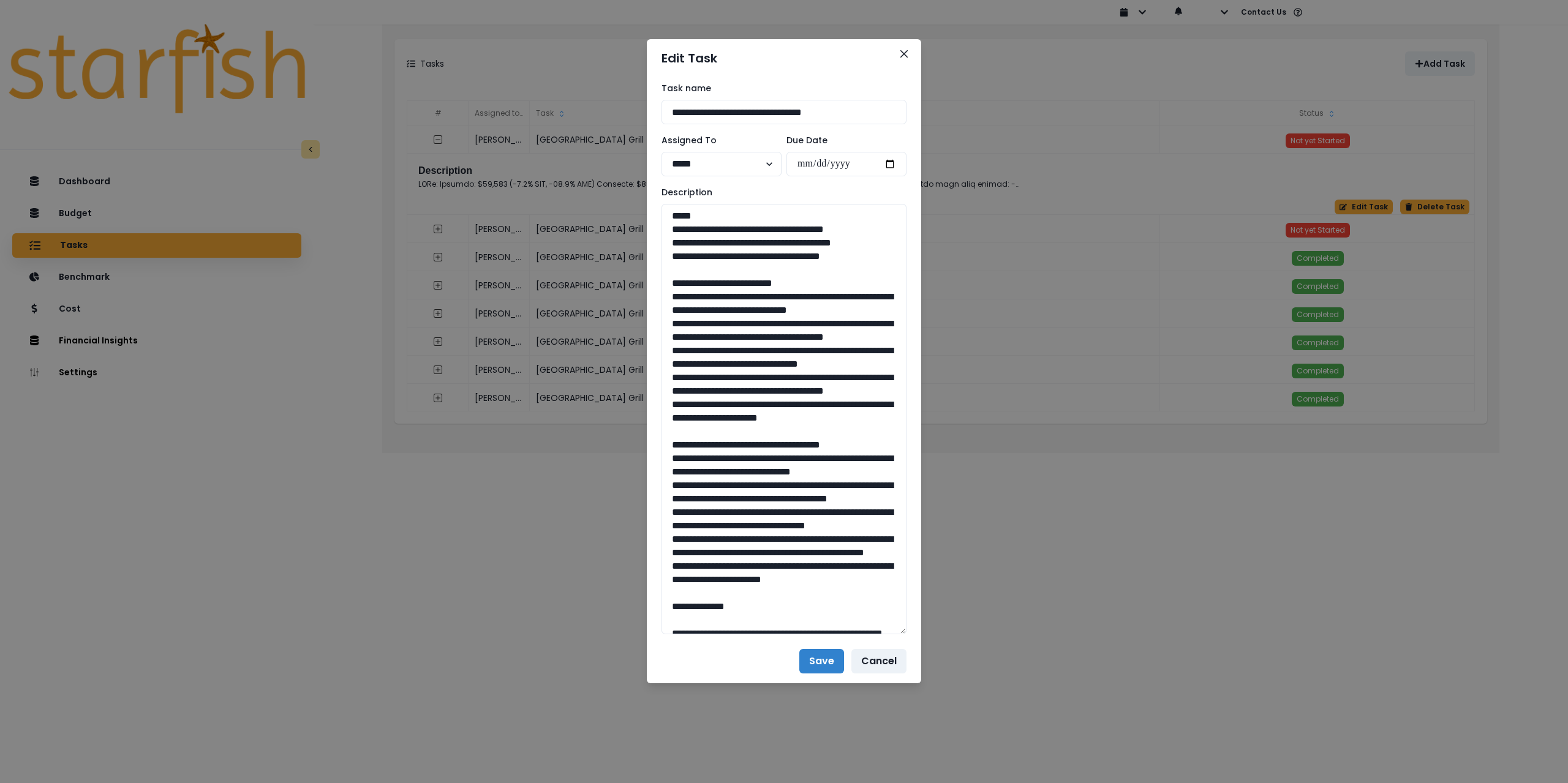
drag, startPoint x: 905, startPoint y: 246, endPoint x: 910, endPoint y: 478, distance: 232.1
click at [957, 703] on div "**********" at bounding box center [784, 391] width 1568 height 783
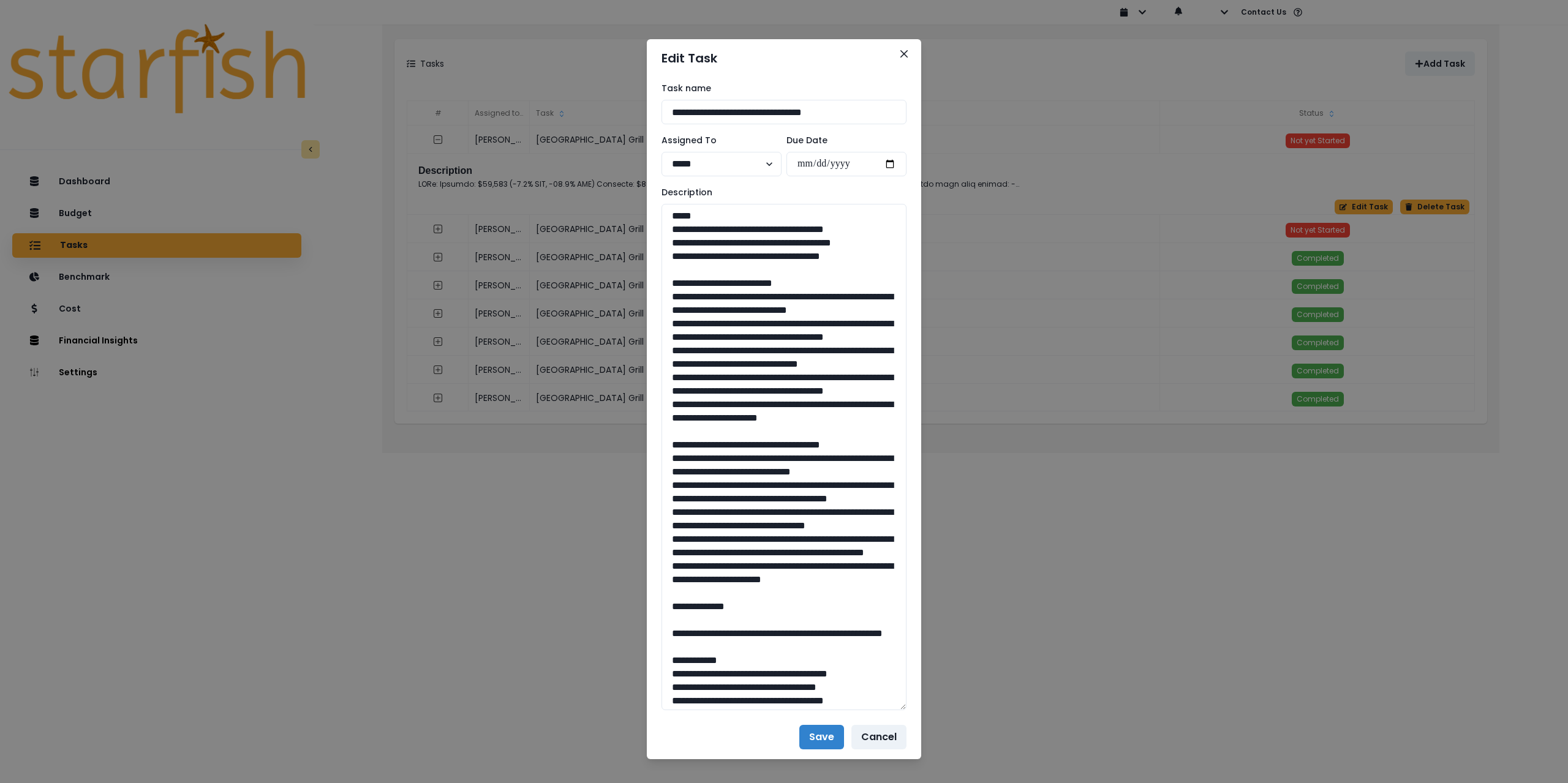
drag, startPoint x: 873, startPoint y: 253, endPoint x: 639, endPoint y: 227, distance: 235.4
drag, startPoint x: 697, startPoint y: 486, endPoint x: 647, endPoint y: 298, distance: 194.5
click at [647, 298] on div "**********" at bounding box center [784, 396] width 275 height 638
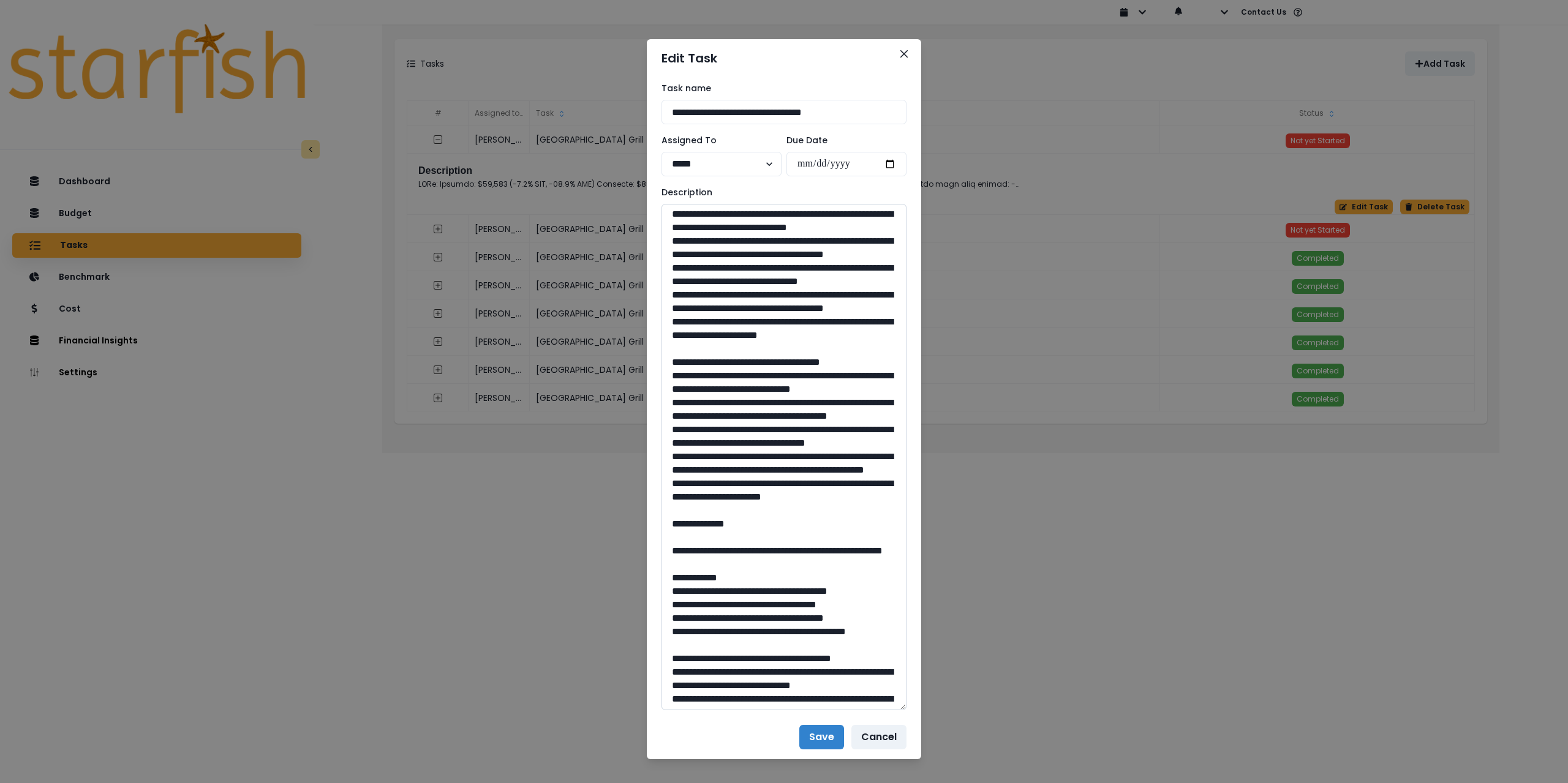
scroll to position [122, 0]
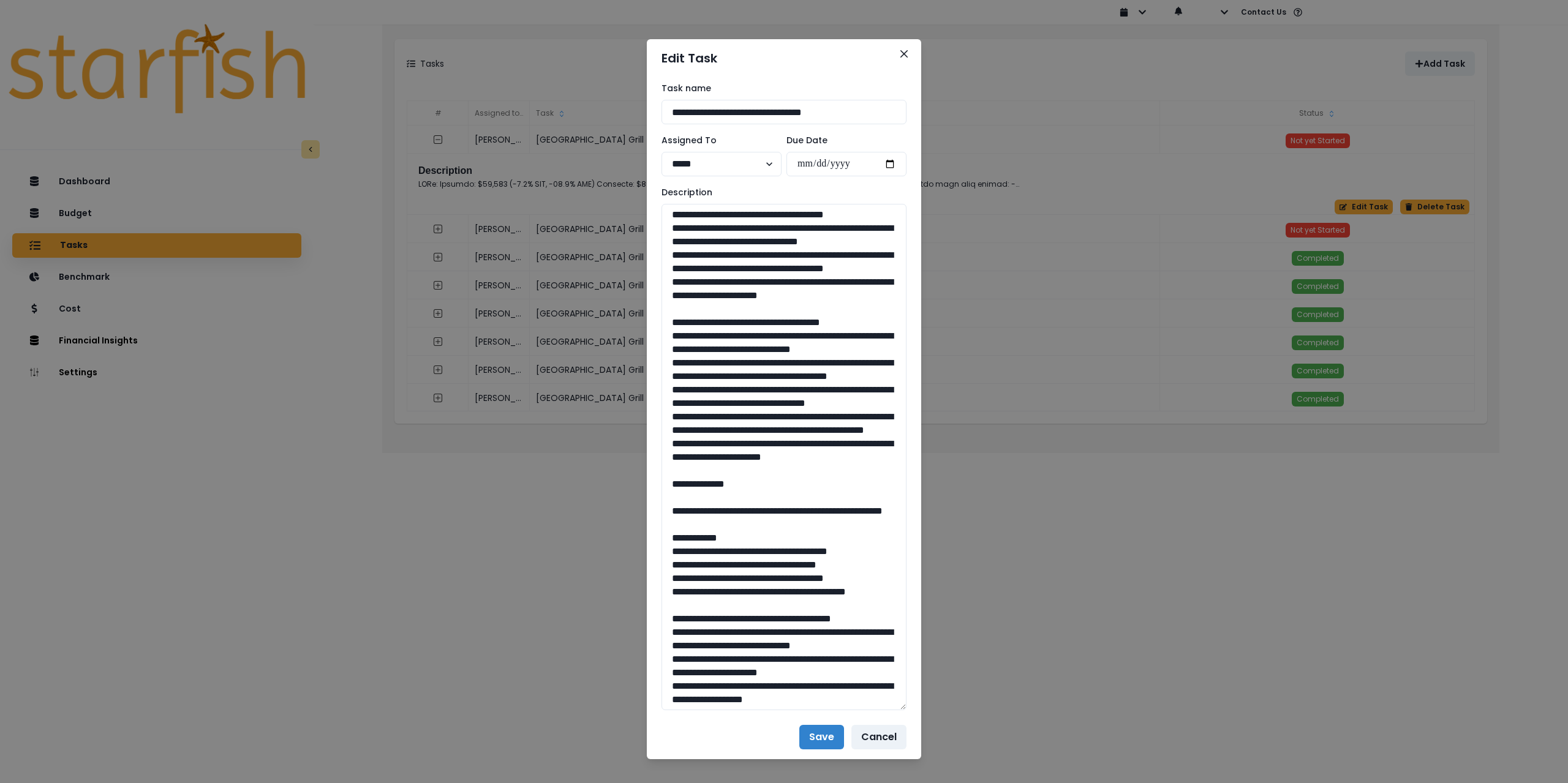
drag, startPoint x: 879, startPoint y: 582, endPoint x: 646, endPoint y: 402, distance: 294.4
click at [647, 402] on div "**********" at bounding box center [784, 396] width 275 height 638
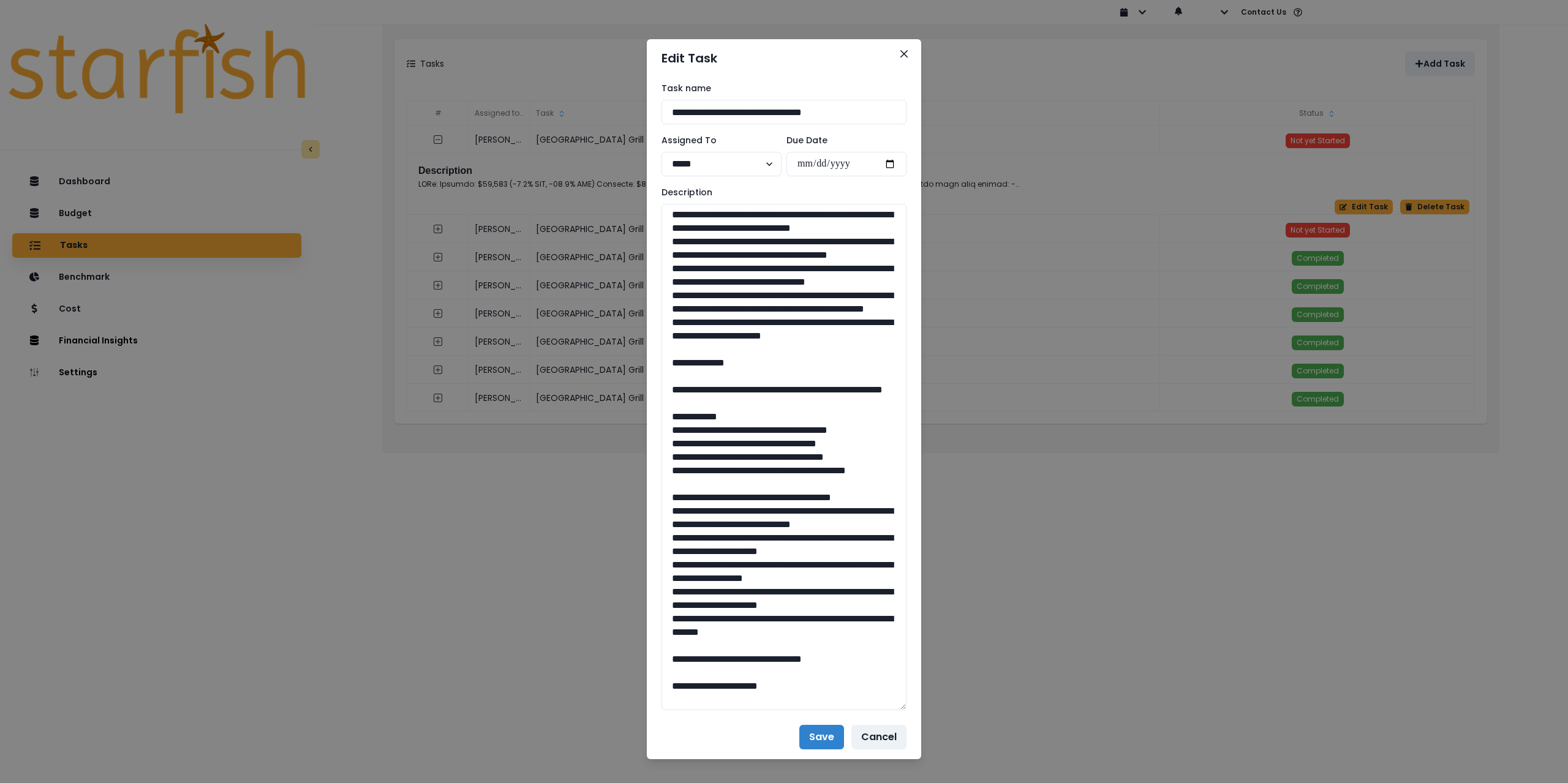
scroll to position [307, 0]
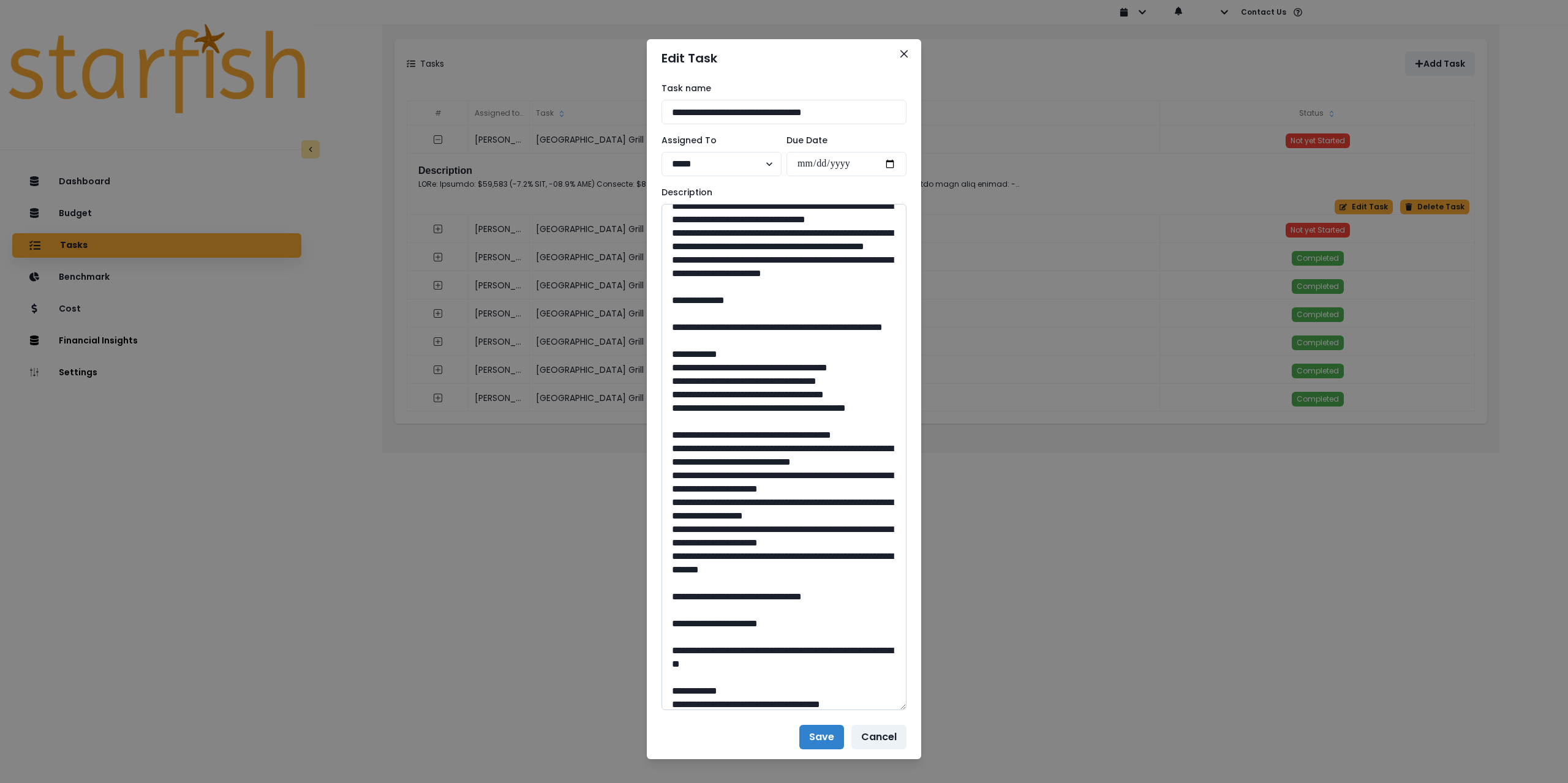
drag, startPoint x: 701, startPoint y: 446, endPoint x: 795, endPoint y: 464, distance: 95.7
click at [795, 464] on textarea at bounding box center [784, 457] width 245 height 507
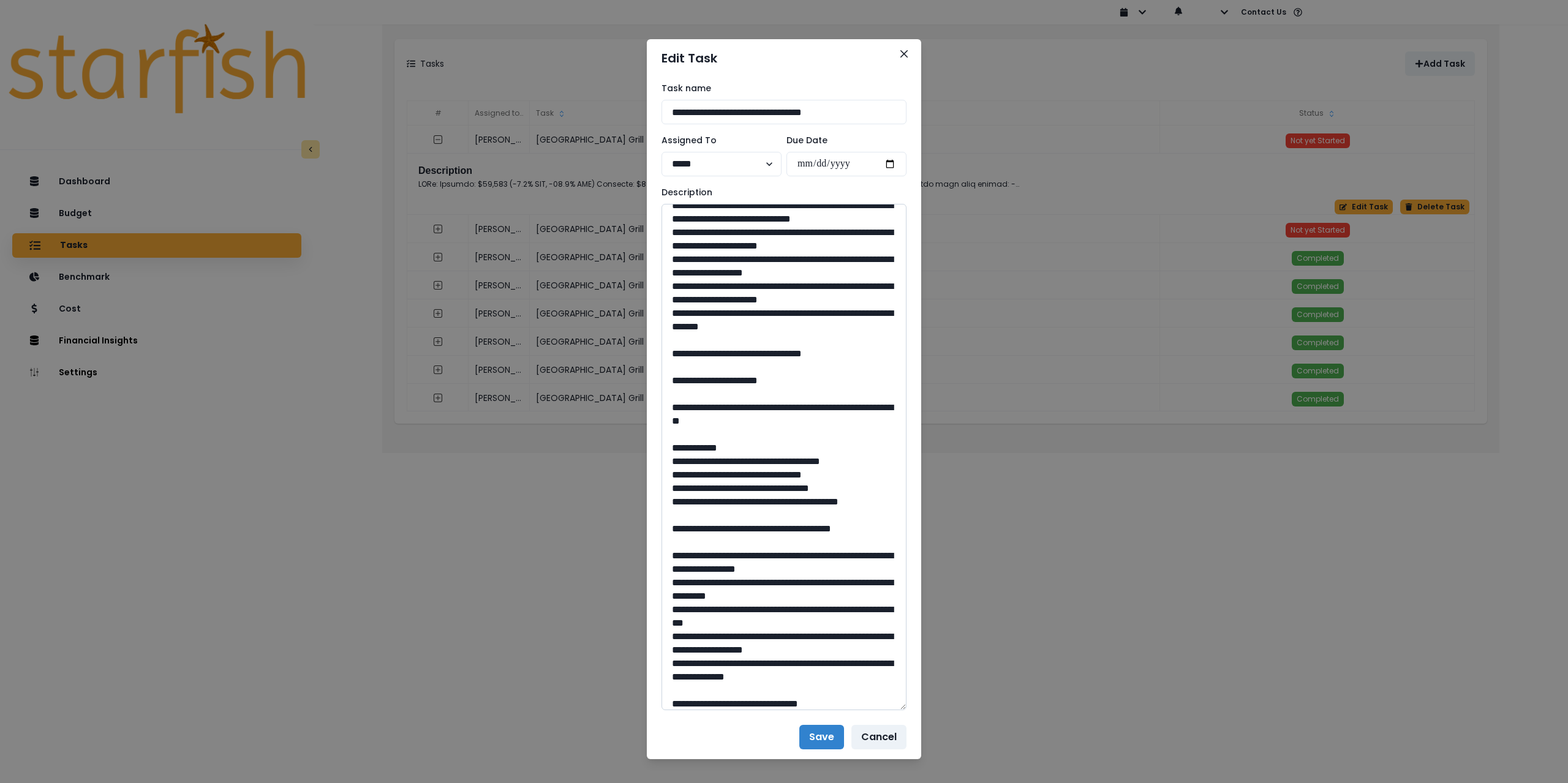
scroll to position [551, 0]
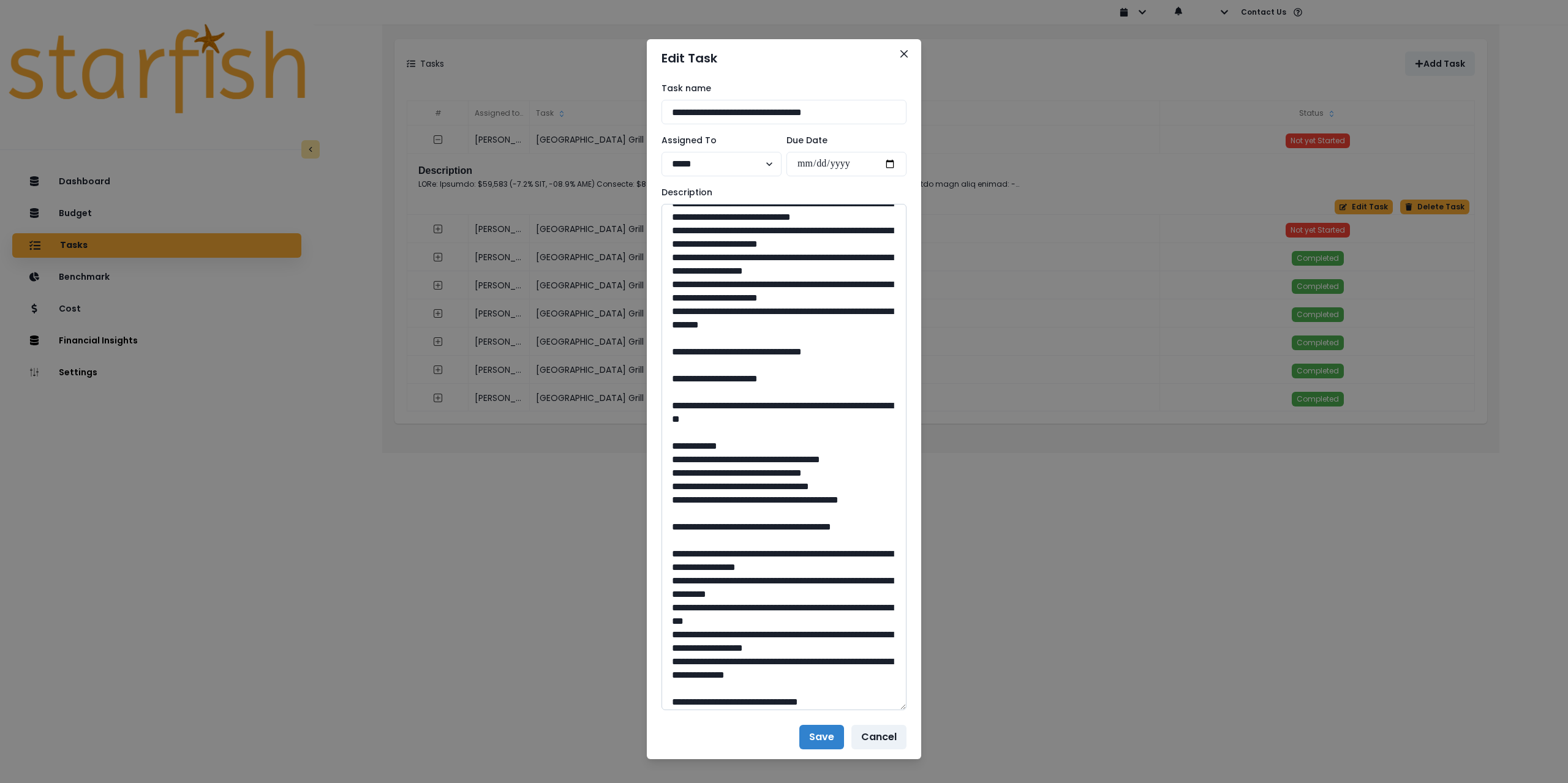
drag, startPoint x: 781, startPoint y: 540, endPoint x: 751, endPoint y: 541, distance: 30.0
click at [751, 541] on textarea at bounding box center [784, 457] width 245 height 507
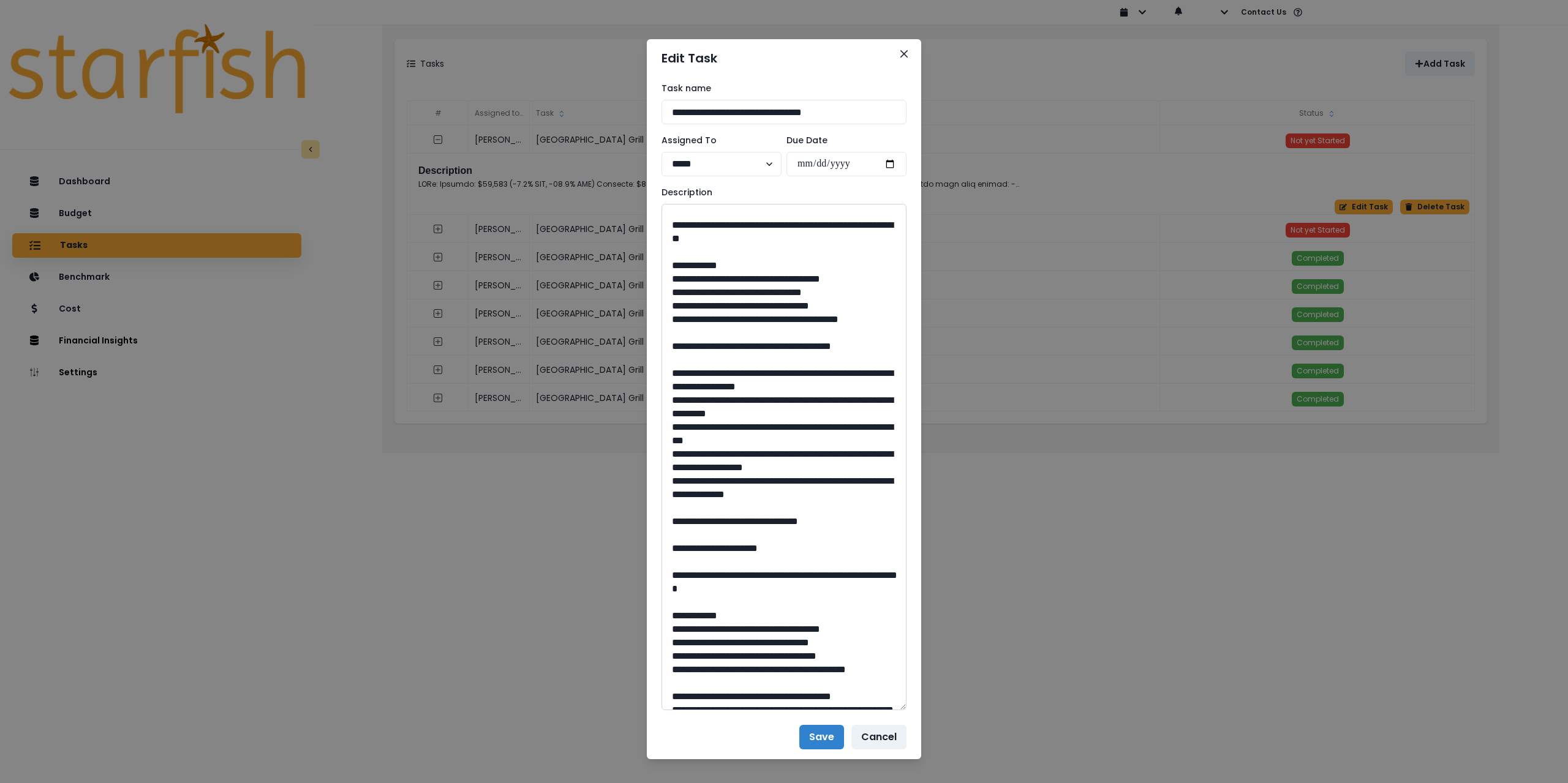
scroll to position [735, 0]
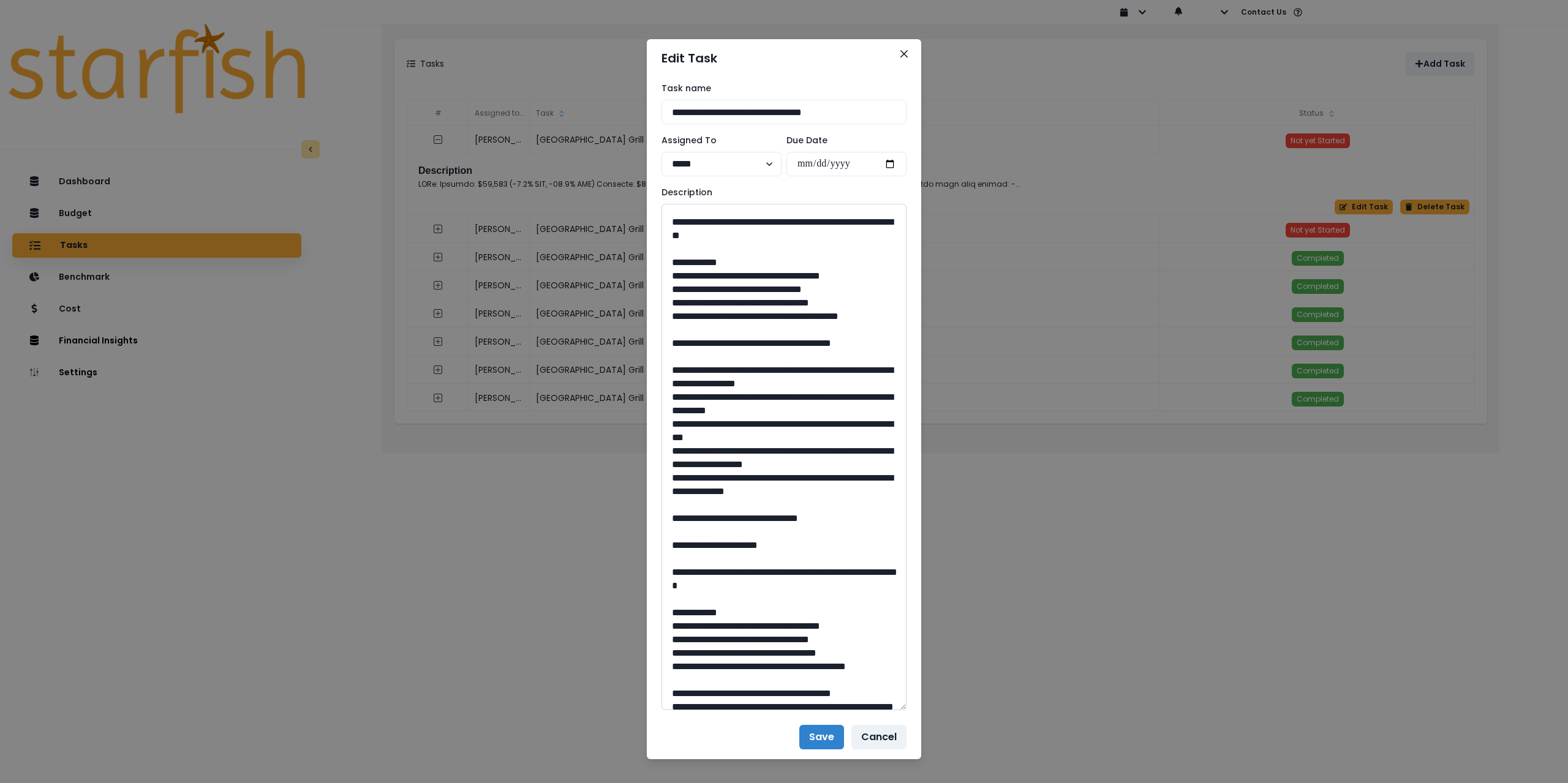
drag, startPoint x: 704, startPoint y: 411, endPoint x: 804, endPoint y: 427, distance: 101.3
click at [804, 427] on textarea at bounding box center [784, 457] width 245 height 507
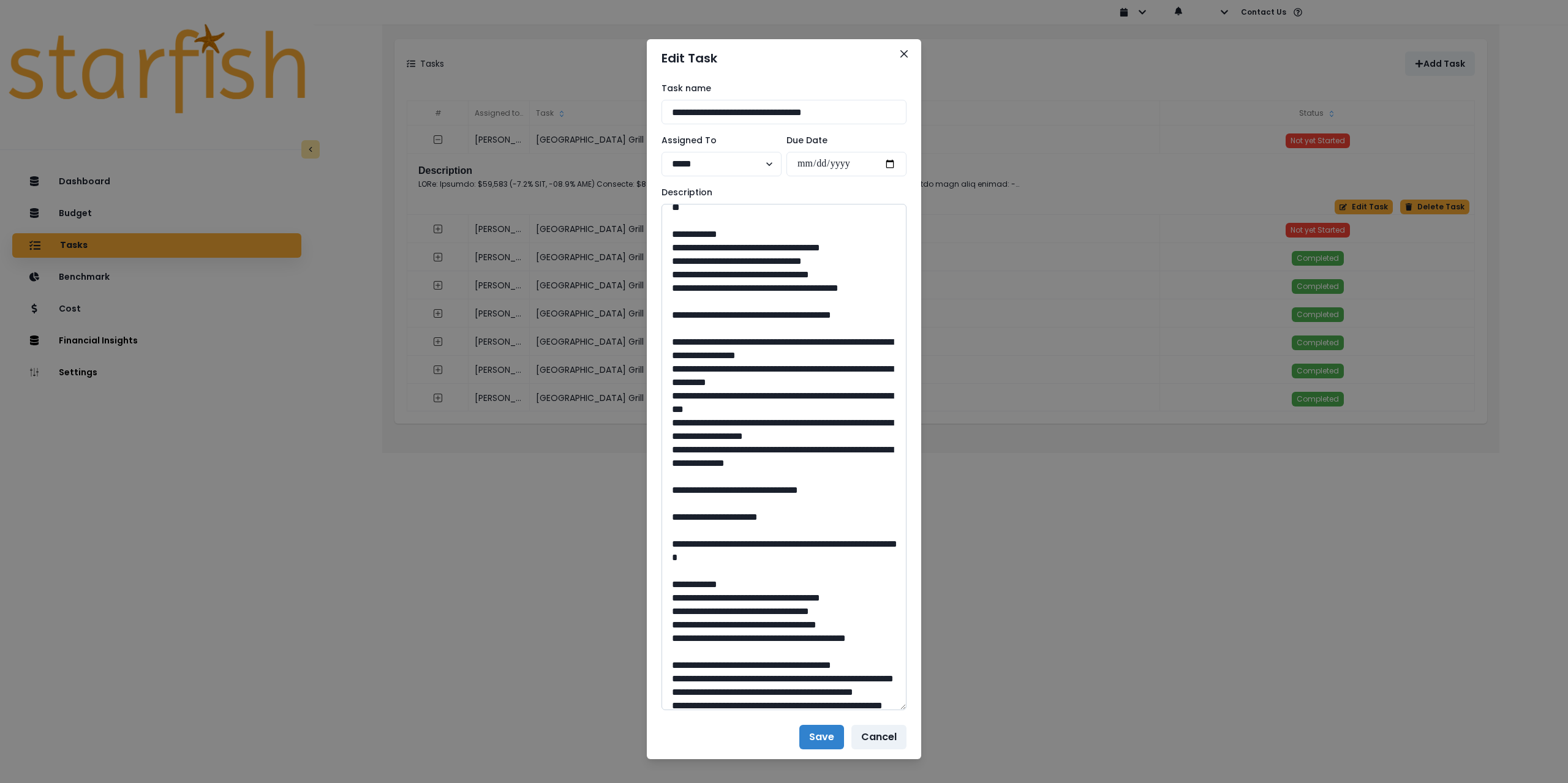
scroll to position [919, 0]
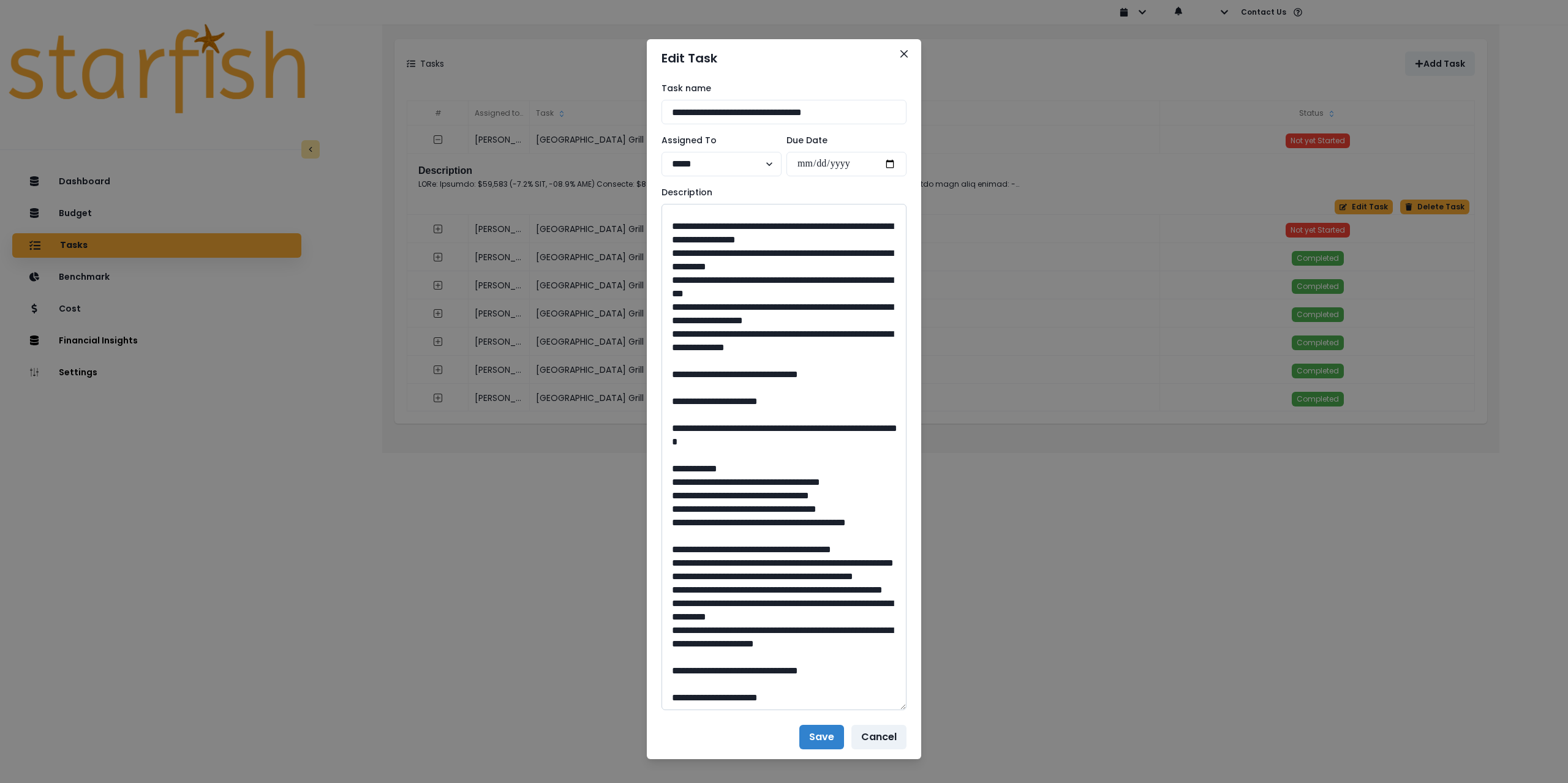
drag, startPoint x: 781, startPoint y: 538, endPoint x: 755, endPoint y: 533, distance: 26.5
click at [755, 533] on textarea at bounding box center [784, 457] width 245 height 507
drag, startPoint x: 701, startPoint y: 468, endPoint x: 854, endPoint y: 485, distance: 153.9
click at [854, 485] on textarea at bounding box center [784, 457] width 245 height 507
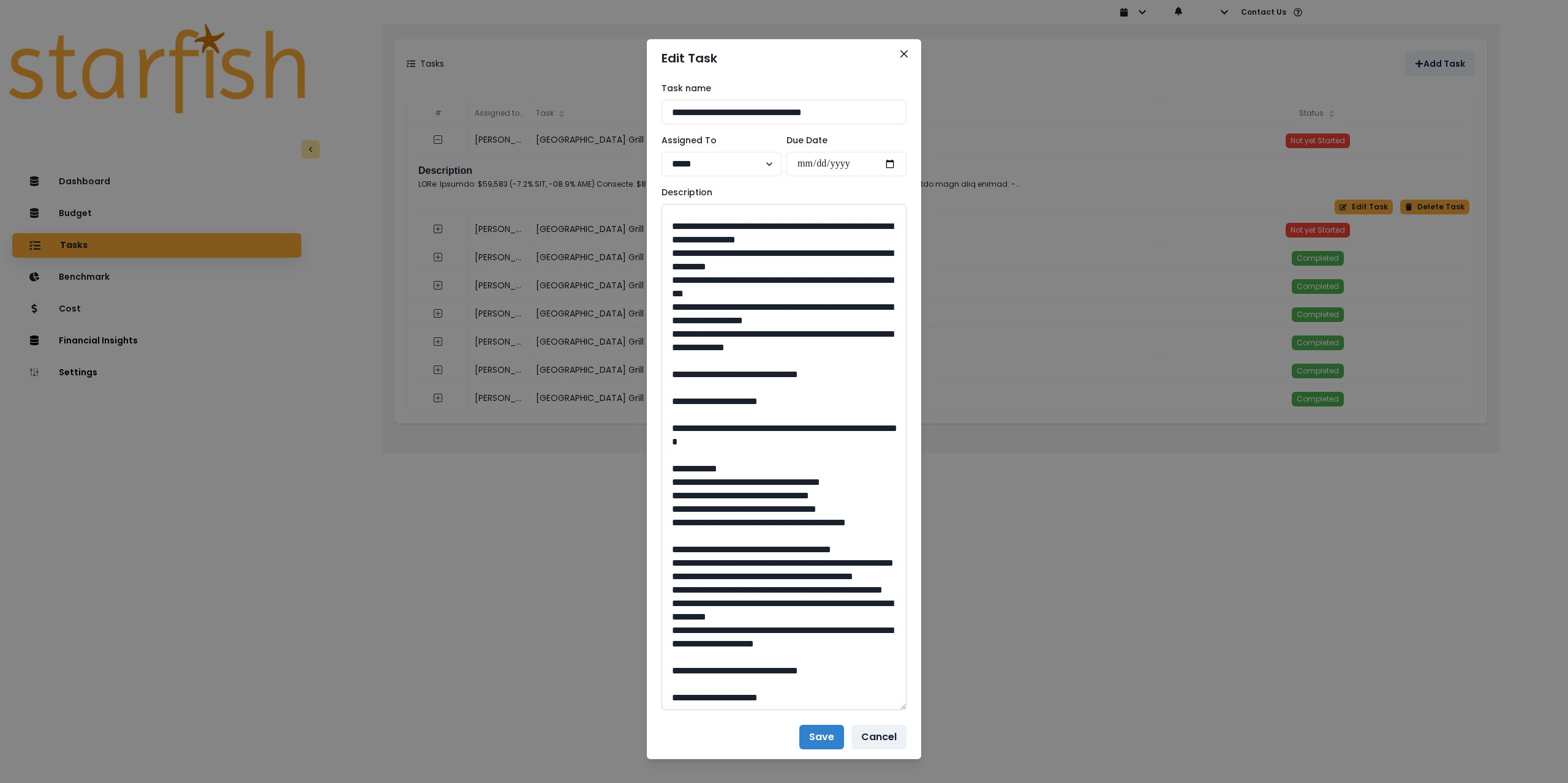
scroll to position [1135, 0]
drag, startPoint x: 771, startPoint y: 671, endPoint x: 752, endPoint y: 671, distance: 19.0
click at [752, 671] on textarea at bounding box center [784, 457] width 245 height 507
click at [900, 51] on icon "Close" at bounding box center [904, 54] width 8 height 8
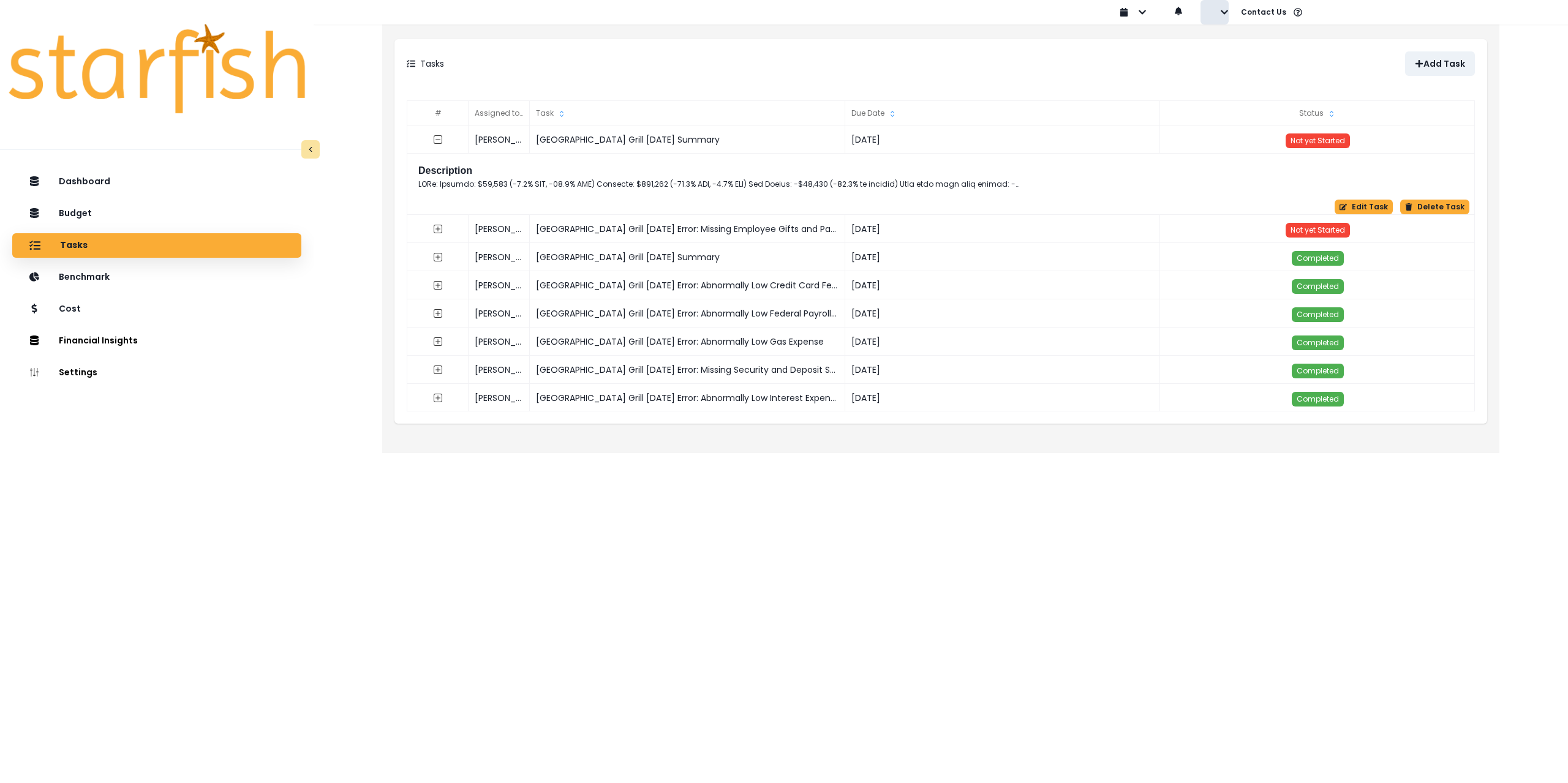
click at [1225, 16] on icon "button" at bounding box center [1225, 13] width 8 height 8
click at [1228, 43] on p "Sign out" at bounding box center [1243, 47] width 41 height 12
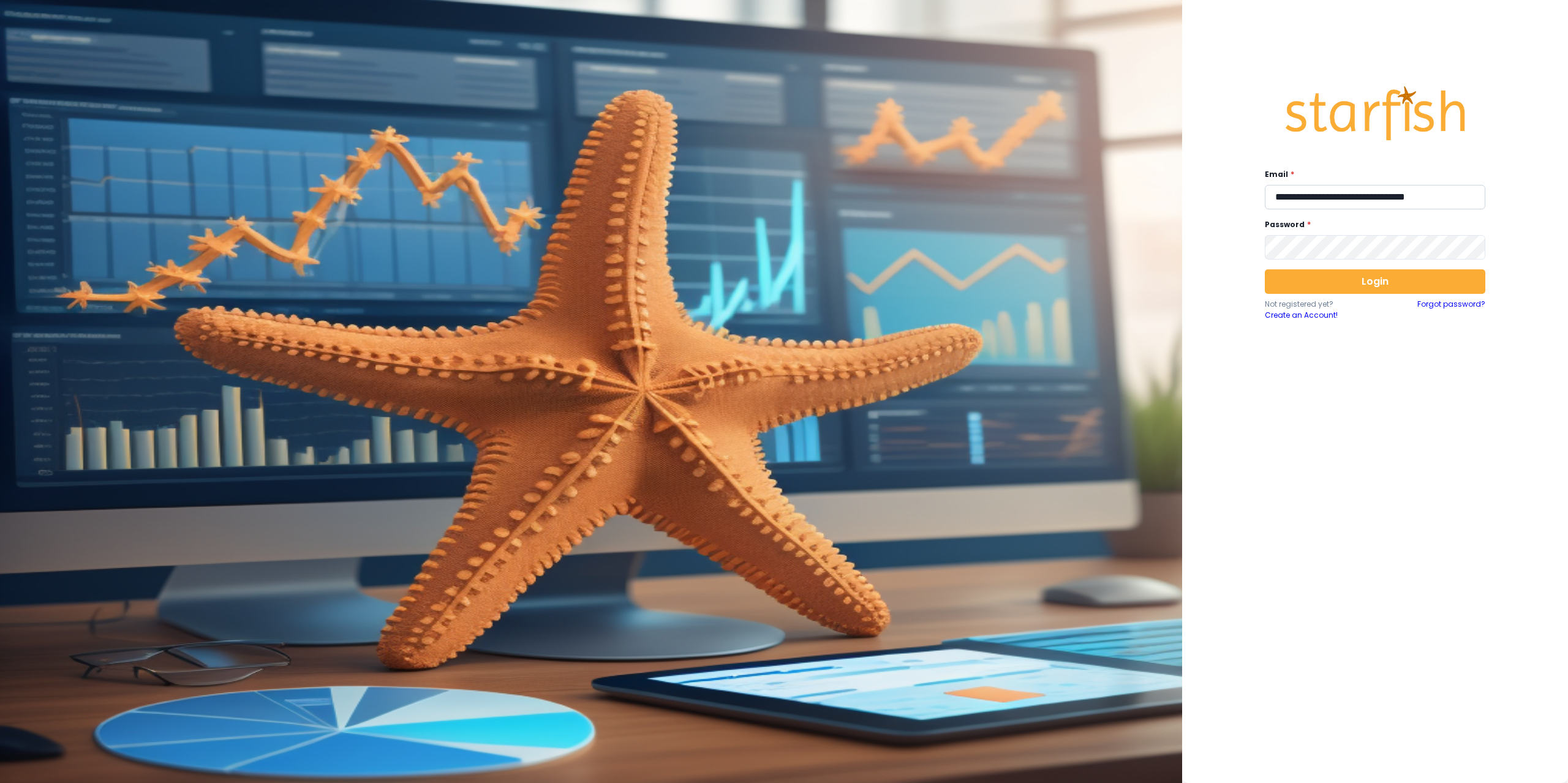
click at [1355, 189] on input "**********" at bounding box center [1375, 197] width 220 height 24
type input "**********"
click at [1344, 287] on button "Login" at bounding box center [1375, 281] width 220 height 24
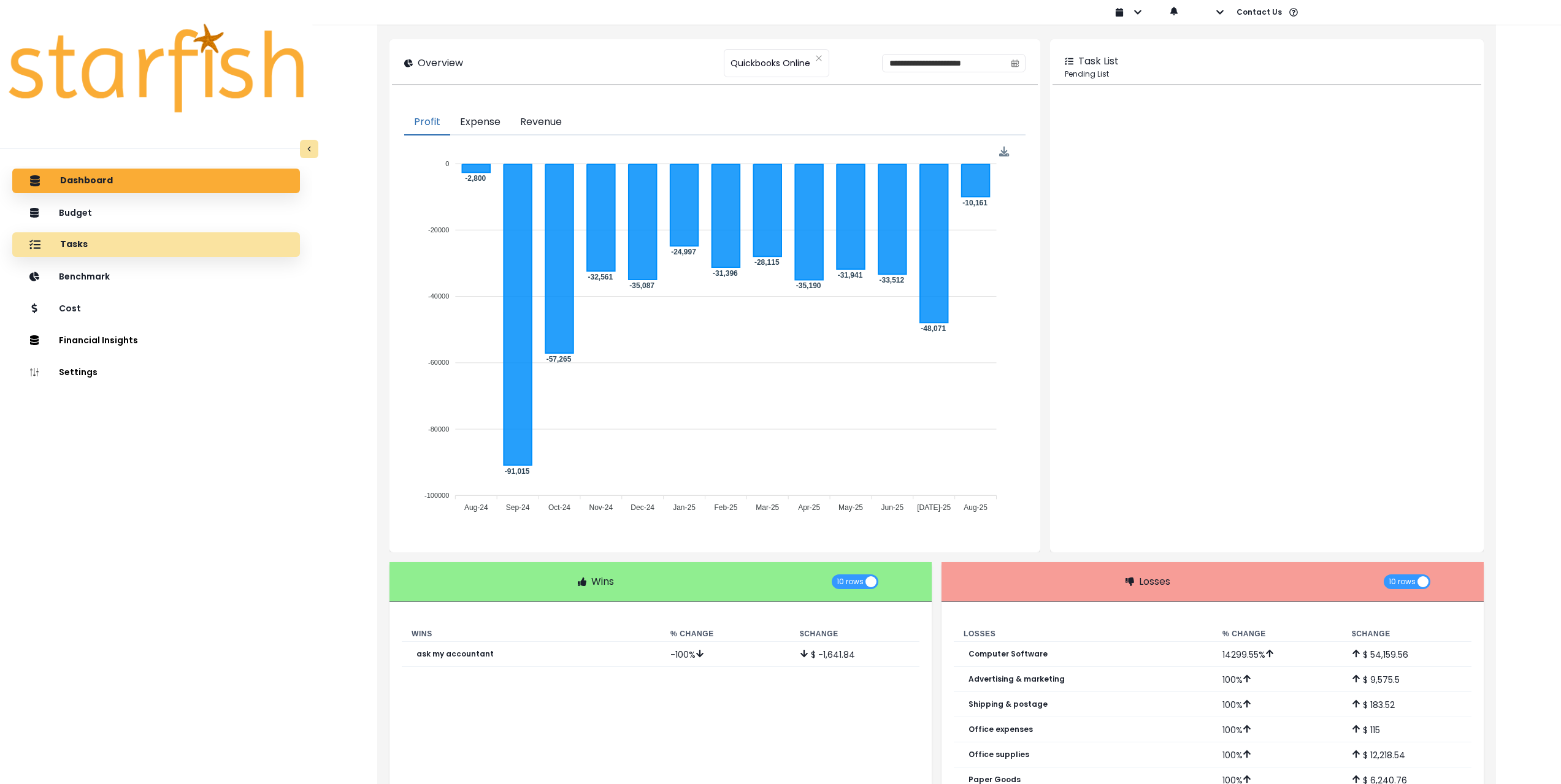
click at [130, 251] on div "Tasks" at bounding box center [156, 244] width 268 height 26
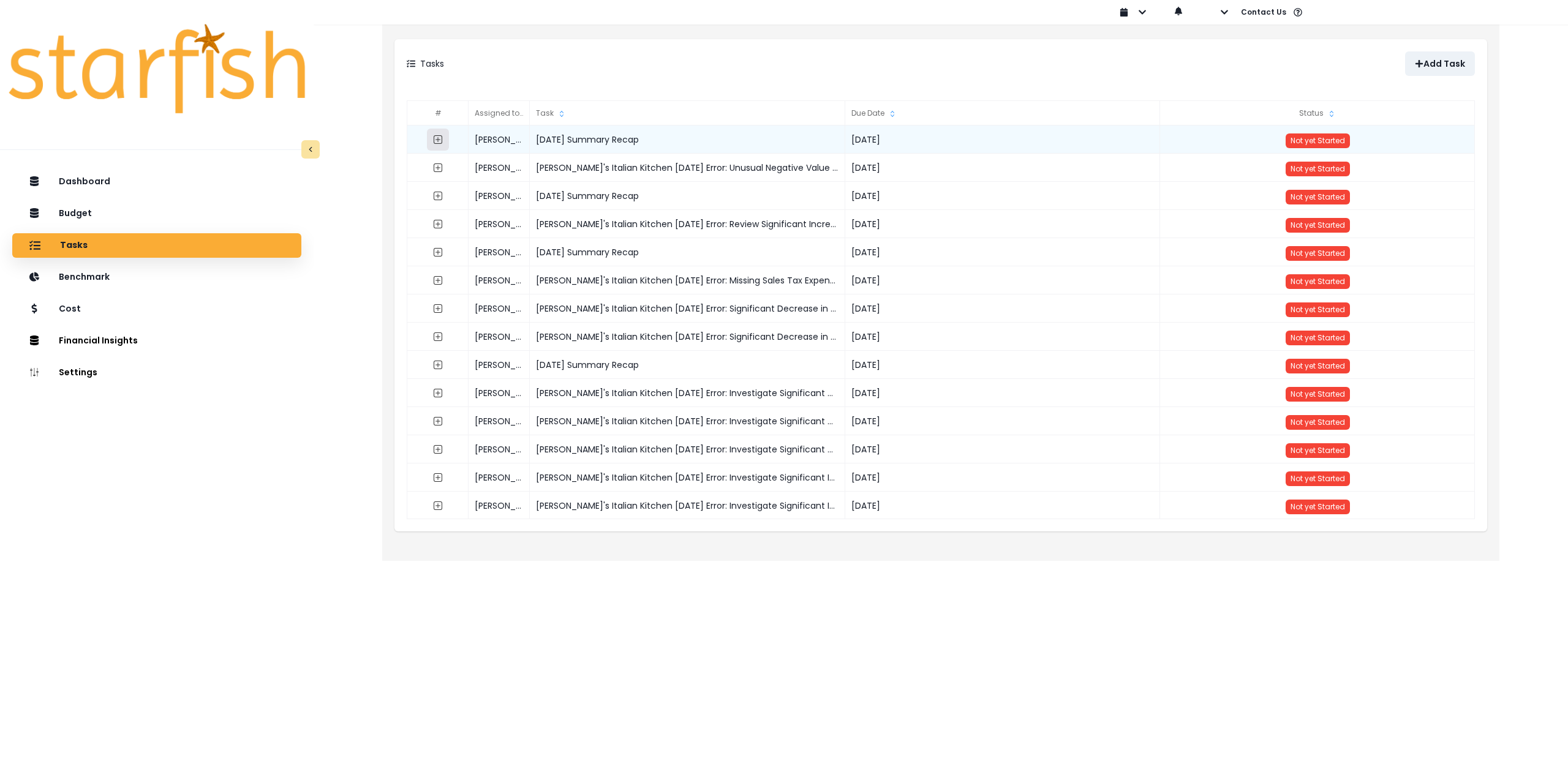
click at [439, 137] on icon "expand outline" at bounding box center [438, 140] width 10 height 10
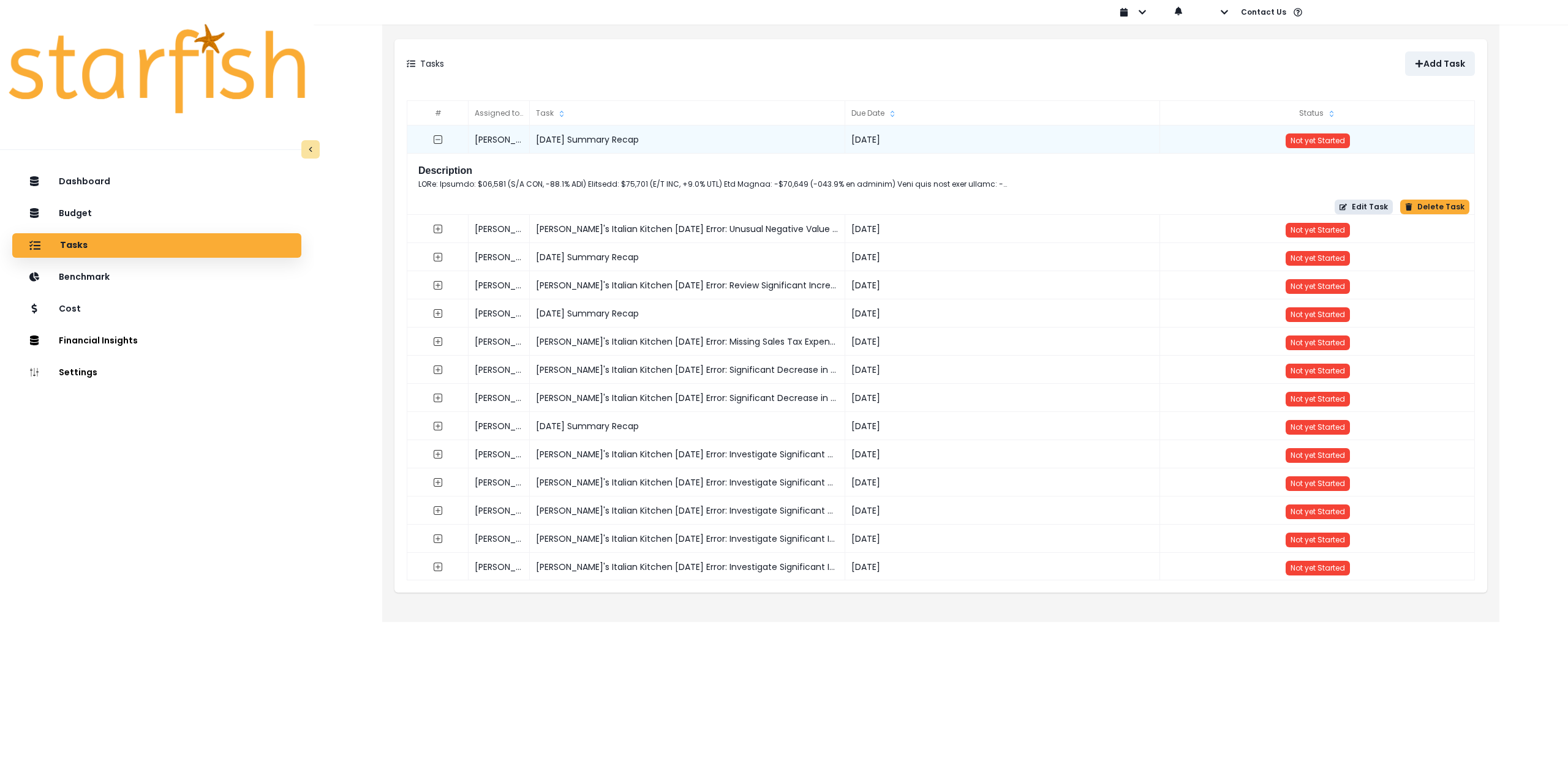
click at [1362, 211] on button "Edit Task" at bounding box center [1364, 207] width 58 height 15
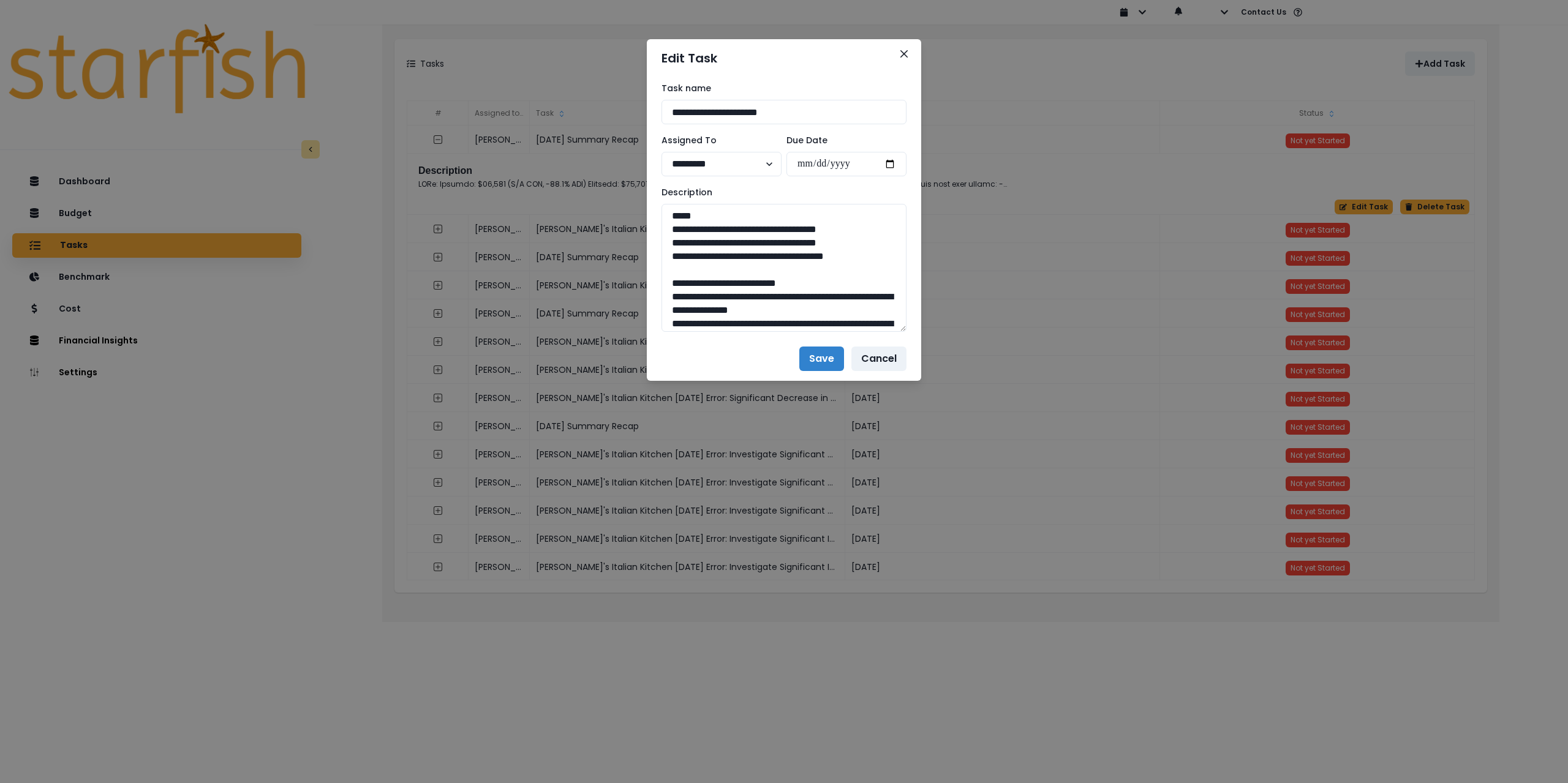
drag, startPoint x: 900, startPoint y: 250, endPoint x: 945, endPoint y: 586, distance: 339.0
click at [956, 608] on div "**********" at bounding box center [784, 391] width 1568 height 783
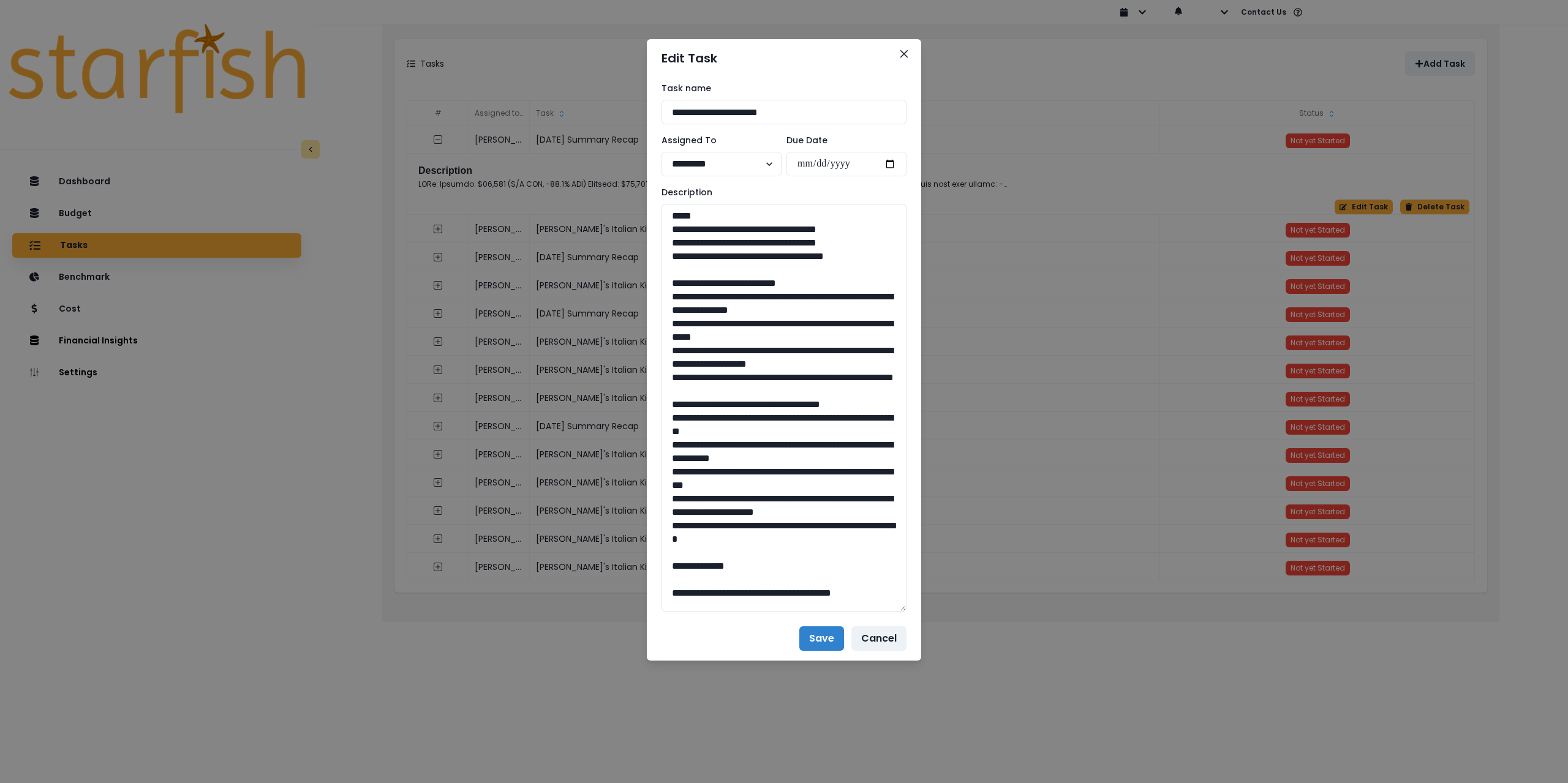
drag, startPoint x: 882, startPoint y: 260, endPoint x: 642, endPoint y: 227, distance: 242.3
drag, startPoint x: 803, startPoint y: 418, endPoint x: 658, endPoint y: 297, distance: 188.9
click at [658, 297] on div "**********" at bounding box center [784, 347] width 275 height 539
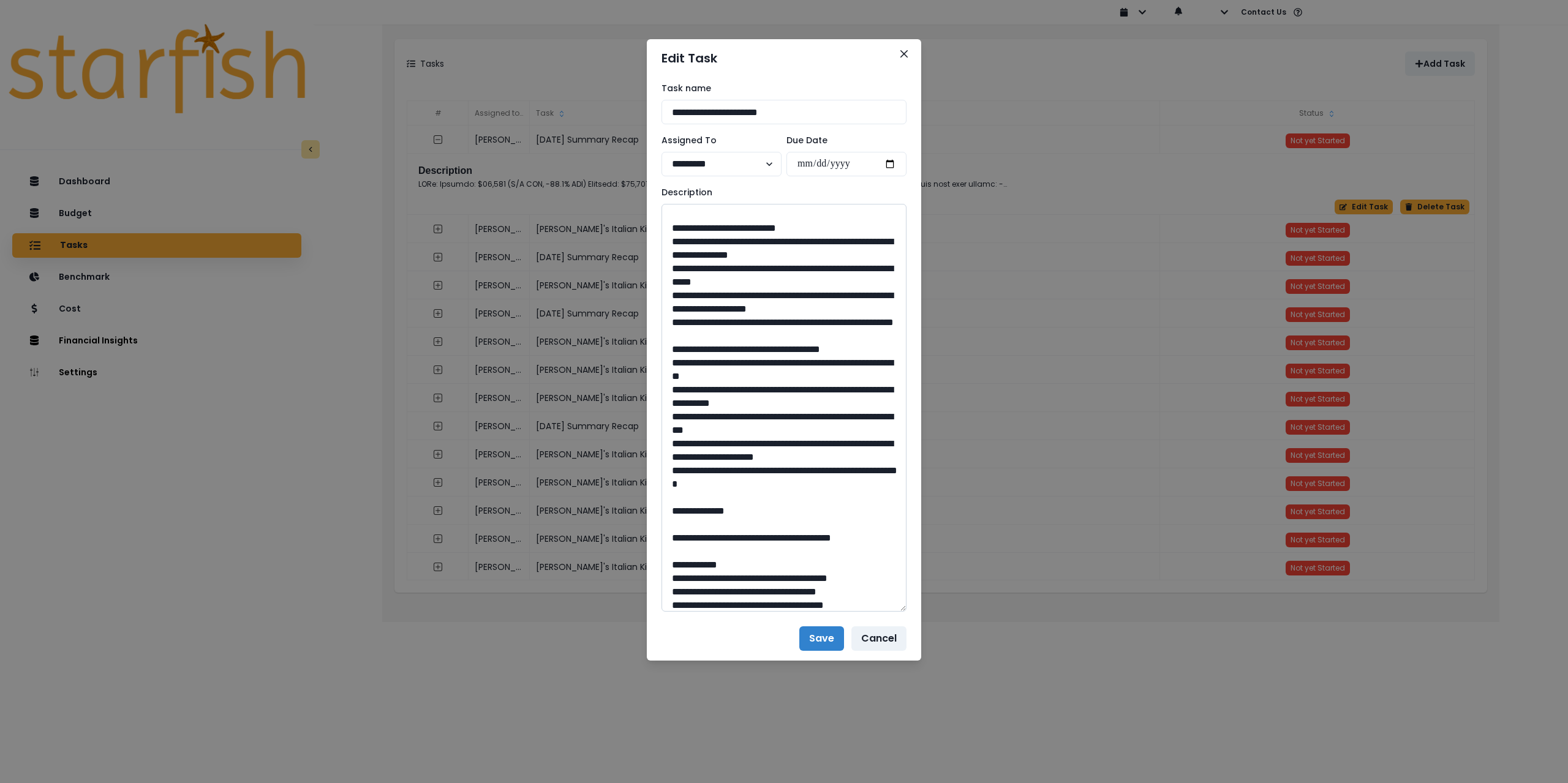
scroll to position [61, 0]
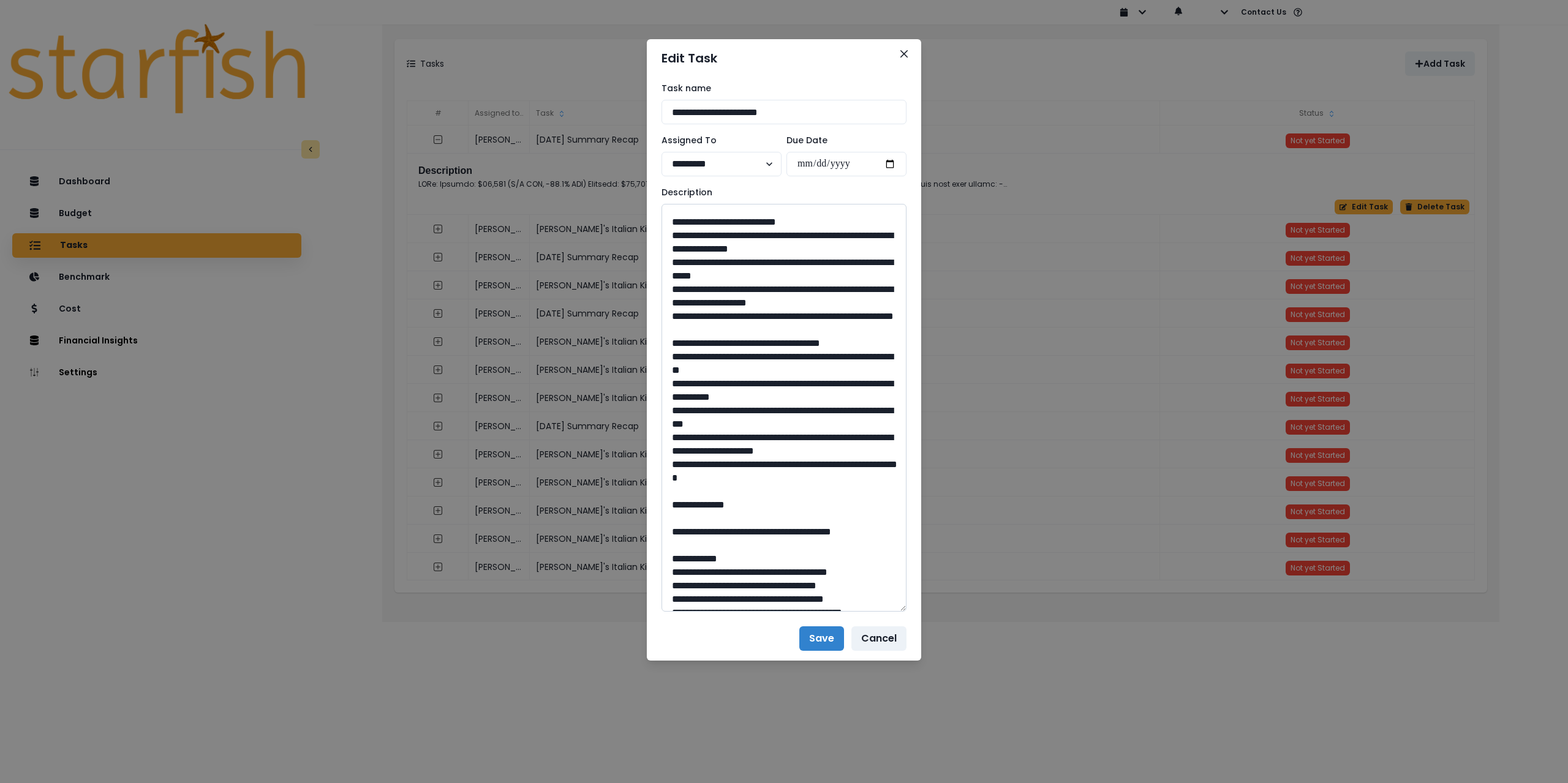
drag, startPoint x: 774, startPoint y: 503, endPoint x: 663, endPoint y: 389, distance: 159.1
click at [663, 389] on textarea at bounding box center [784, 408] width 245 height 408
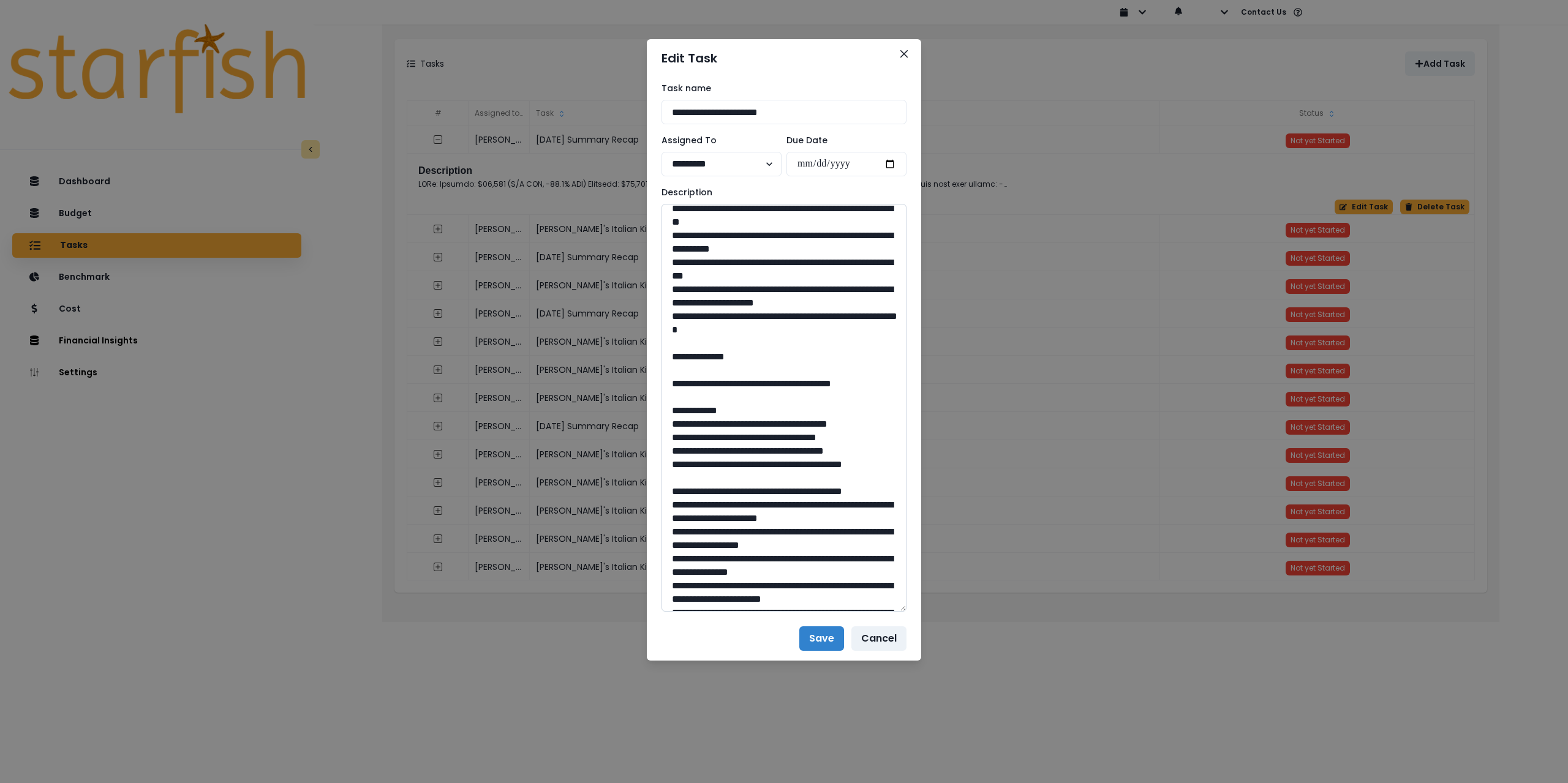
scroll to position [307, 0]
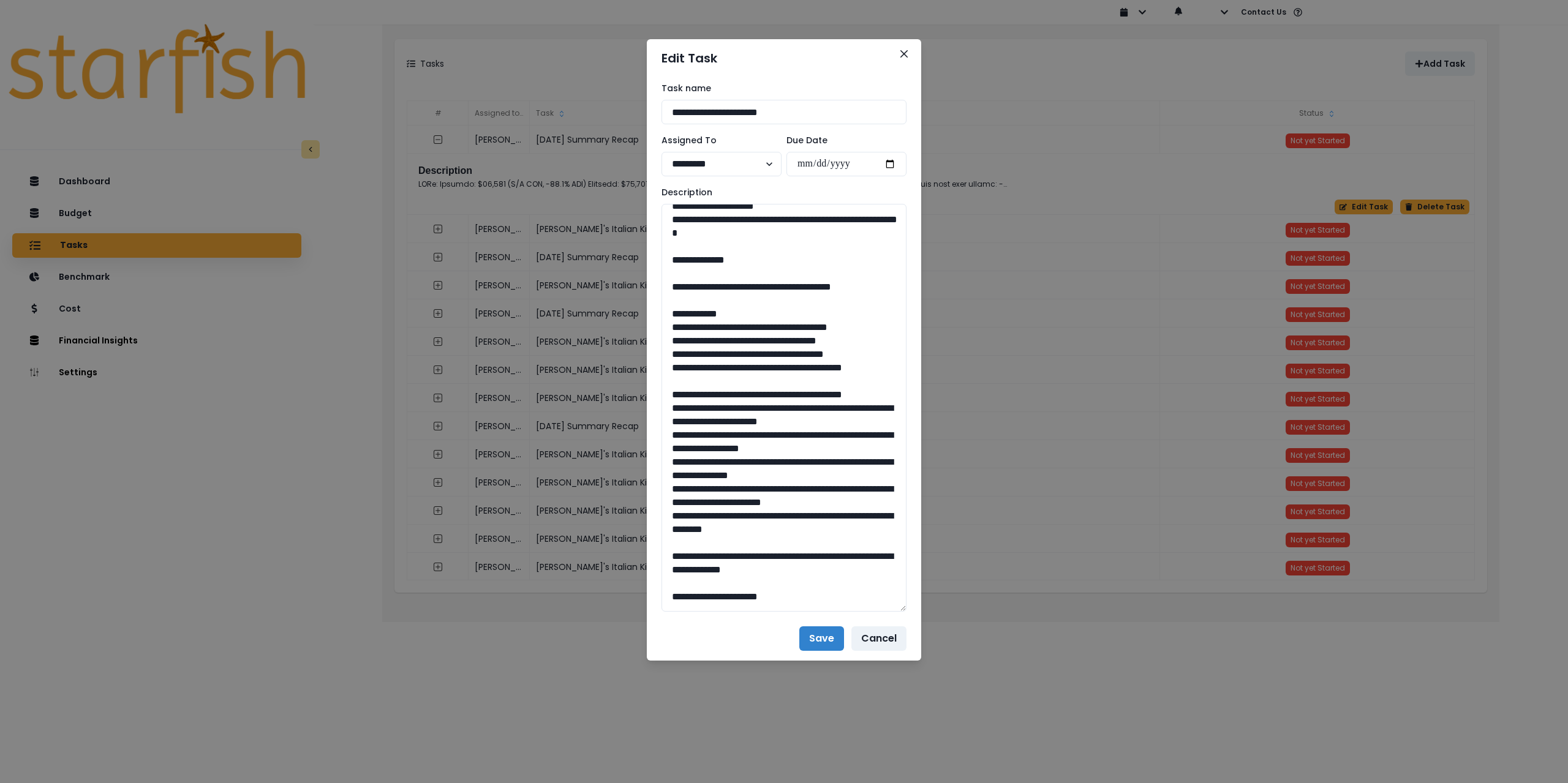
drag, startPoint x: 706, startPoint y: 312, endPoint x: 642, endPoint y: 259, distance: 83.1
click at [737, 338] on textarea at bounding box center [784, 408] width 245 height 408
drag, startPoint x: 710, startPoint y: 422, endPoint x: 756, endPoint y: 434, distance: 47.5
click at [756, 434] on textarea at bounding box center [784, 408] width 245 height 408
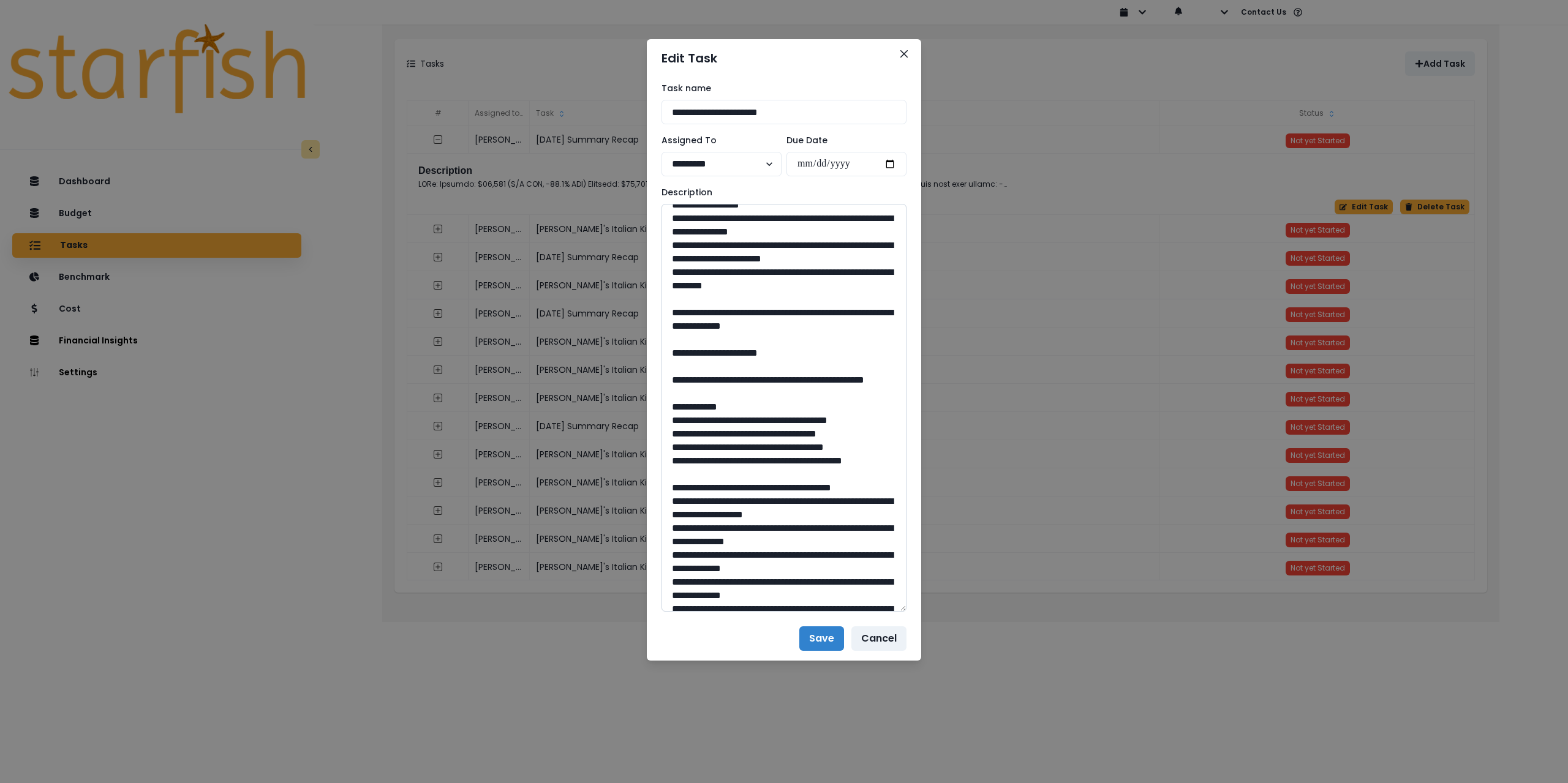
scroll to position [551, 0]
drag, startPoint x: 854, startPoint y: 396, endPoint x: 845, endPoint y: 395, distance: 9.1
click at [845, 395] on textarea at bounding box center [784, 408] width 245 height 408
drag, startPoint x: 741, startPoint y: 461, endPoint x: 706, endPoint y: 443, distance: 39.4
click at [706, 443] on textarea at bounding box center [784, 408] width 245 height 408
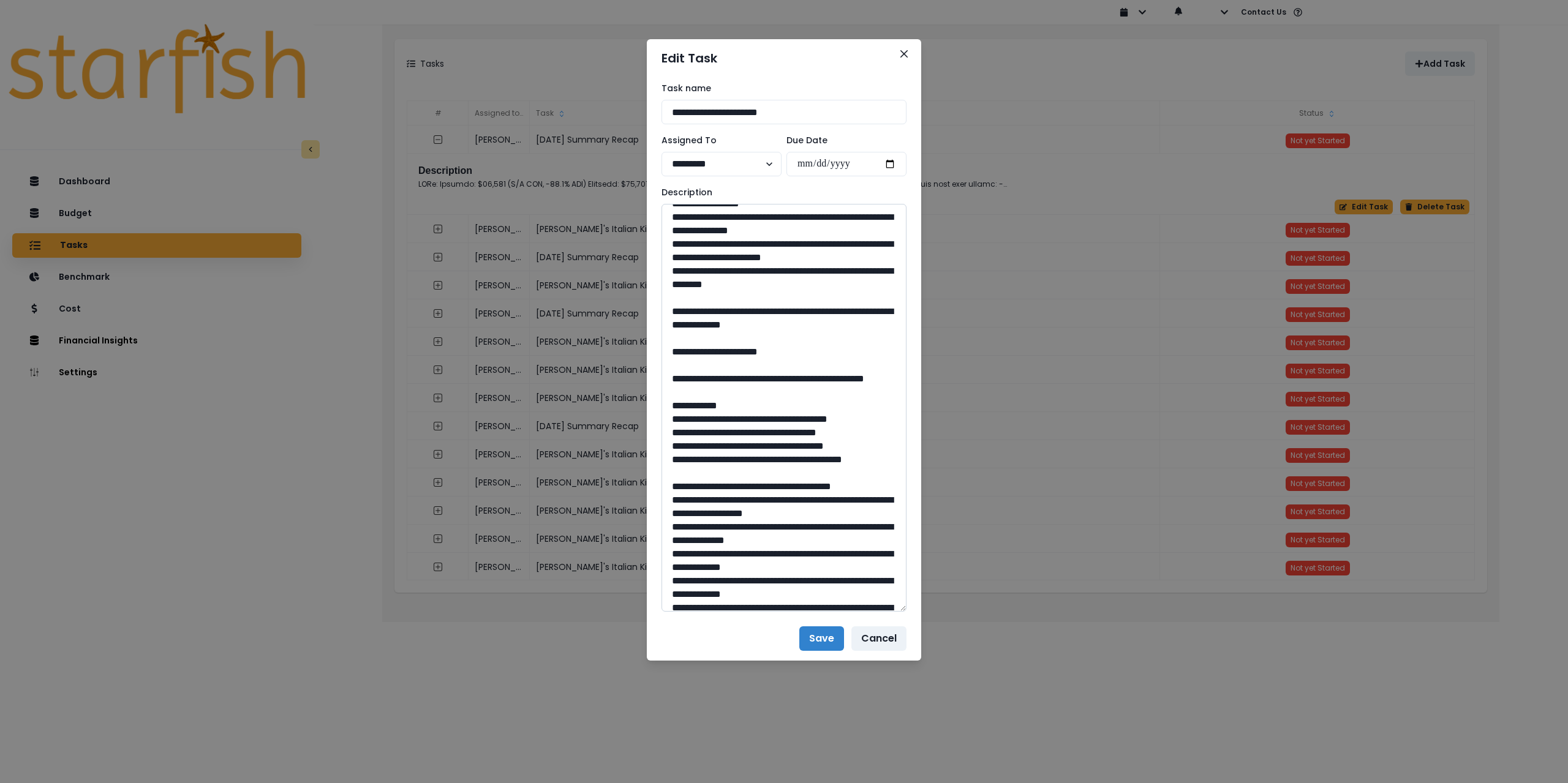
click at [760, 377] on textarea at bounding box center [784, 408] width 245 height 408
drag, startPoint x: 783, startPoint y: 382, endPoint x: 791, endPoint y: 382, distance: 8.0
click at [784, 382] on textarea at bounding box center [784, 408] width 245 height 408
drag, startPoint x: 789, startPoint y: 379, endPoint x: 758, endPoint y: 379, distance: 31.0
click at [758, 379] on textarea at bounding box center [784, 408] width 245 height 408
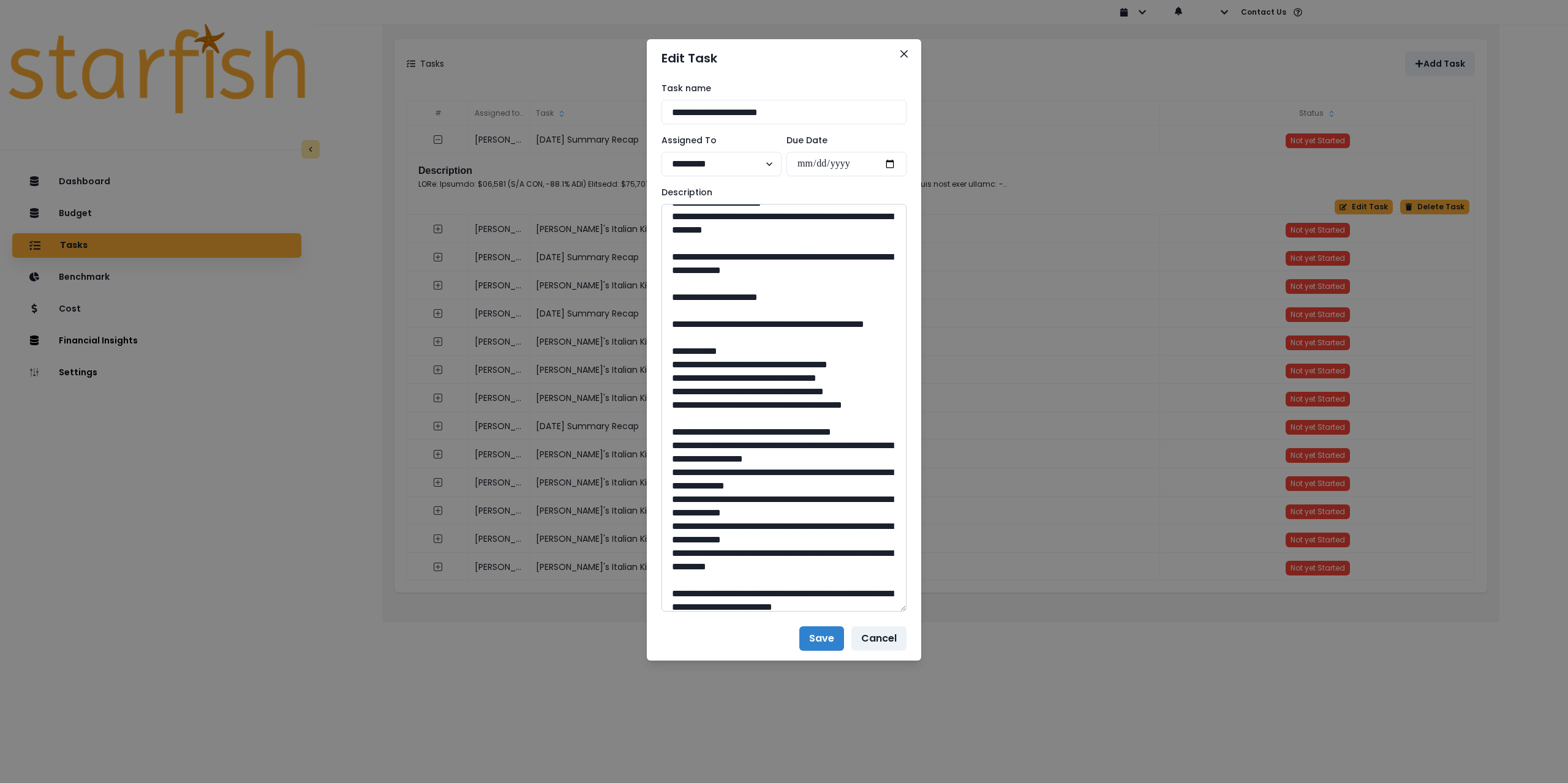
scroll to position [612, 0]
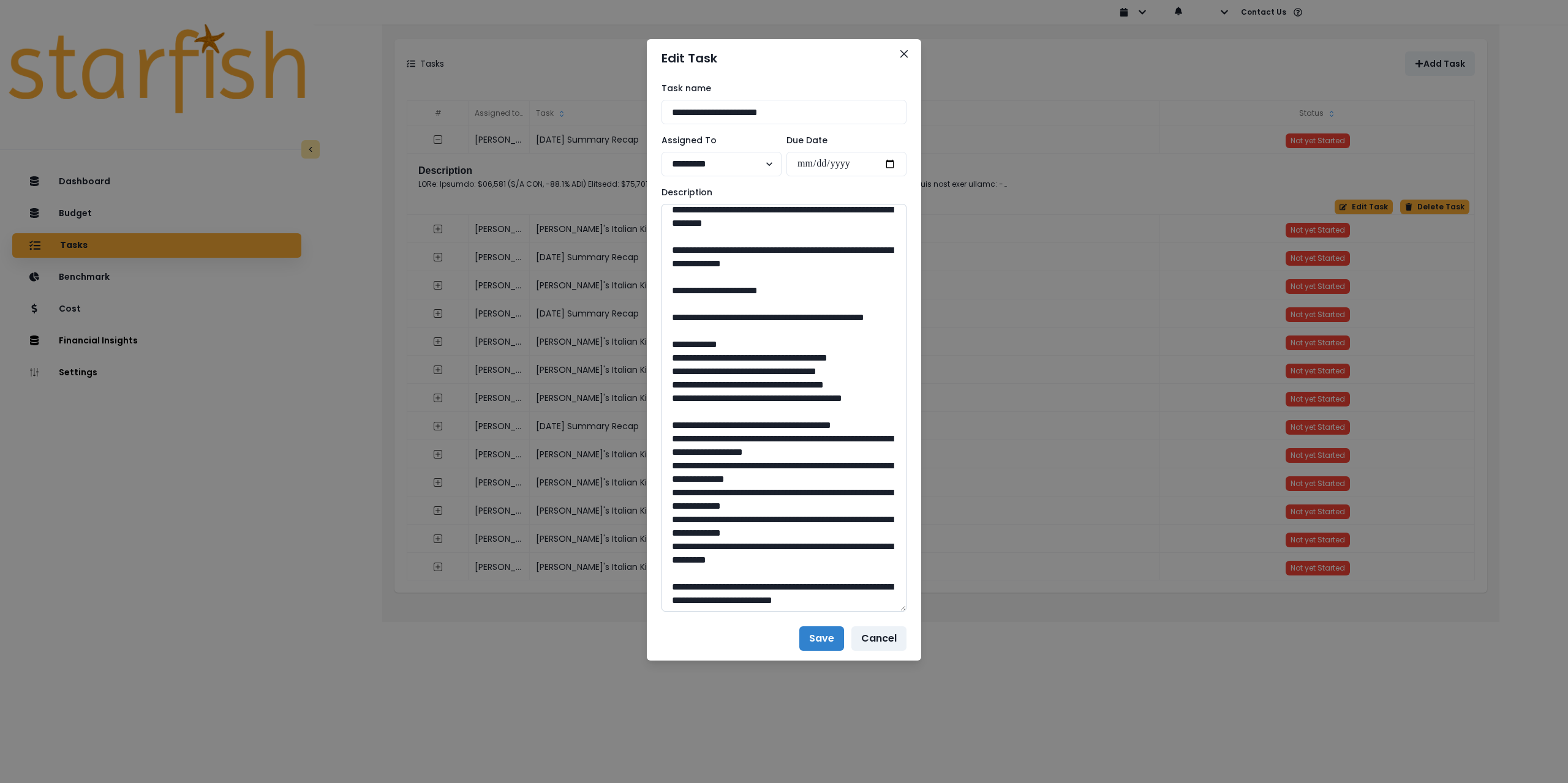
drag, startPoint x: 706, startPoint y: 383, endPoint x: 766, endPoint y: 400, distance: 62.4
click at [766, 400] on textarea at bounding box center [784, 408] width 245 height 408
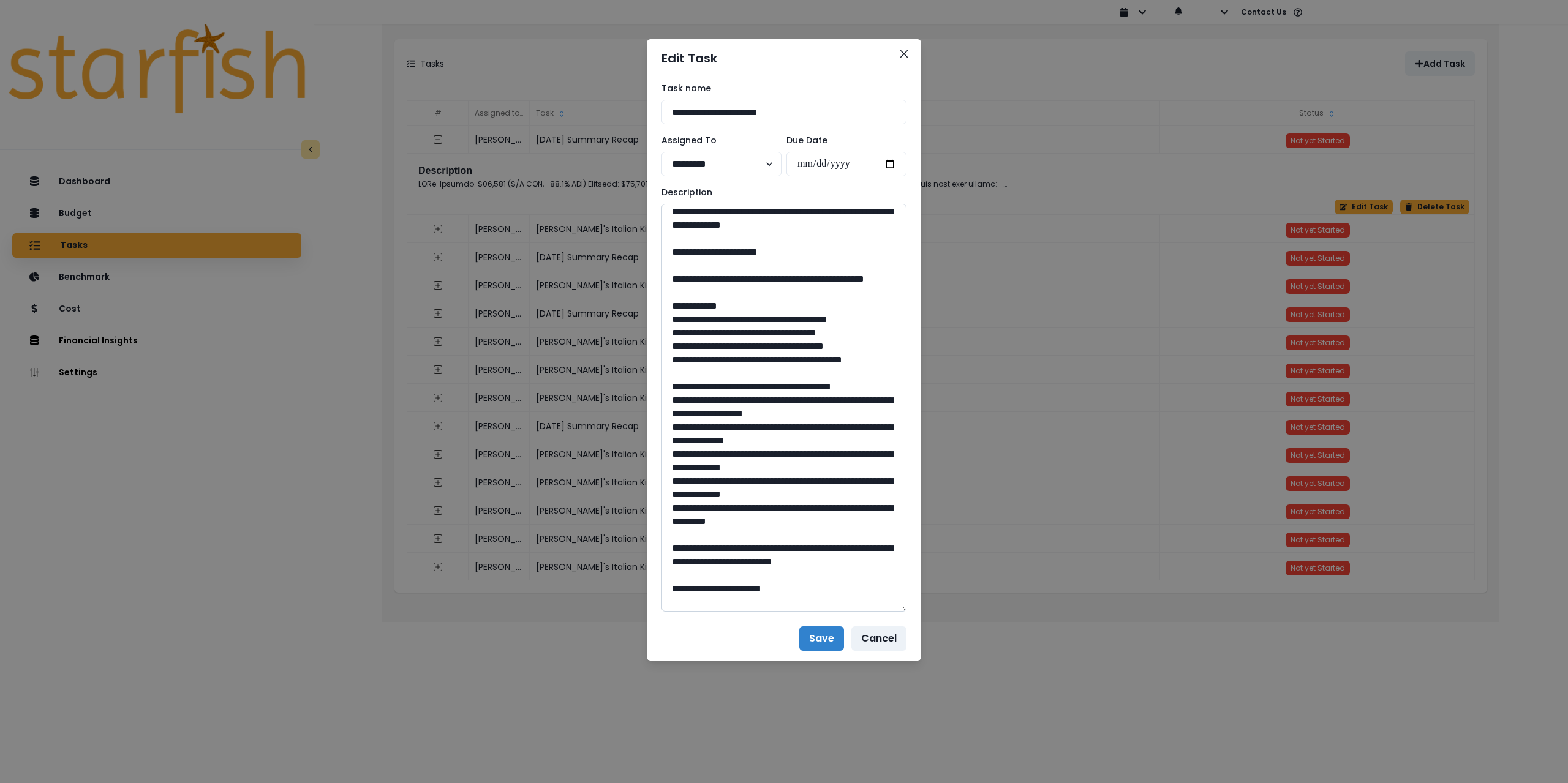
scroll to position [796, 0]
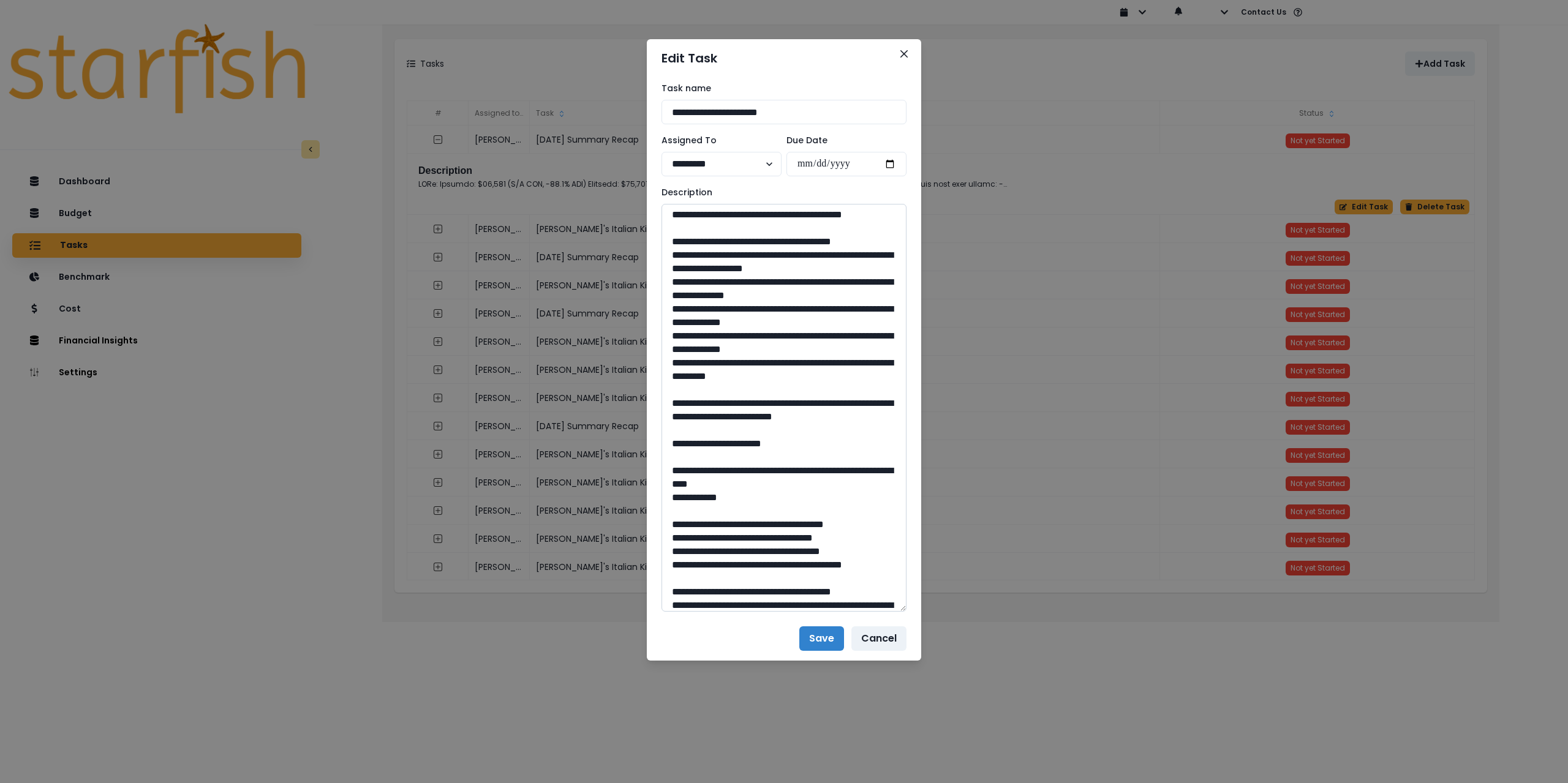
drag, startPoint x: 787, startPoint y: 510, endPoint x: 761, endPoint y: 510, distance: 26.0
click at [761, 510] on textarea at bounding box center [784, 408] width 245 height 408
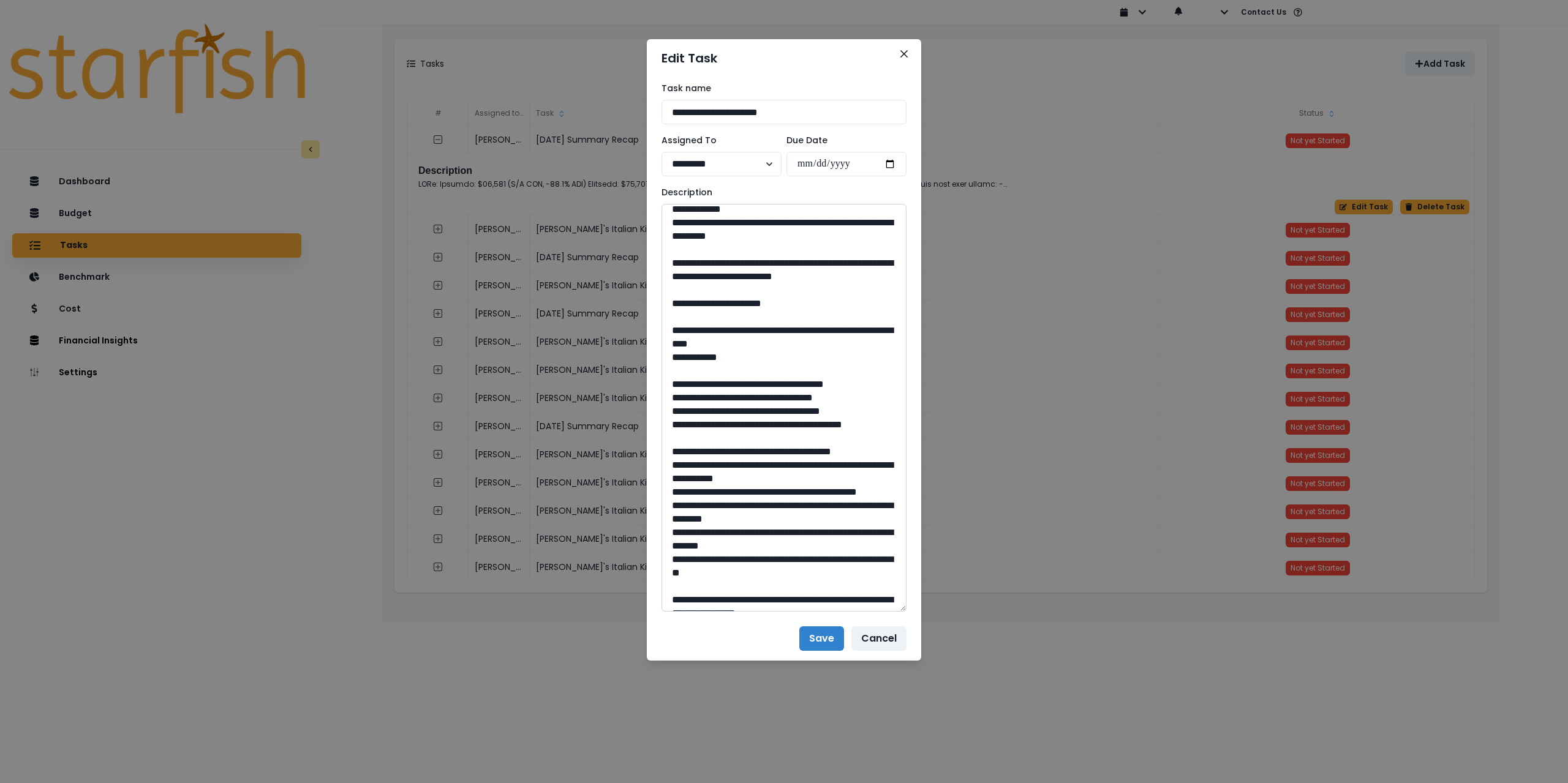
scroll to position [980, 0]
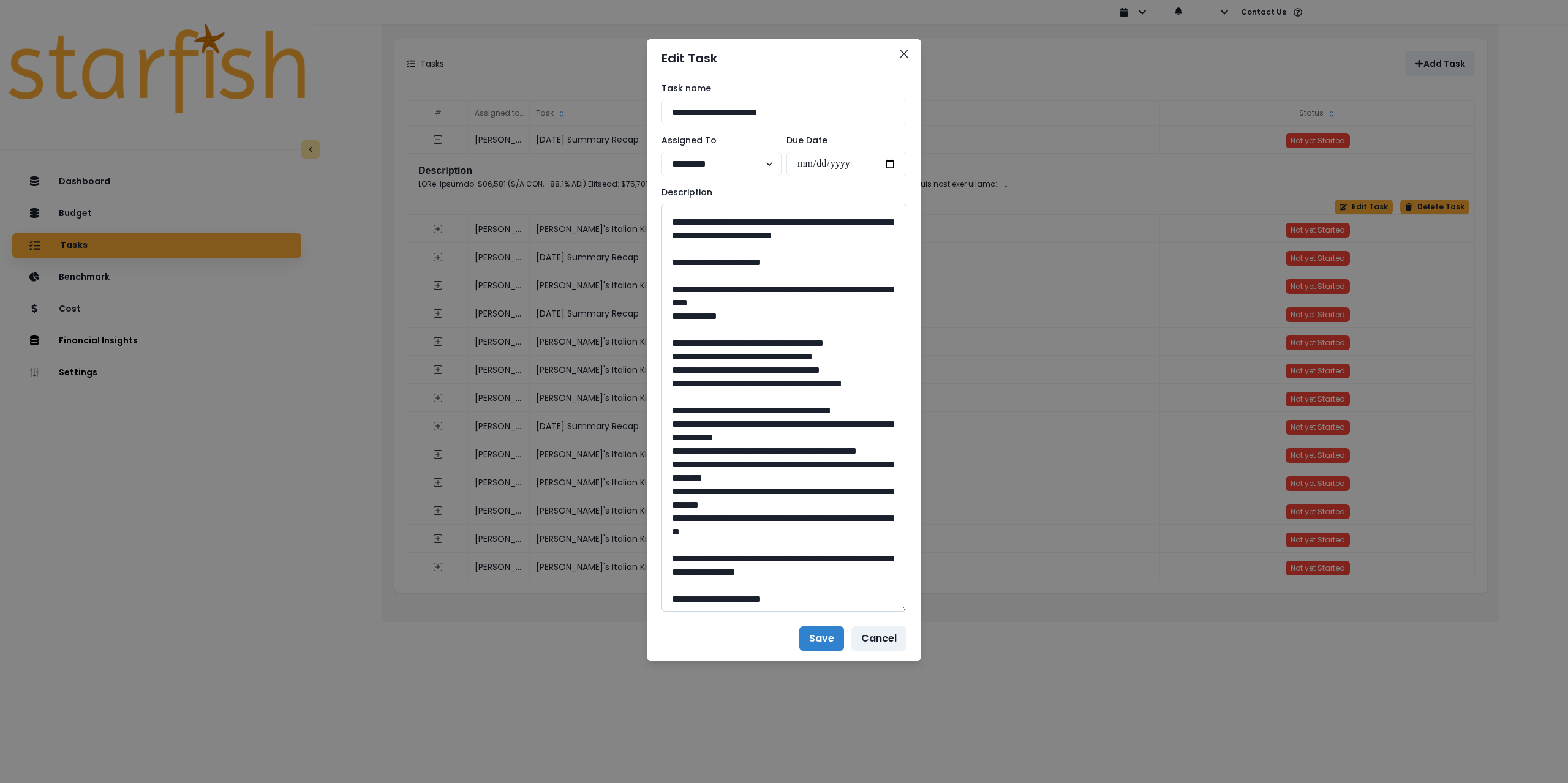
drag, startPoint x: 708, startPoint y: 406, endPoint x: 801, endPoint y: 424, distance: 94.7
click at [801, 424] on textarea at bounding box center [784, 408] width 245 height 408
click at [714, 449] on textarea at bounding box center [784, 408] width 245 height 408
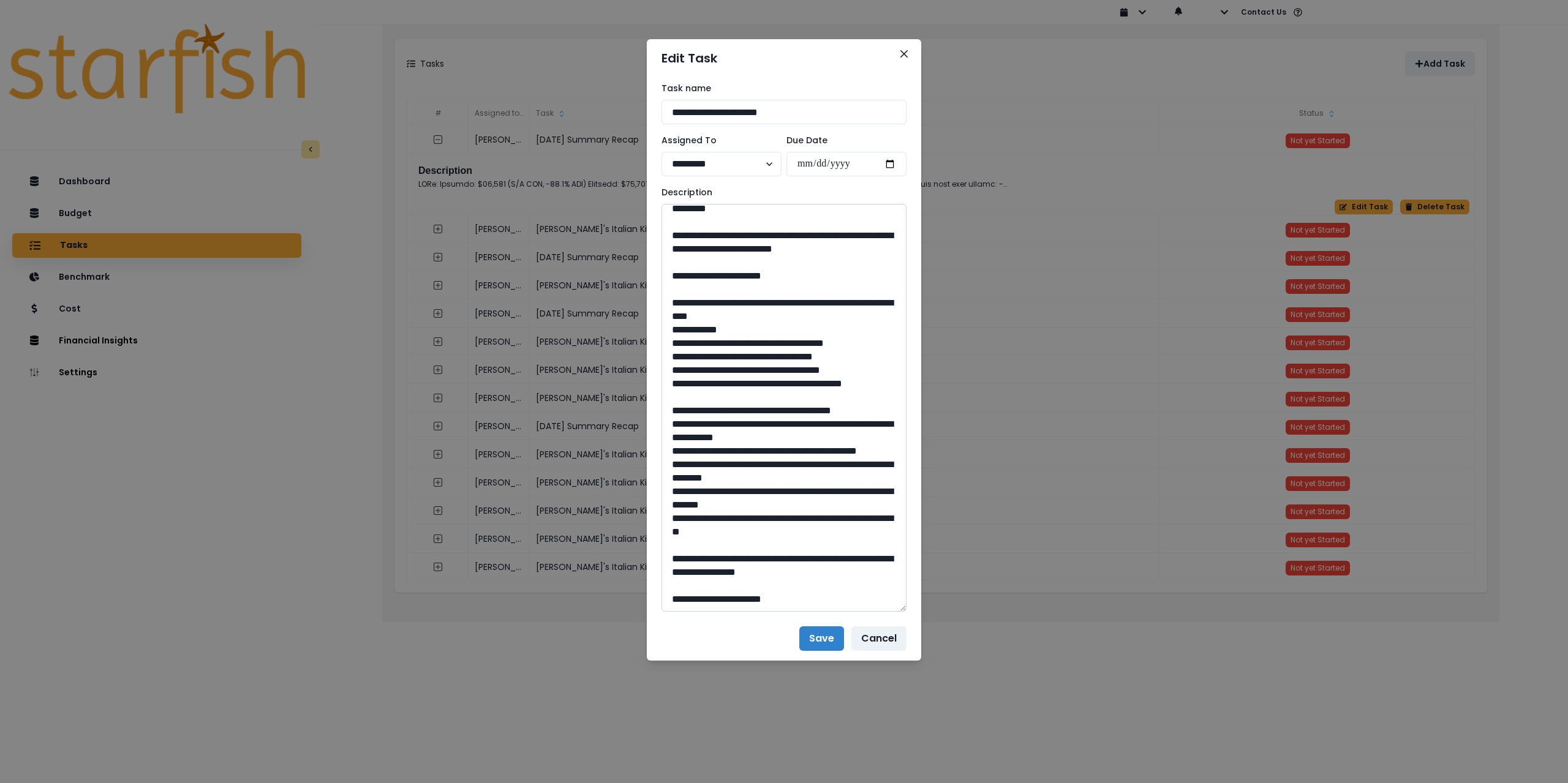
click at [790, 420] on textarea at bounding box center [784, 408] width 245 height 408
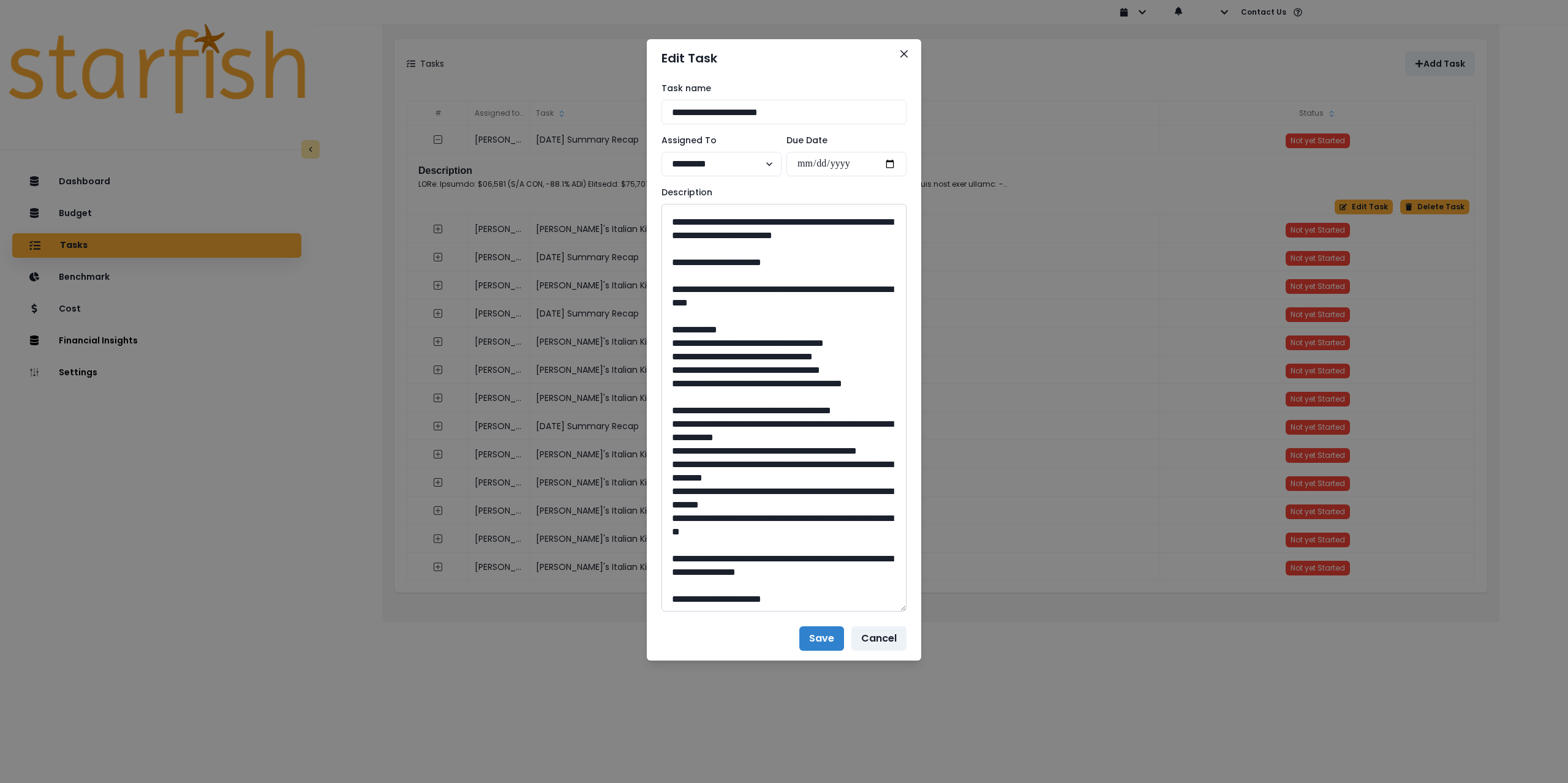
drag, startPoint x: 787, startPoint y: 420, endPoint x: 709, endPoint y: 407, distance: 79.1
click at [709, 407] on textarea at bounding box center [784, 408] width 245 height 408
type textarea "**********"
drag, startPoint x: 786, startPoint y: 557, endPoint x: 758, endPoint y: 557, distance: 28.0
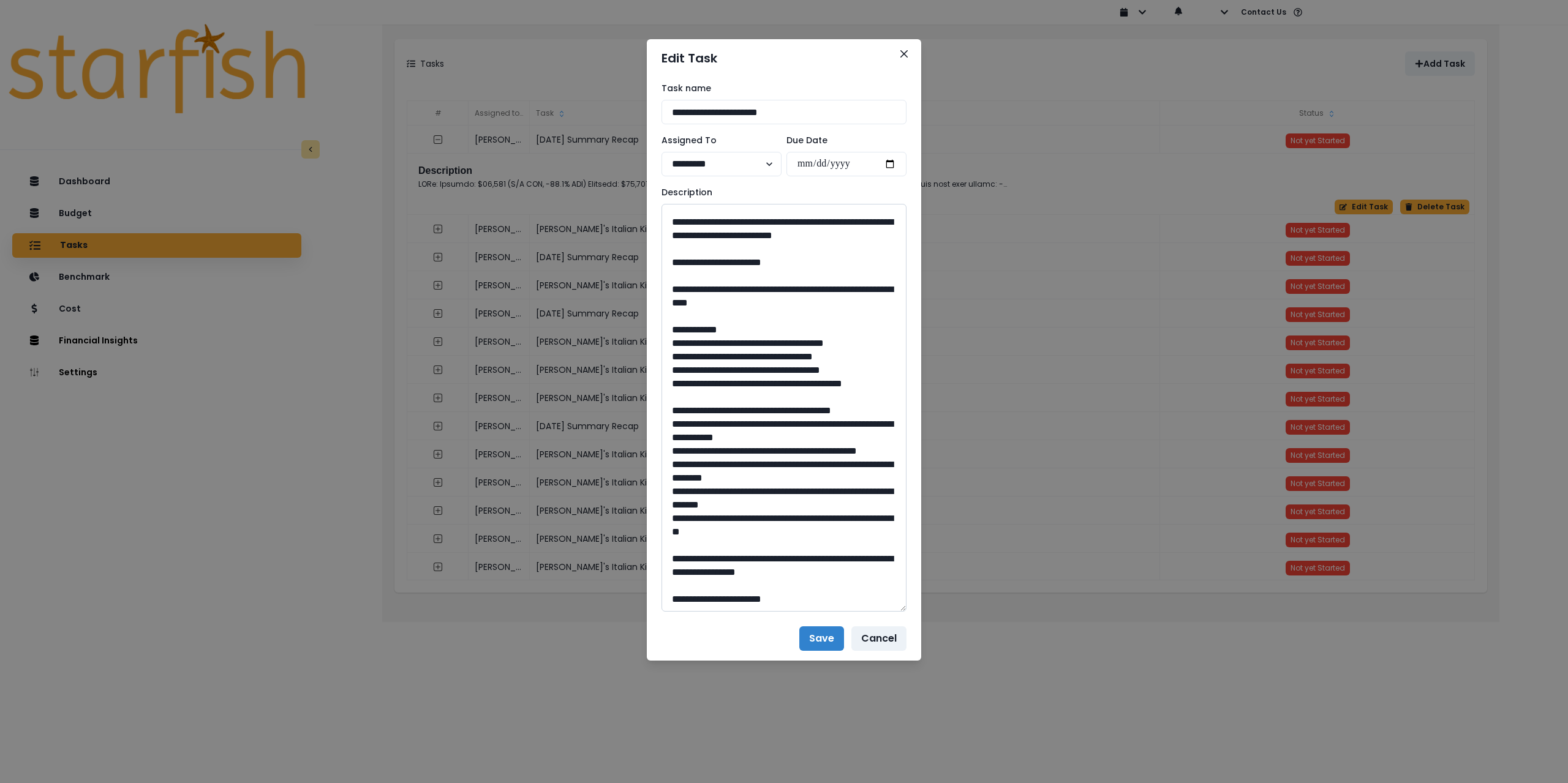
click at [758, 557] on textarea at bounding box center [784, 408] width 245 height 408
click at [818, 636] on button "Save" at bounding box center [821, 638] width 44 height 24
